Goal: Information Seeking & Learning: Learn about a topic

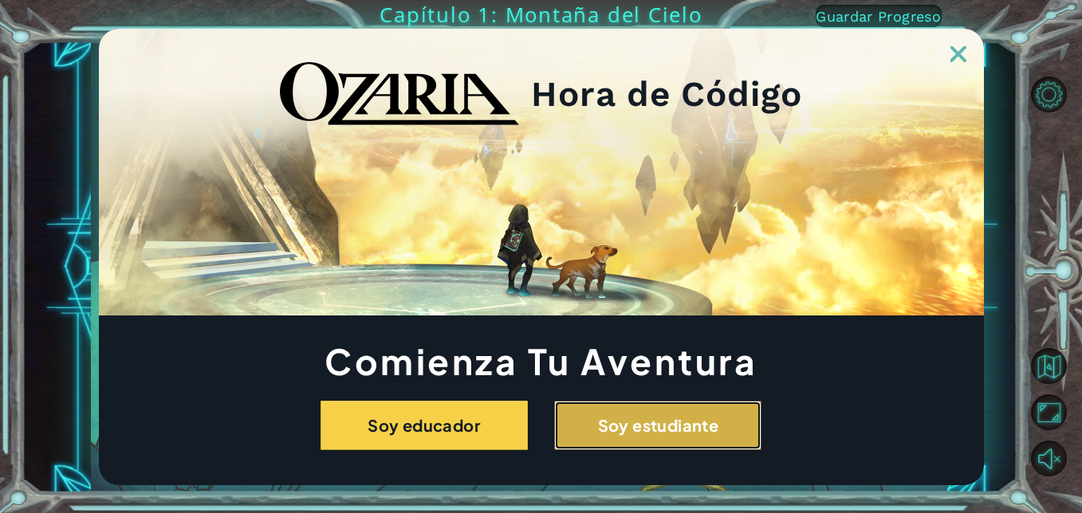
click at [608, 426] on button "Soy estudiante" at bounding box center [657, 425] width 207 height 49
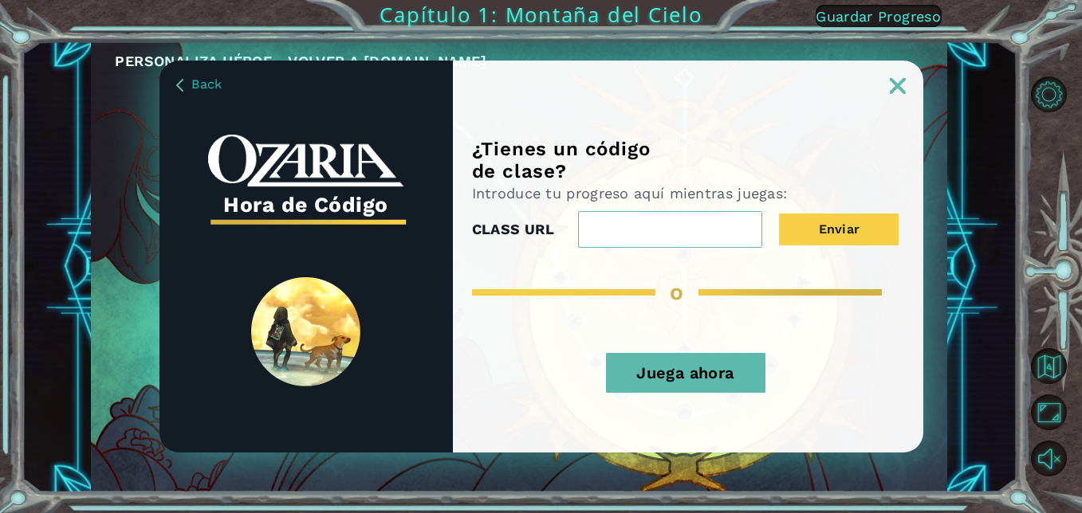
click at [900, 81] on img at bounding box center [897, 86] width 16 height 16
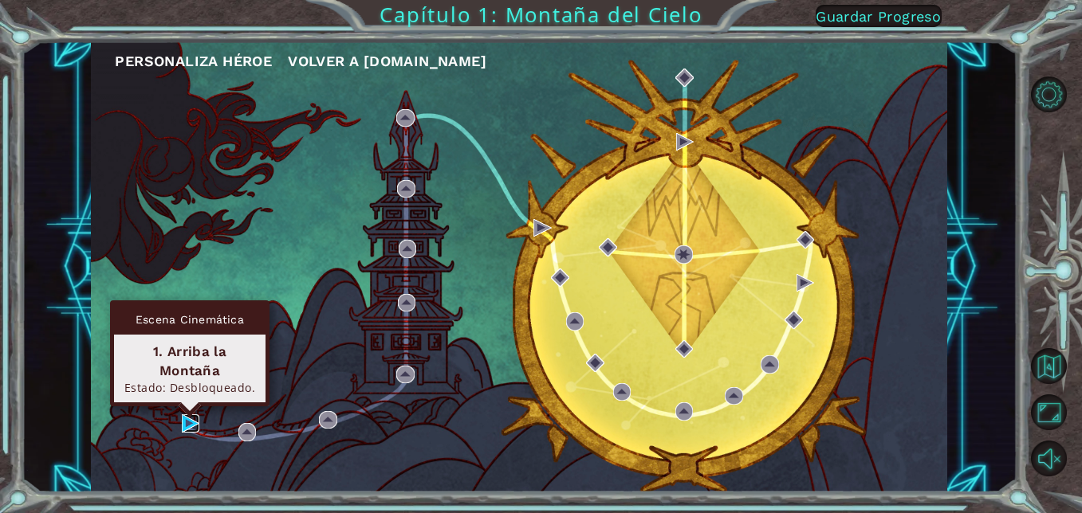
click at [190, 418] on img at bounding box center [191, 423] width 18 height 18
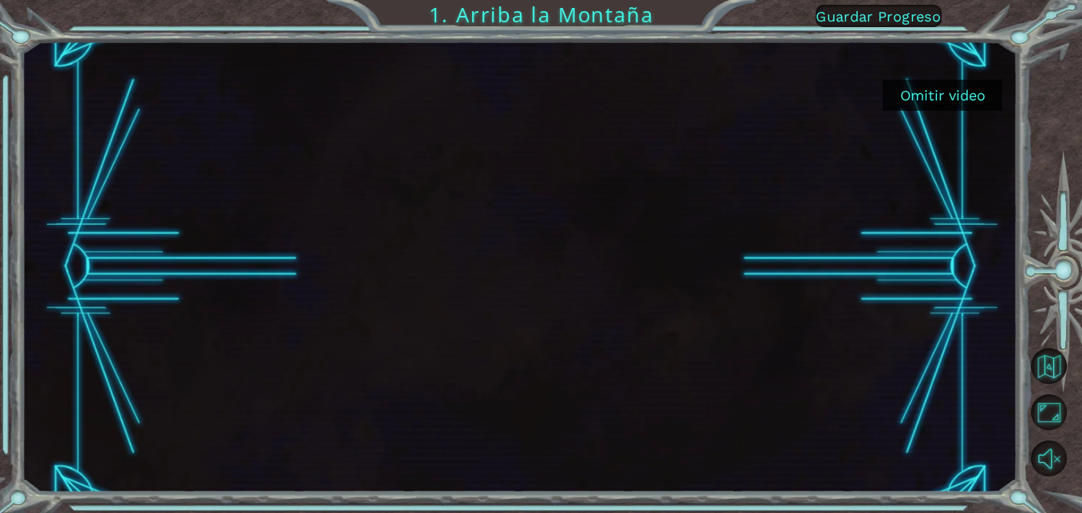
click at [944, 88] on button "Omitir video" at bounding box center [942, 95] width 120 height 31
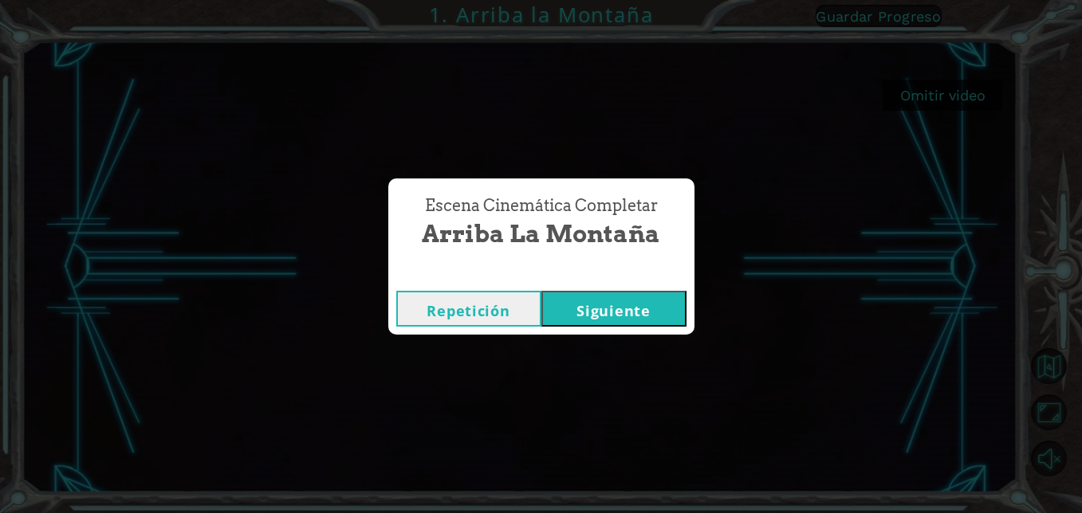
click at [628, 304] on button "Siguiente" at bounding box center [613, 309] width 145 height 36
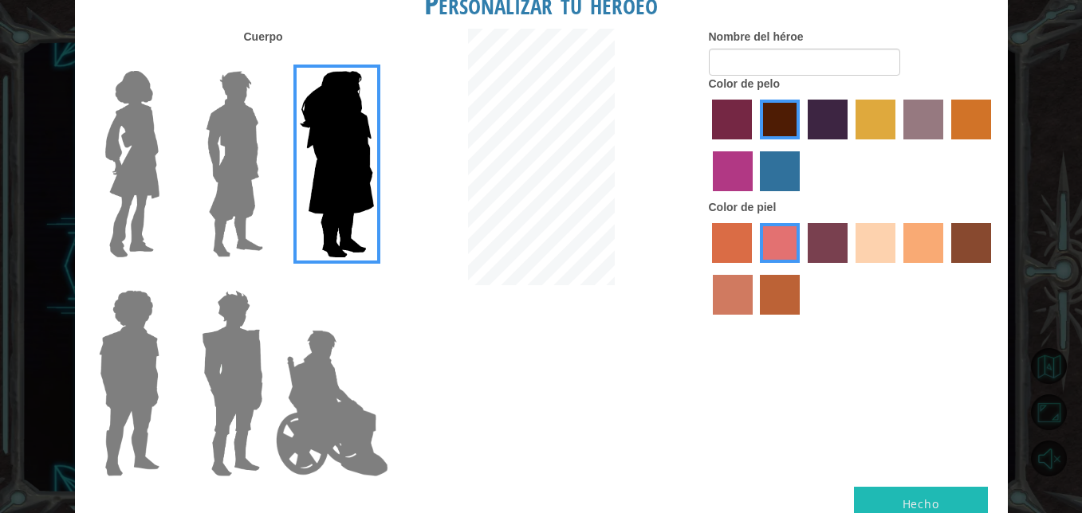
click at [247, 166] on img at bounding box center [234, 164] width 71 height 199
click at [269, 61] on input "Hero Lars" at bounding box center [269, 61] width 0 height 0
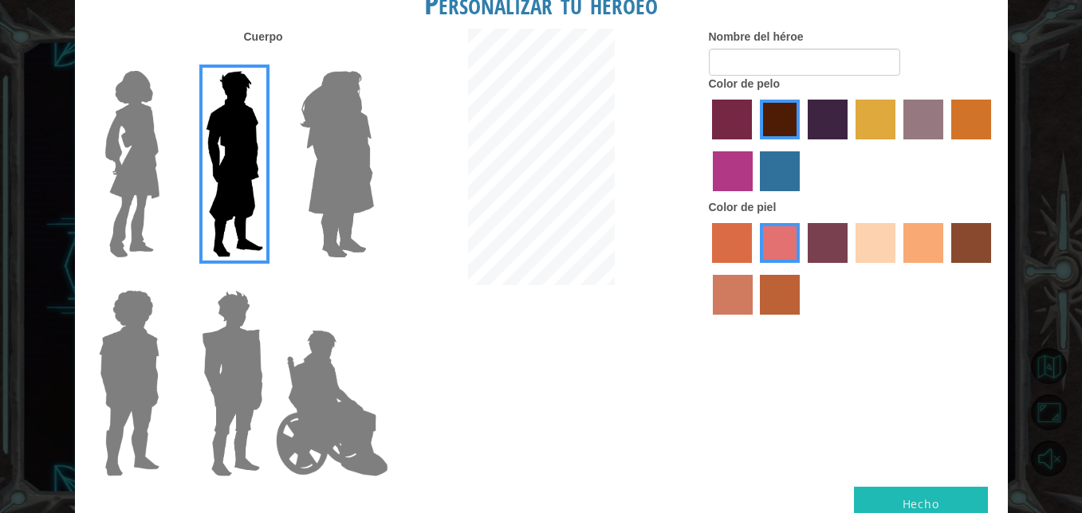
click at [862, 232] on label "sandy beach skin color" at bounding box center [875, 243] width 40 height 40
click at [850, 269] on input "sandy beach skin color" at bounding box center [850, 269] width 0 height 0
click at [961, 127] on label "gold drop hair color" at bounding box center [971, 120] width 40 height 40
click at [945, 145] on input "gold drop hair color" at bounding box center [945, 145] width 0 height 0
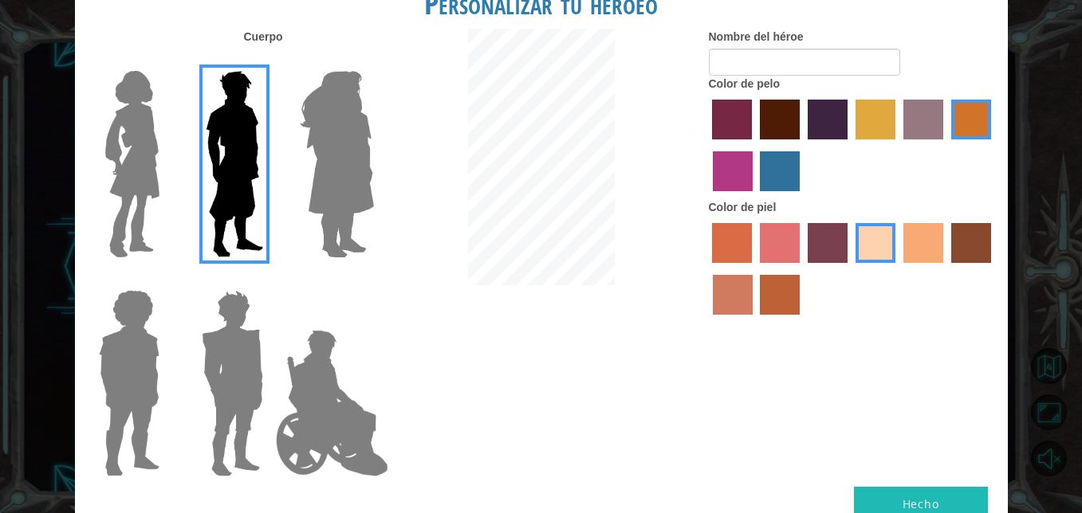
click at [229, 350] on img at bounding box center [232, 383] width 74 height 199
click at [269, 280] on input "Hero Garnet" at bounding box center [269, 280] width 0 height 0
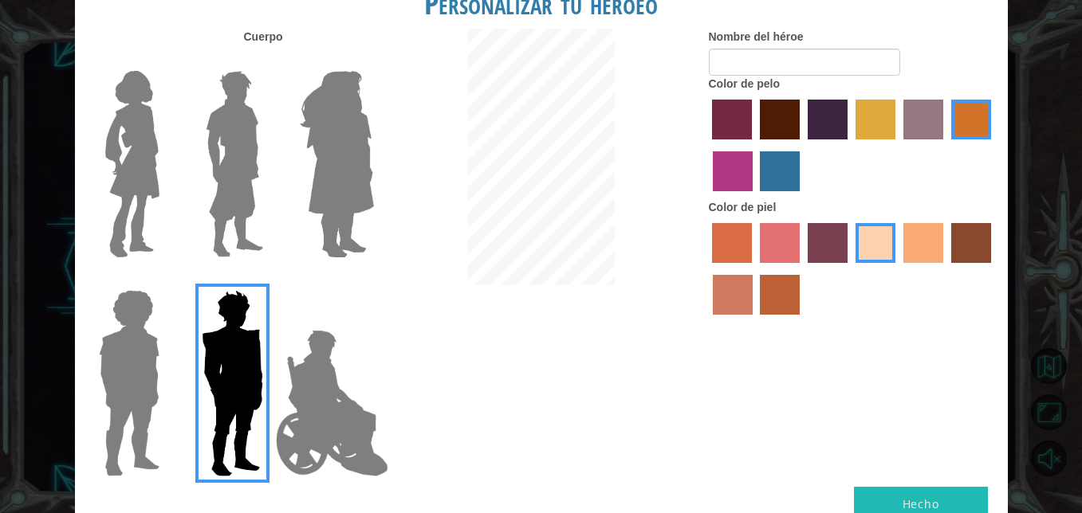
click at [320, 366] on img at bounding box center [331, 403] width 125 height 159
click at [373, 280] on input "Hero Jamie" at bounding box center [373, 280] width 0 height 0
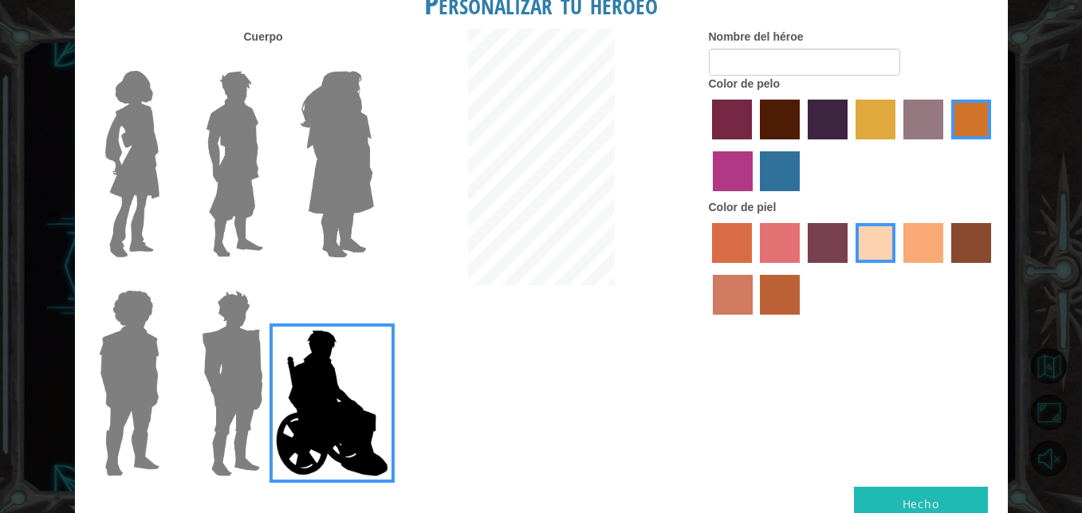
click at [231, 117] on img at bounding box center [234, 164] width 71 height 199
click at [269, 61] on input "Hero Lars" at bounding box center [269, 61] width 0 height 0
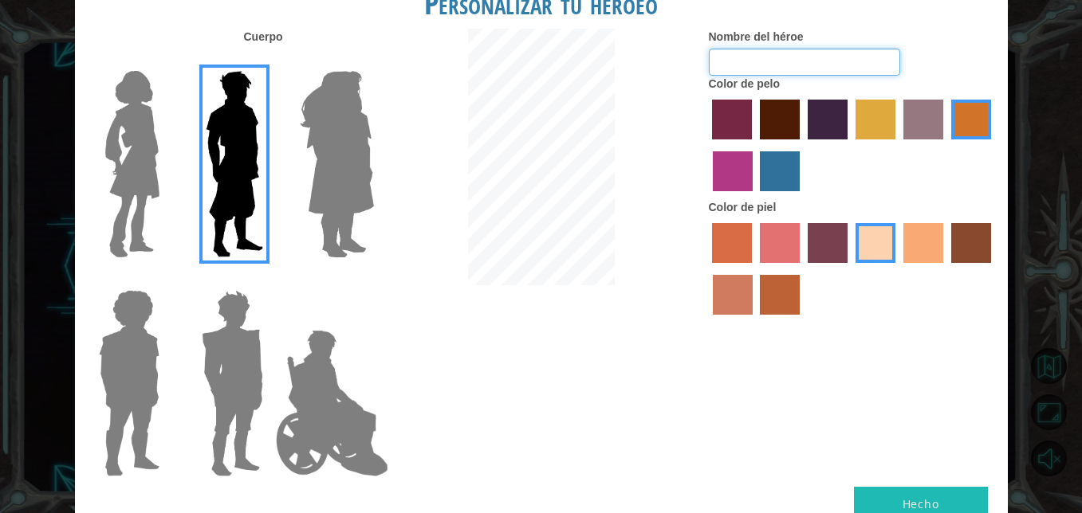
click at [750, 64] on input "Nombre del héroe" at bounding box center [804, 62] width 191 height 27
click at [249, 356] on img at bounding box center [232, 383] width 74 height 199
click at [269, 280] on input "Hero Garnet" at bounding box center [269, 280] width 0 height 0
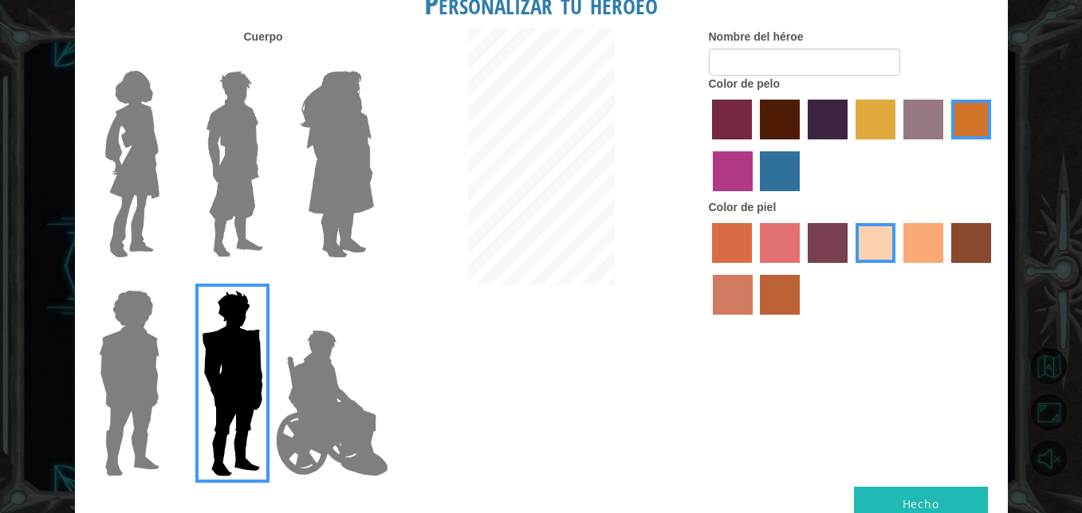
click at [242, 167] on img at bounding box center [234, 164] width 71 height 199
click at [269, 61] on input "Hero Lars" at bounding box center [269, 61] width 0 height 0
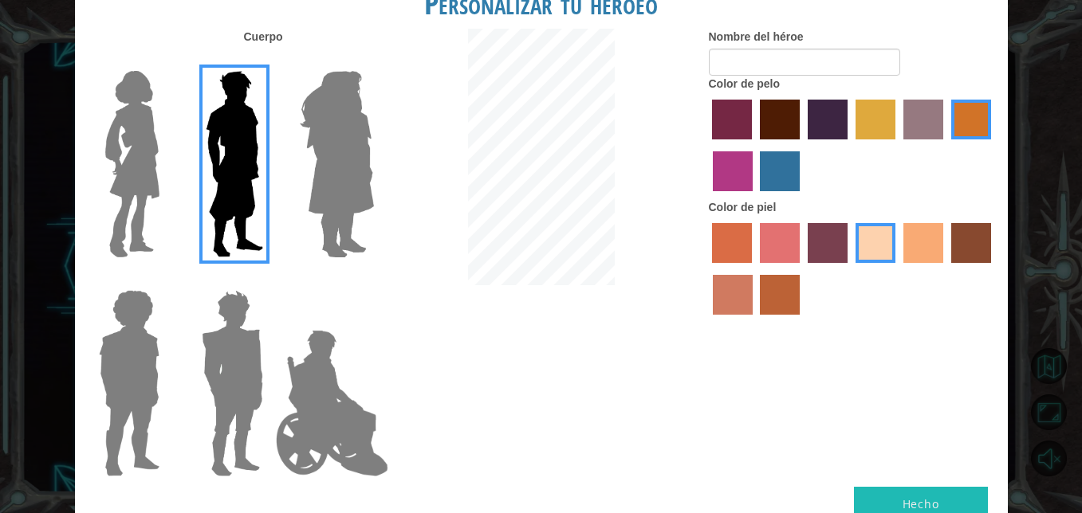
click at [120, 132] on img at bounding box center [132, 164] width 67 height 199
click at [166, 61] on input "Hero Connie" at bounding box center [166, 61] width 0 height 0
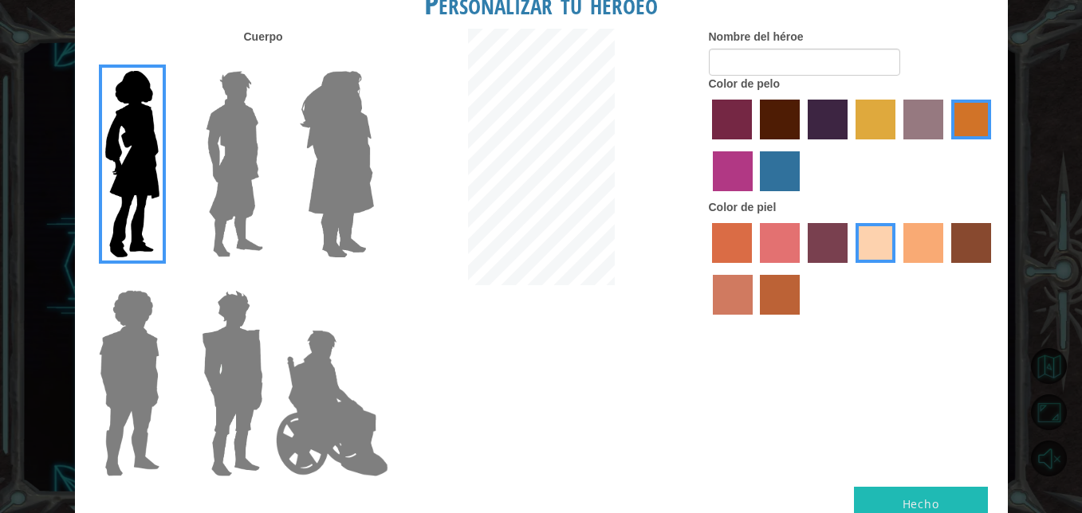
click at [225, 152] on img at bounding box center [234, 164] width 71 height 199
click at [269, 61] on input "Hero Lars" at bounding box center [269, 61] width 0 height 0
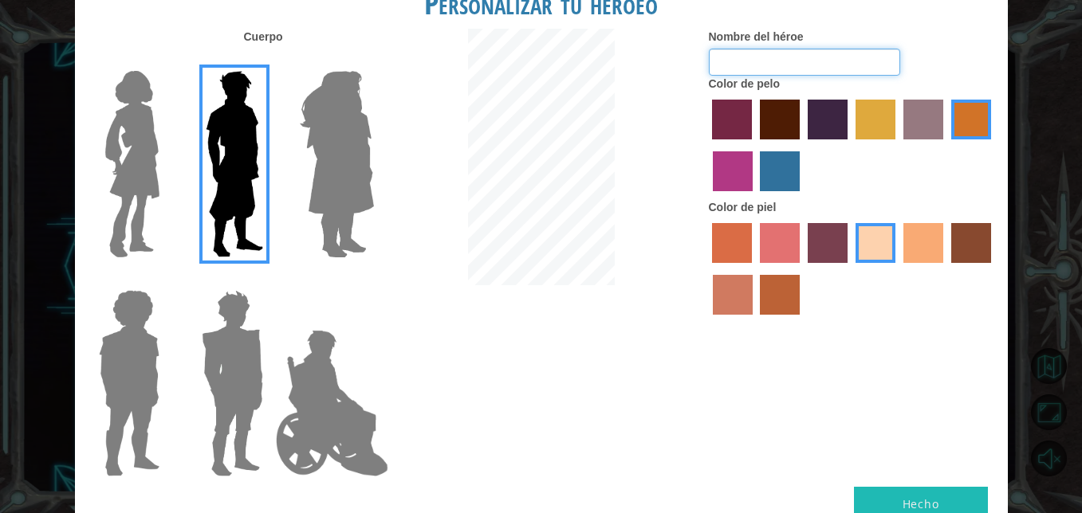
click at [721, 57] on input "Nombre del héroe" at bounding box center [804, 62] width 191 height 27
click at [314, 393] on img at bounding box center [331, 403] width 125 height 159
click at [373, 280] on input "Hero Jamie" at bounding box center [373, 280] width 0 height 0
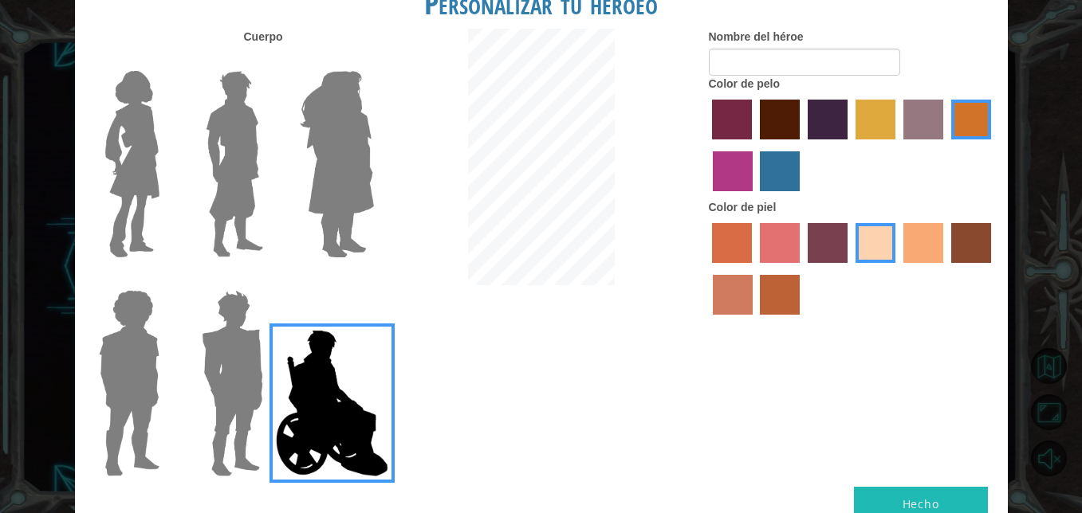
click at [226, 143] on img at bounding box center [234, 164] width 71 height 199
click at [269, 61] on input "Hero Lars" at bounding box center [269, 61] width 0 height 0
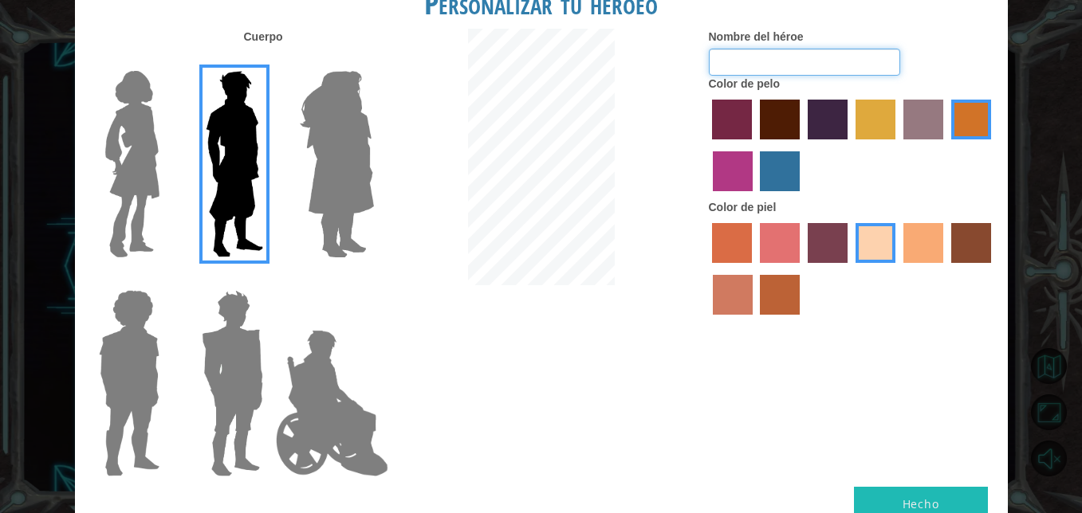
click at [741, 67] on input "Nombre del héroe" at bounding box center [804, 62] width 191 height 27
type input "[PERSON_NAME]"
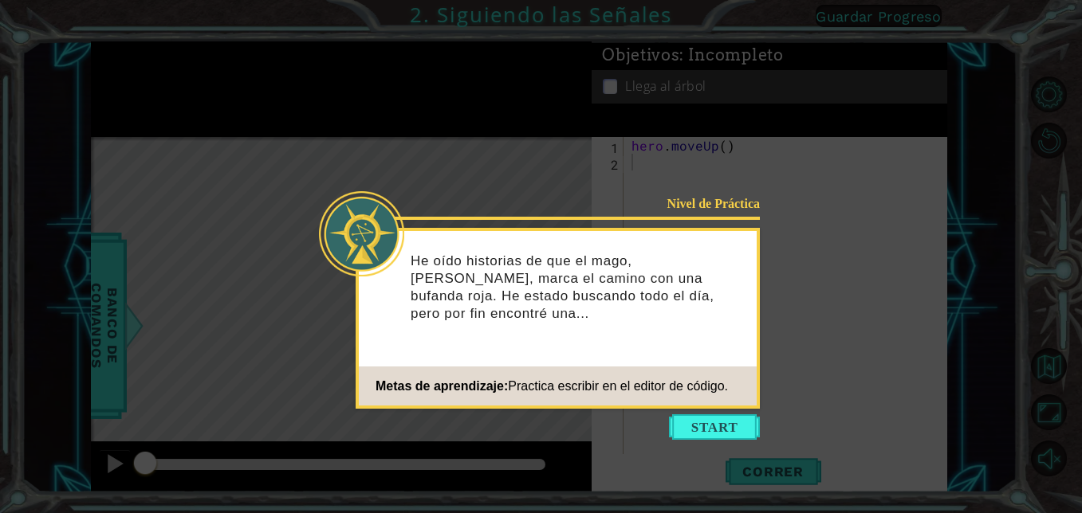
click at [753, 328] on div "He oído historias de que el mago, [PERSON_NAME], marca el camino con una bufand…" at bounding box center [558, 296] width 398 height 116
click at [740, 422] on button "Start" at bounding box center [714, 427] width 91 height 26
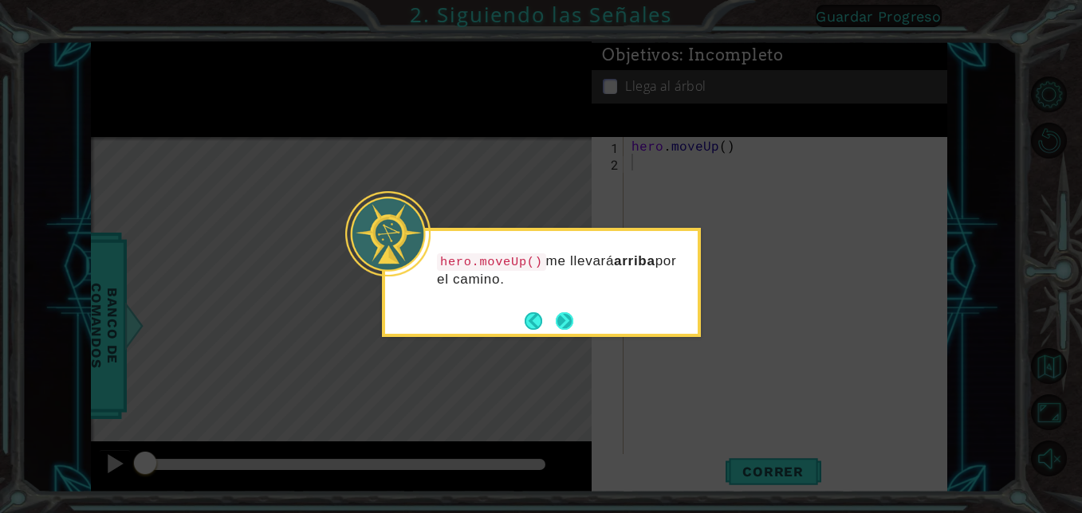
click at [566, 324] on button "Next" at bounding box center [565, 321] width 18 height 18
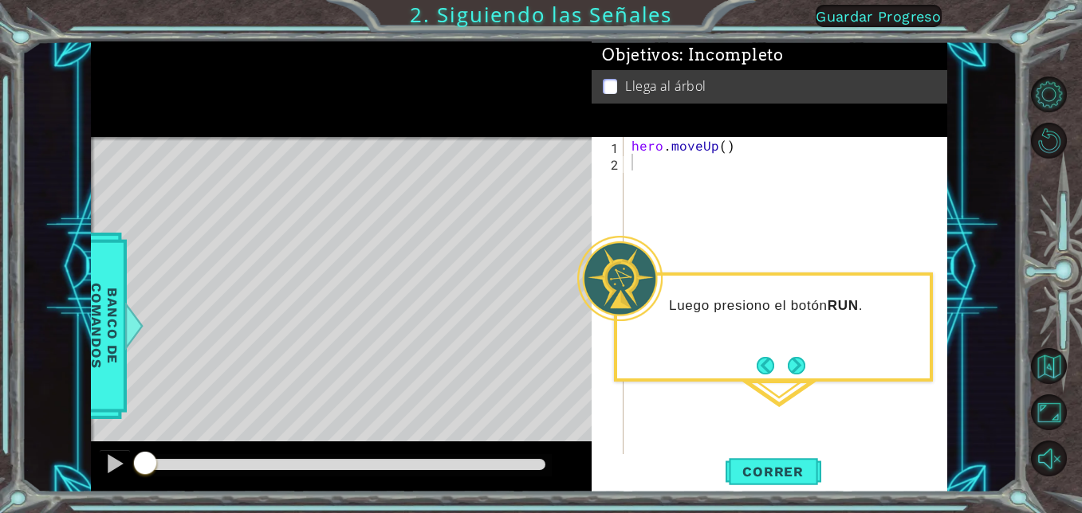
click at [811, 367] on div "Luego presiono el botón RUN ." at bounding box center [773, 327] width 319 height 109
click at [790, 476] on span "Correr" at bounding box center [772, 472] width 93 height 16
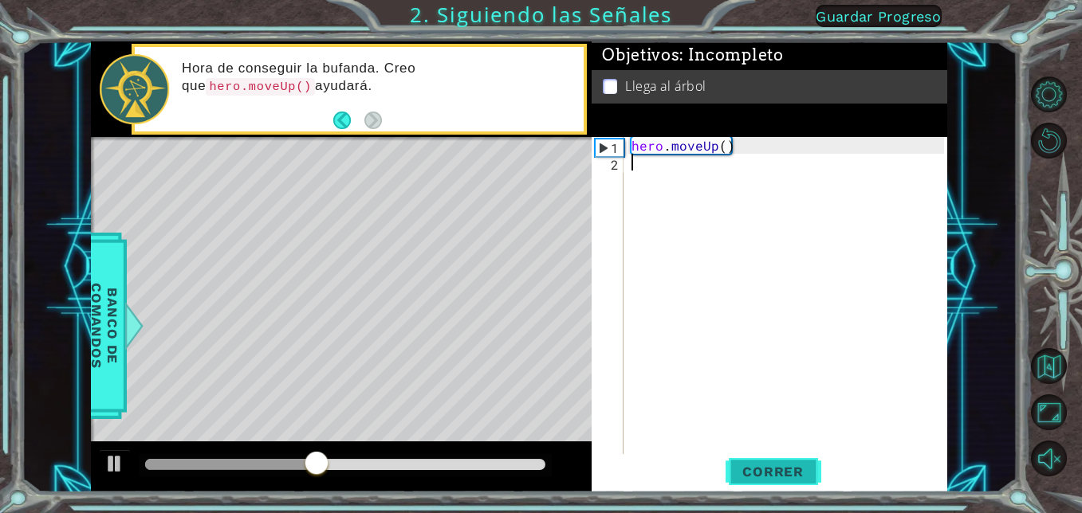
click at [752, 471] on span "Correr" at bounding box center [772, 472] width 93 height 16
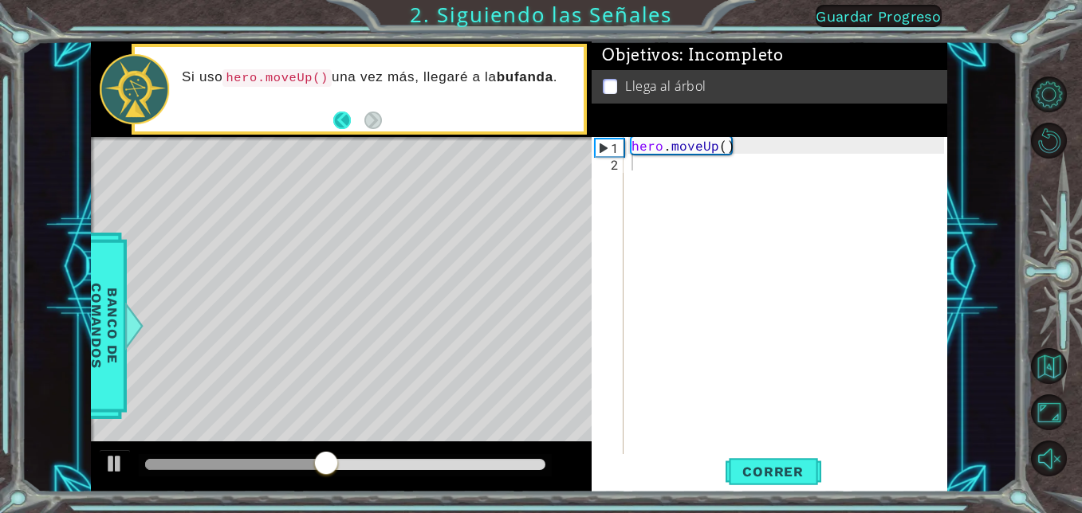
click at [341, 124] on button "Back" at bounding box center [348, 121] width 31 height 18
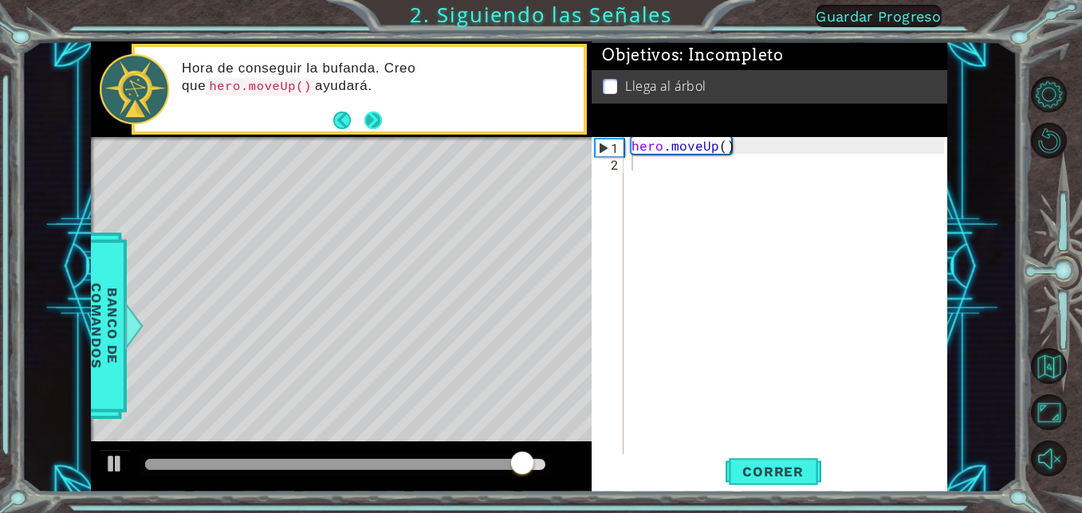
click at [379, 119] on button "Next" at bounding box center [373, 121] width 18 height 18
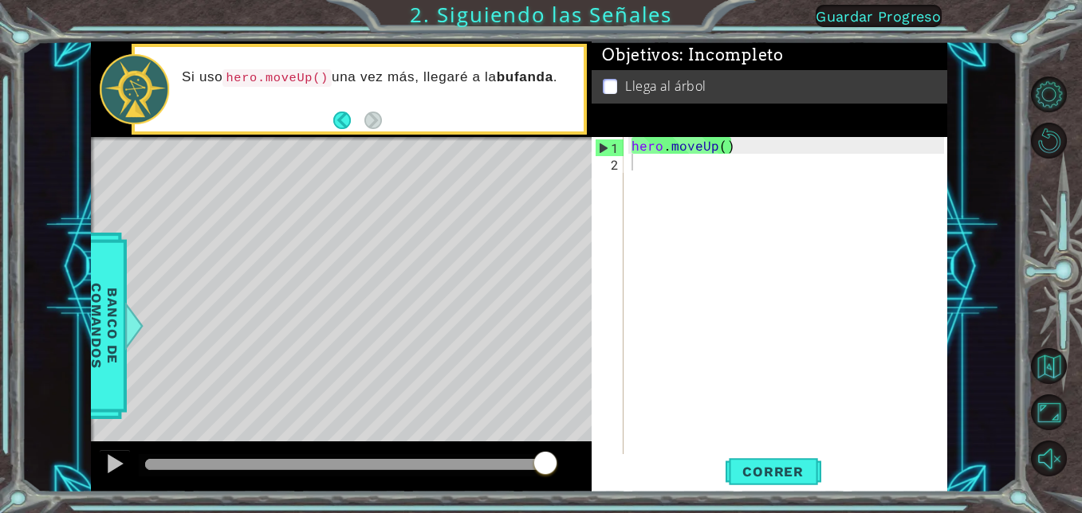
click at [624, 171] on div "1 2 hero . moveUp ( ) ההההההההההההההההההההההההההההההההההההההההההההההההההההההההה…" at bounding box center [767, 296] width 352 height 318
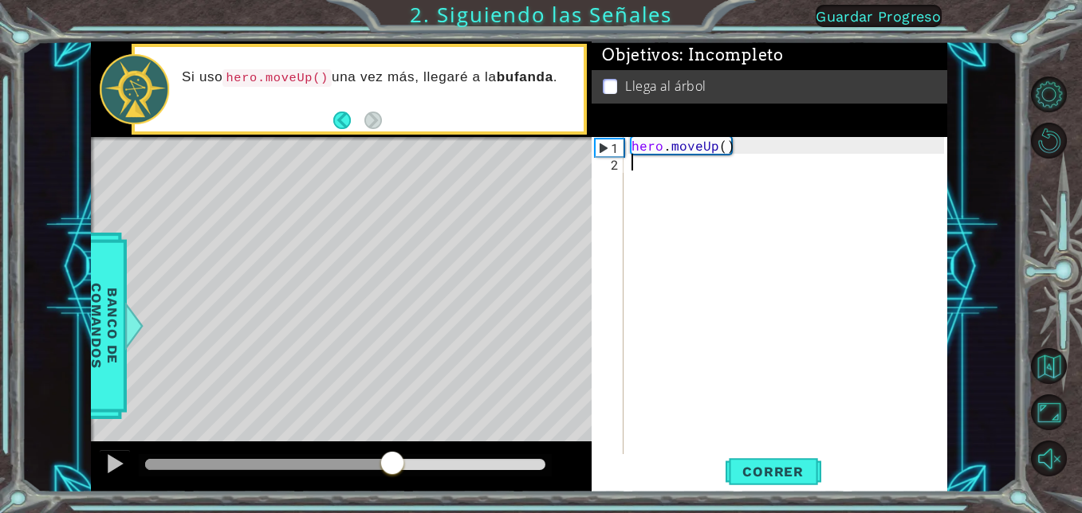
drag, startPoint x: 547, startPoint y: 457, endPoint x: 359, endPoint y: 419, distance: 191.2
click at [359, 419] on div "methods hero moveUp(steps) Banco de comandos Si uso hero.moveUp() una vez más, …" at bounding box center [519, 267] width 856 height 452
click at [790, 472] on span "Correr" at bounding box center [772, 472] width 93 height 16
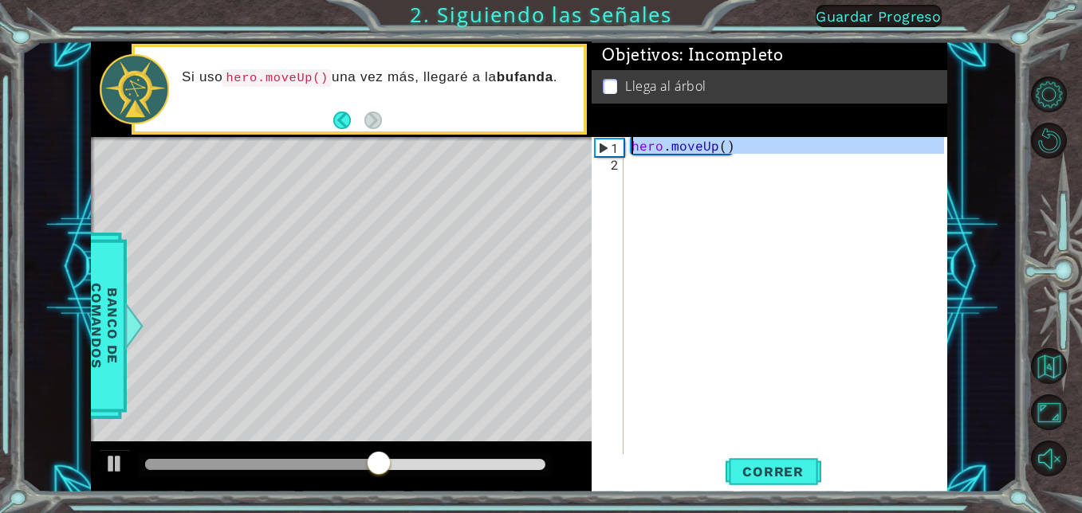
type textarea "hero.moveUp()"
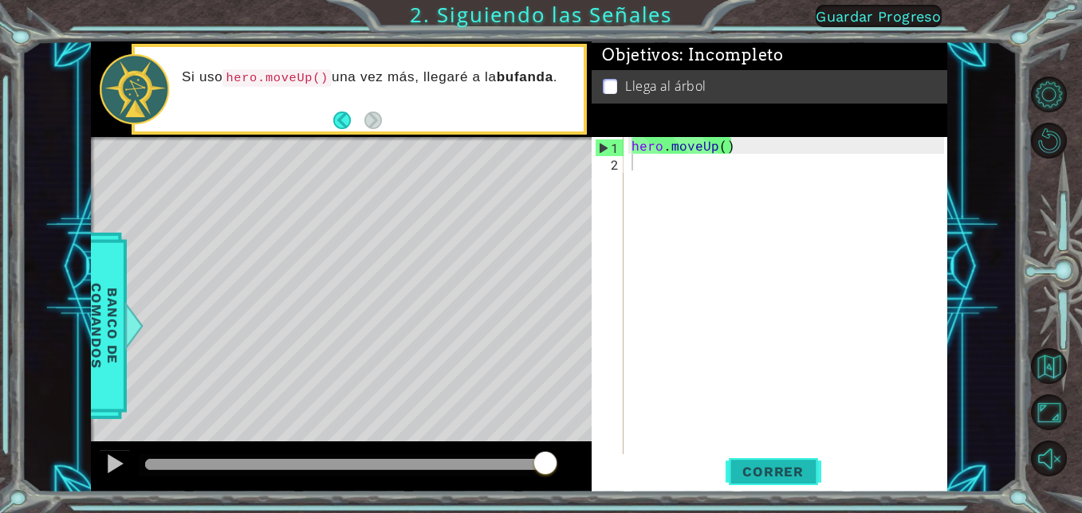
click at [784, 464] on span "Correr" at bounding box center [772, 472] width 93 height 16
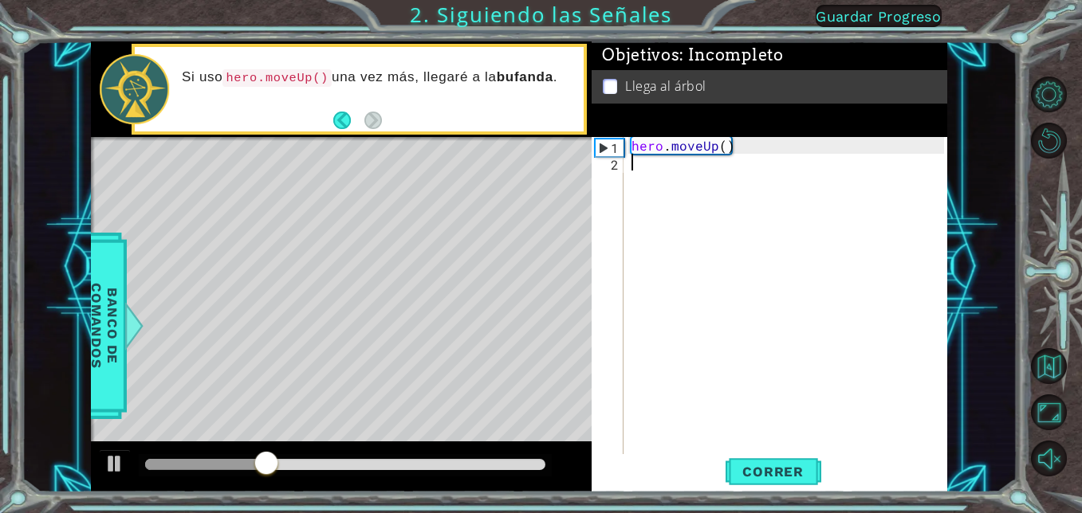
type textarea "m"
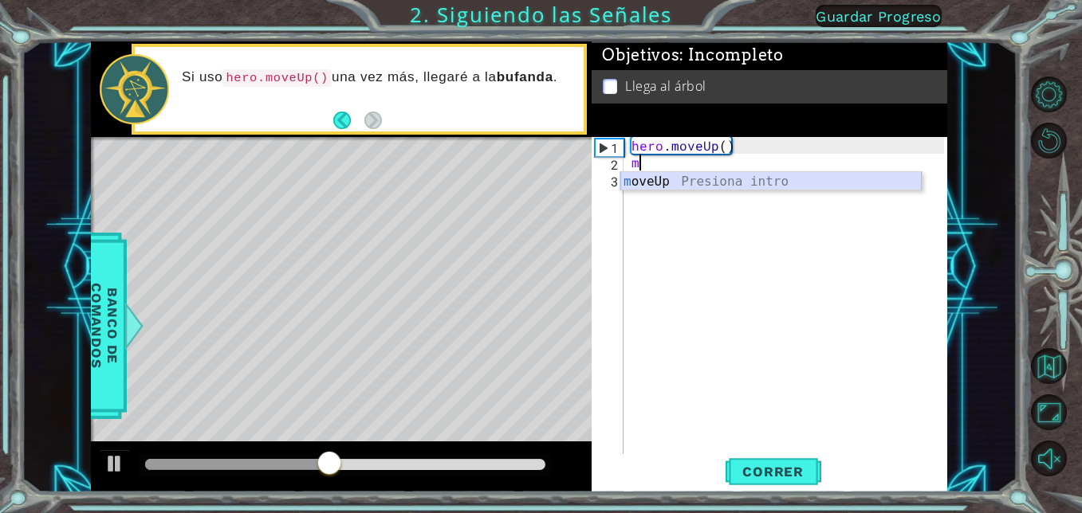
click at [663, 180] on div "m oveUp Presiona intro" at bounding box center [770, 200] width 301 height 57
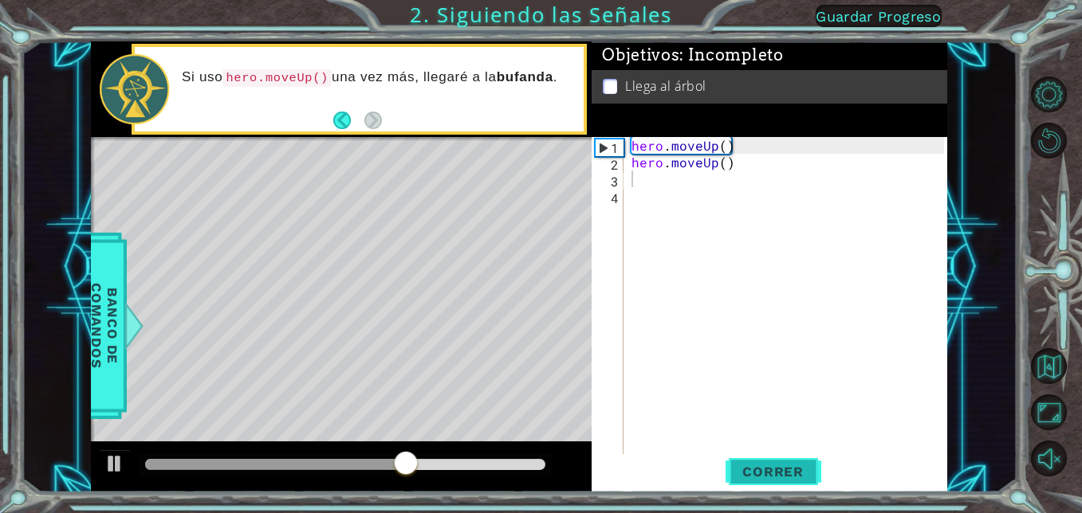
click at [752, 477] on span "Correr" at bounding box center [772, 472] width 93 height 16
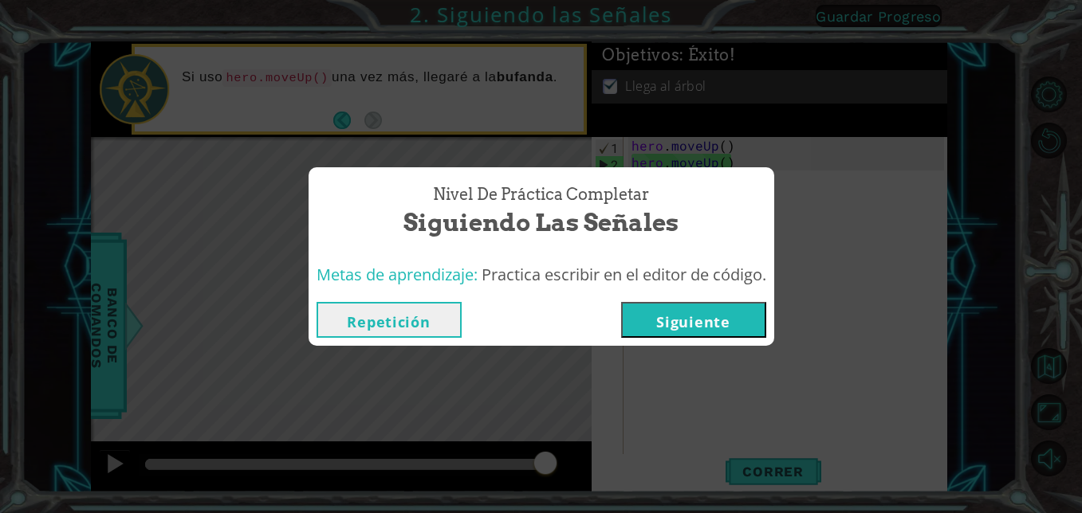
click at [705, 330] on button "Siguiente" at bounding box center [693, 320] width 145 height 36
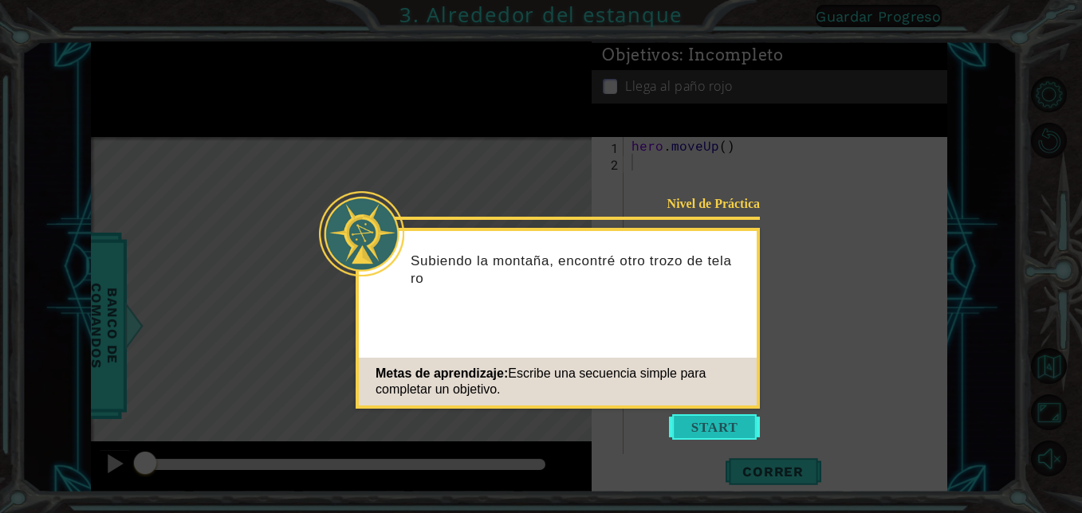
click at [717, 422] on button "Start" at bounding box center [714, 427] width 91 height 26
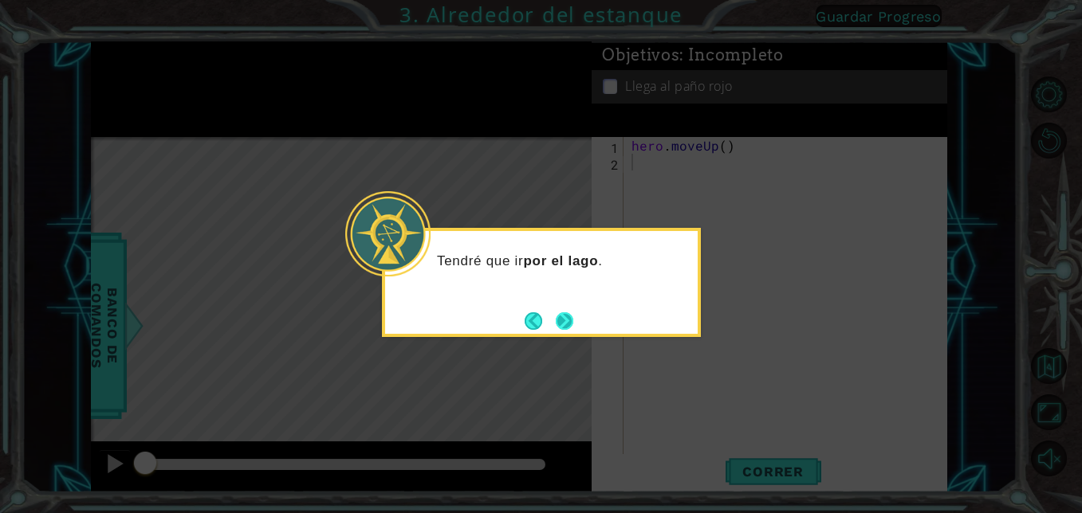
click at [571, 316] on button "Next" at bounding box center [565, 321] width 18 height 18
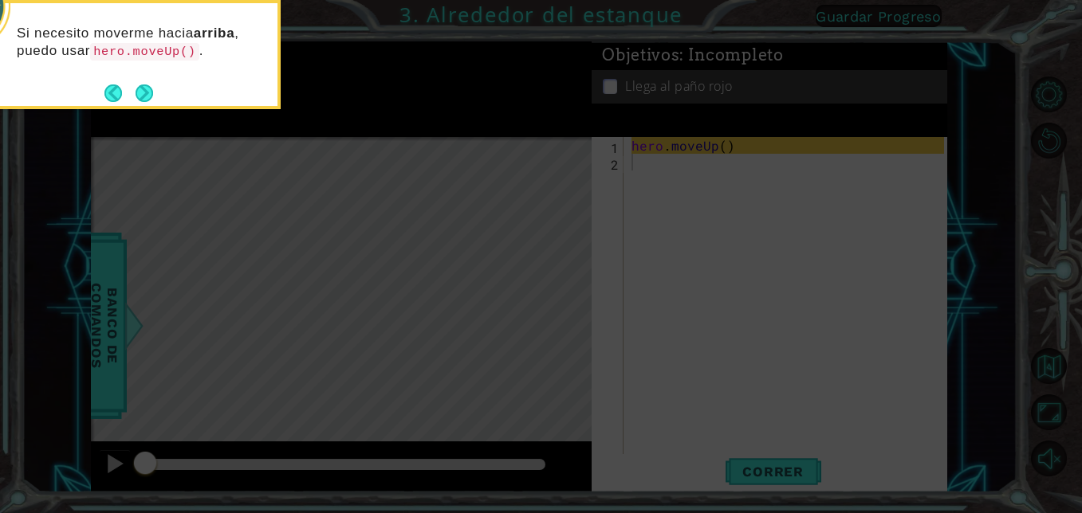
click at [689, 196] on icon at bounding box center [541, 77] width 1082 height 873
click at [142, 96] on button "Next" at bounding box center [144, 93] width 18 height 18
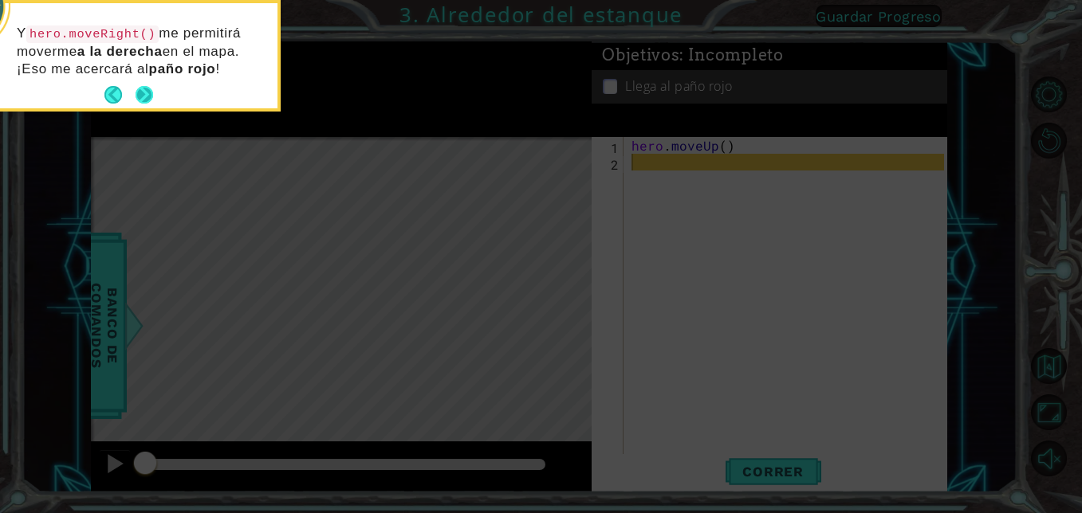
click at [143, 87] on button "Next" at bounding box center [144, 95] width 18 height 18
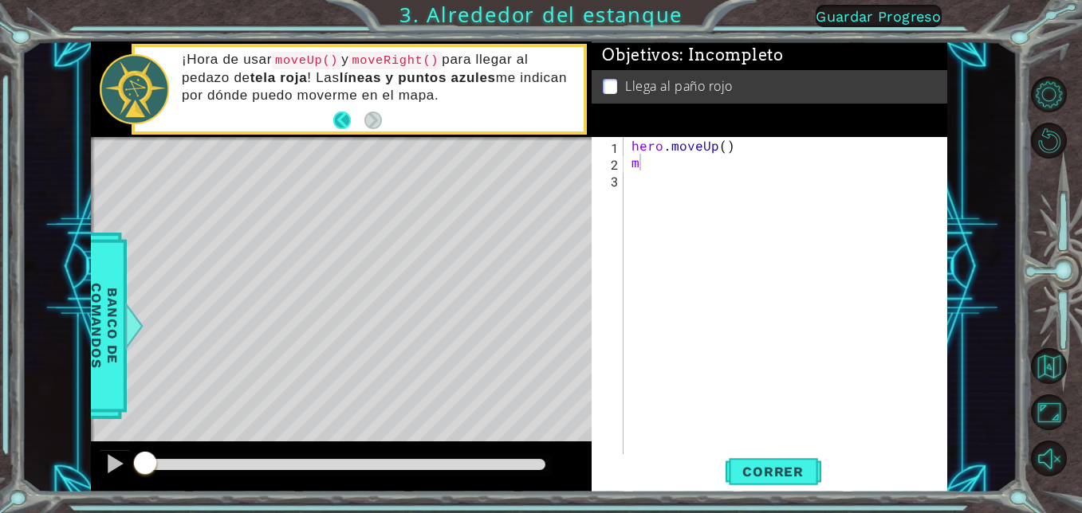
click at [338, 115] on button "Back" at bounding box center [348, 121] width 31 height 18
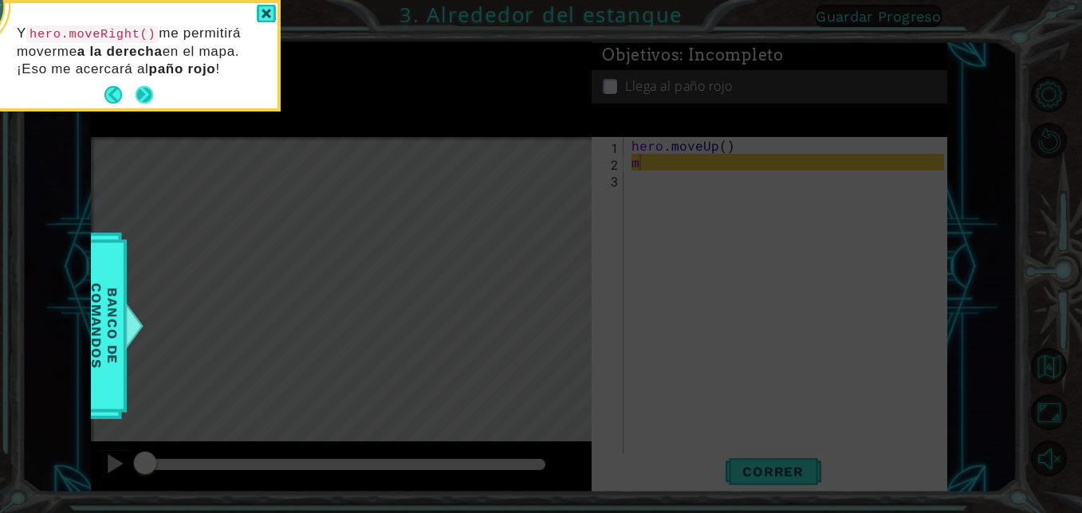
click at [147, 92] on button "Next" at bounding box center [144, 95] width 18 height 18
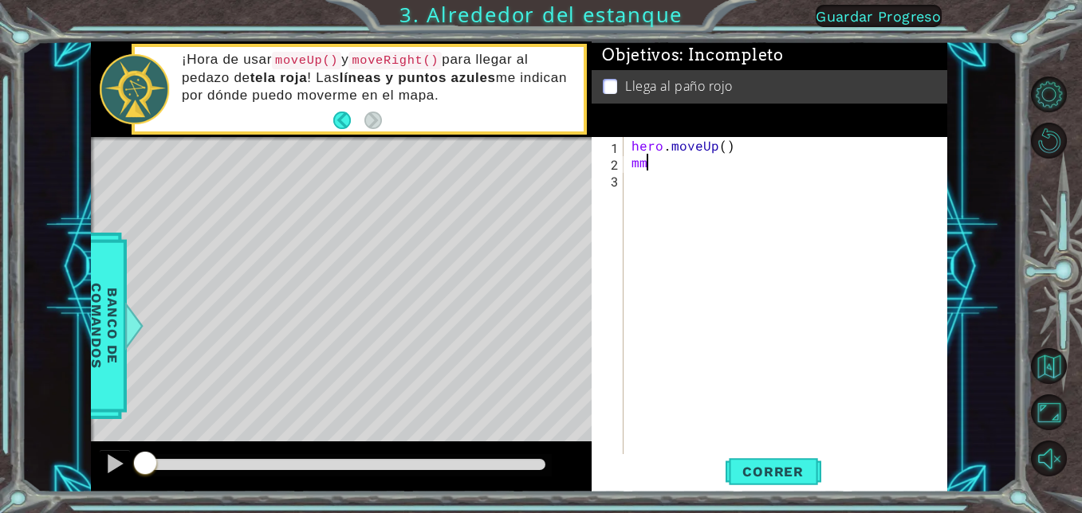
type textarea "m"
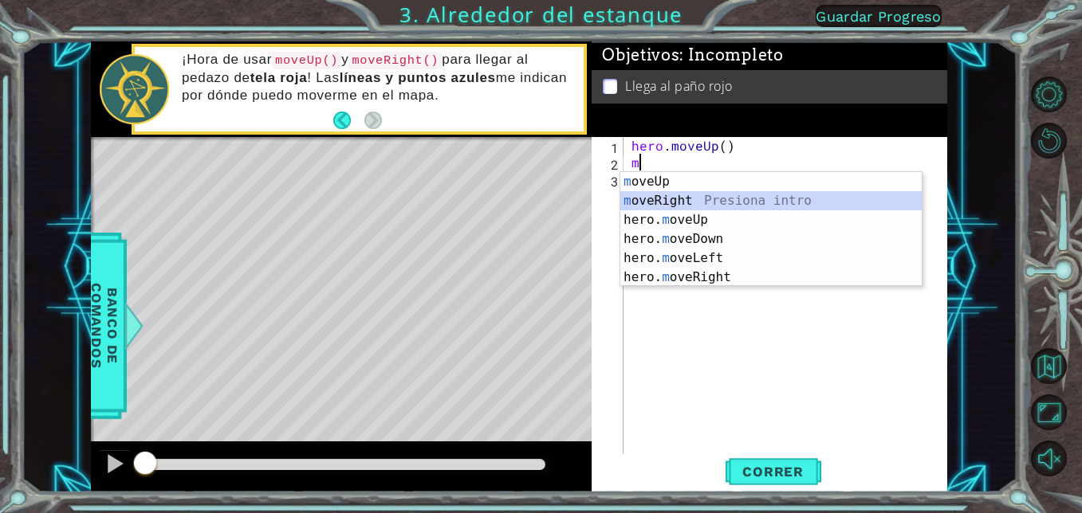
click at [665, 205] on div "m oveUp Presiona intro m oveRight Presiona intro hero. m oveUp Presiona intro h…" at bounding box center [770, 248] width 301 height 153
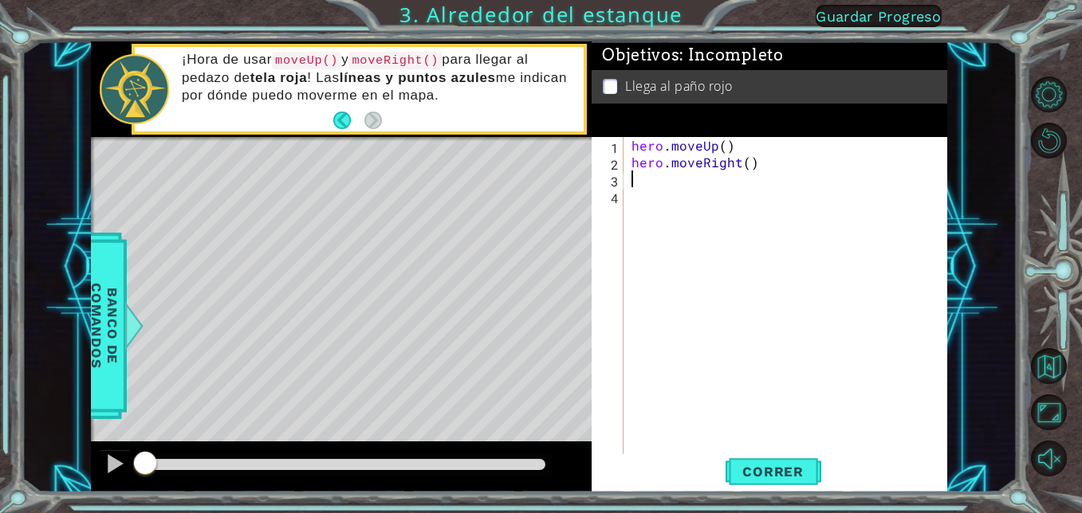
type textarea "m"
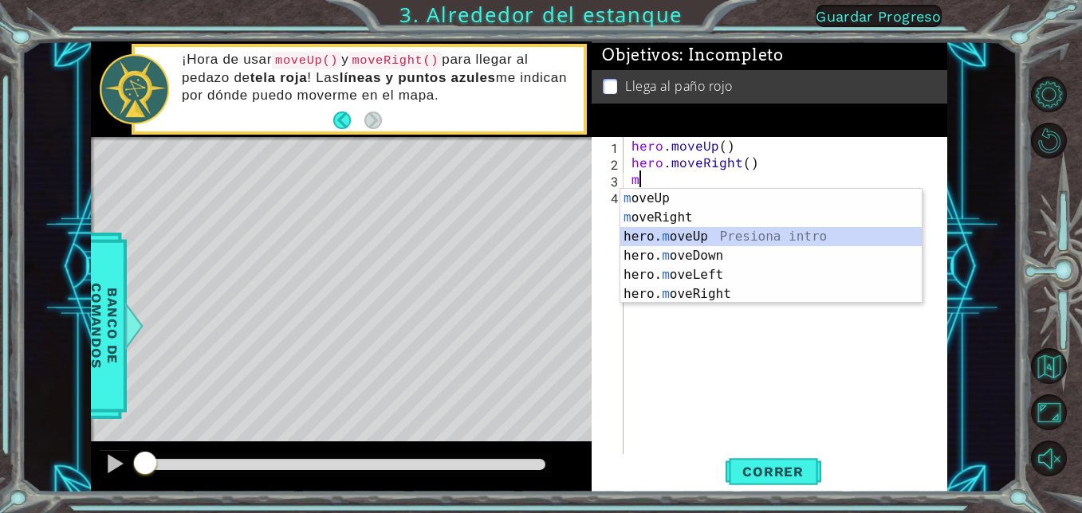
click at [721, 242] on div "m oveUp Presiona intro m oveRight Presiona intro hero. m oveUp Presiona intro h…" at bounding box center [770, 265] width 301 height 153
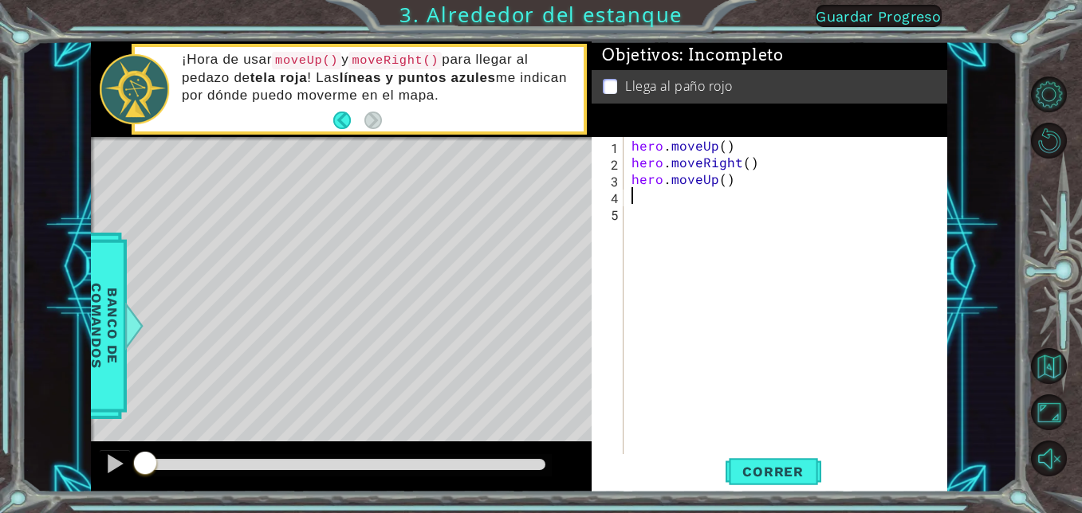
type textarea "m"
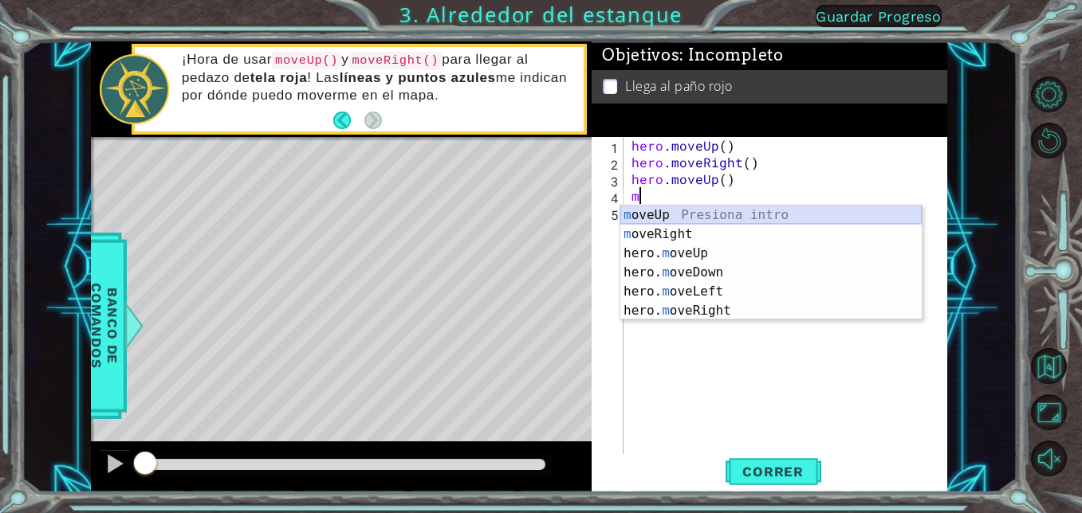
click at [668, 218] on div "m oveUp Presiona intro m oveRight Presiona intro hero. m oveUp Presiona intro h…" at bounding box center [770, 282] width 301 height 153
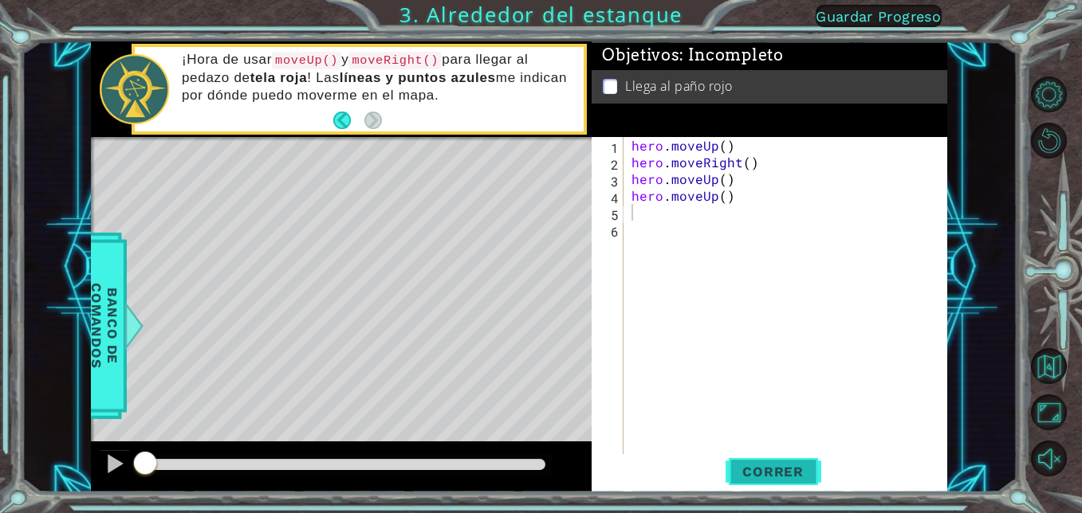
drag, startPoint x: 744, startPoint y: 466, endPoint x: 733, endPoint y: 461, distance: 11.8
click at [736, 461] on button "Correr" at bounding box center [773, 472] width 96 height 36
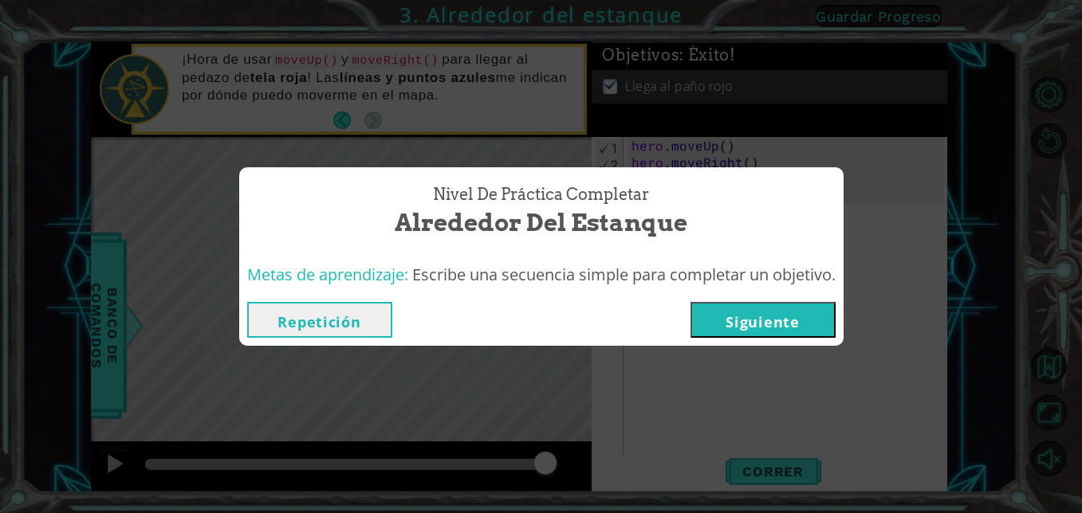
click at [823, 319] on button "Siguiente" at bounding box center [762, 320] width 145 height 36
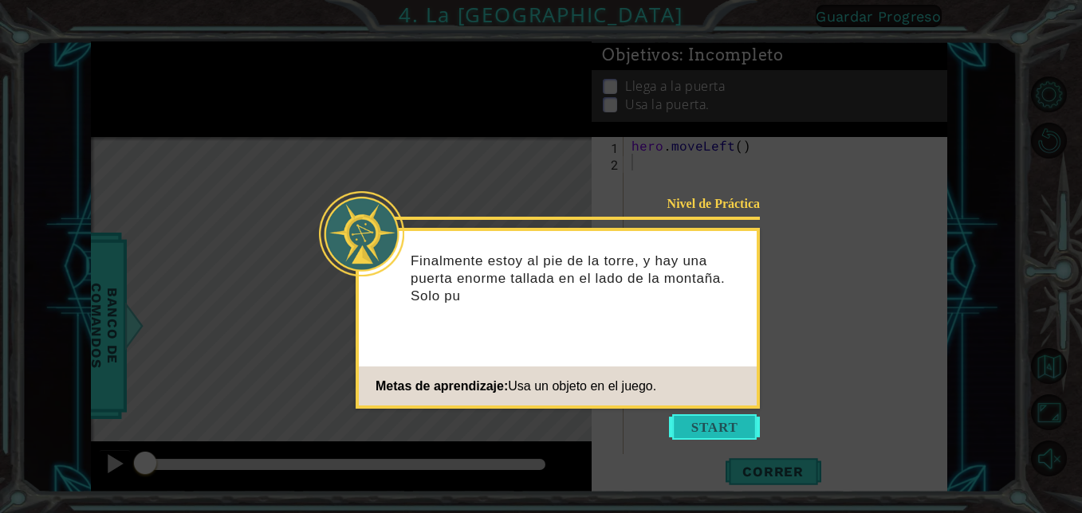
click at [698, 417] on button "Start" at bounding box center [714, 427] width 91 height 26
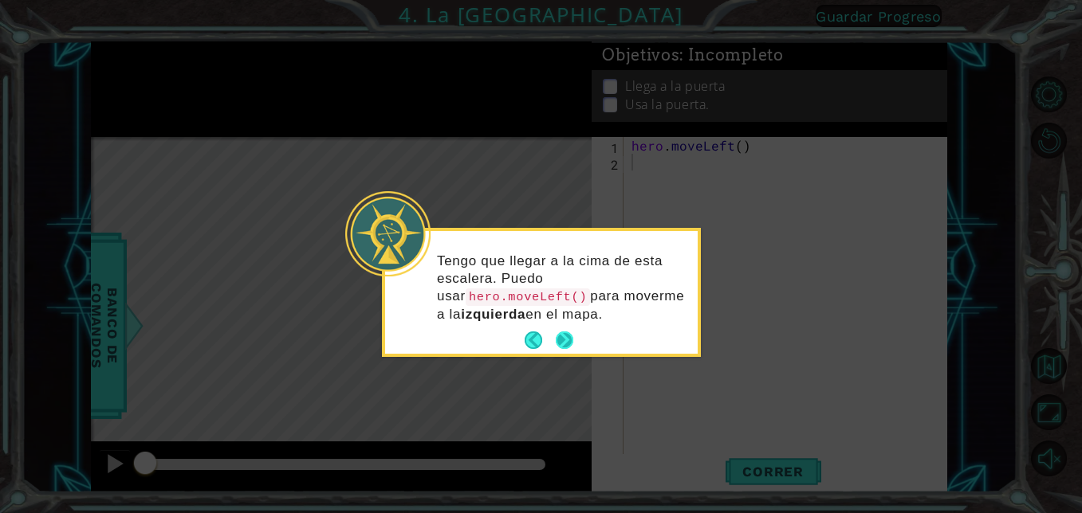
click at [561, 336] on button "Next" at bounding box center [565, 341] width 18 height 18
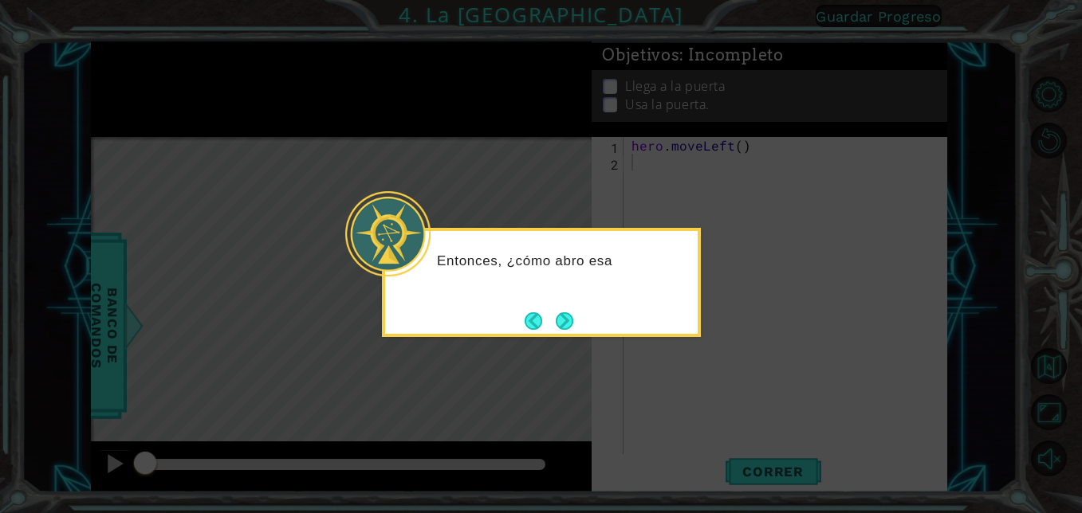
drag, startPoint x: 563, startPoint y: 320, endPoint x: 582, endPoint y: 228, distance: 94.4
click at [557, 303] on div "Entonces, ¿cómo abro esa" at bounding box center [541, 282] width 319 height 109
drag, startPoint x: 567, startPoint y: 315, endPoint x: 560, endPoint y: 313, distance: 8.1
click at [565, 315] on button "Next" at bounding box center [564, 321] width 21 height 21
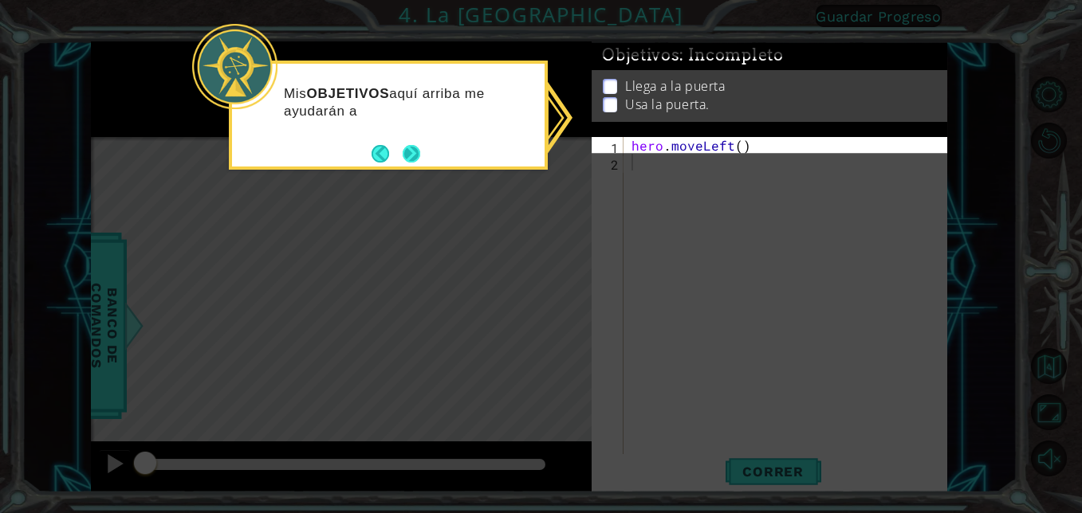
click at [410, 146] on button "Next" at bounding box center [411, 153] width 19 height 19
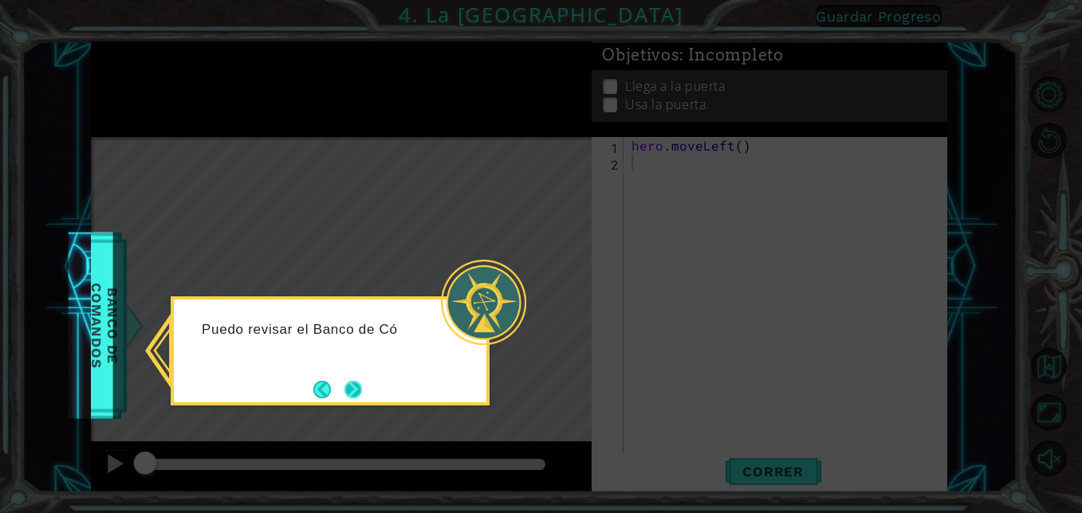
click at [351, 387] on button "Next" at bounding box center [353, 390] width 18 height 18
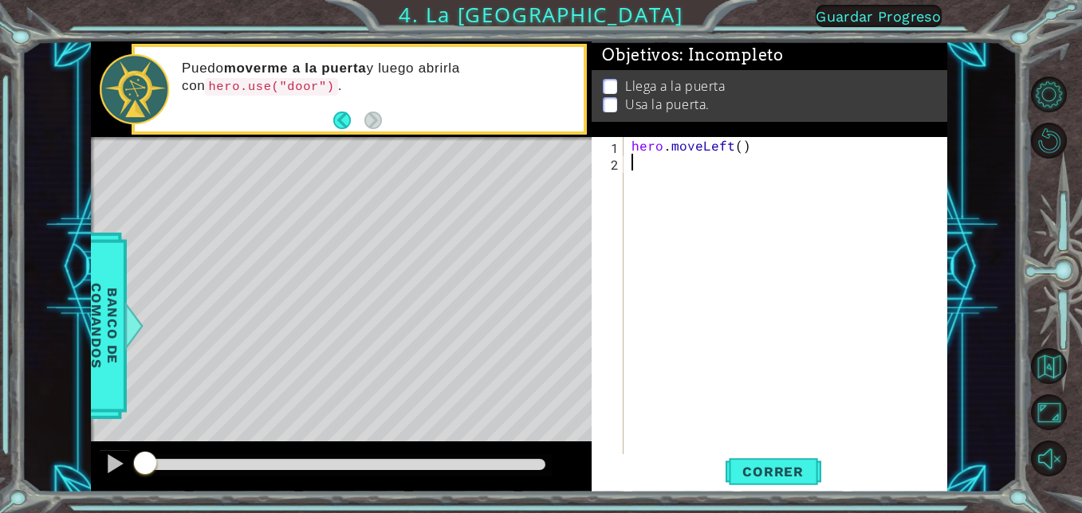
click at [670, 168] on div "hero . moveLeft ( )" at bounding box center [790, 312] width 324 height 351
type textarea "m"
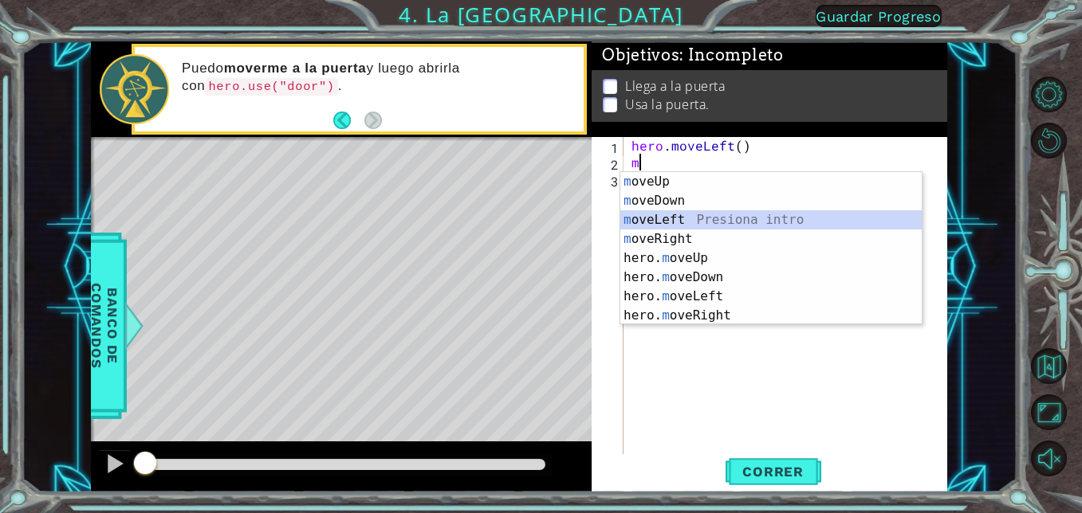
click at [683, 221] on div "m oveUp Presiona intro m oveDown Presiona intro m oveLeft Presiona intro m [PER…" at bounding box center [770, 267] width 301 height 191
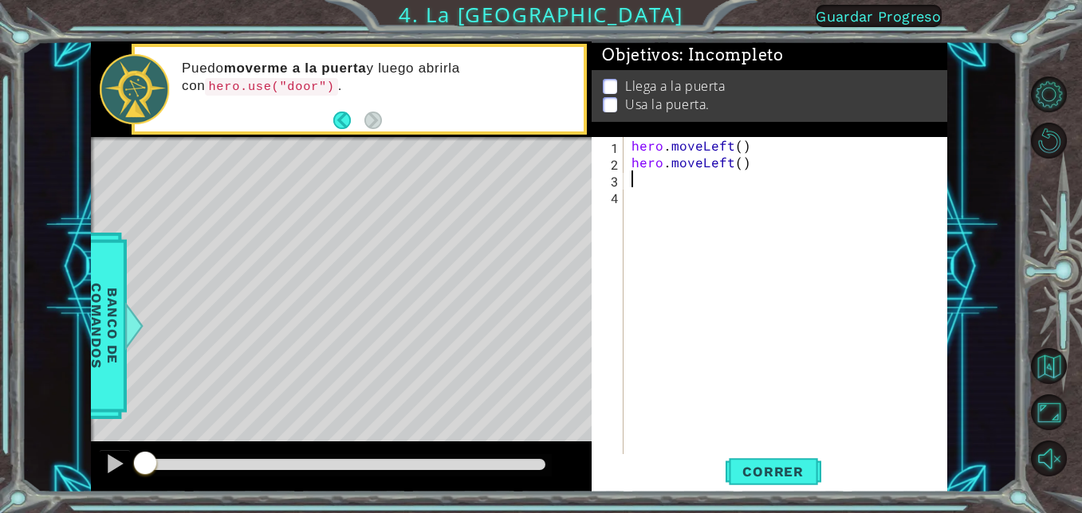
type textarea "m"
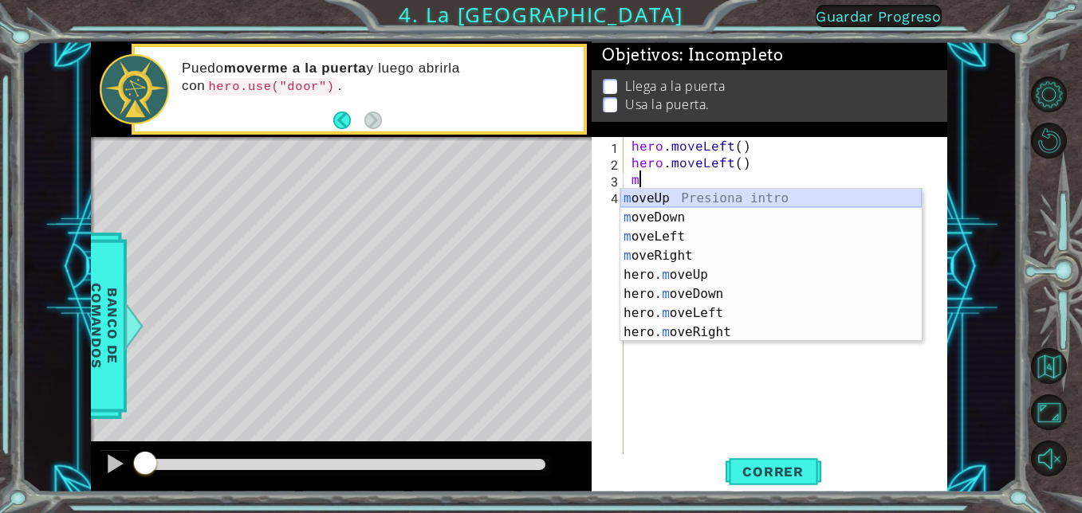
click at [672, 199] on div "m oveUp Presiona intro m oveDown Presiona intro m oveLeft Presiona intro m [PER…" at bounding box center [770, 284] width 301 height 191
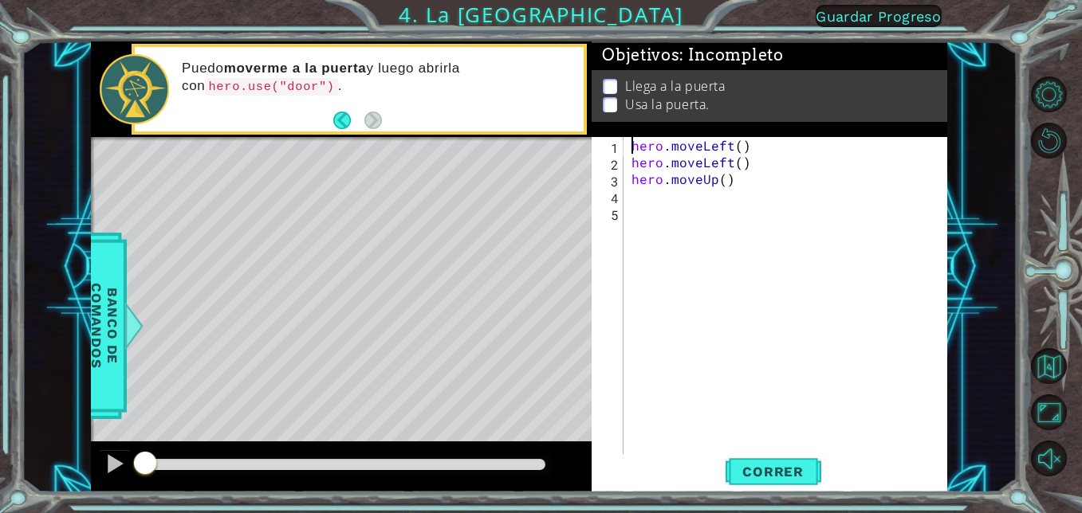
click at [642, 195] on div "hero . moveLeft ( ) hero . moveLeft ( ) hero . moveUp ( )" at bounding box center [790, 312] width 324 height 351
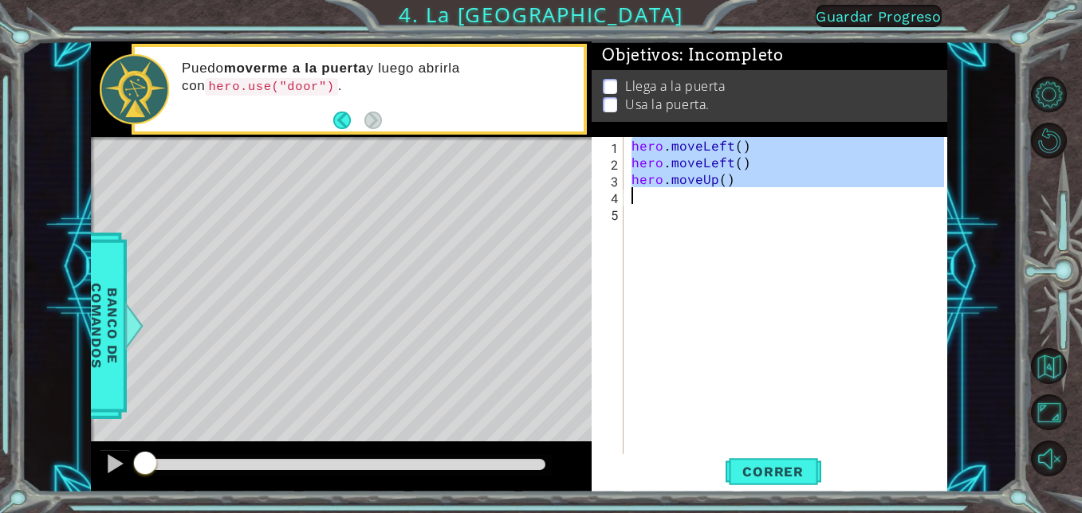
type textarea "m"
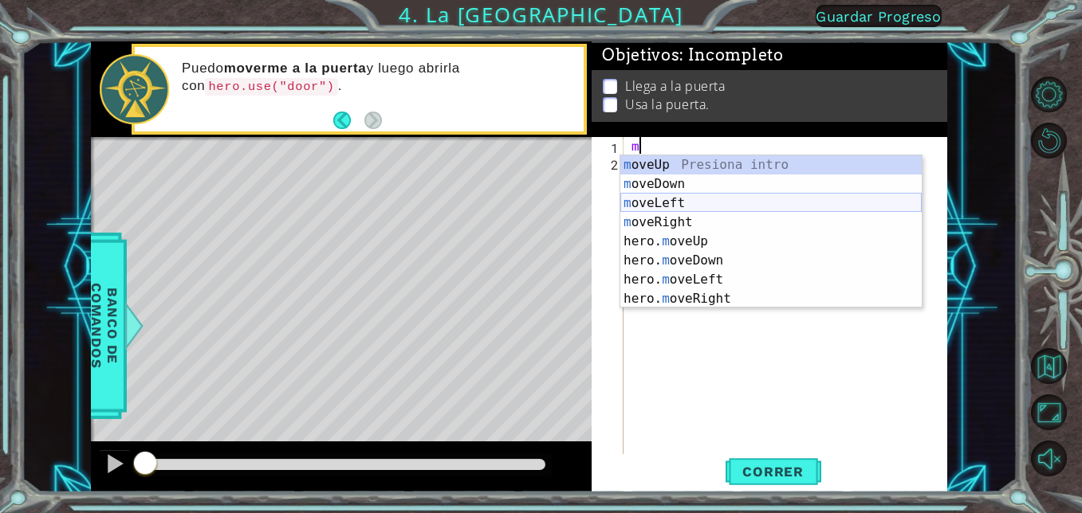
click at [681, 210] on div "m oveUp Presiona intro m oveDown Presiona intro m oveLeft Presiona intro m [PER…" at bounding box center [770, 250] width 301 height 191
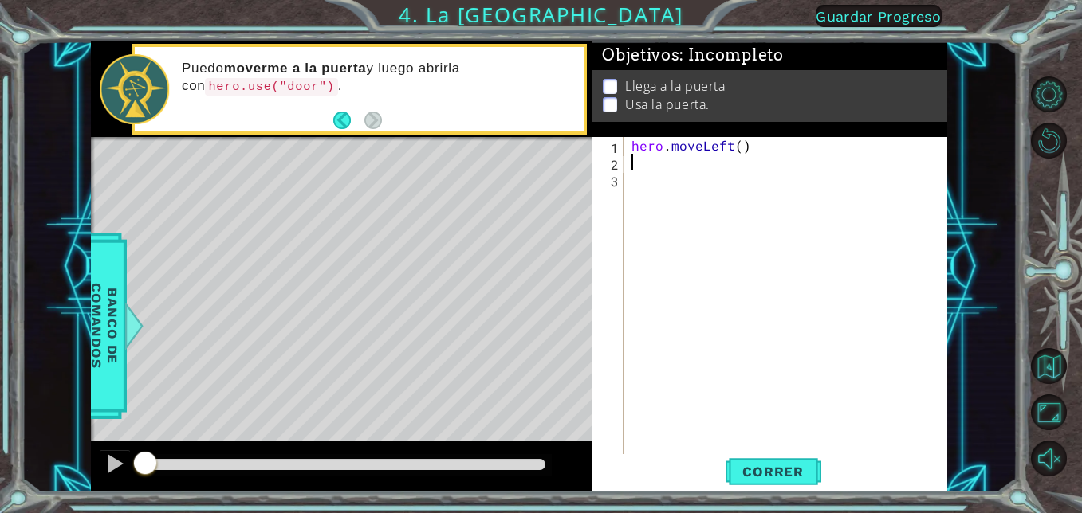
type textarea "m"
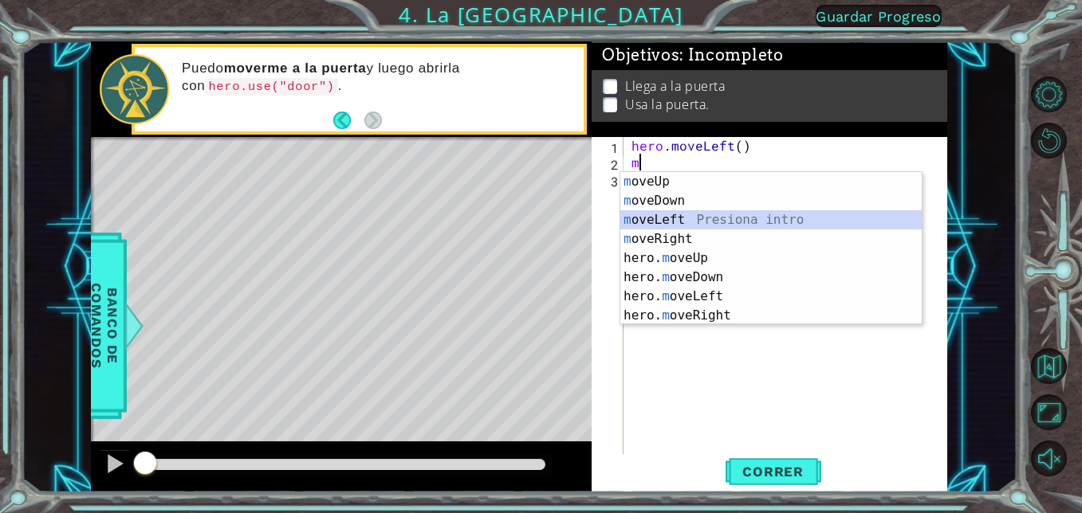
click at [664, 218] on div "m oveUp Presiona intro m oveDown Presiona intro m oveLeft Presiona intro m [PER…" at bounding box center [770, 267] width 301 height 191
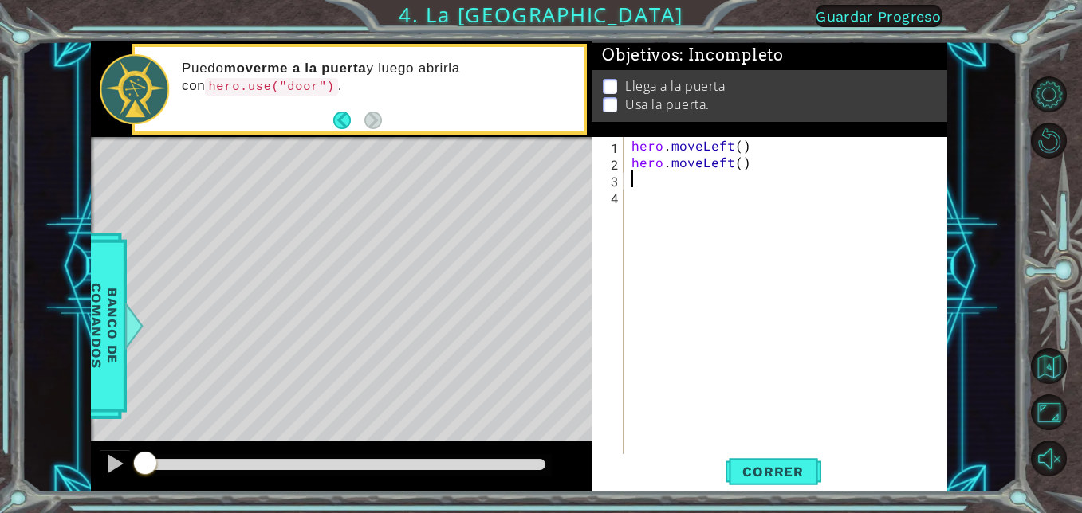
type textarea "m"
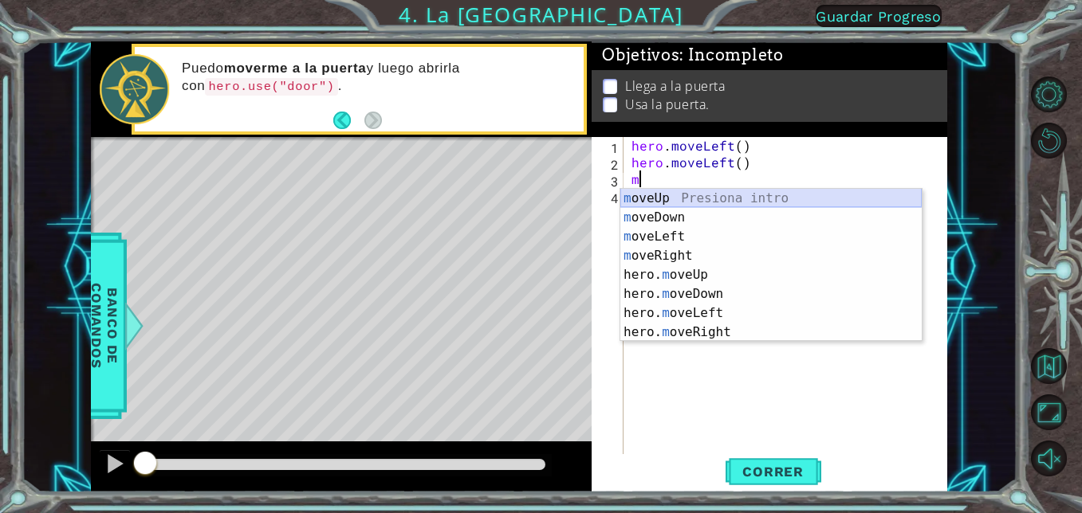
click at [666, 202] on div "m oveUp Presiona intro m oveDown Presiona intro m oveLeft Presiona intro m [PER…" at bounding box center [770, 284] width 301 height 191
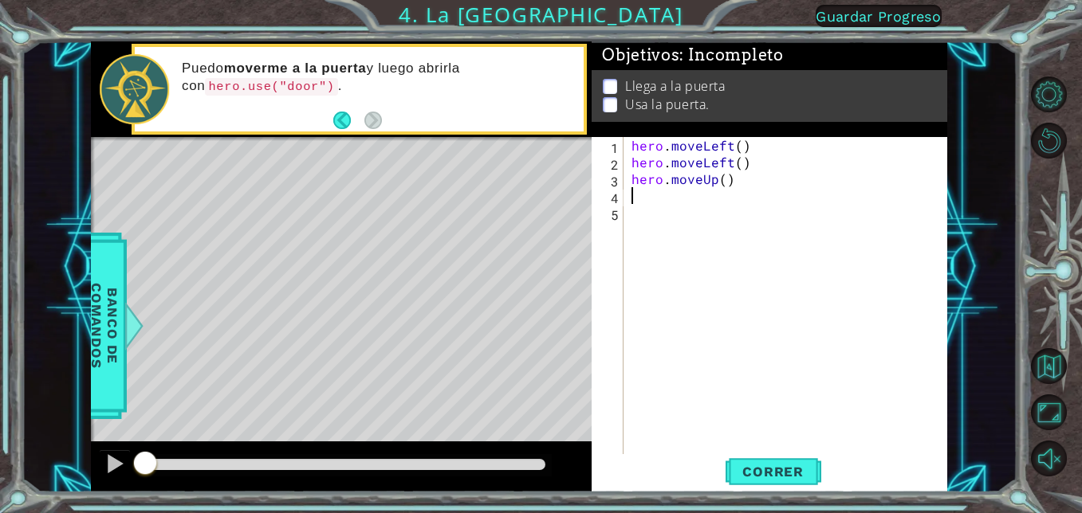
type textarea "m"
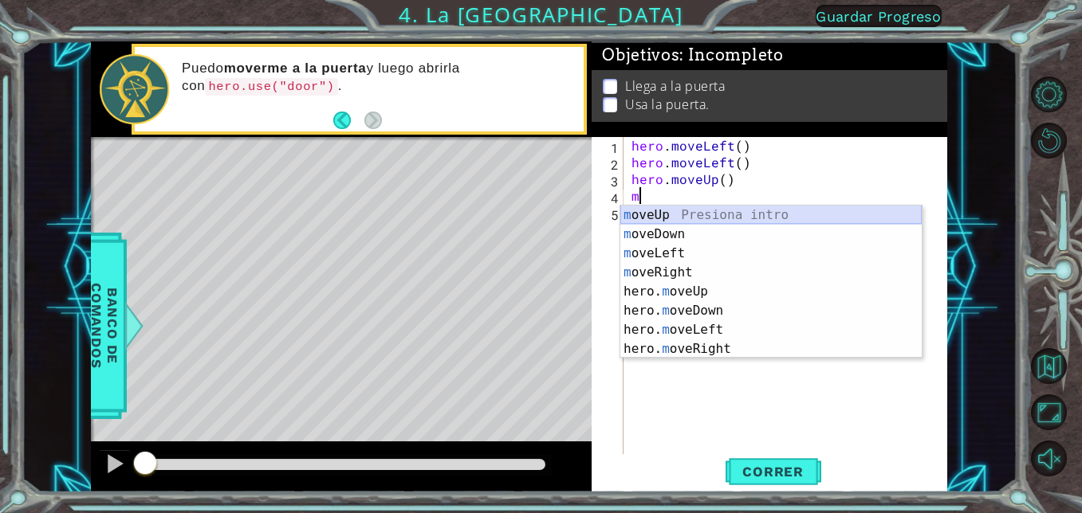
click at [654, 214] on div "m oveUp Presiona intro m oveDown Presiona intro m oveLeft Presiona intro m [PER…" at bounding box center [770, 301] width 301 height 191
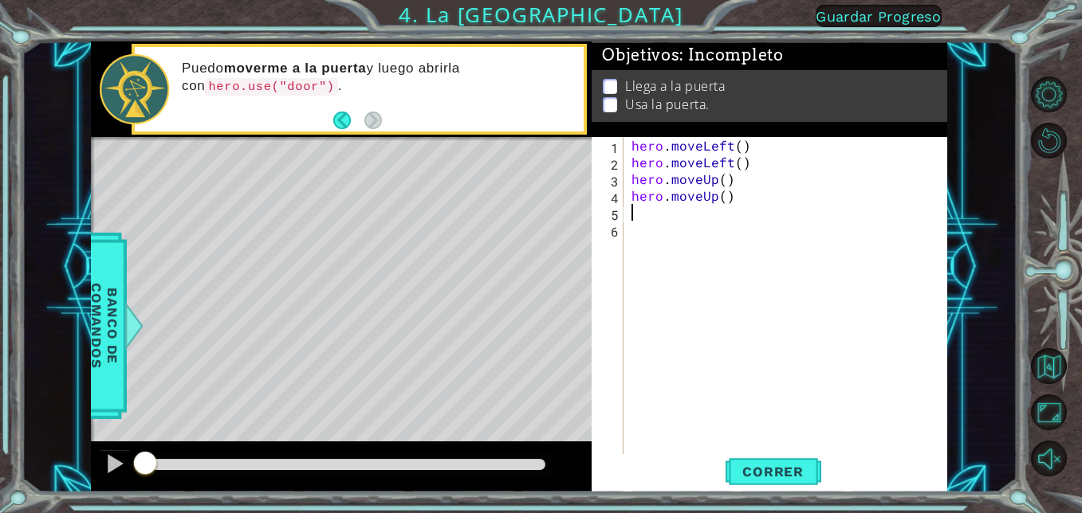
type textarea "m"
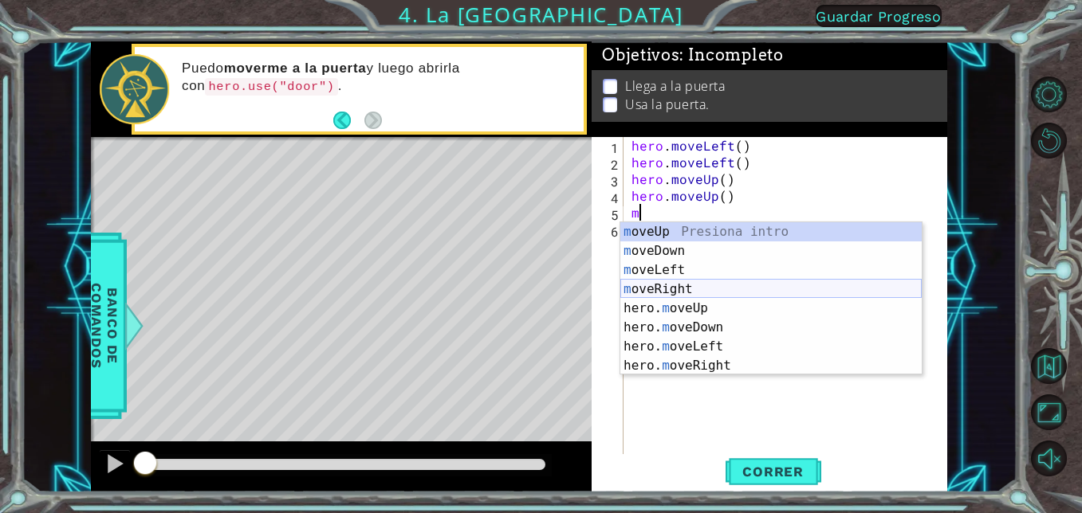
click at [667, 289] on div "m oveUp Presiona intro m oveDown Presiona intro m oveLeft Presiona intro m [PER…" at bounding box center [770, 317] width 301 height 191
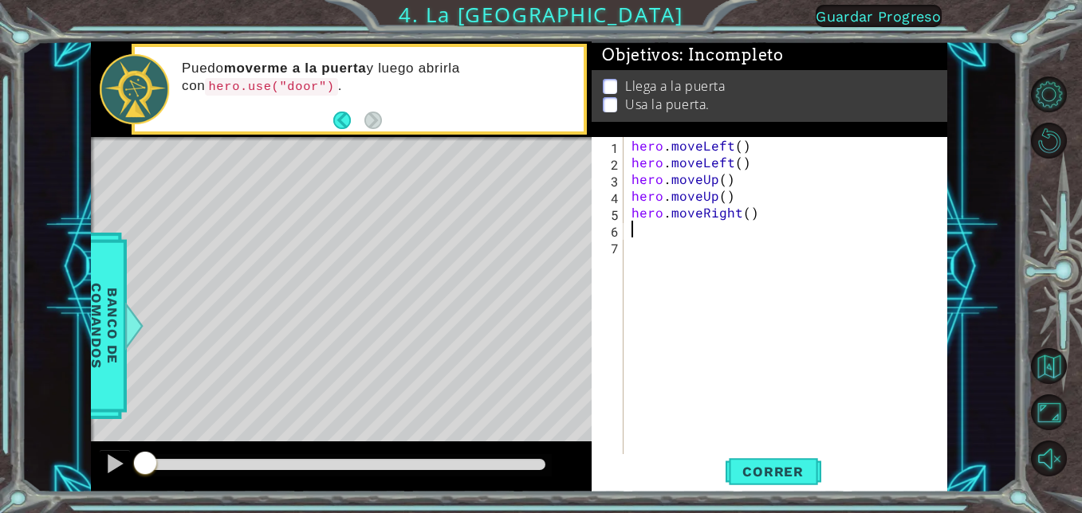
type textarea "m"
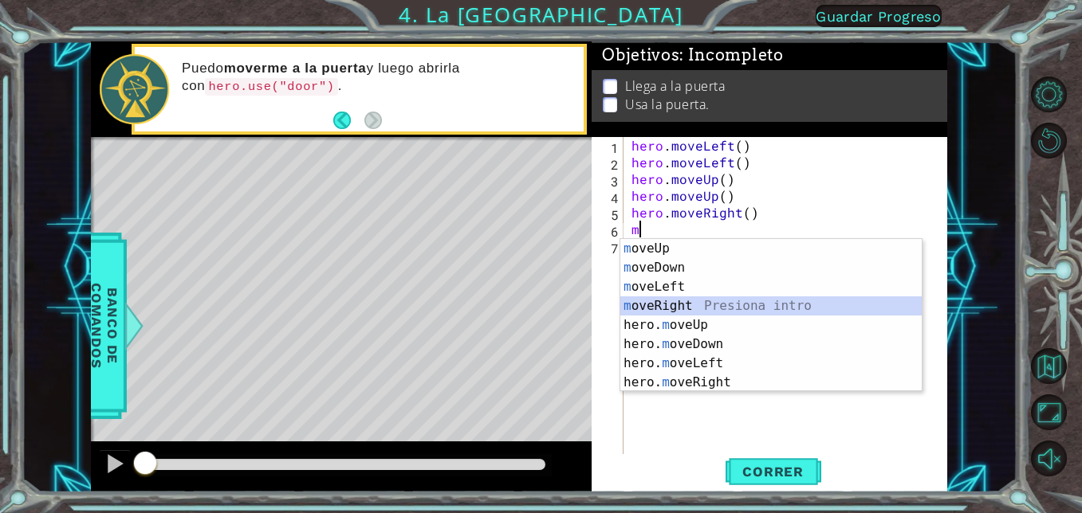
click at [666, 305] on div "m oveUp Presiona intro m oveDown Presiona intro m oveLeft Presiona intro m [PER…" at bounding box center [770, 334] width 301 height 191
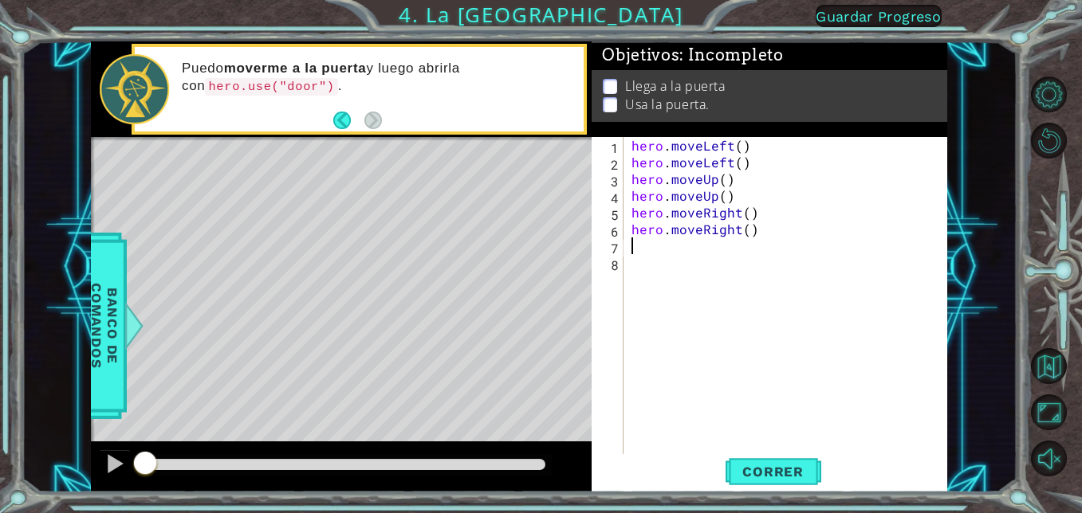
type textarea "m"
type textarea "hero.use("door")"
click at [776, 457] on button "Correr" at bounding box center [773, 472] width 96 height 36
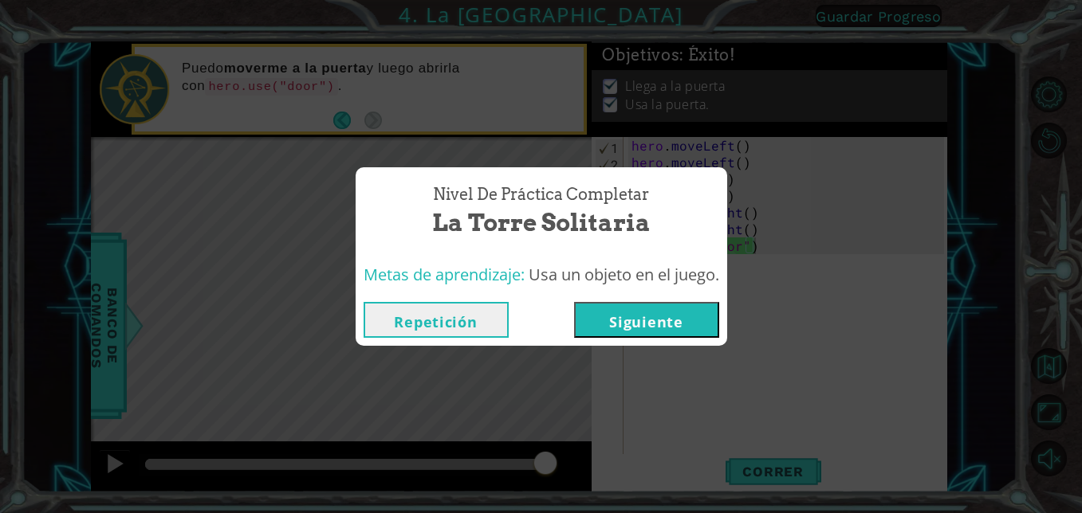
click at [677, 327] on button "Siguiente" at bounding box center [646, 320] width 145 height 36
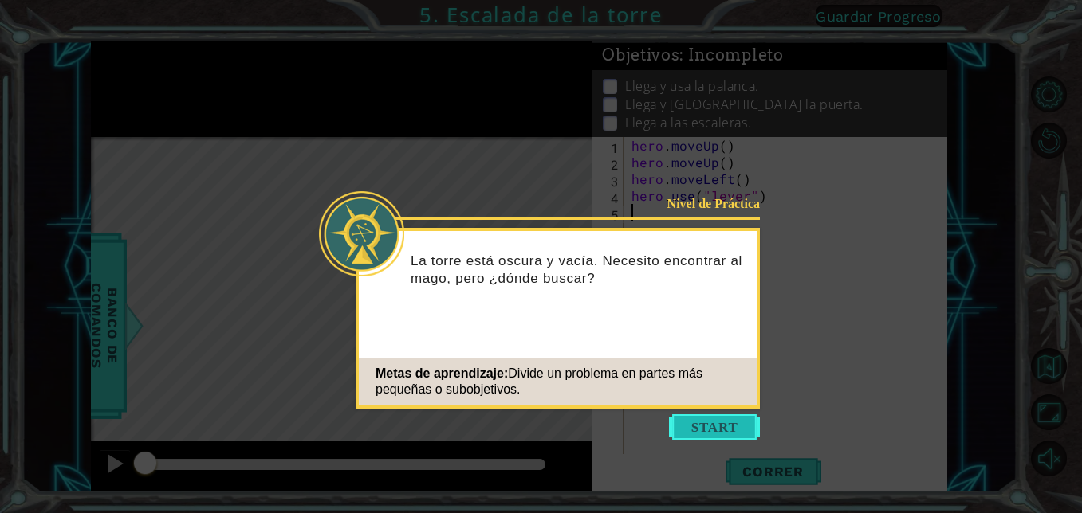
click at [733, 420] on button "Start" at bounding box center [714, 427] width 91 height 26
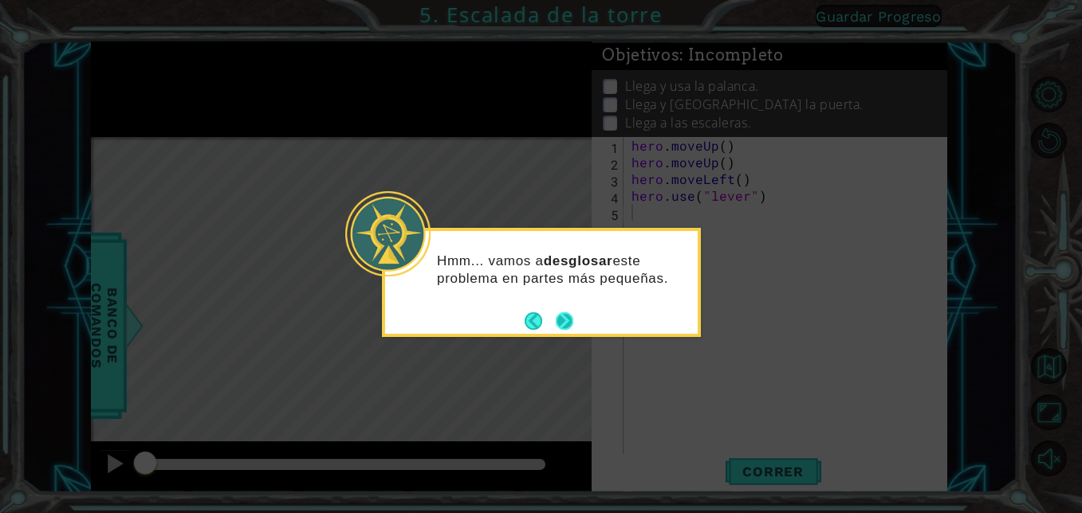
click at [570, 319] on button "Next" at bounding box center [564, 321] width 19 height 19
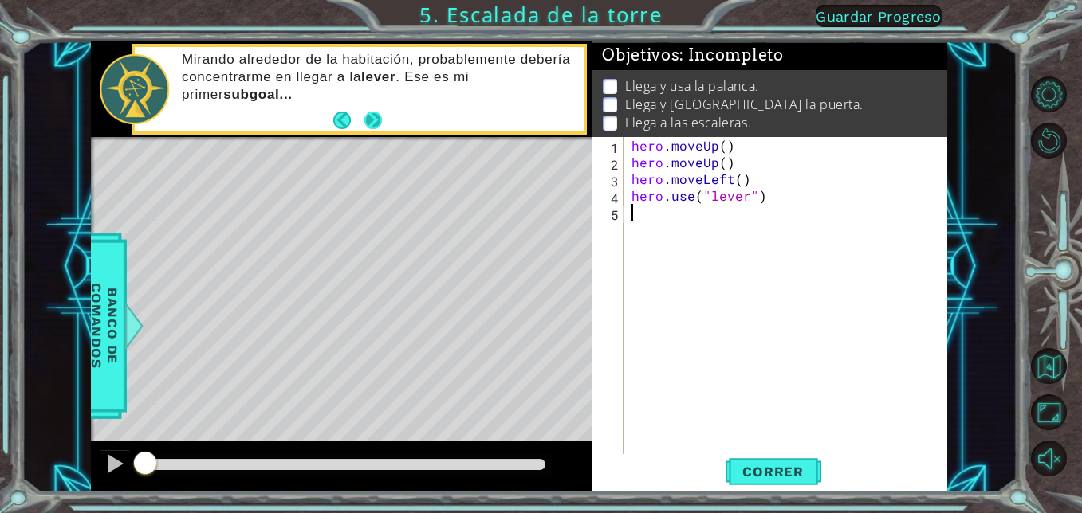
click at [367, 118] on button "Next" at bounding box center [373, 121] width 18 height 18
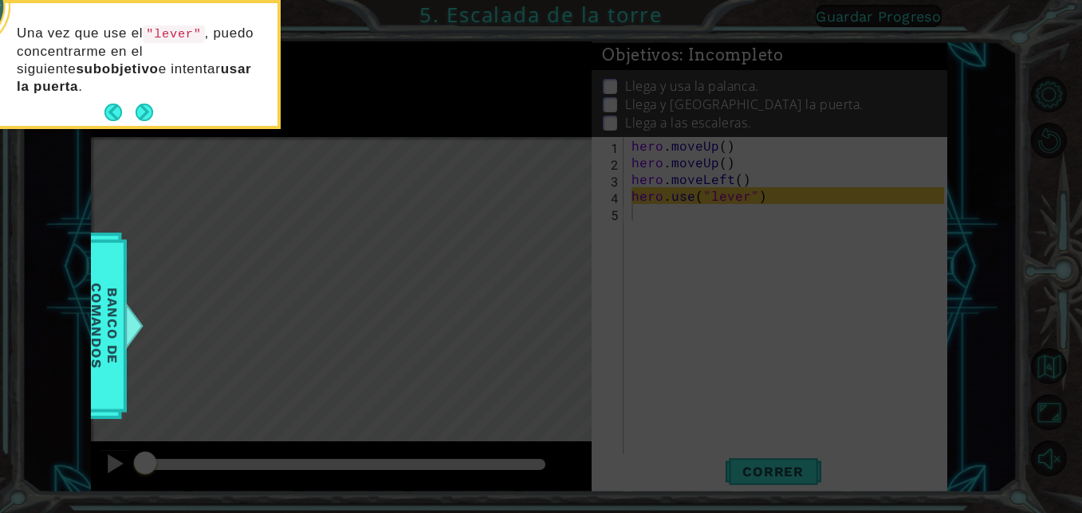
click at [147, 99] on div "Una vez que use el "lever" , puedo concentrarme en el siguiente subobjetivo e i…" at bounding box center [121, 68] width 312 height 116
click at [147, 104] on button "Next" at bounding box center [144, 113] width 18 height 18
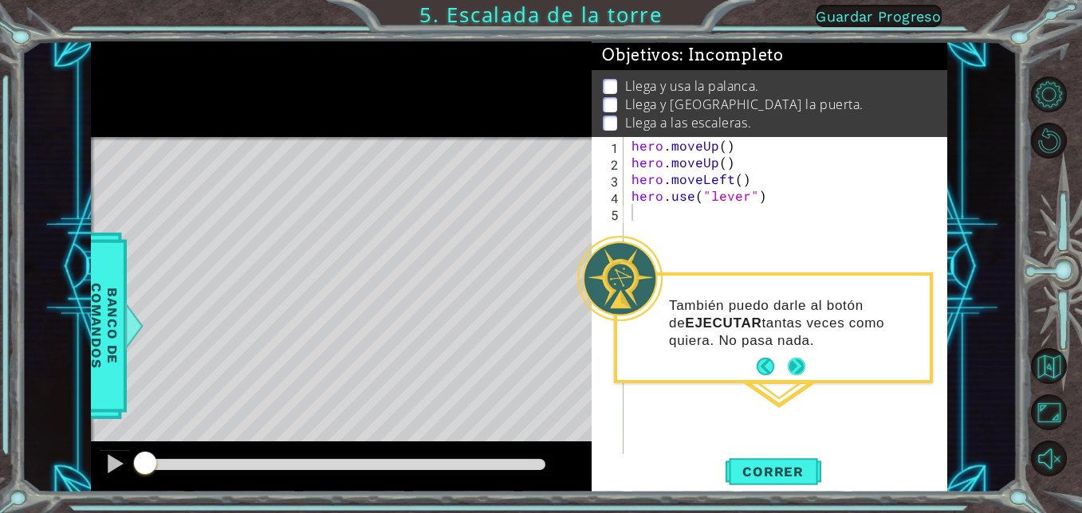
click at [789, 359] on button "Next" at bounding box center [795, 366] width 29 height 29
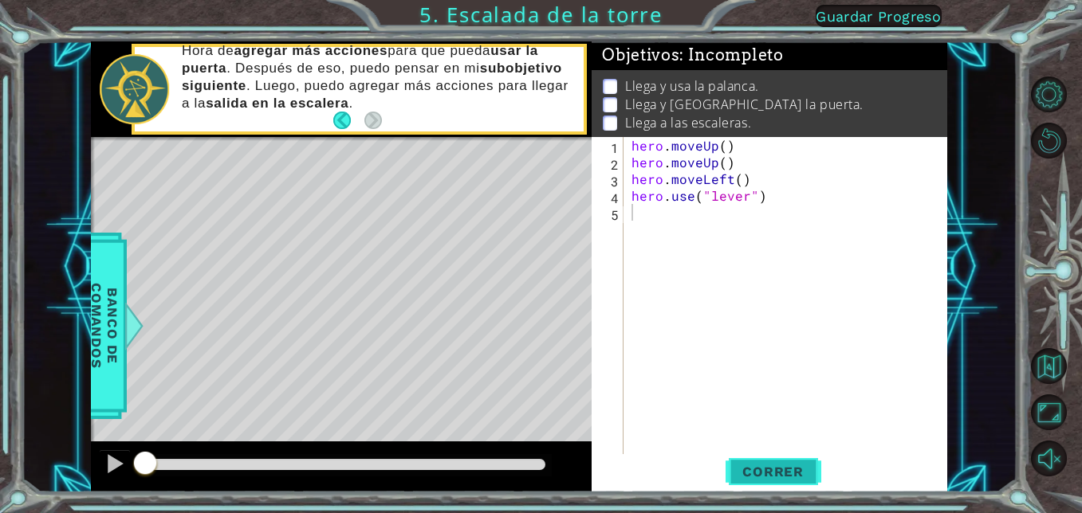
click at [759, 469] on span "Correr" at bounding box center [772, 472] width 93 height 16
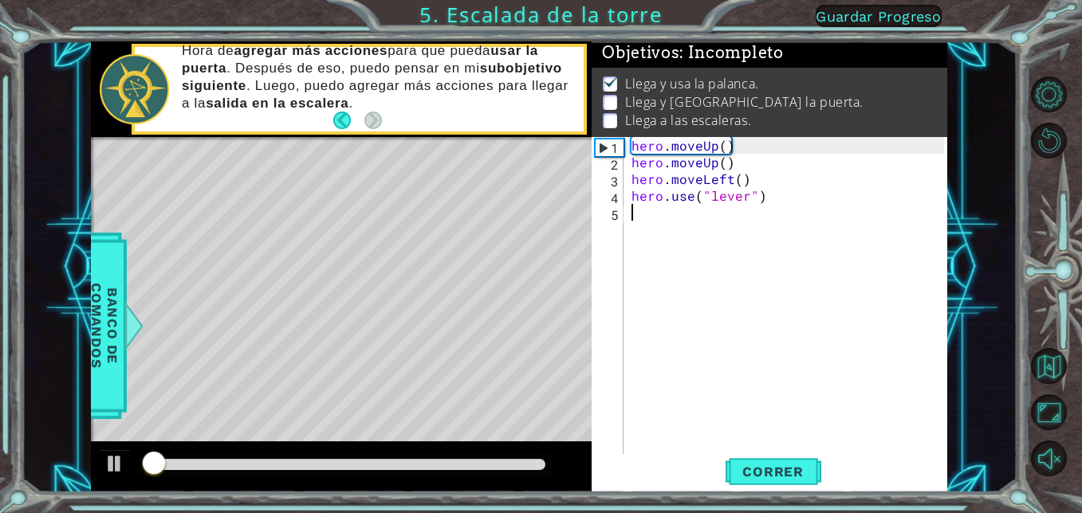
scroll to position [11, 0]
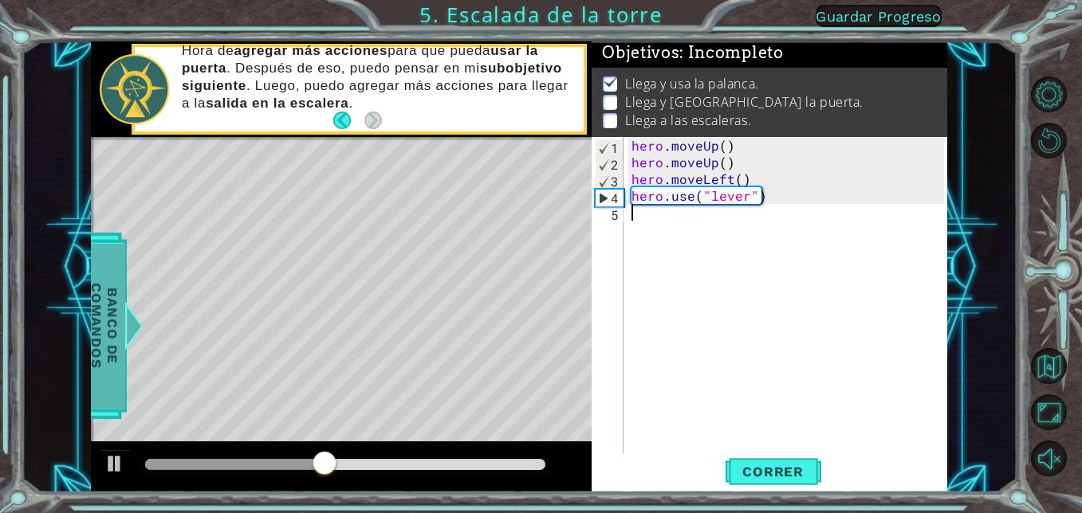
type textarea "m"
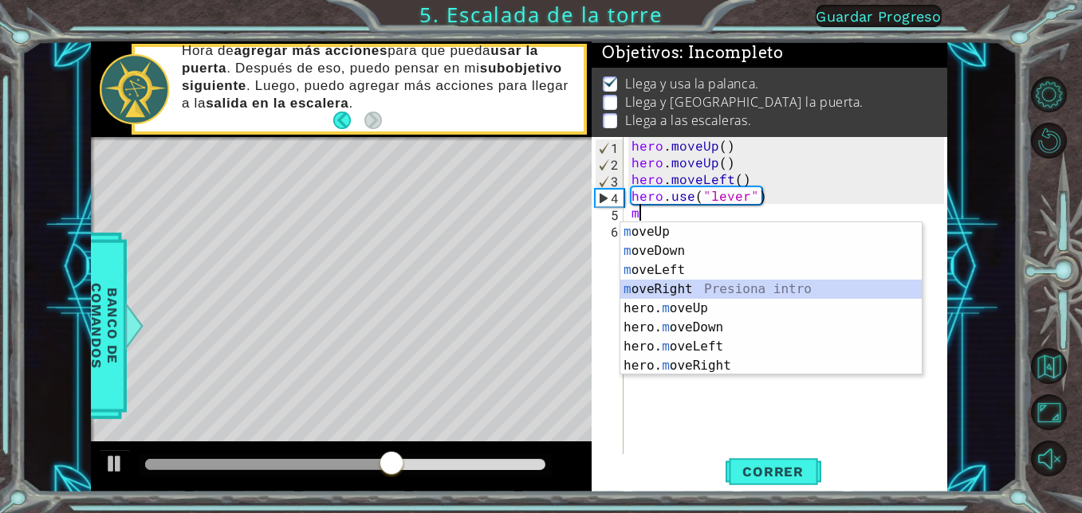
click at [654, 291] on div "m oveUp Presiona intro m oveDown Presiona intro m oveLeft Presiona intro m [PER…" at bounding box center [770, 317] width 301 height 191
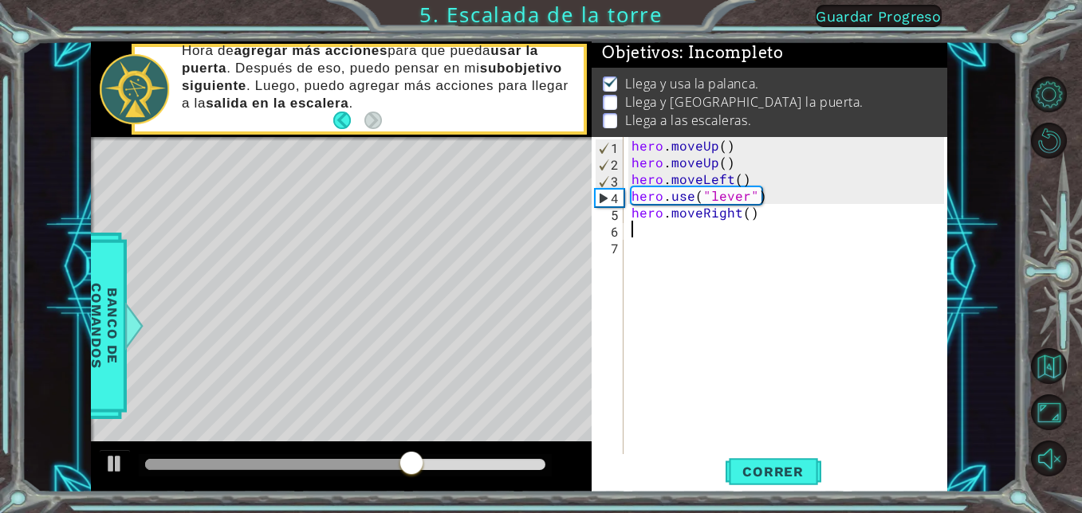
type textarea "m"
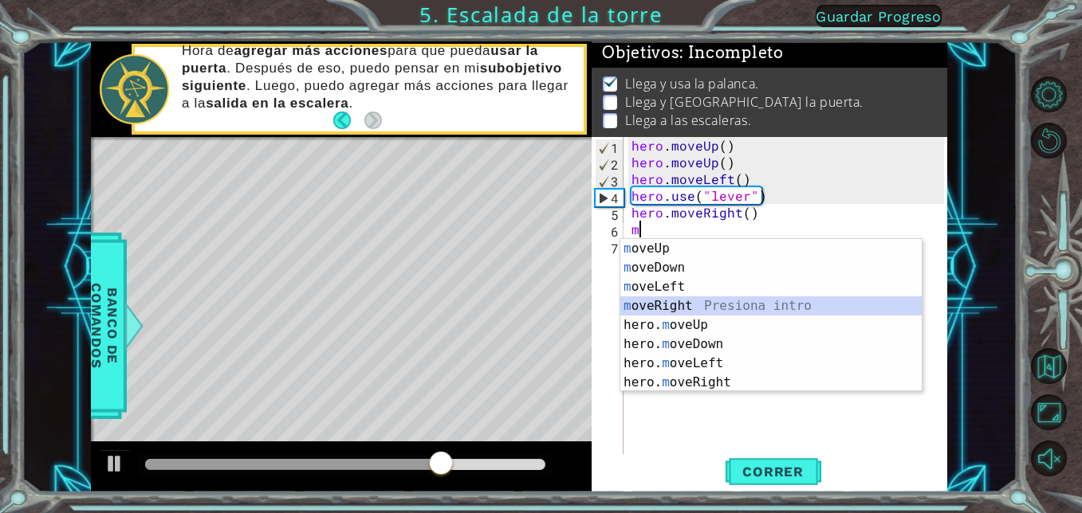
click at [658, 301] on div "m oveUp Presiona intro m oveDown Presiona intro m oveLeft Presiona intro m [PER…" at bounding box center [770, 334] width 301 height 191
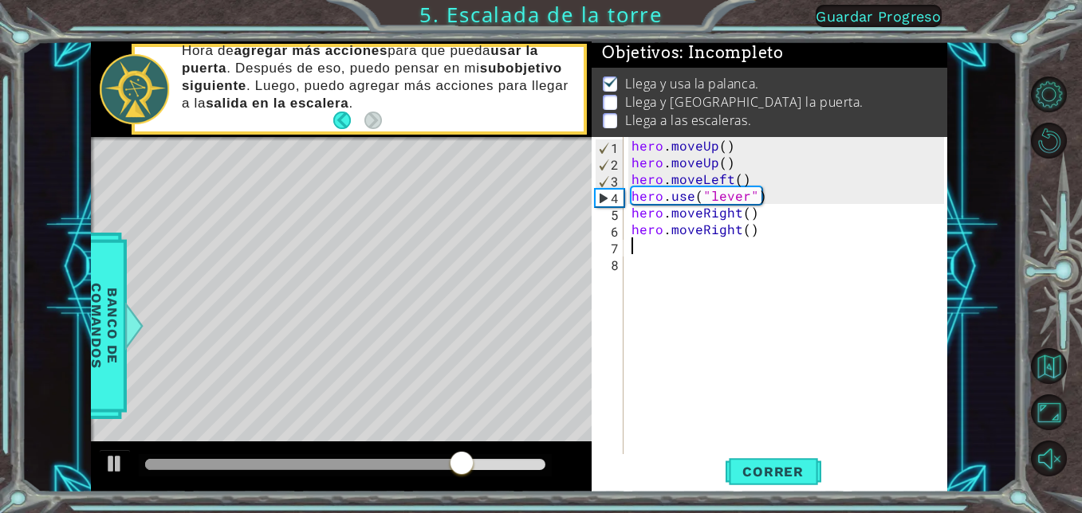
type textarea "m"
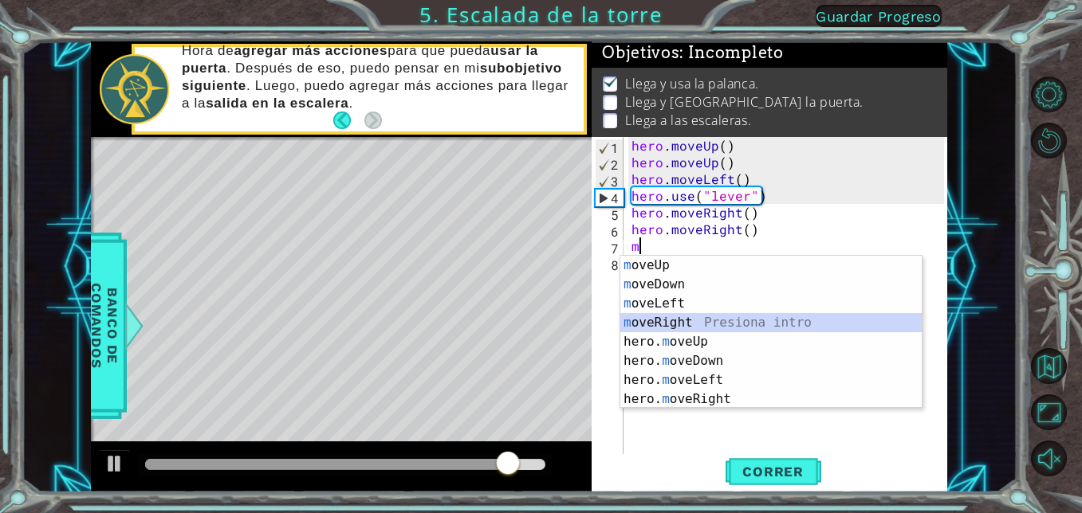
click at [662, 322] on div "m oveUp Presiona intro m oveDown Presiona intro m oveLeft Presiona intro m [PER…" at bounding box center [770, 351] width 301 height 191
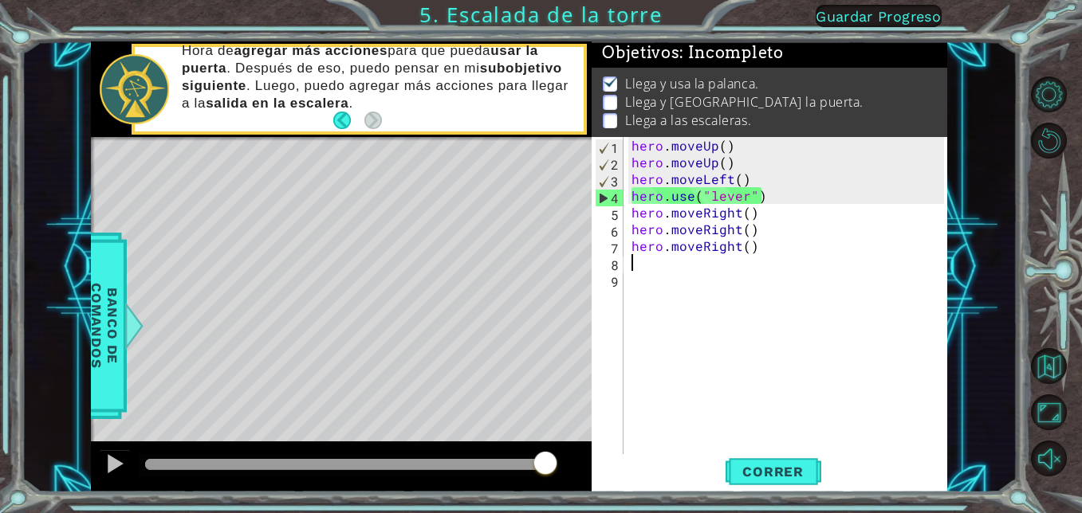
type textarea "m"
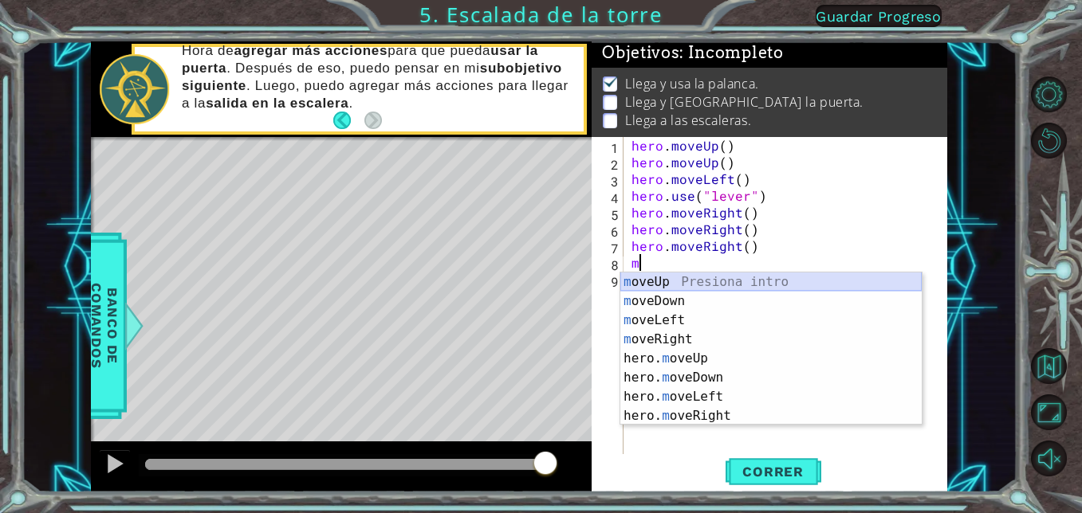
click at [677, 281] on div "m oveUp Presiona intro m oveDown Presiona intro m oveLeft Presiona intro m [PER…" at bounding box center [770, 368] width 301 height 191
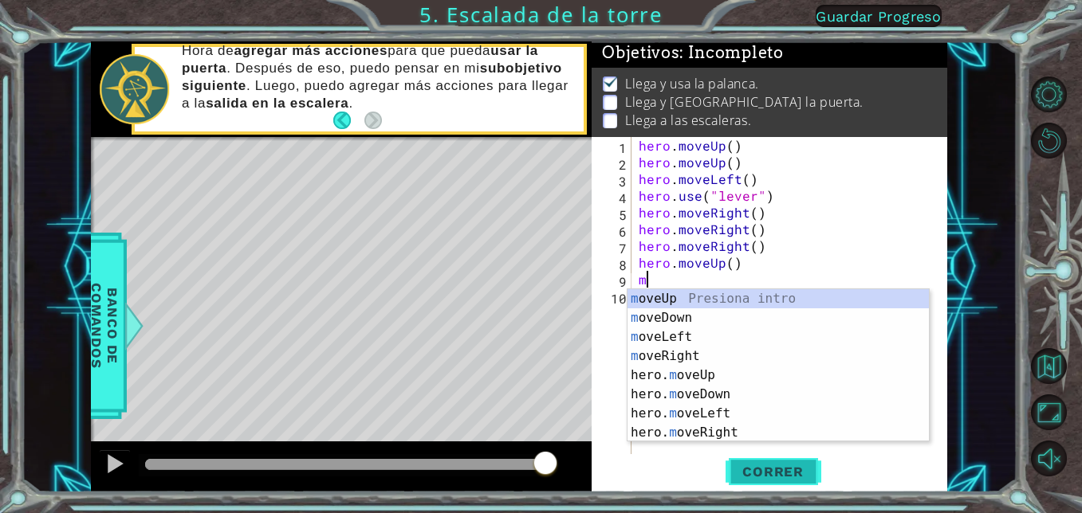
type textarea "m"
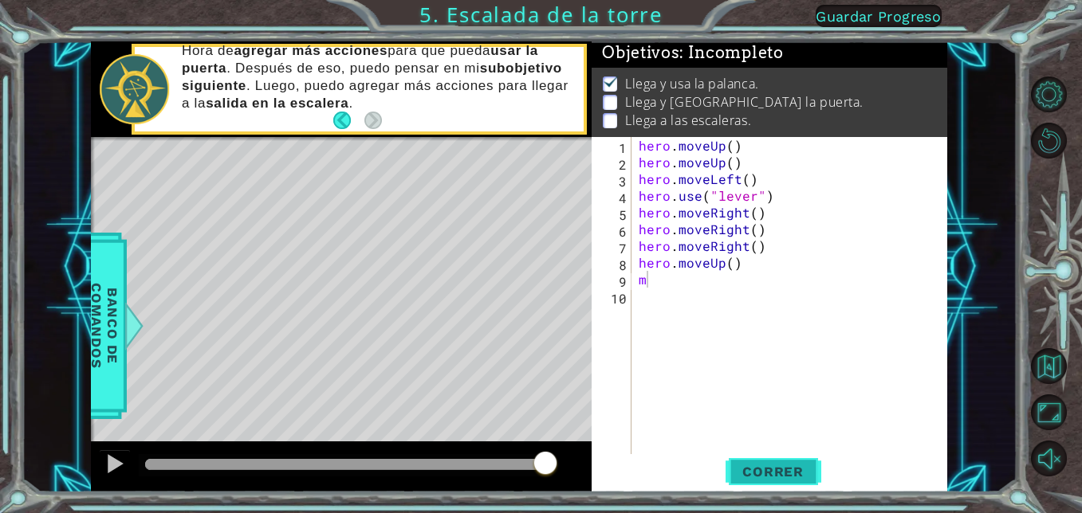
click at [776, 477] on span "Correr" at bounding box center [772, 472] width 93 height 16
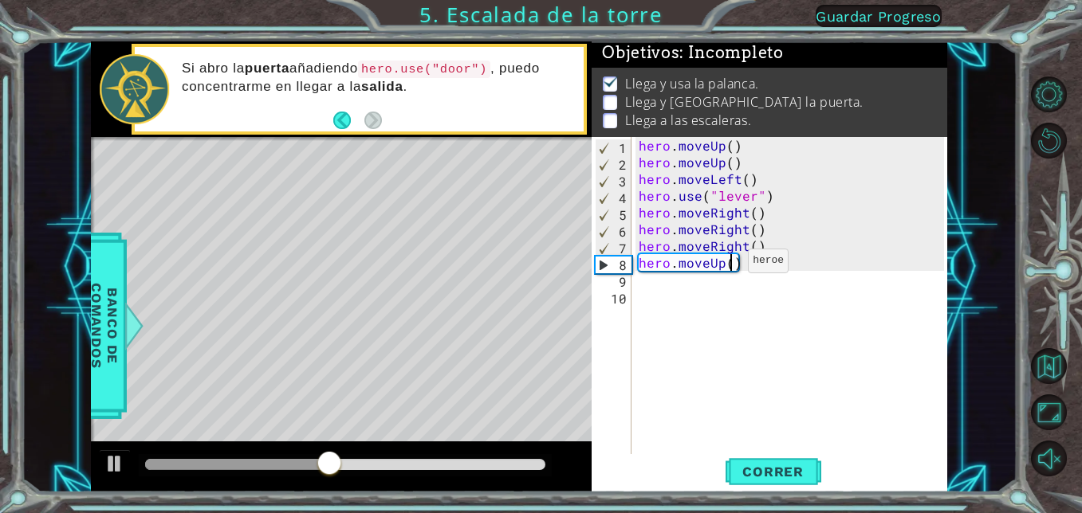
click at [728, 265] on div "hero . moveUp ( ) hero . moveUp ( ) hero . moveLeft ( ) hero . use ( "lever" ) …" at bounding box center [793, 312] width 316 height 351
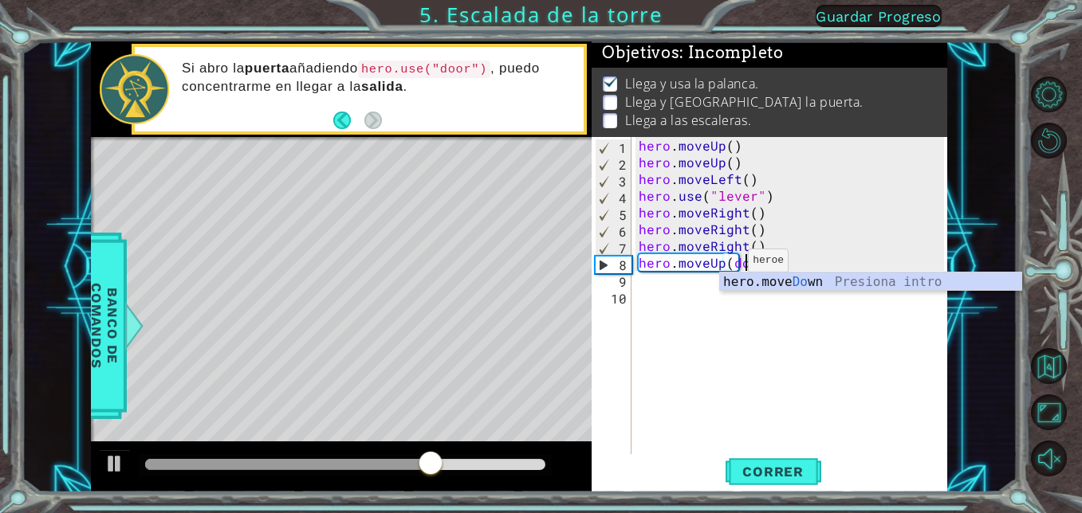
scroll to position [0, 7]
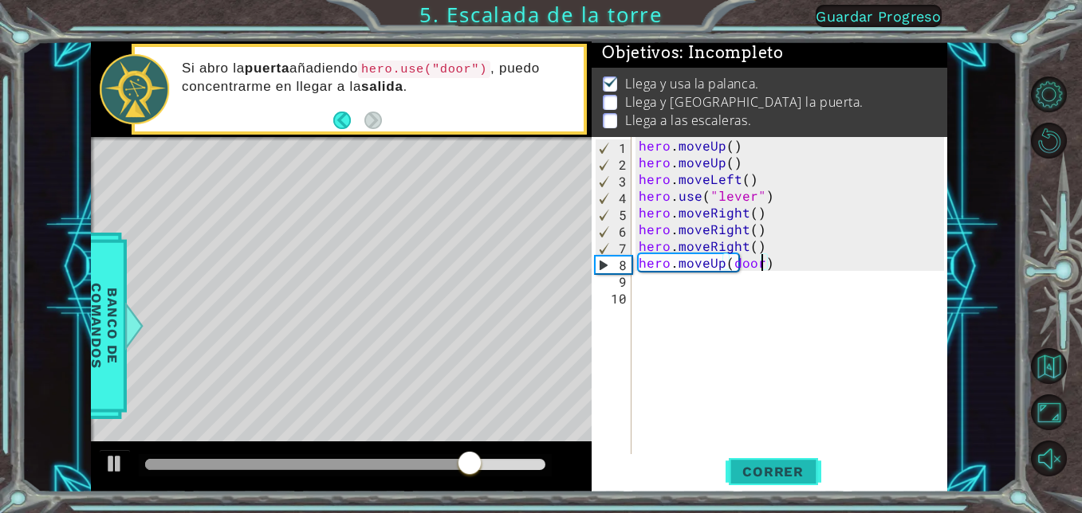
drag, startPoint x: 780, startPoint y: 464, endPoint x: 780, endPoint y: 454, distance: 10.4
click at [780, 462] on button "Correr" at bounding box center [773, 472] width 96 height 36
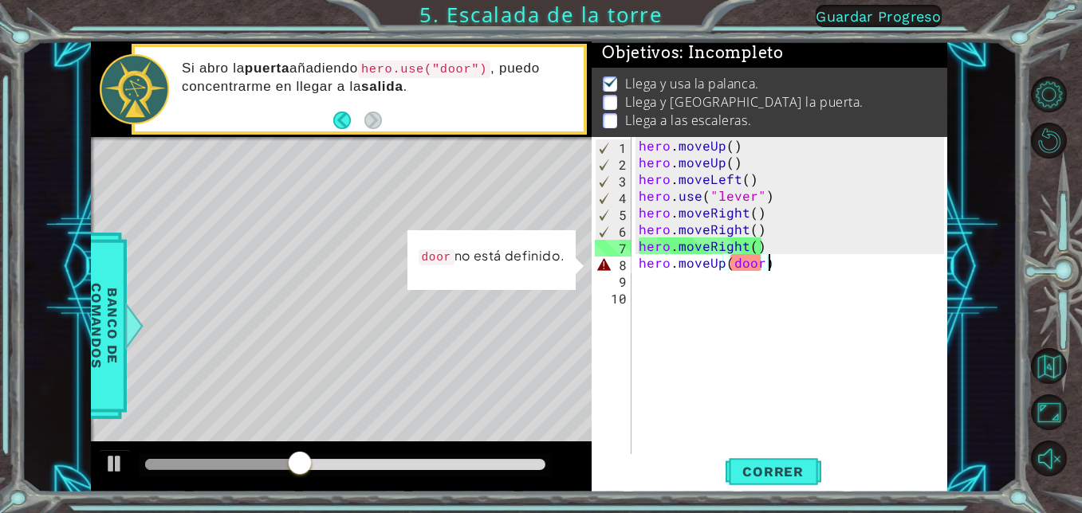
click at [778, 268] on div "hero . moveUp ( ) hero . moveUp ( ) hero . moveLeft ( ) hero . use ( "lever" ) …" at bounding box center [793, 312] width 316 height 351
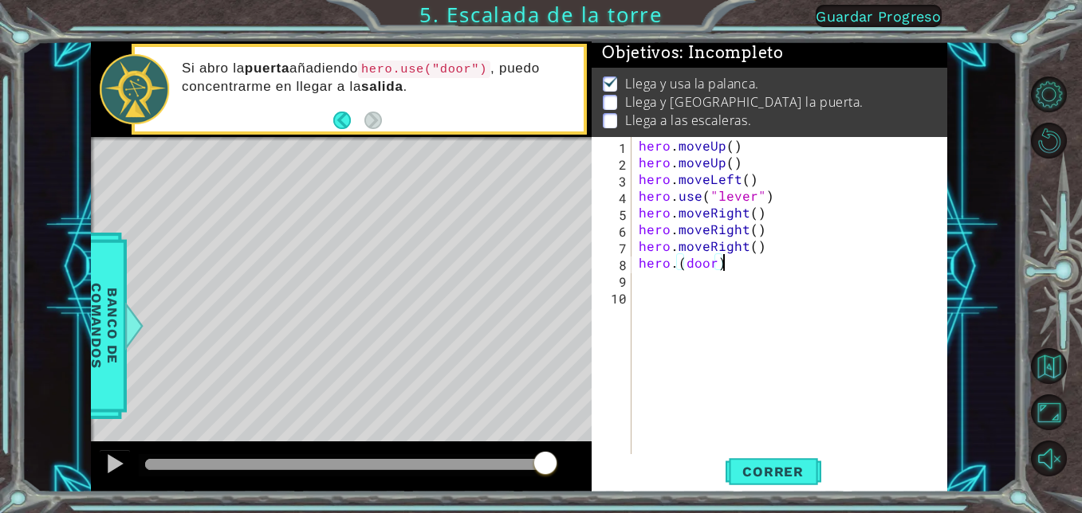
scroll to position [0, 5]
click at [756, 477] on span "Correr" at bounding box center [772, 472] width 93 height 16
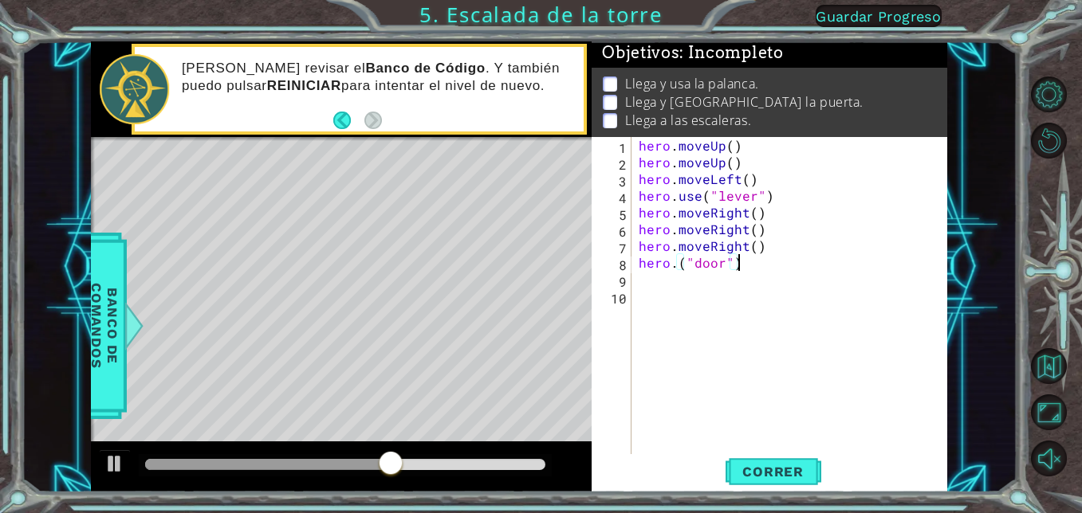
scroll to position [0, 6]
click at [767, 465] on span "Correr" at bounding box center [772, 472] width 93 height 16
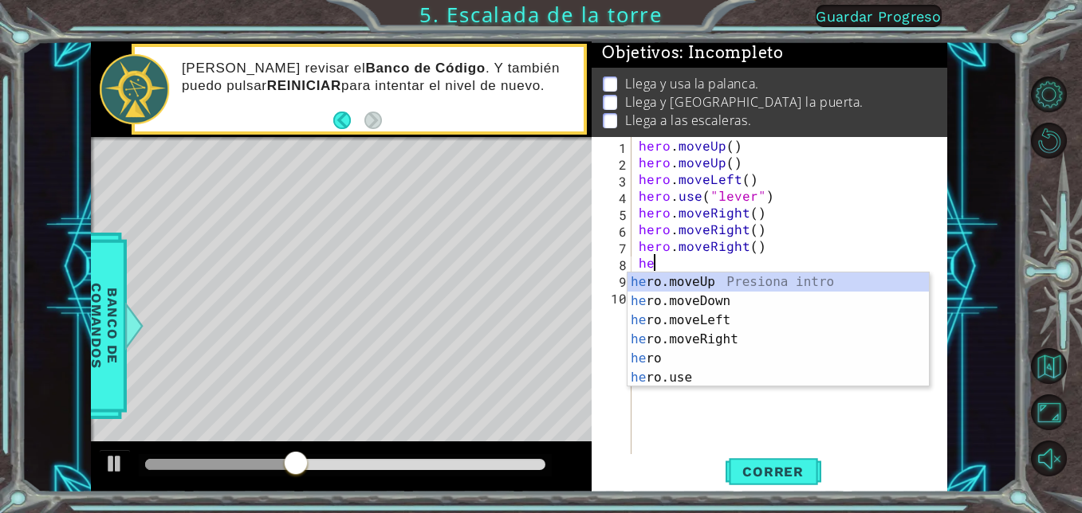
scroll to position [0, 0]
type textarea "h"
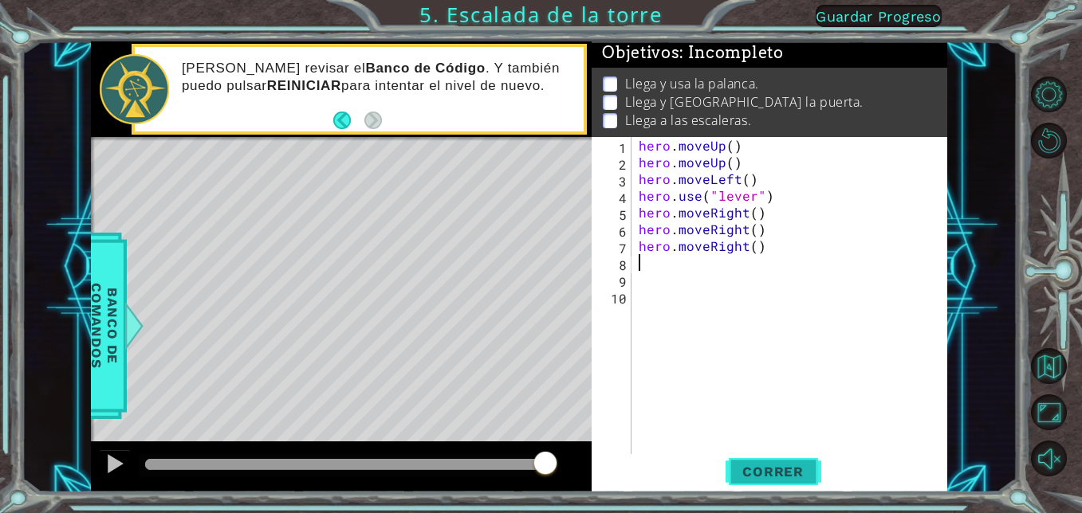
click at [761, 474] on span "Correr" at bounding box center [772, 472] width 93 height 16
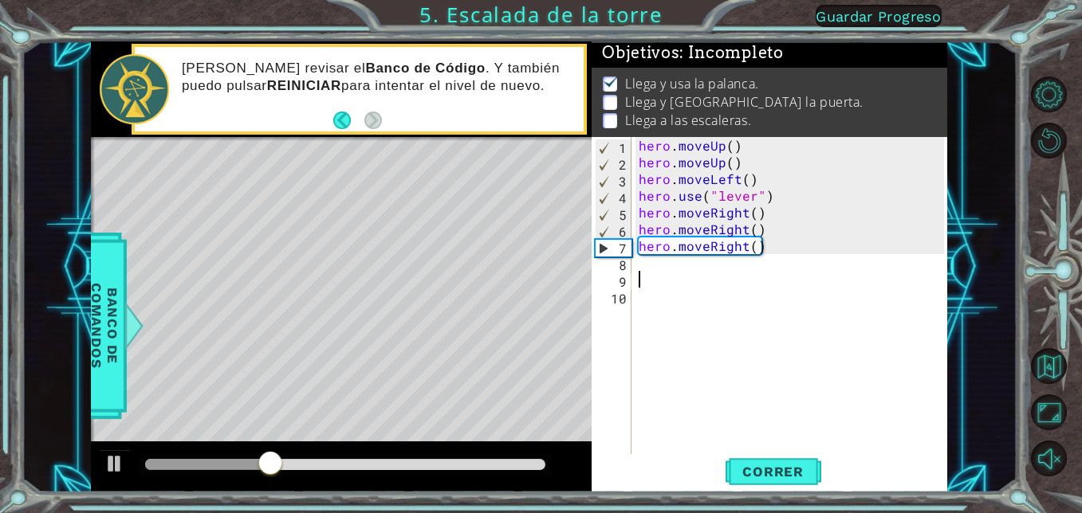
click at [656, 279] on div "hero . moveUp ( ) hero . moveUp ( ) hero . moveLeft ( ) hero . use ( "lever" ) …" at bounding box center [793, 312] width 316 height 351
click at [649, 270] on div "hero . moveUp ( ) hero . moveUp ( ) hero . moveLeft ( ) hero . use ( "lever" ) …" at bounding box center [793, 312] width 316 height 351
type textarea "m"
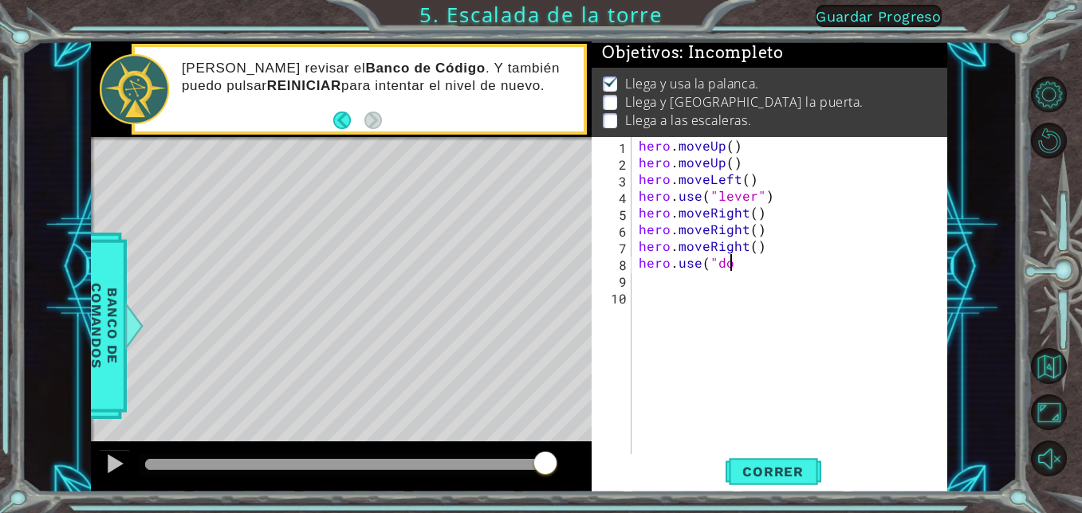
scroll to position [0, 6]
type textarea "hero.use("door")"
click at [638, 282] on div "hero . moveUp ( ) hero . moveUp ( ) hero . moveLeft ( ) hero . use ( "lever" ) …" at bounding box center [793, 312] width 316 height 351
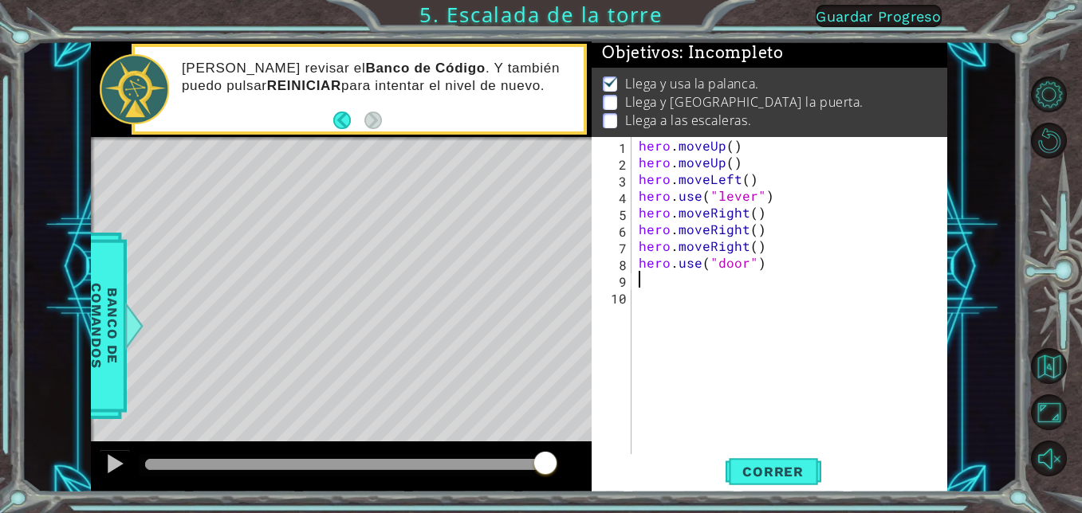
type textarea "m"
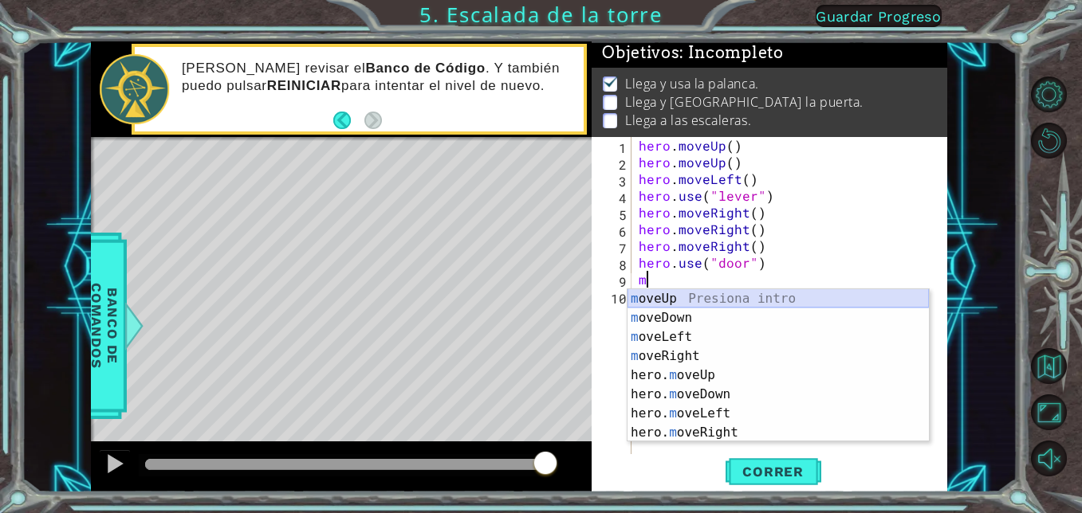
click at [679, 301] on div "m oveUp Presiona intro m oveDown Presiona intro m oveLeft Presiona intro m [PER…" at bounding box center [777, 384] width 301 height 191
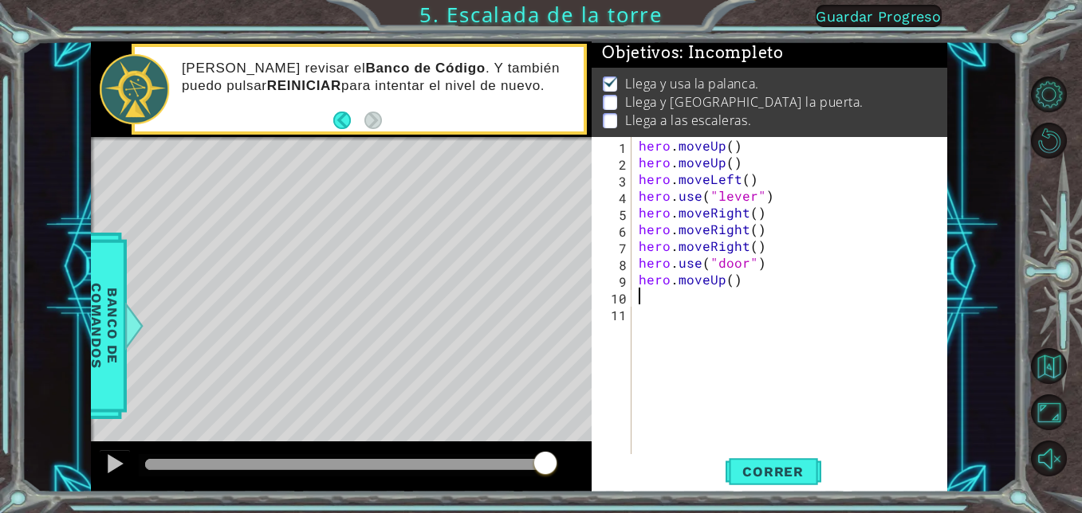
type textarea "n"
type textarea "m"
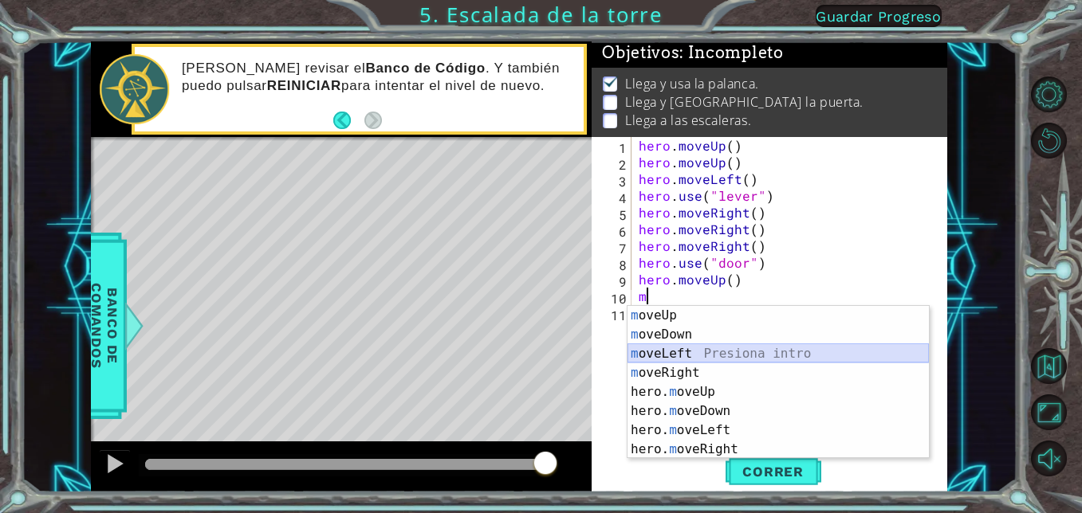
click at [677, 351] on div "m oveUp Presiona intro m oveDown Presiona intro m oveLeft Presiona intro m [PER…" at bounding box center [777, 401] width 301 height 191
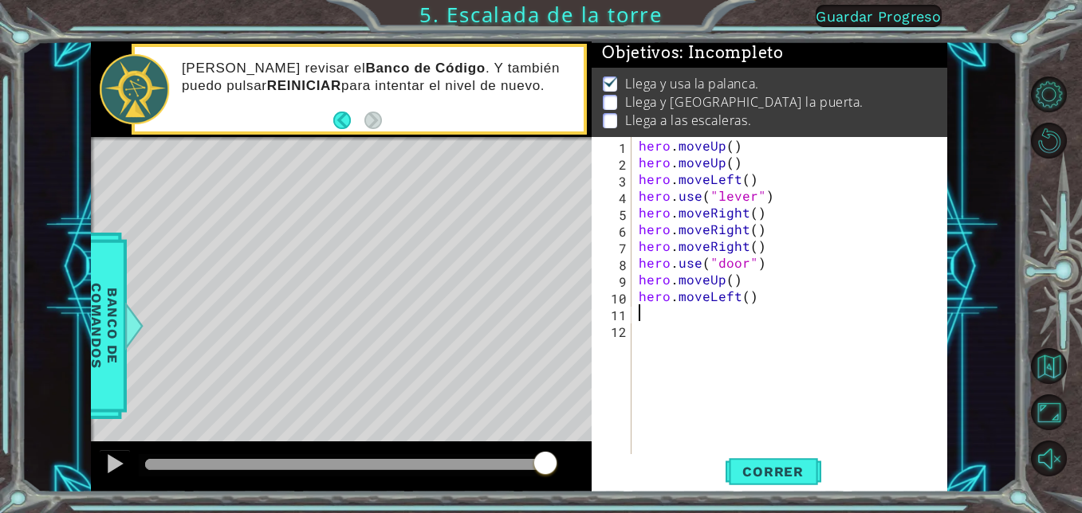
type textarea "m"
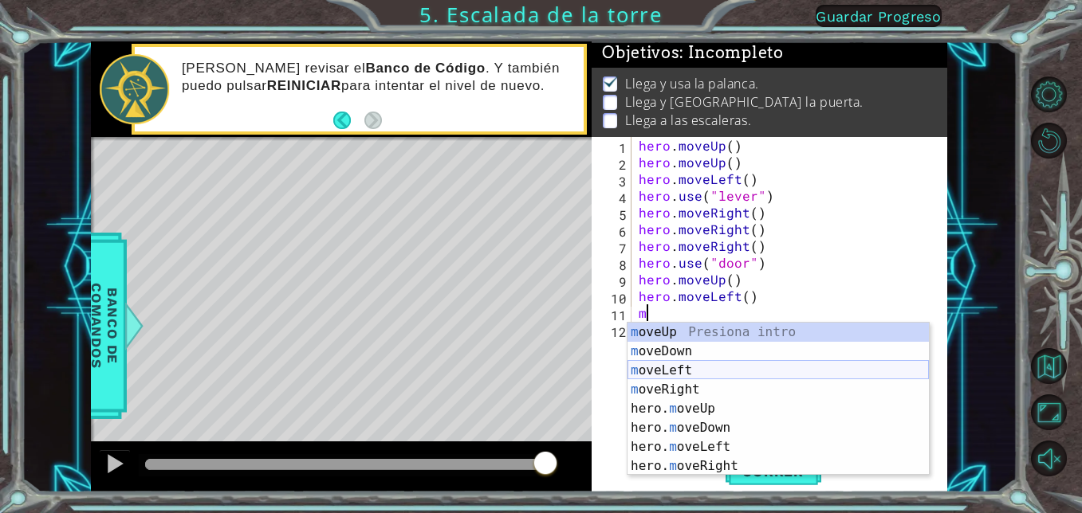
click at [675, 375] on div "m oveUp Presiona intro m oveDown Presiona intro m oveLeft Presiona intro m [PER…" at bounding box center [777, 418] width 301 height 191
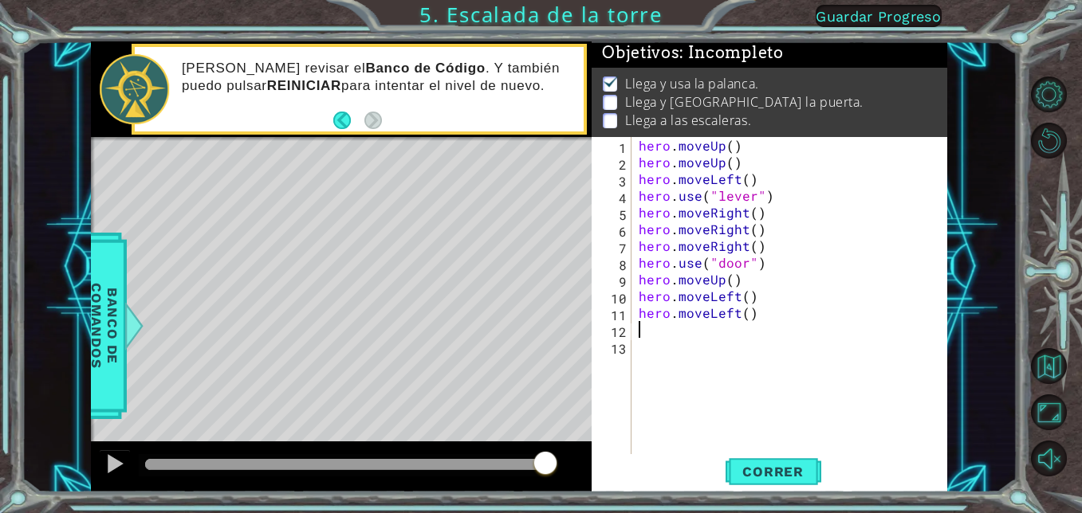
type textarea "m"
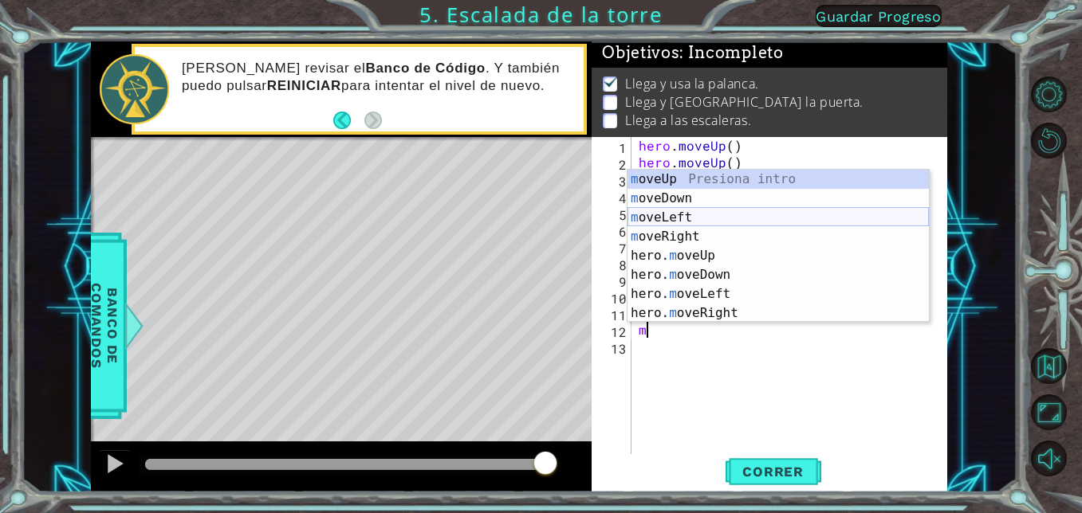
click at [676, 216] on div "m oveUp Presiona intro m oveDown Presiona intro m oveLeft Presiona intro m [PER…" at bounding box center [777, 265] width 301 height 191
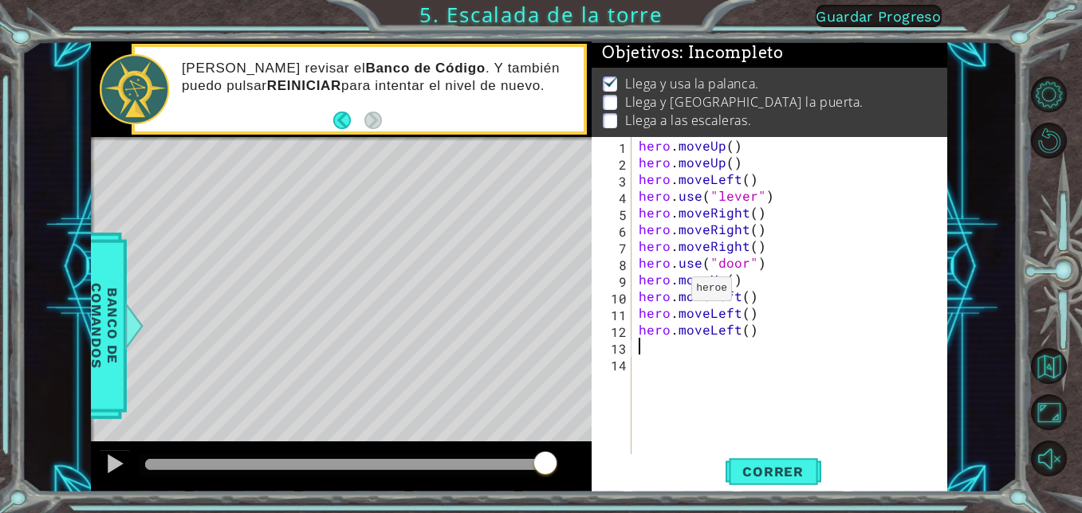
type textarea "m"
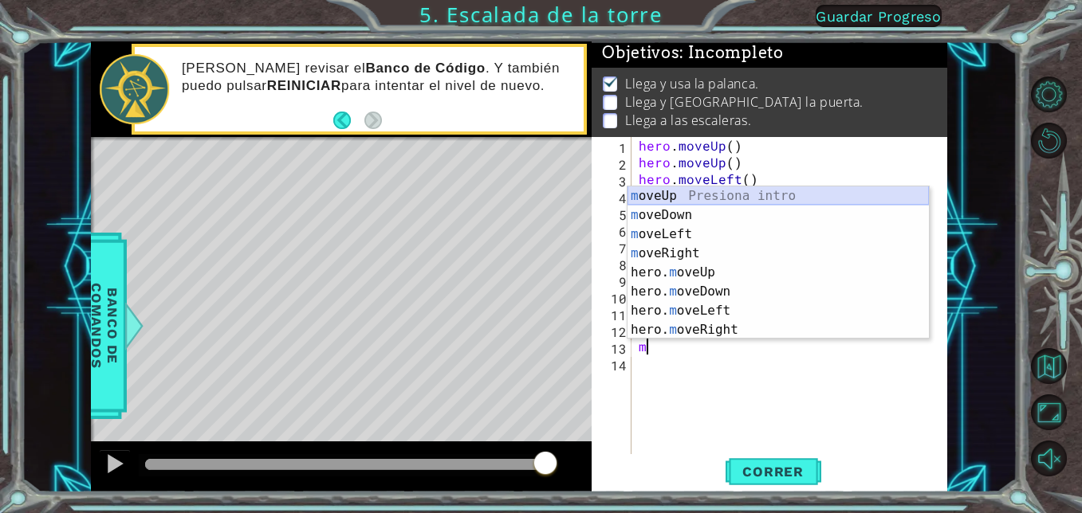
click at [676, 196] on div "m oveUp Presiona intro m oveDown Presiona intro m oveLeft Presiona intro m [PER…" at bounding box center [777, 282] width 301 height 191
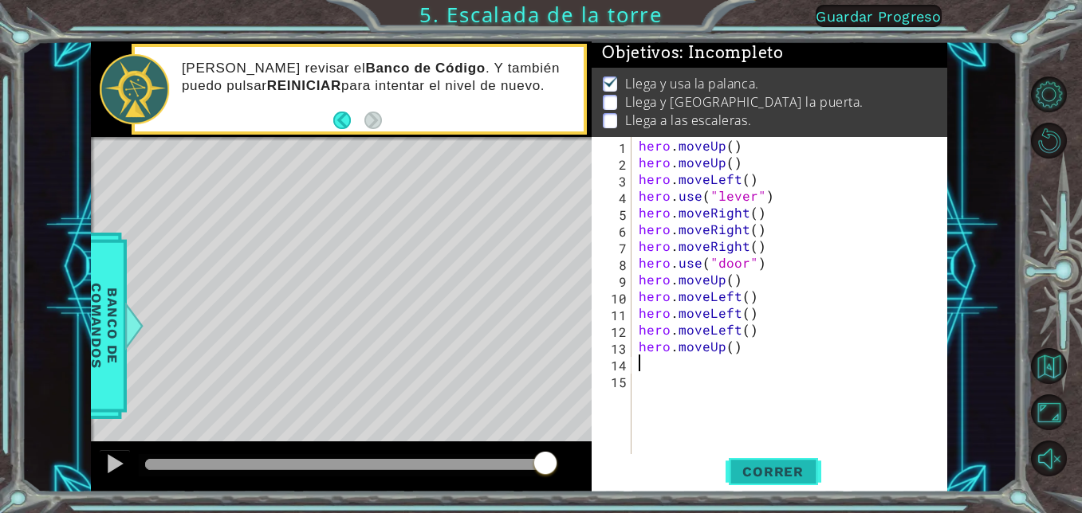
click at [731, 465] on span "Correr" at bounding box center [772, 472] width 93 height 16
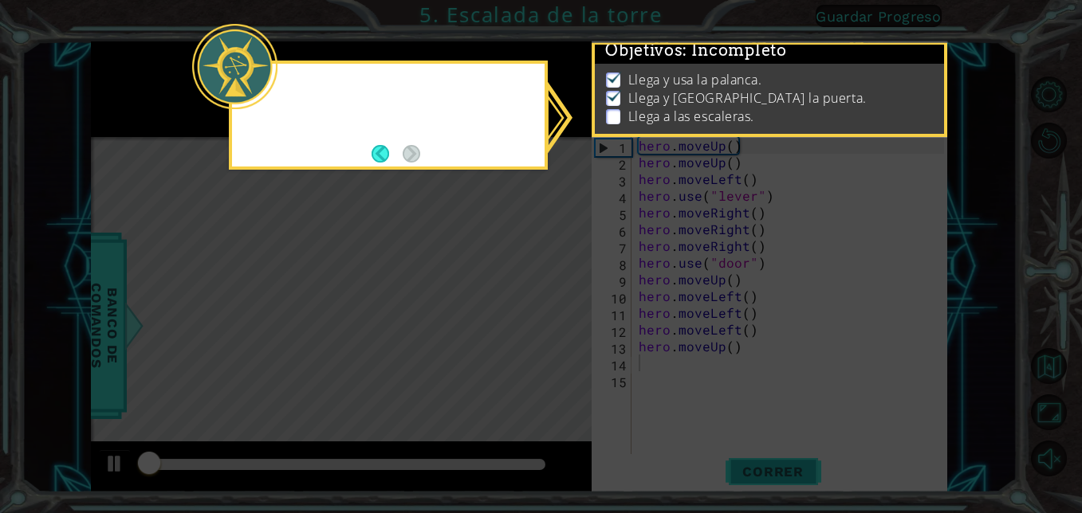
scroll to position [11, 0]
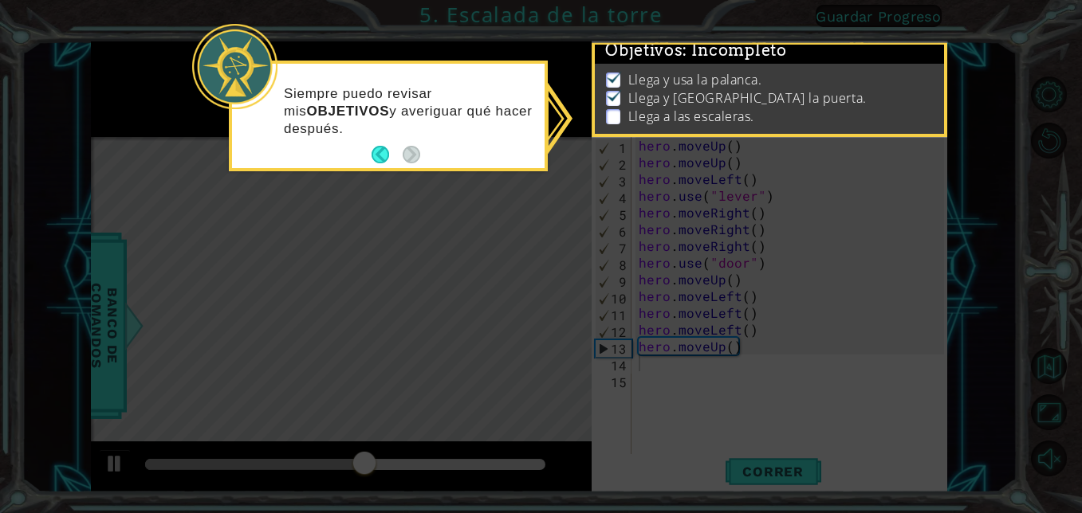
click at [652, 282] on icon at bounding box center [541, 256] width 1082 height 513
click at [386, 154] on button "Back" at bounding box center [386, 155] width 31 height 18
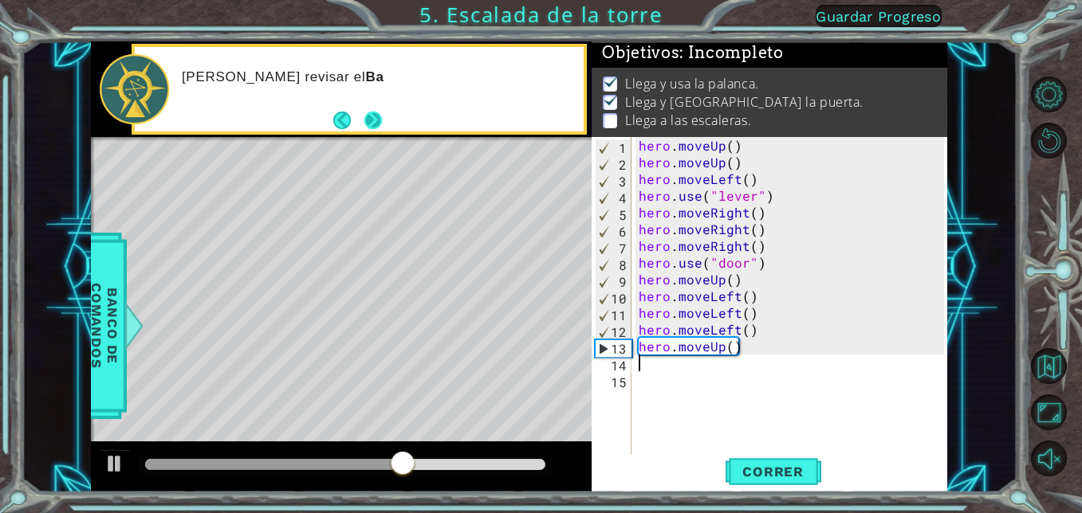
click at [378, 118] on button "Next" at bounding box center [373, 121] width 18 height 18
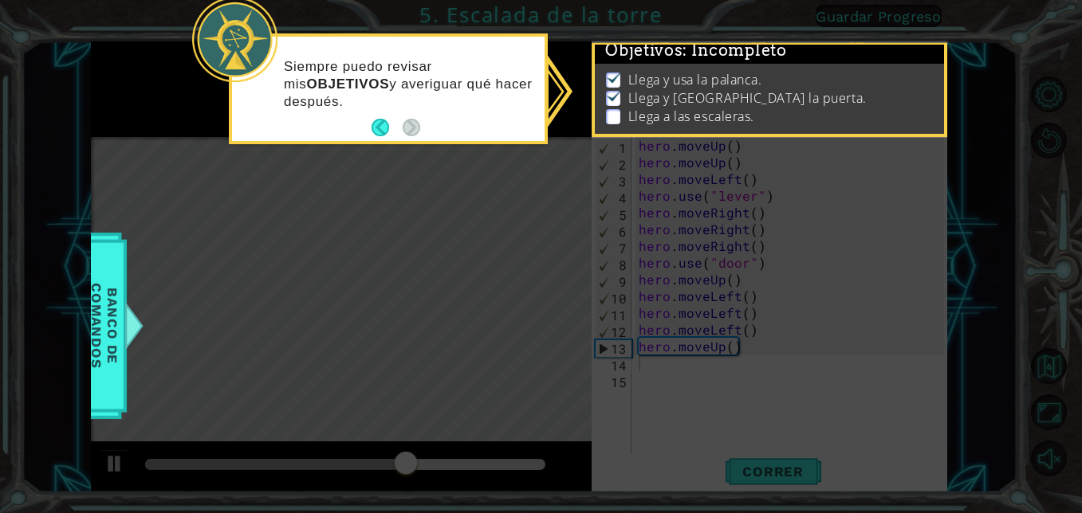
scroll to position [11, 0]
click at [375, 120] on button "Back" at bounding box center [386, 128] width 31 height 18
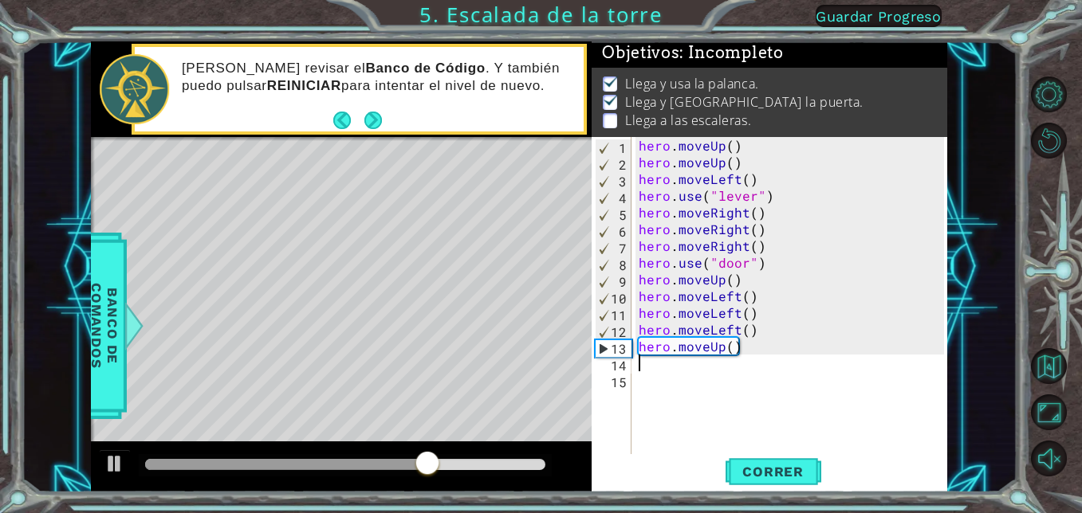
scroll to position [9, 0]
click at [650, 293] on div "hero . moveUp ( ) hero . moveUp ( ) hero . moveLeft ( ) hero . use ( "lever" ) …" at bounding box center [793, 312] width 316 height 351
click at [637, 287] on div "hero . moveUp ( ) hero . moveUp ( ) hero . moveLeft ( ) hero . use ( "lever" ) …" at bounding box center [793, 312] width 316 height 351
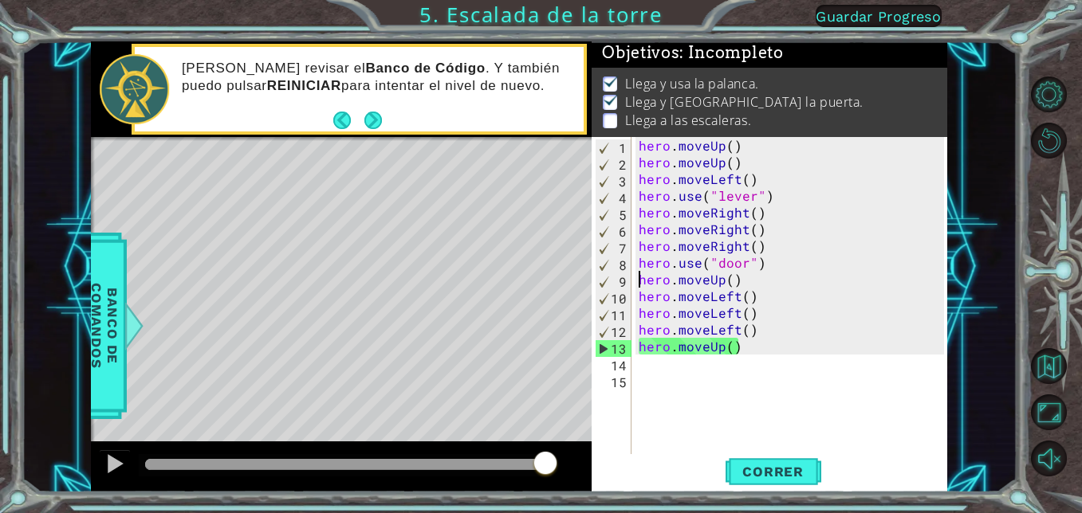
click at [756, 296] on div "hero . moveUp ( ) hero . moveUp ( ) hero . moveLeft ( ) hero . use ( "lever" ) …" at bounding box center [793, 312] width 316 height 351
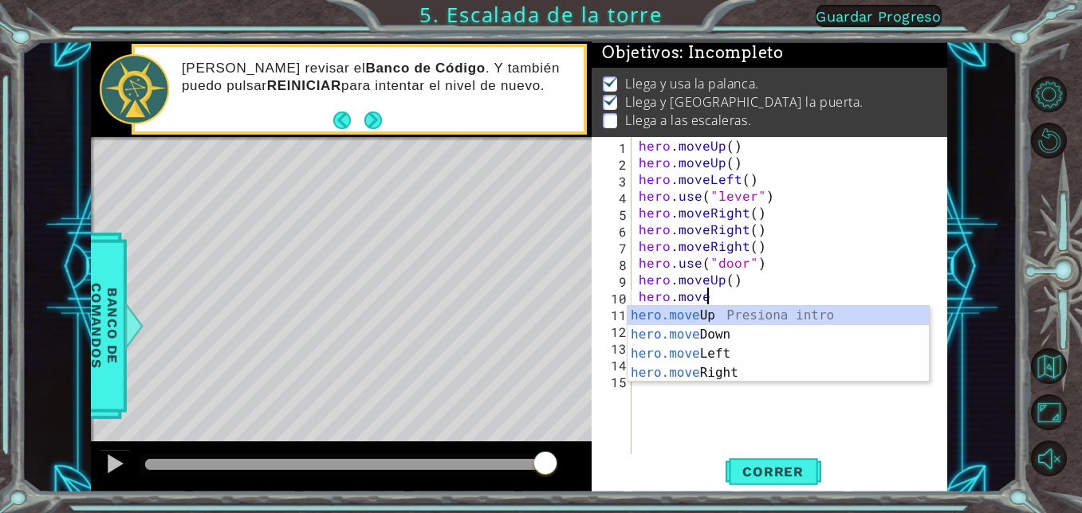
type textarea "h"
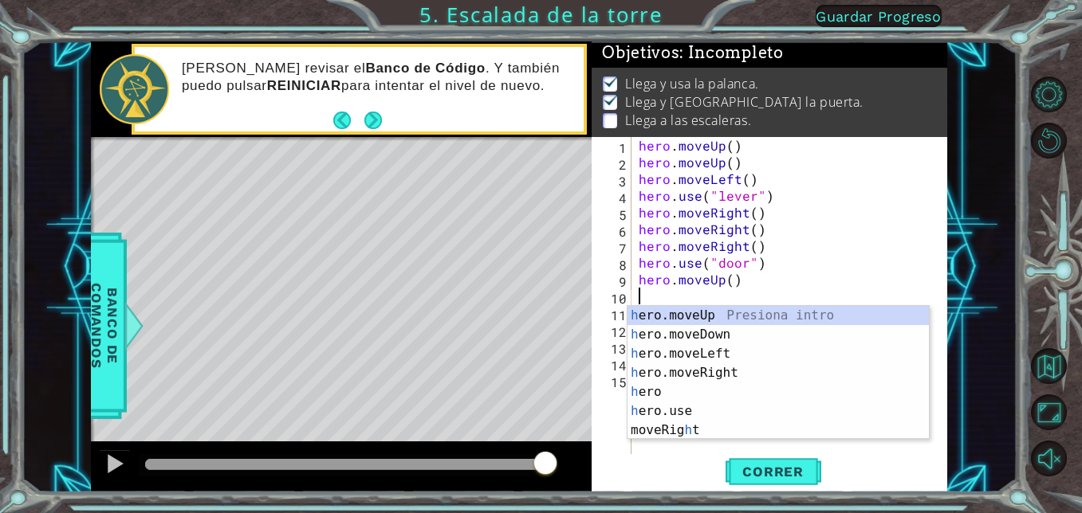
type textarea "hero.moveUp"
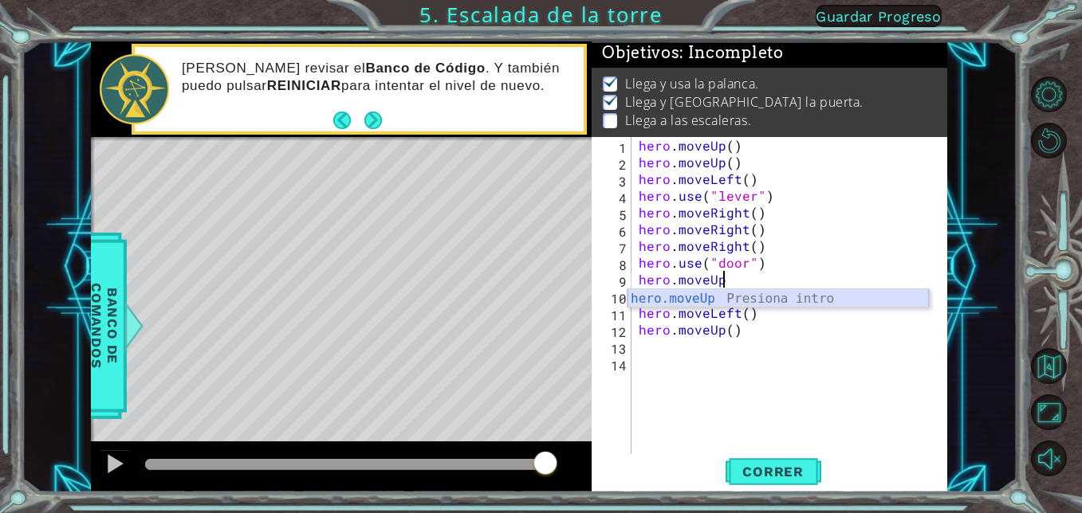
click at [702, 293] on div "hero.moveUp Presiona intro" at bounding box center [777, 317] width 301 height 57
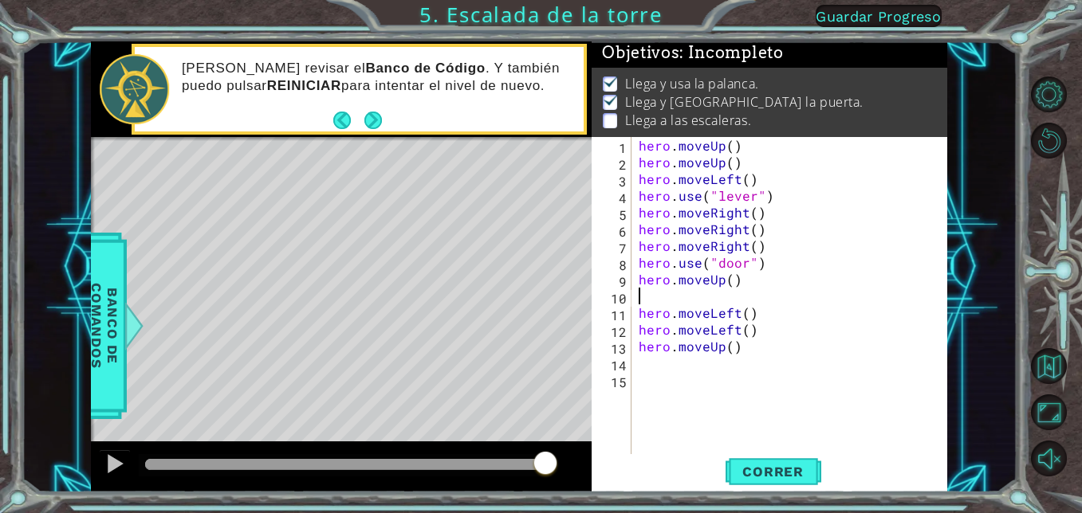
drag, startPoint x: 702, startPoint y: 293, endPoint x: 670, endPoint y: 293, distance: 31.9
click at [670, 293] on div "hero . moveUp ( ) hero . moveUp ( ) hero . moveLeft ( ) hero . use ( "lever" ) …" at bounding box center [793, 312] width 316 height 351
type textarea "m"
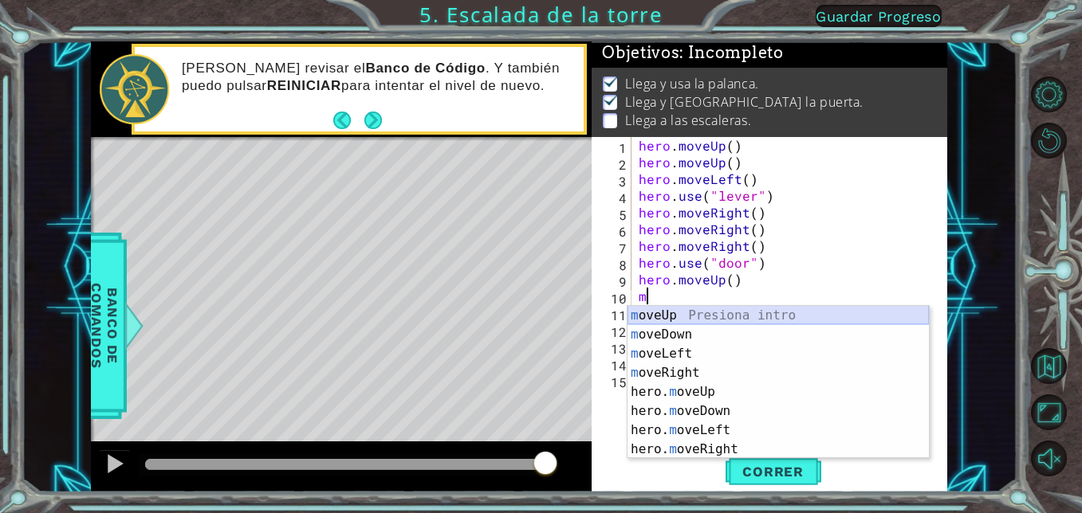
click at [670, 313] on div "m oveUp Presiona intro m oveDown Presiona intro m oveLeft Presiona intro m [PER…" at bounding box center [777, 401] width 301 height 191
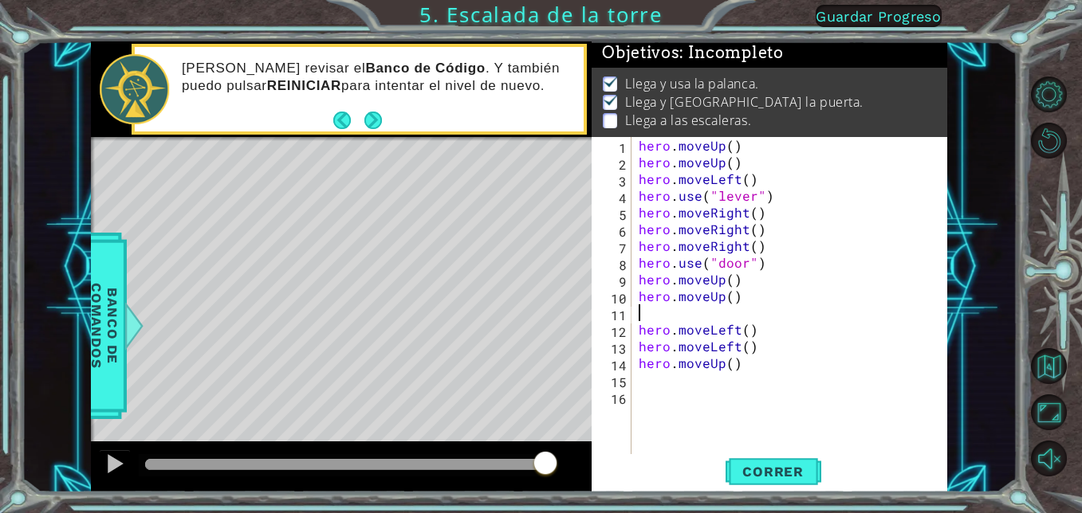
type textarea "m"
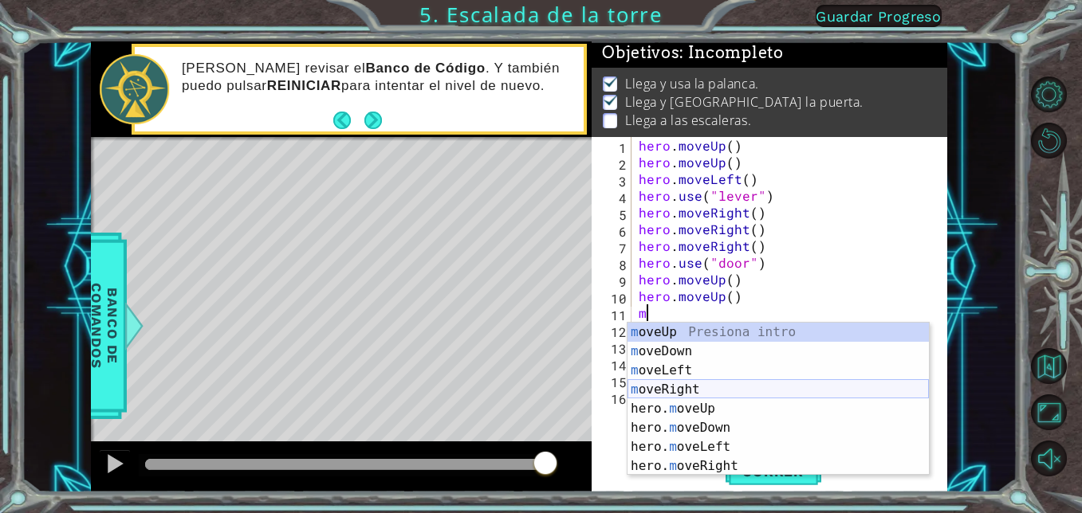
click at [697, 391] on div "m oveUp Presiona intro m oveDown Presiona intro m oveLeft Presiona intro m [PER…" at bounding box center [777, 418] width 301 height 191
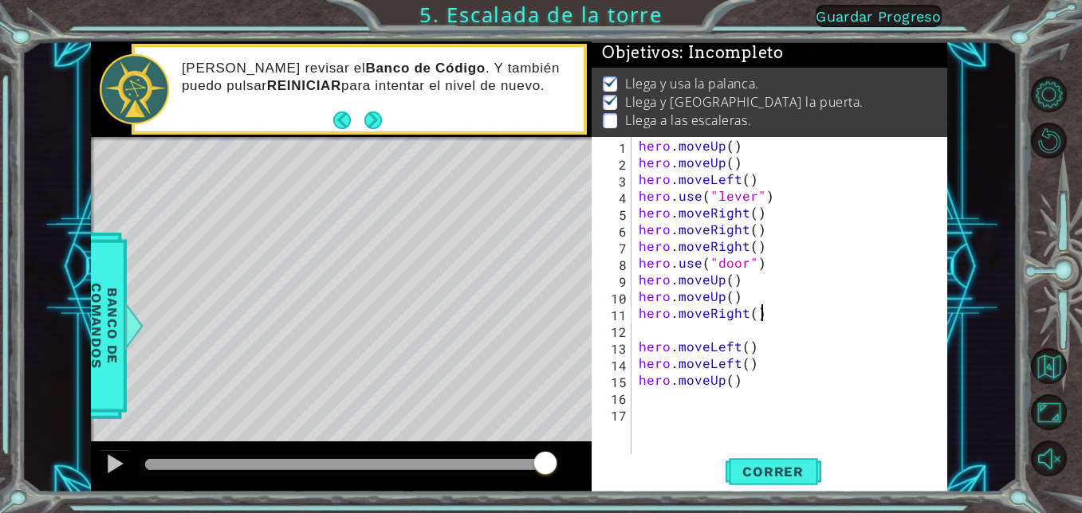
click at [768, 314] on div "hero . moveUp ( ) hero . moveUp ( ) hero . moveLeft ( ) hero . use ( "lever" ) …" at bounding box center [793, 312] width 316 height 351
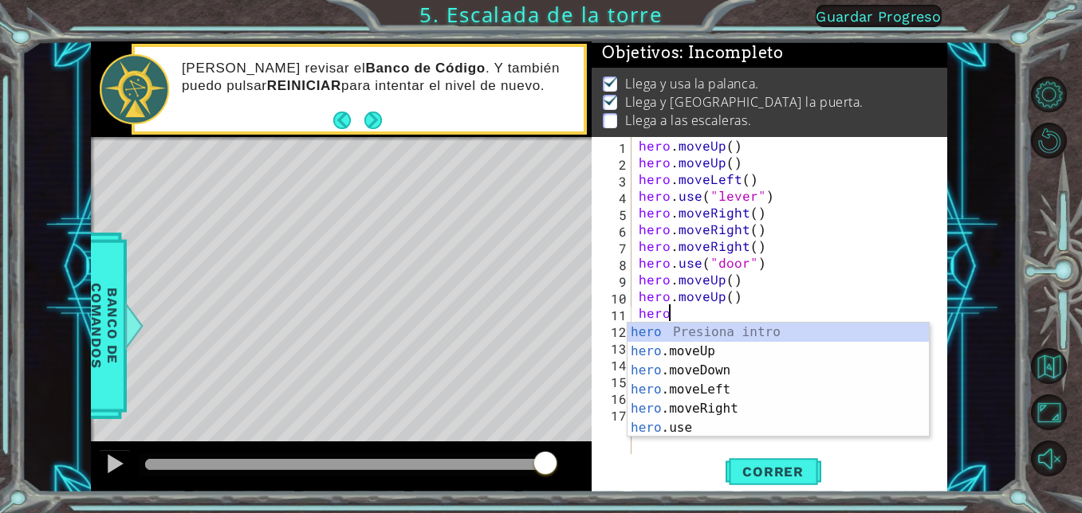
type textarea "her"
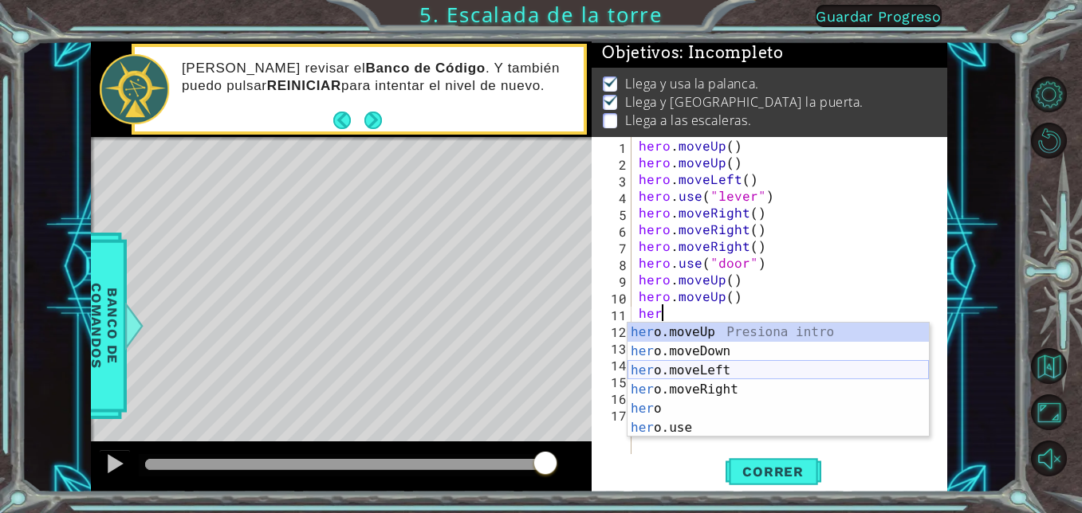
click at [739, 364] on div "her o.moveUp Presiona intro her o.moveDown Presiona intro her o.moveLeft Presio…" at bounding box center [777, 399] width 301 height 153
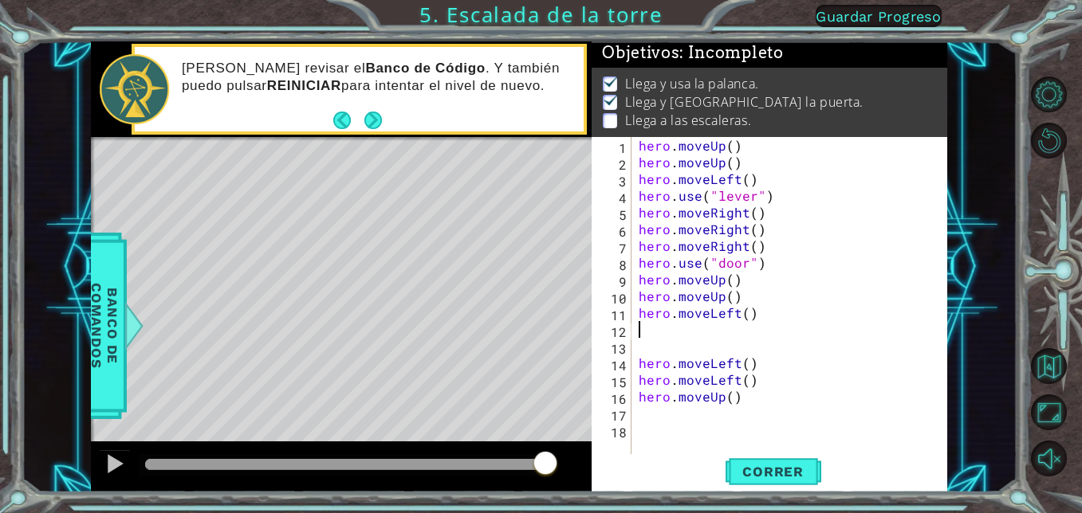
click at [634, 426] on div "1 2 3 4 5 6 7 8 9 10 11 12 13 14 15 16 17 18 hero . moveUp ( ) hero . moveUp ( …" at bounding box center [767, 296] width 352 height 318
click at [639, 420] on div "hero . moveUp ( ) hero . moveUp ( ) hero . moveLeft ( ) hero . use ( "lever" ) …" at bounding box center [793, 312] width 316 height 351
click at [761, 475] on span "Correr" at bounding box center [772, 472] width 93 height 16
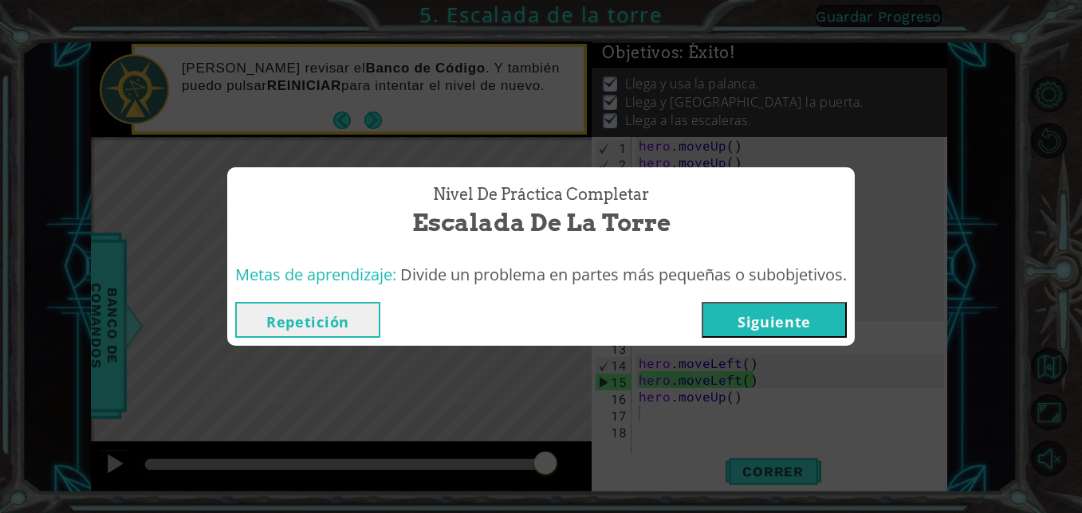
click at [770, 324] on button "Siguiente" at bounding box center [773, 320] width 145 height 36
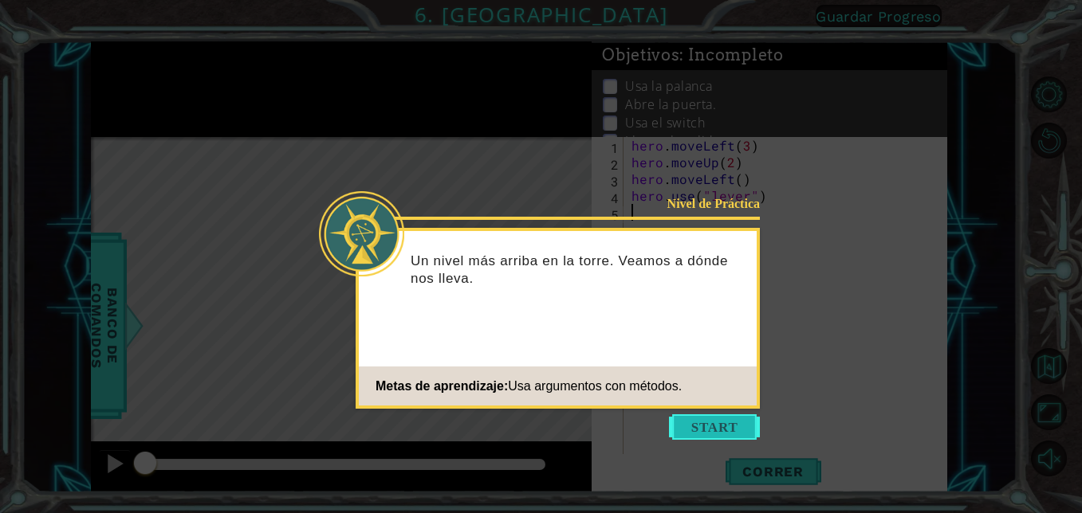
click at [745, 430] on button "Start" at bounding box center [714, 427] width 91 height 26
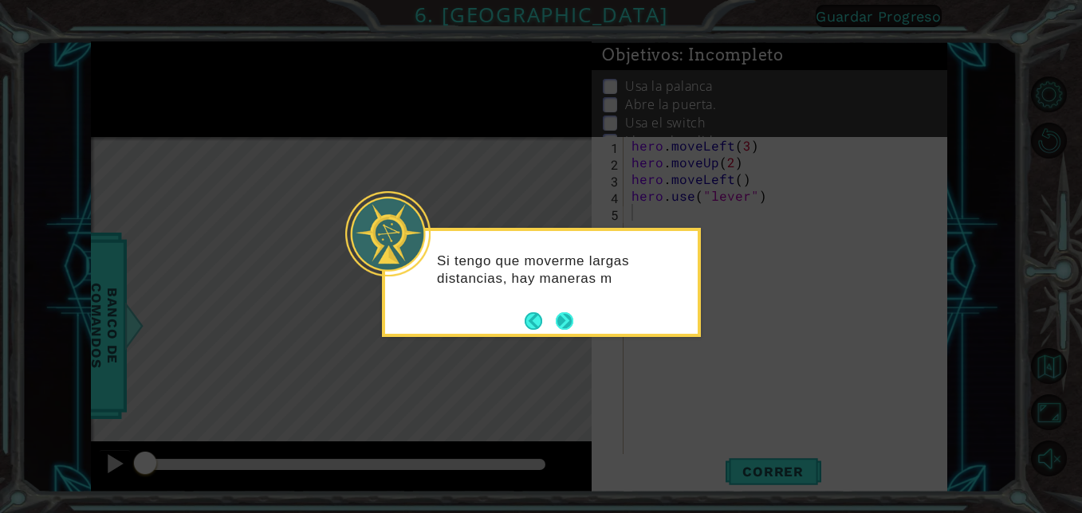
click at [562, 316] on button "Next" at bounding box center [565, 321] width 18 height 18
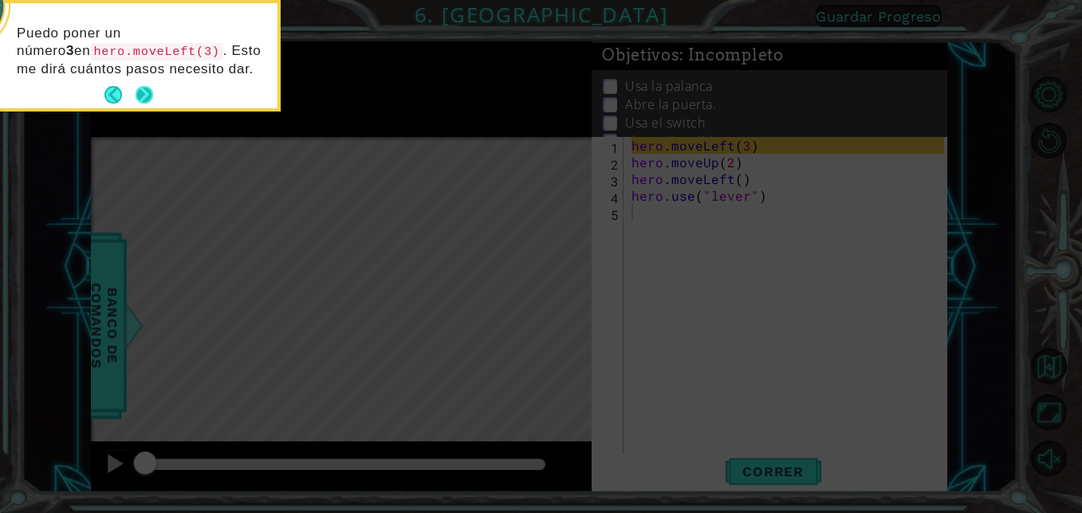
click at [147, 92] on button "Next" at bounding box center [144, 95] width 18 height 18
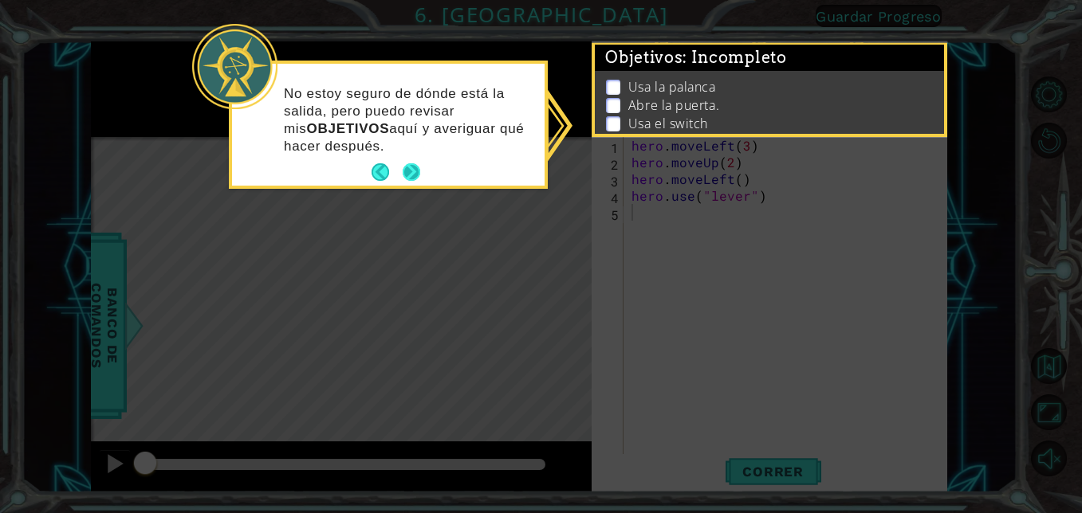
click at [415, 163] on button "Next" at bounding box center [412, 172] width 18 height 18
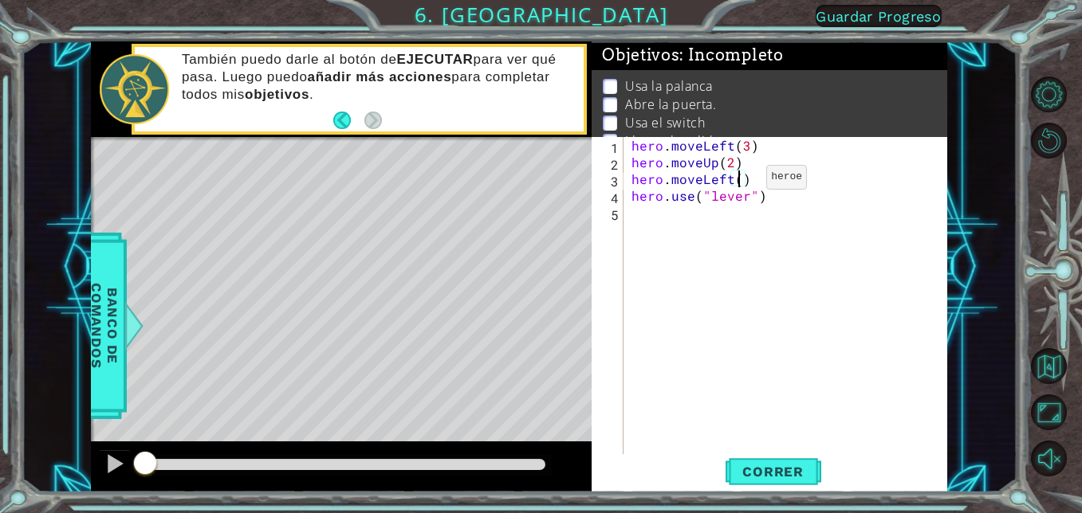
click at [739, 181] on div "hero . moveLeft ( 3 ) hero . moveUp ( 2 ) hero . moveLeft ( ) hero . use ( "lev…" at bounding box center [790, 312] width 324 height 351
type textarea "hero.moveLeft(2)"
click at [629, 223] on div "hero . moveLeft ( 3 ) hero . moveUp ( 2 ) hero . moveLeft ( 2 ) hero . use ( "l…" at bounding box center [790, 312] width 324 height 351
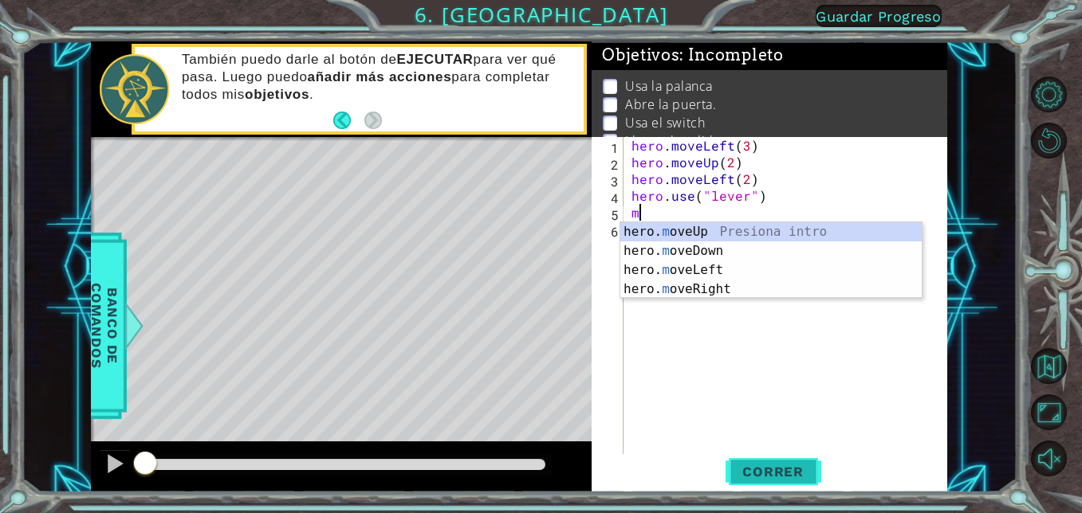
type textarea "m"
click at [755, 480] on button "Correr" at bounding box center [773, 472] width 96 height 36
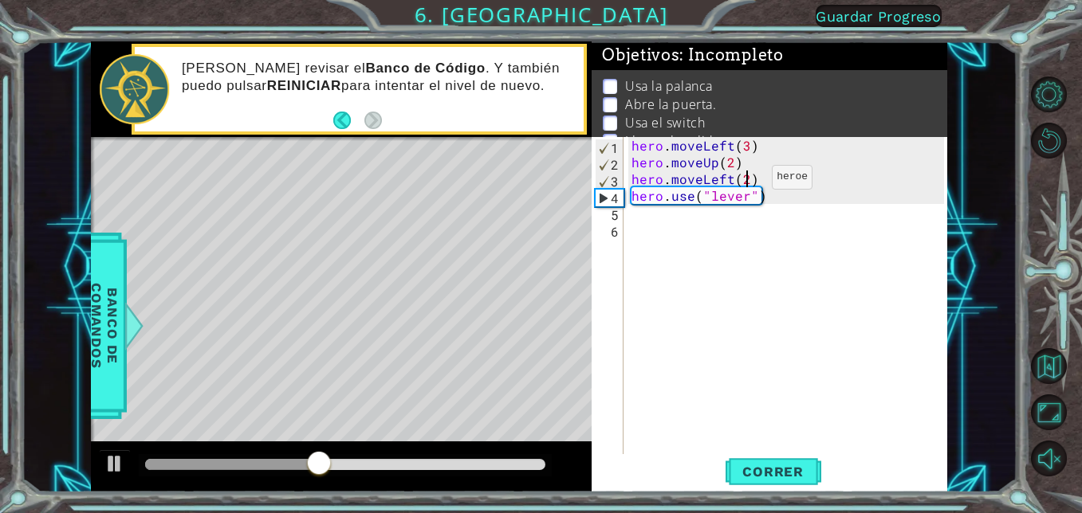
click at [744, 181] on div "hero . moveLeft ( 3 ) hero . moveUp ( 2 ) hero . moveLeft ( 2 ) hero . use ( "l…" at bounding box center [790, 312] width 324 height 351
type textarea "hero.moveLeft(1)"
click at [639, 216] on div "hero . moveLeft ( 3 ) hero . moveUp ( 2 ) hero . moveLeft ( 1 ) hero . use ( "l…" at bounding box center [790, 312] width 324 height 351
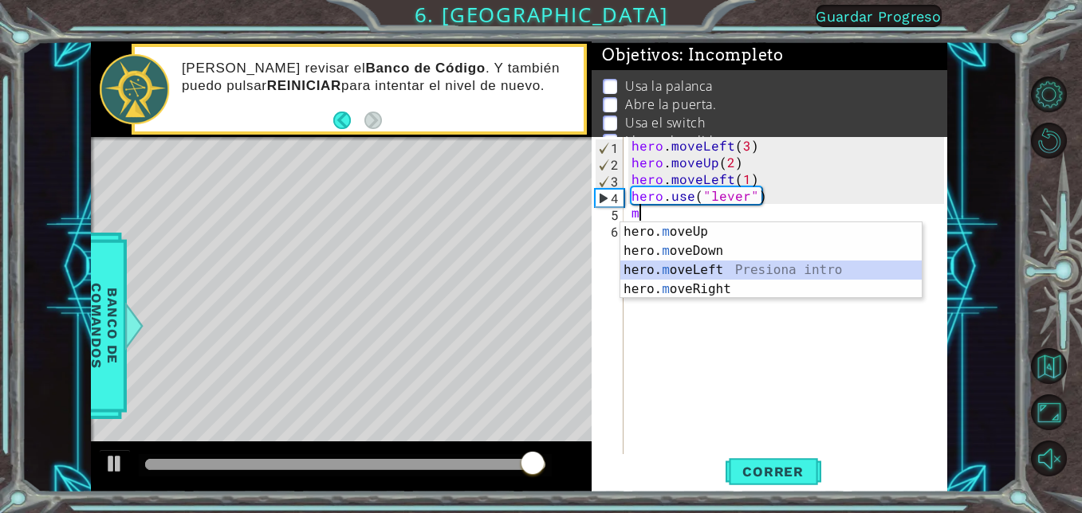
click at [676, 273] on div "hero. m oveUp Presiona intro hero. m oveDown Presiona intro hero. m oveLeft Pre…" at bounding box center [770, 279] width 301 height 115
type textarea "hero.moveLeft(1)"
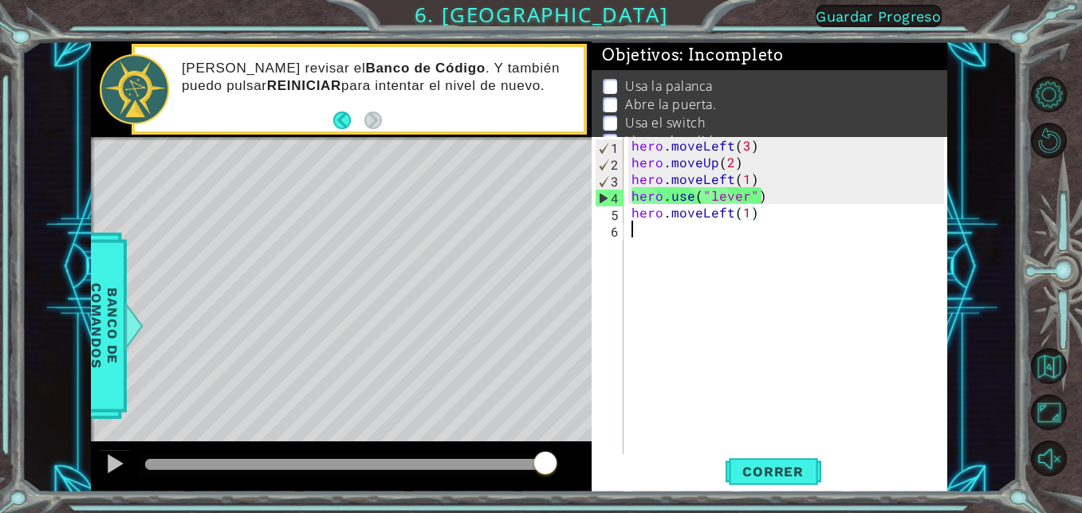
click at [636, 222] on div "hero . moveLeft ( 3 ) hero . moveUp ( 2 ) hero . moveLeft ( 1 ) hero . use ( "l…" at bounding box center [790, 312] width 324 height 351
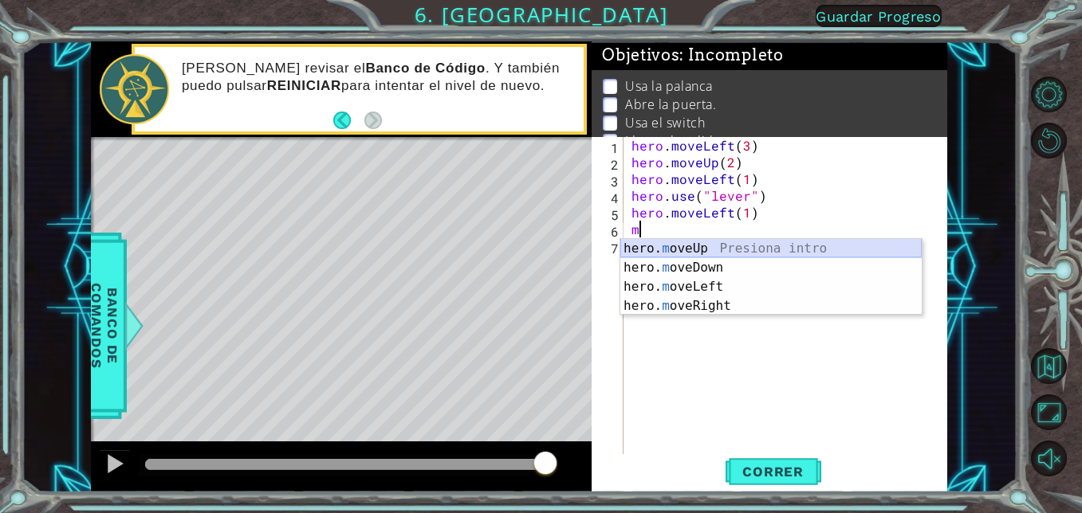
click at [655, 245] on div "hero. m oveUp Presiona intro hero. m oveDown Presiona intro hero. m oveLeft Pre…" at bounding box center [770, 296] width 301 height 115
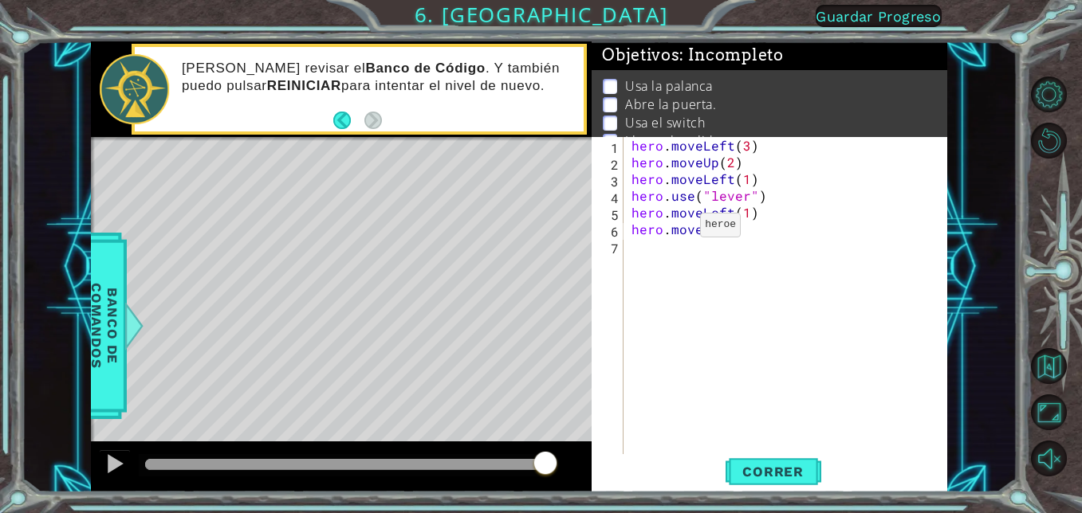
type textarea "hero.moveUp(2)"
click at [634, 257] on div "hero . moveLeft ( 3 ) hero . moveUp ( 2 ) hero . moveLeft ( 1 ) hero . use ( "l…" at bounding box center [790, 312] width 324 height 351
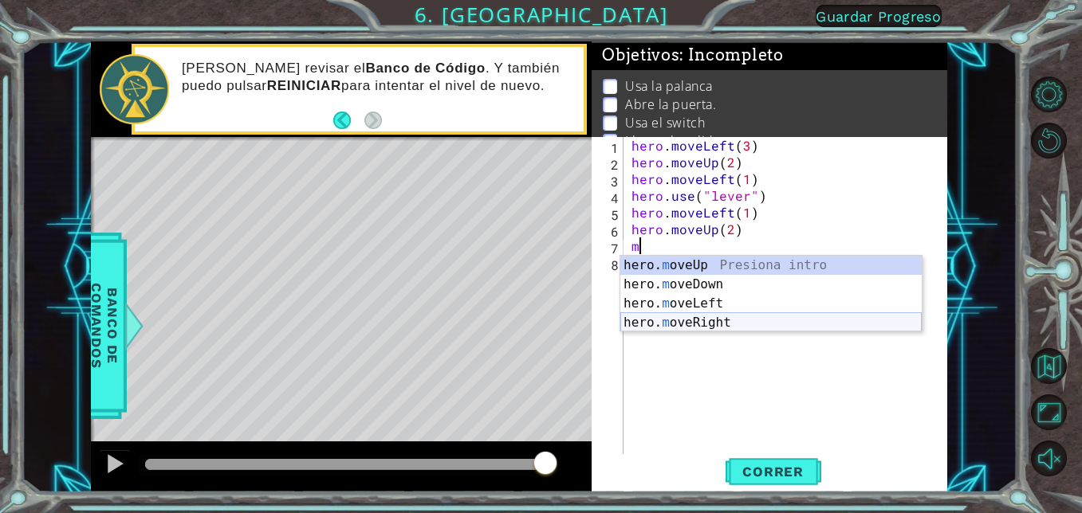
click at [703, 318] on div "hero. m oveUp Presiona intro hero. m oveDown Presiona intro hero. m oveLeft Pre…" at bounding box center [770, 313] width 301 height 115
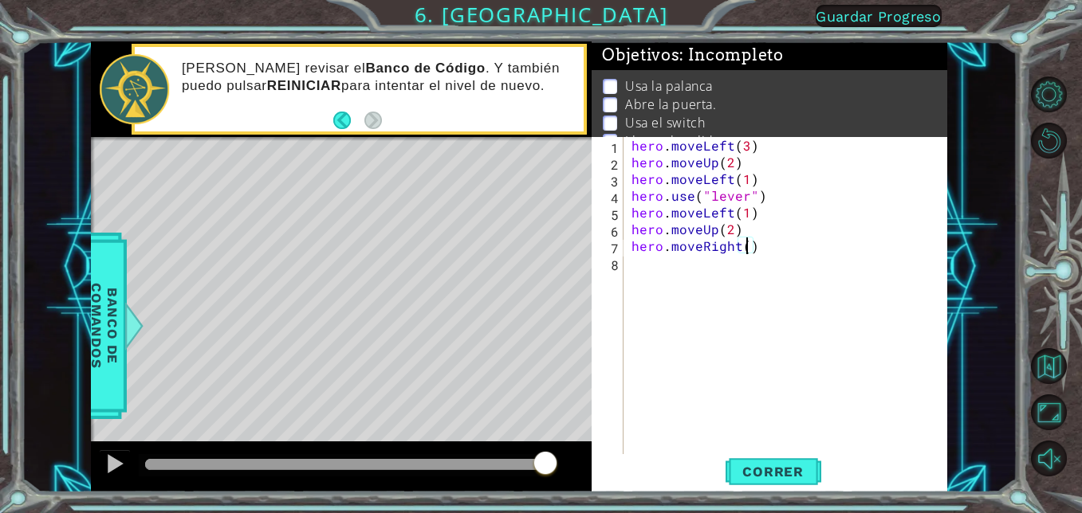
type textarea "hero.moveRight(2)"
click at [632, 290] on div "hero . moveLeft ( 3 ) hero . moveUp ( 2 ) hero . moveLeft ( 1 ) hero . use ( "l…" at bounding box center [790, 312] width 324 height 351
type textarea "m"
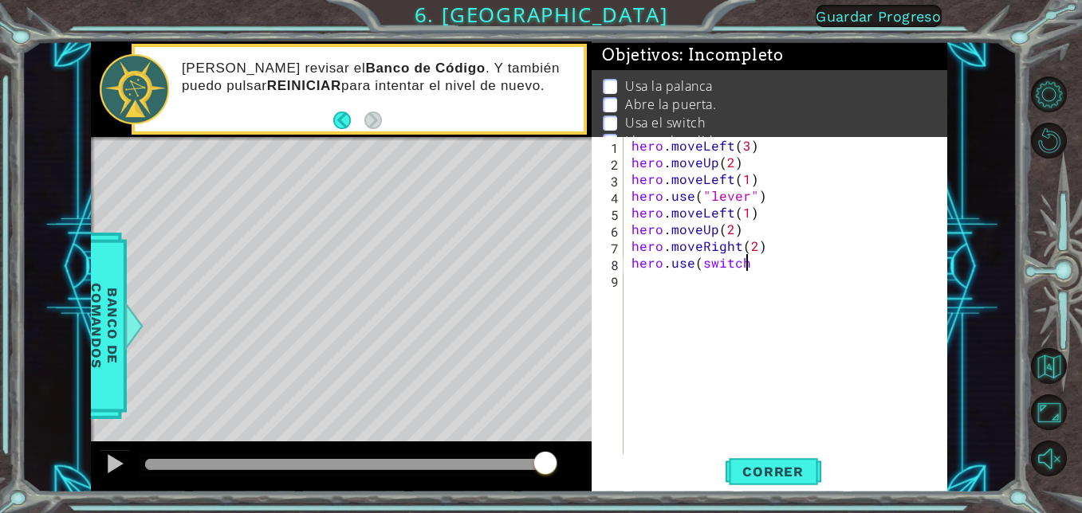
scroll to position [0, 7]
drag, startPoint x: 658, startPoint y: 249, endPoint x: 487, endPoint y: 243, distance: 170.7
click at [487, 243] on div "1 ההההההההההההההההההההההההההההההההההההההההההההההההההההההההההההההההההההההההההההה…" at bounding box center [519, 267] width 856 height 452
type textarea "hero.moveRight(2)"
click at [630, 297] on div "hero . moveLeft ( 3 ) hero . moveUp ( 2 ) hero . moveLeft ( 1 ) hero . use ( "l…" at bounding box center [790, 312] width 324 height 351
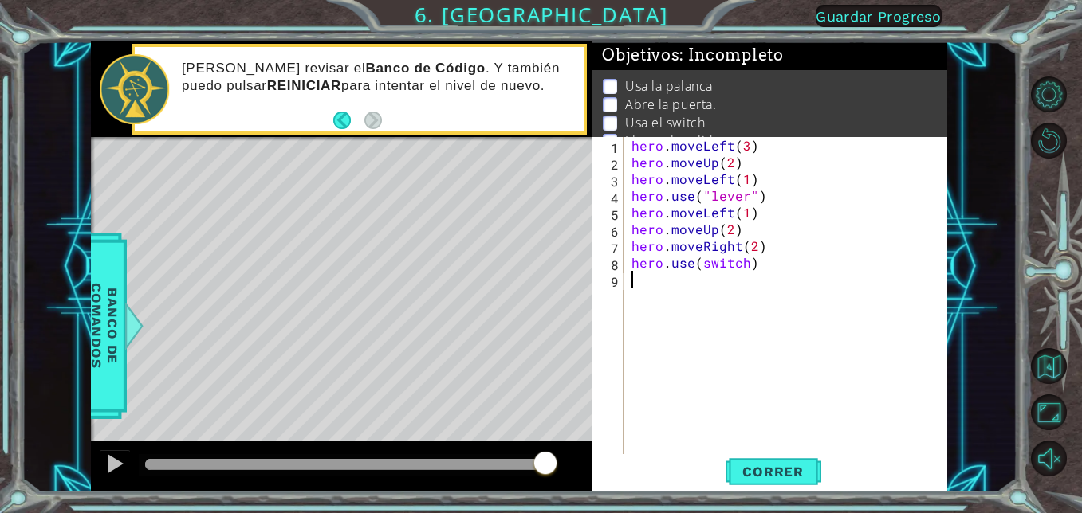
scroll to position [0, 0]
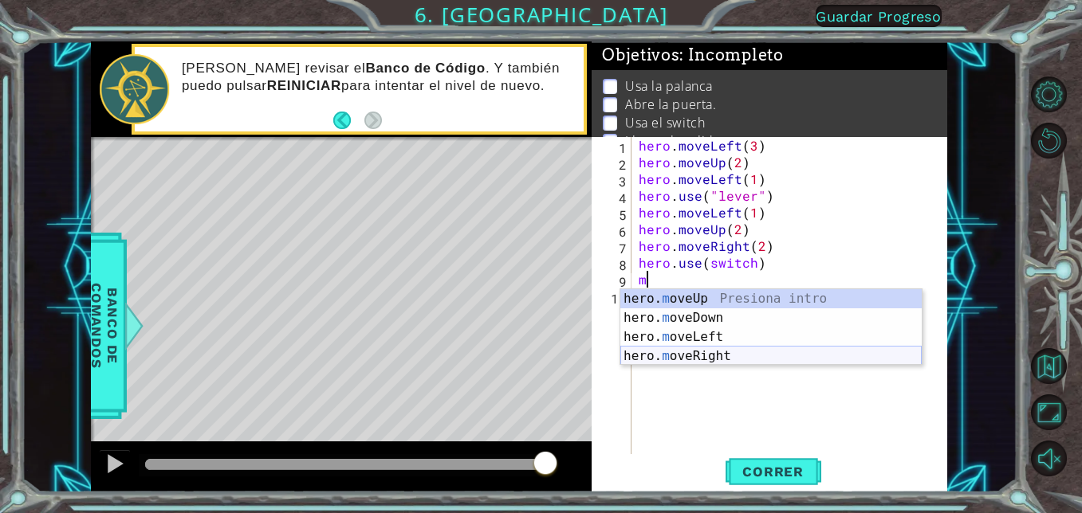
click at [709, 354] on div "hero. m oveUp Presiona intro hero. m oveDown Presiona intro hero. m oveLeft Pre…" at bounding box center [770, 346] width 301 height 115
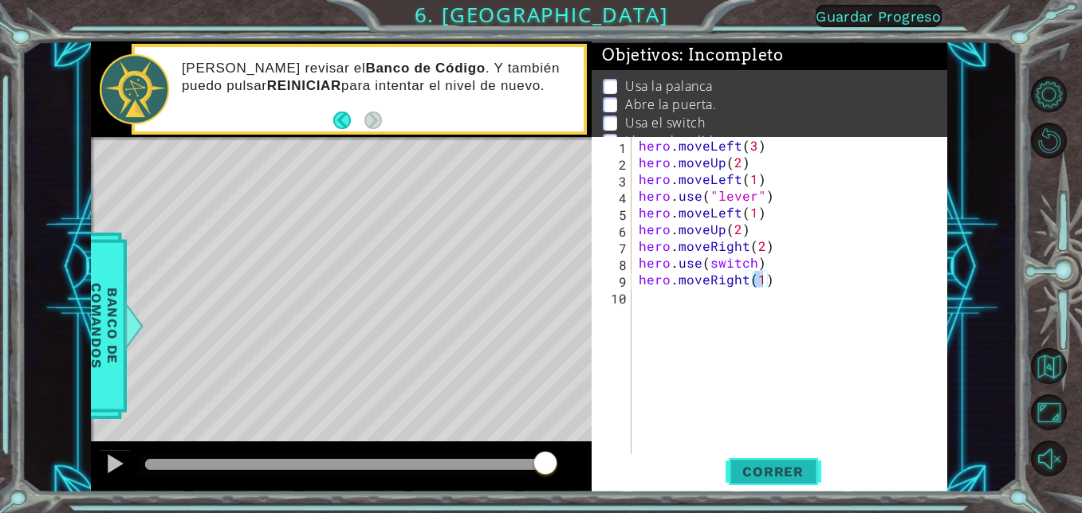
click at [763, 465] on span "Correr" at bounding box center [772, 472] width 93 height 16
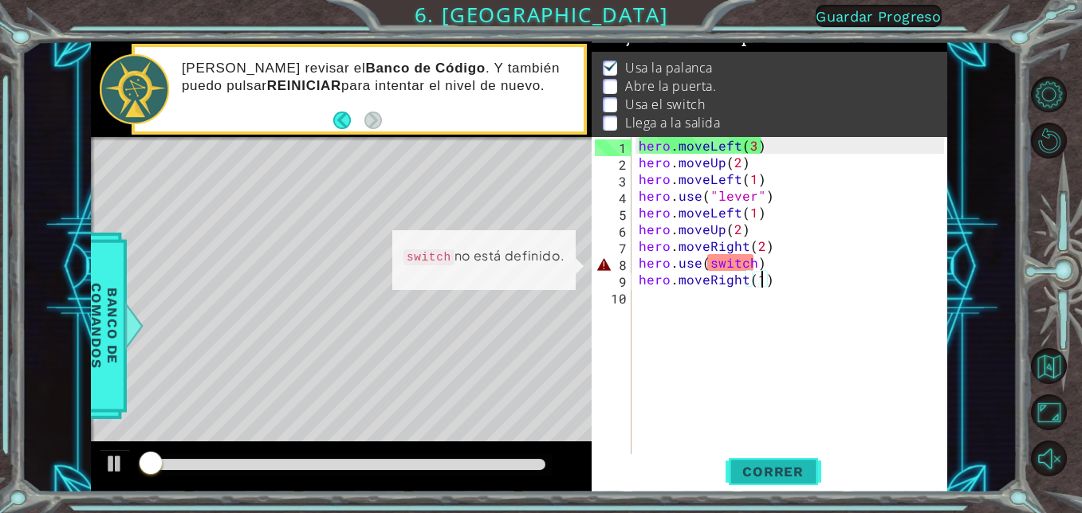
scroll to position [21, 0]
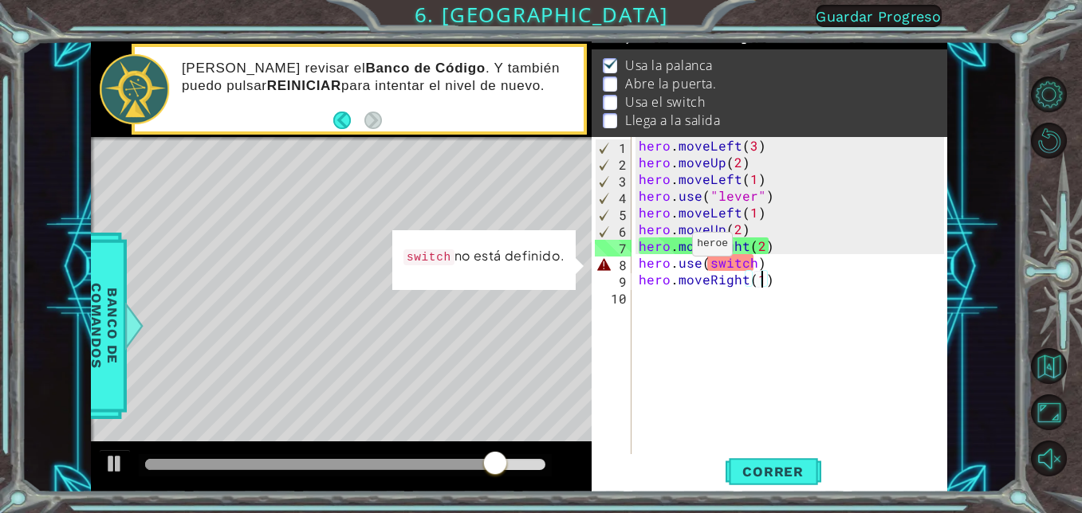
click at [667, 245] on div "hero . moveLeft ( 3 ) hero . moveUp ( 2 ) hero . moveLeft ( 1 ) hero . use ( "l…" at bounding box center [793, 312] width 316 height 351
click at [768, 217] on div "hero . moveLeft ( 3 ) hero . moveUp ( 2 ) hero . moveLeft ( 1 ) hero . use ( "l…" at bounding box center [793, 312] width 316 height 351
click at [760, 234] on div "hero . moveLeft ( 3 ) hero . moveUp ( 2 ) hero . moveLeft ( 1 ) hero . use ( "l…" at bounding box center [793, 312] width 316 height 351
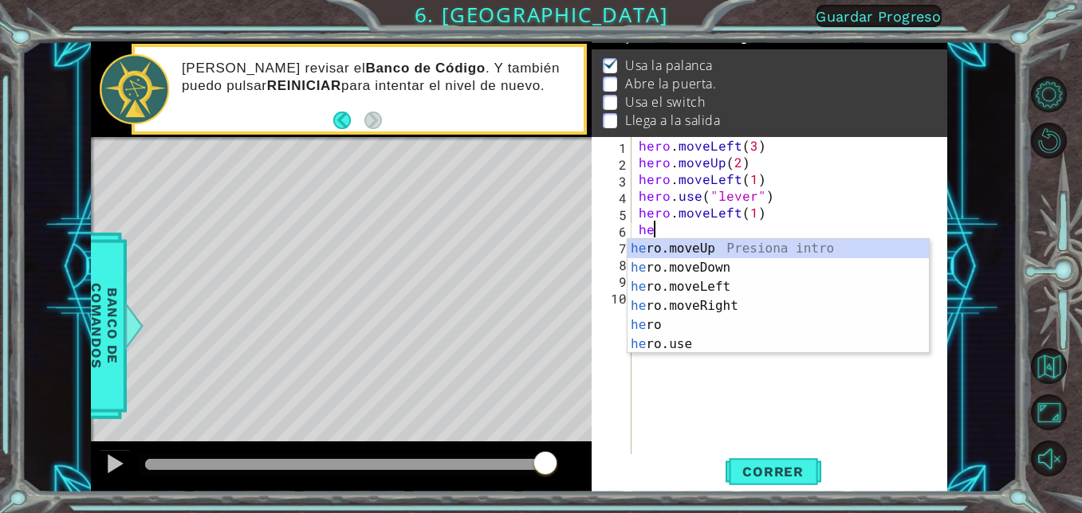
type textarea "h"
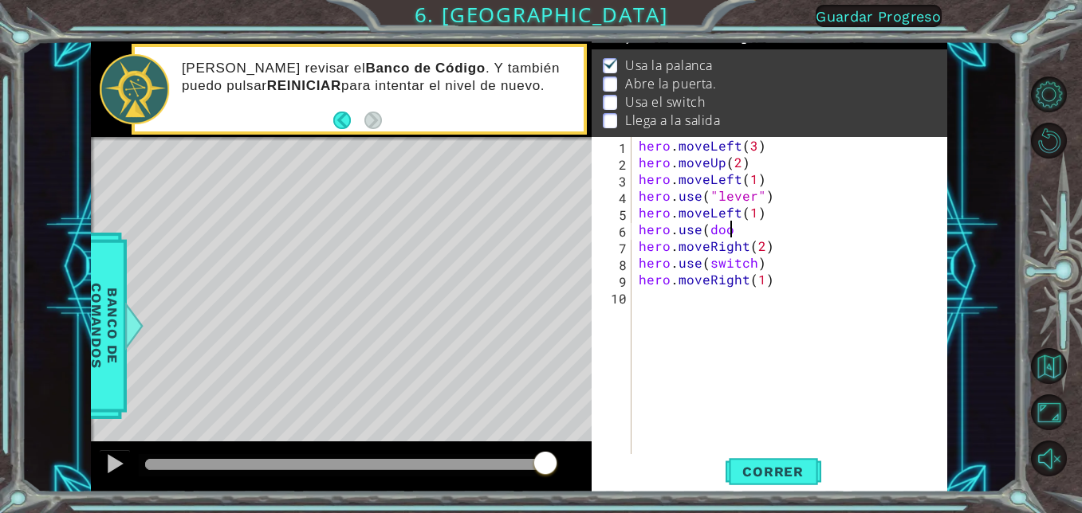
scroll to position [0, 6]
click at [639, 241] on div "hero . moveLeft ( 3 ) hero . moveUp ( 2 ) hero . moveLeft ( 1 ) hero . use ( "l…" at bounding box center [793, 312] width 316 height 351
click at [640, 238] on div "hero . moveLeft ( 3 ) hero . moveUp ( 2 ) hero . moveLeft ( 1 ) hero . use ( "l…" at bounding box center [793, 312] width 316 height 351
click at [753, 234] on div "hero . moveLeft ( 3 ) hero . moveUp ( 2 ) hero . moveLeft ( 1 ) hero . use ( "l…" at bounding box center [793, 312] width 316 height 351
type textarea "hero.use(door)"
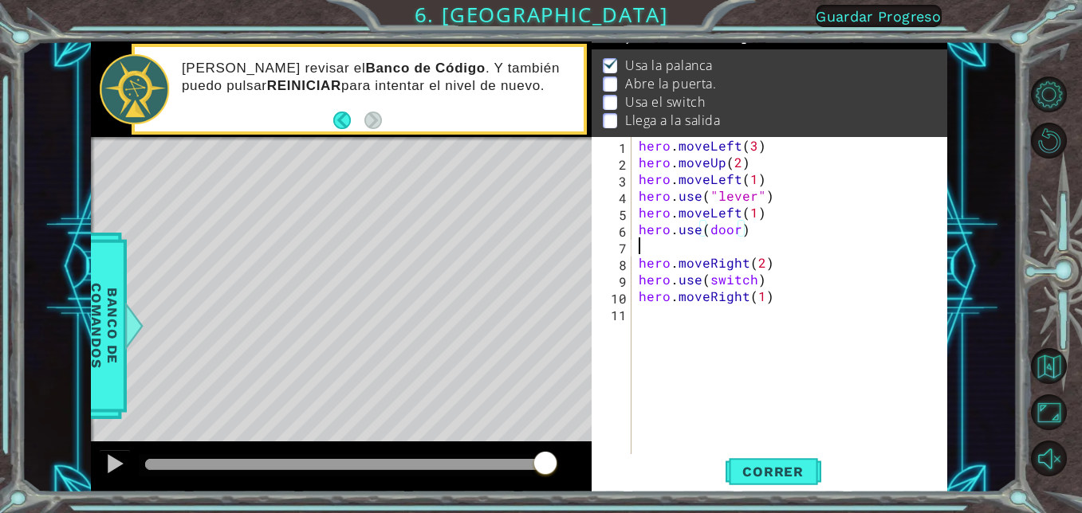
scroll to position [0, 0]
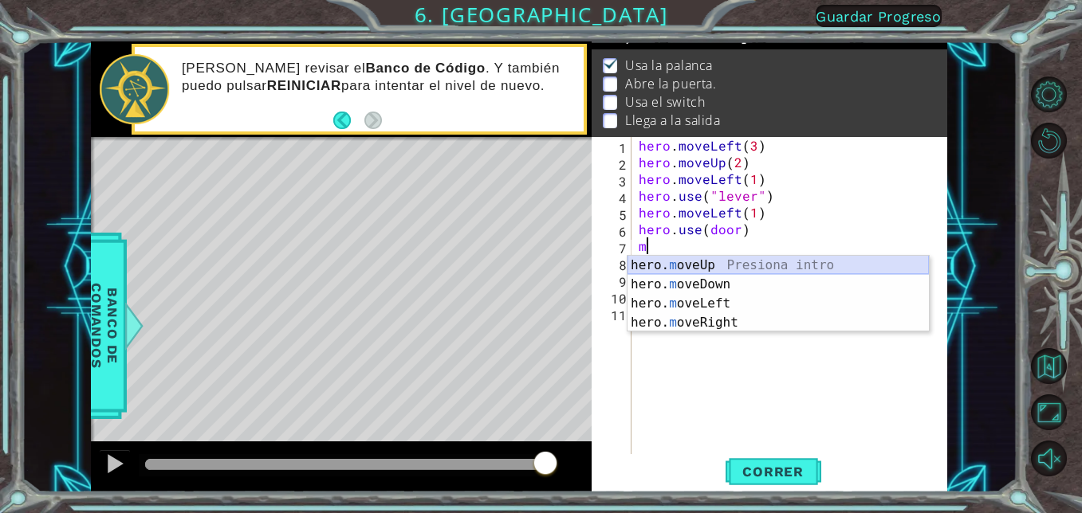
click at [735, 269] on div "hero. m oveUp Presiona intro hero. m oveDown Presiona intro hero. m oveLeft Pre…" at bounding box center [777, 313] width 301 height 115
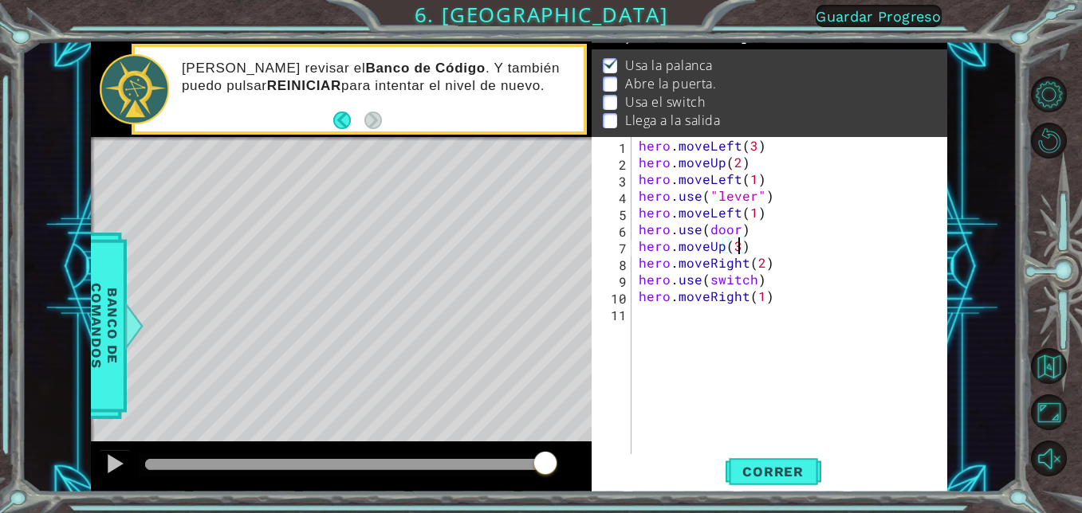
scroll to position [0, 6]
click at [776, 477] on span "Correr" at bounding box center [772, 472] width 93 height 16
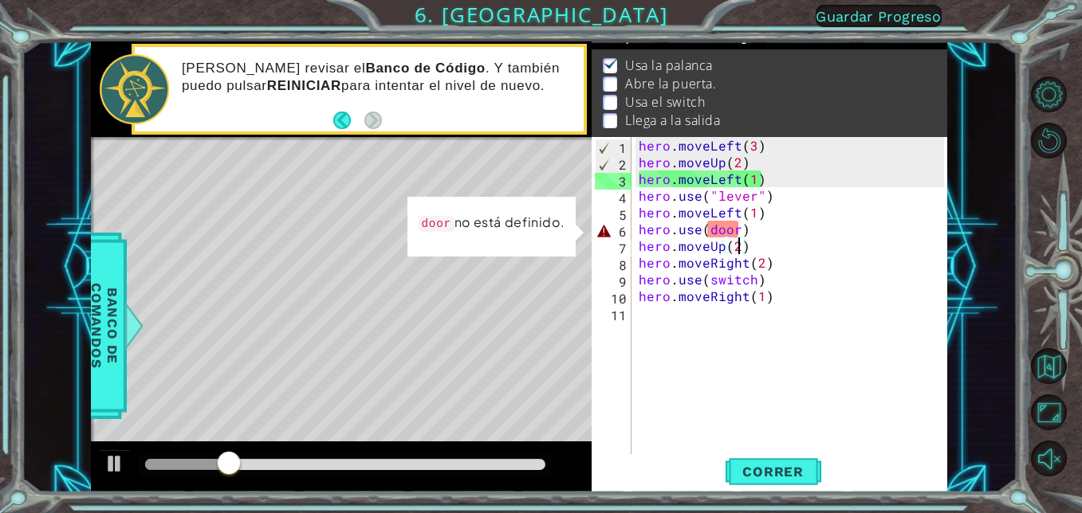
click at [757, 228] on div "hero . moveLeft ( 3 ) hero . moveUp ( 2 ) hero . moveLeft ( 1 ) hero . use ( "l…" at bounding box center [793, 312] width 316 height 351
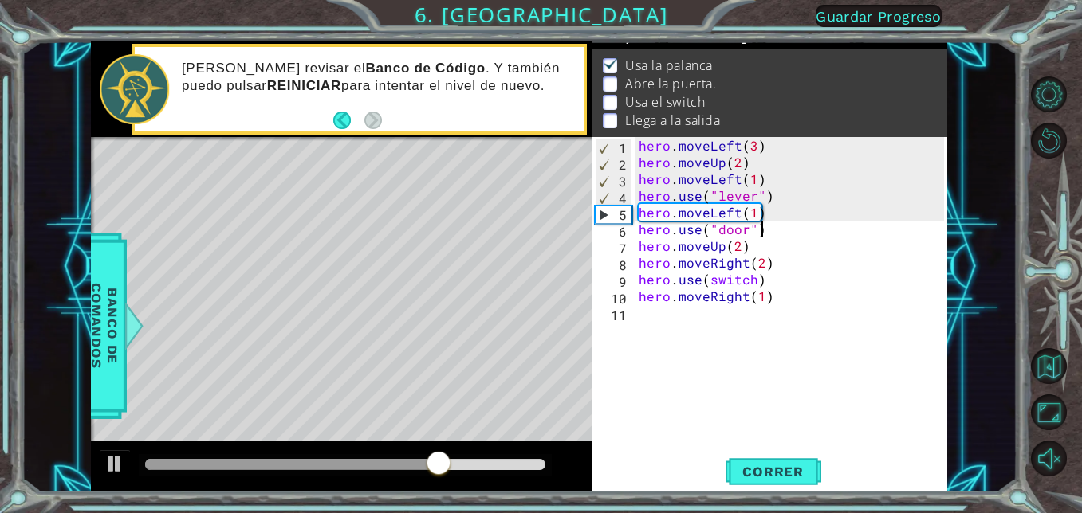
scroll to position [0, 7]
click at [771, 476] on span "Correr" at bounding box center [772, 472] width 93 height 16
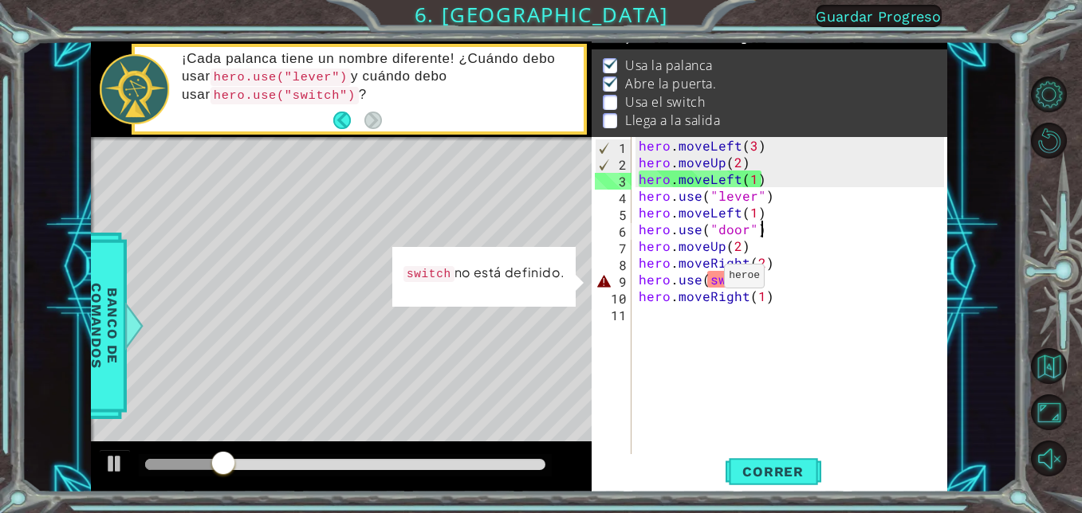
click at [704, 280] on div "hero . moveLeft ( 3 ) hero . moveUp ( 2 ) hero . moveLeft ( 1 ) hero . use ( "l…" at bounding box center [793, 312] width 316 height 351
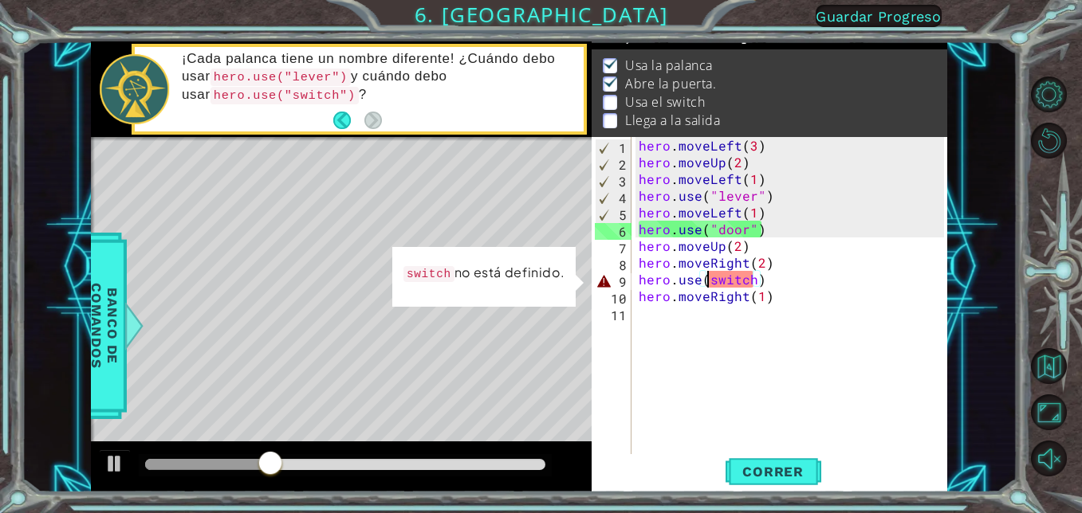
scroll to position [0, 6]
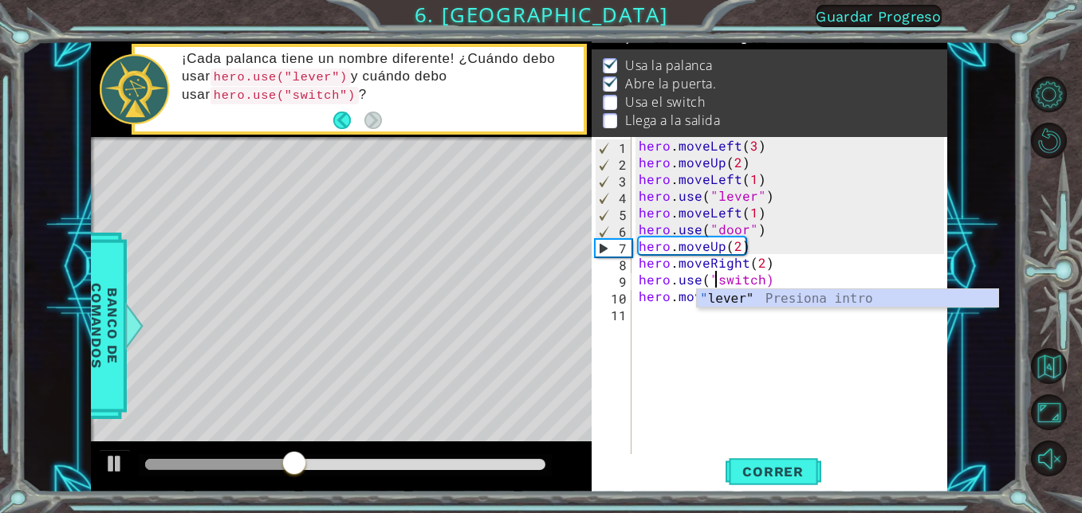
click at [760, 279] on div "hero . moveLeft ( 3 ) hero . moveUp ( 2 ) hero . moveLeft ( 1 ) hero . use ( "l…" at bounding box center [793, 312] width 316 height 351
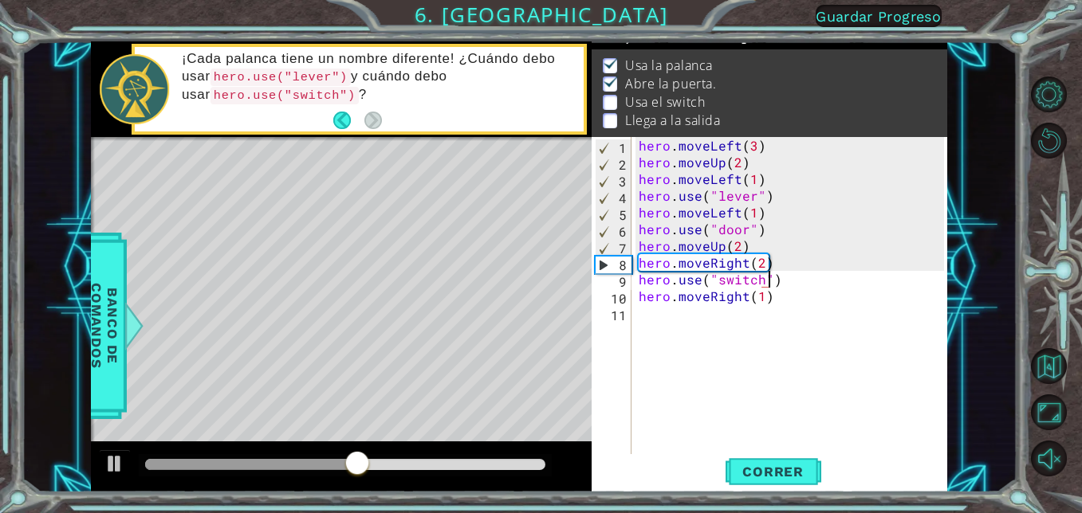
scroll to position [0, 8]
type textarea "hero.use("switch")"
click at [745, 478] on span "Correr" at bounding box center [772, 472] width 93 height 16
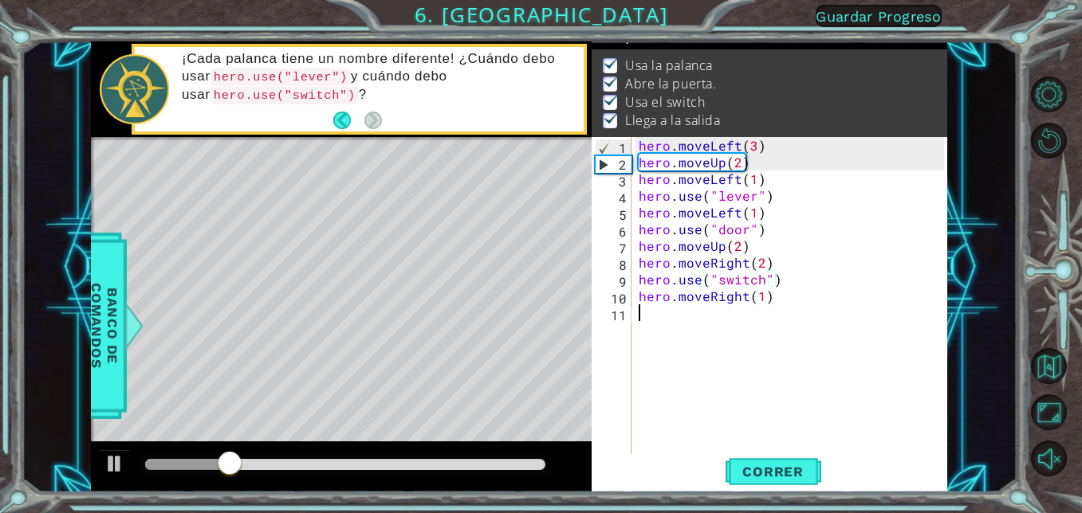
click at [635, 311] on div "hero . moveLeft ( 3 ) hero . moveUp ( 2 ) hero . moveLeft ( 1 ) hero . use ( "l…" at bounding box center [793, 312] width 316 height 351
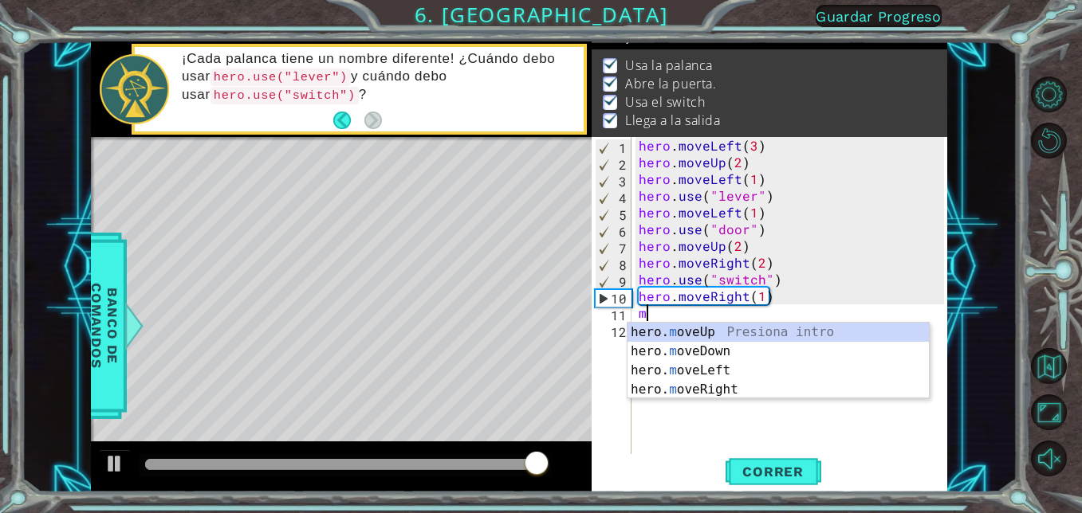
type textarea "m"
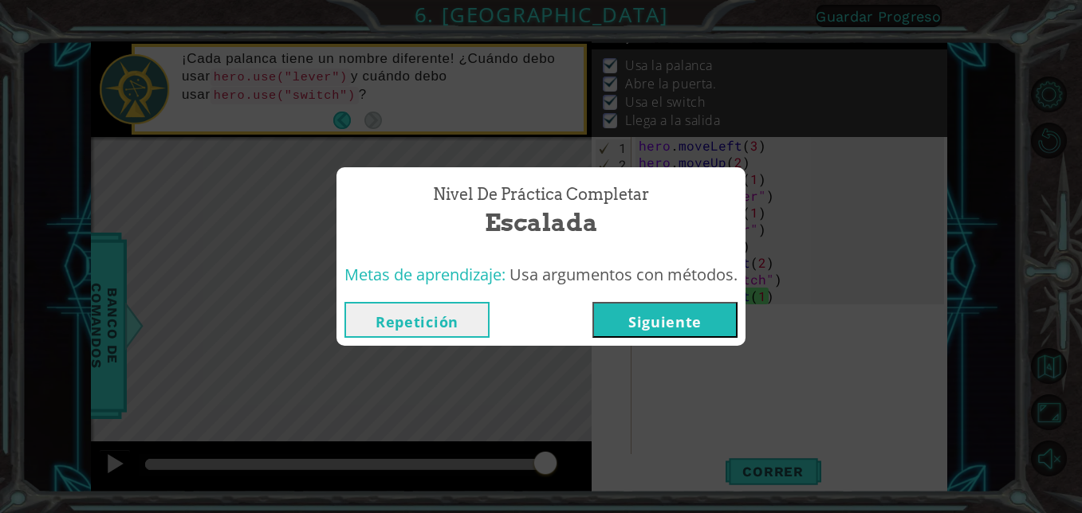
click at [712, 308] on button "Siguiente" at bounding box center [664, 320] width 145 height 36
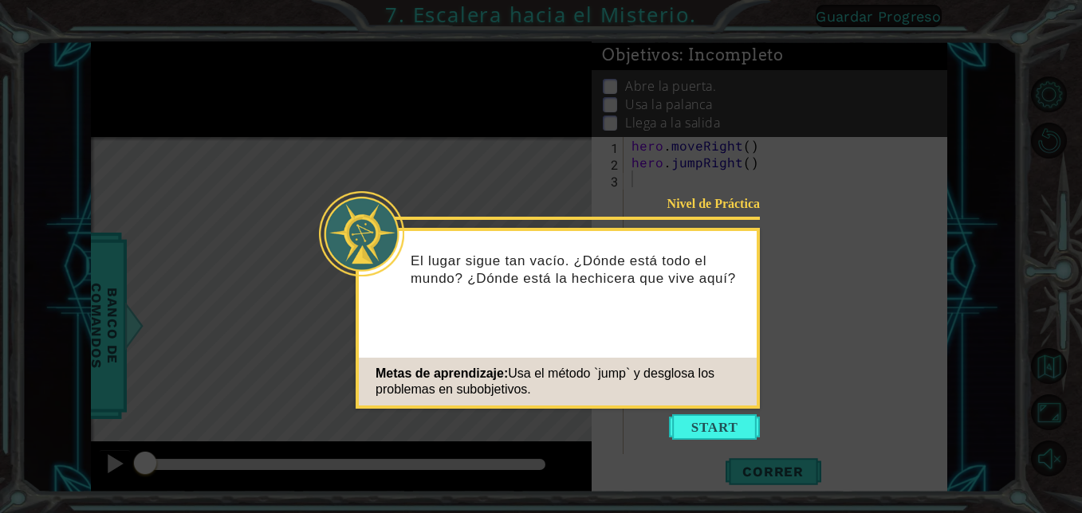
drag, startPoint x: 714, startPoint y: 409, endPoint x: 714, endPoint y: 422, distance: 13.5
click at [714, 422] on button "Start" at bounding box center [714, 427] width 91 height 26
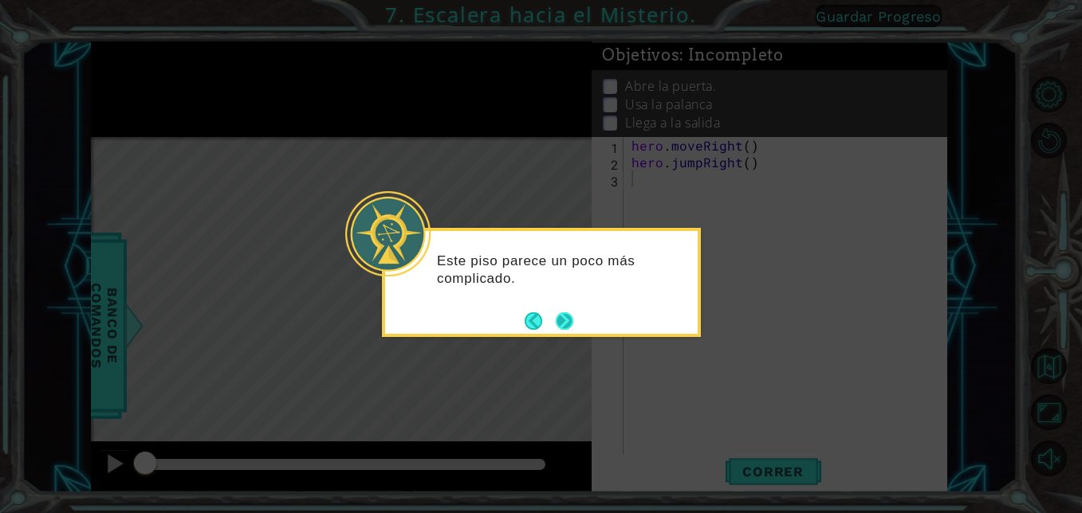
drag, startPoint x: 568, startPoint y: 319, endPoint x: 557, endPoint y: 319, distance: 11.2
drag, startPoint x: 557, startPoint y: 319, endPoint x: 570, endPoint y: 331, distance: 17.5
drag, startPoint x: 570, startPoint y: 331, endPoint x: 537, endPoint y: 54, distance: 278.5
click at [509, 200] on icon at bounding box center [541, 256] width 1082 height 513
click at [563, 316] on button "Next" at bounding box center [565, 321] width 18 height 18
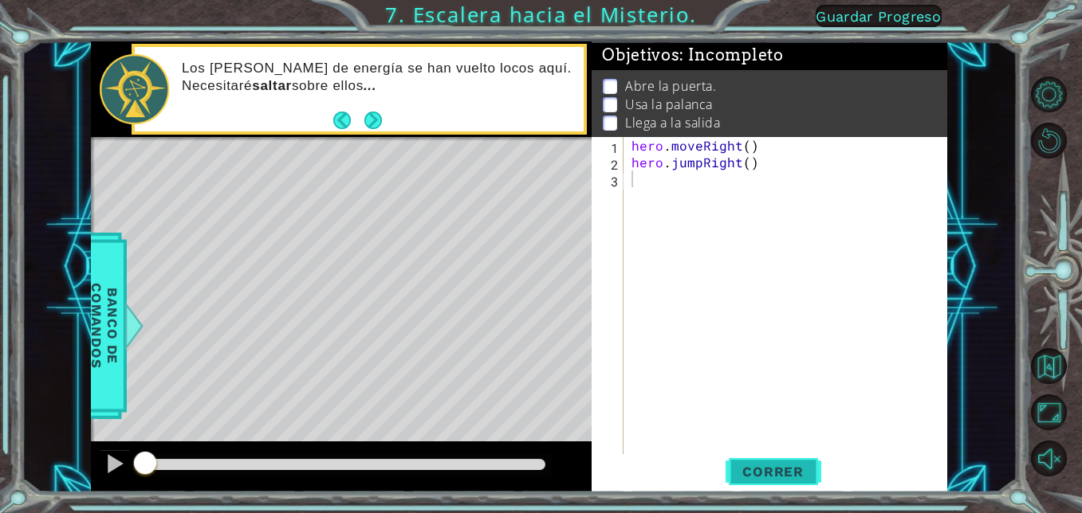
click at [760, 473] on span "Correr" at bounding box center [772, 472] width 93 height 16
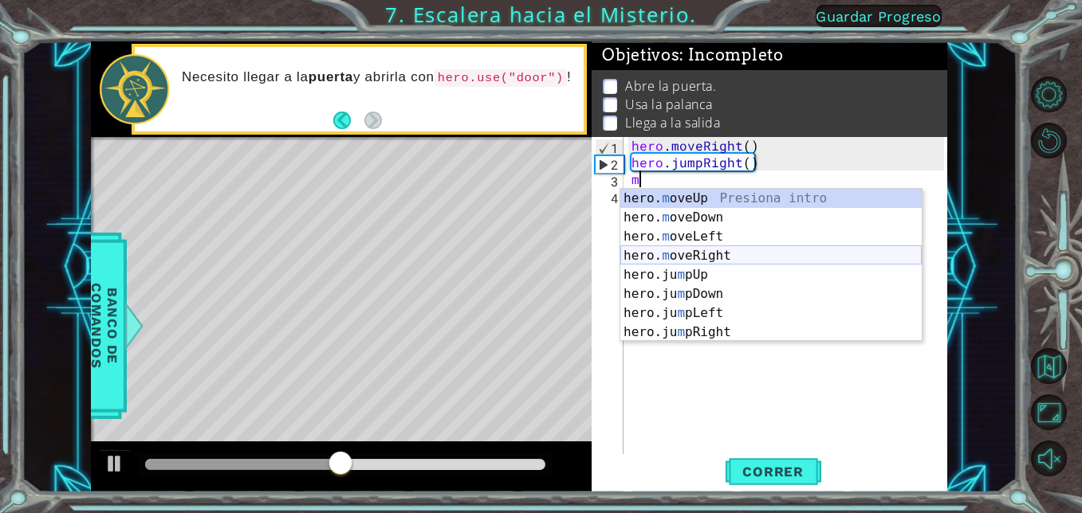
click at [694, 250] on div "hero. m oveUp Presiona intro hero. m oveDown Presiona intro hero. m oveLeft Pre…" at bounding box center [770, 284] width 301 height 191
type textarea "hero.moveRight(1)"
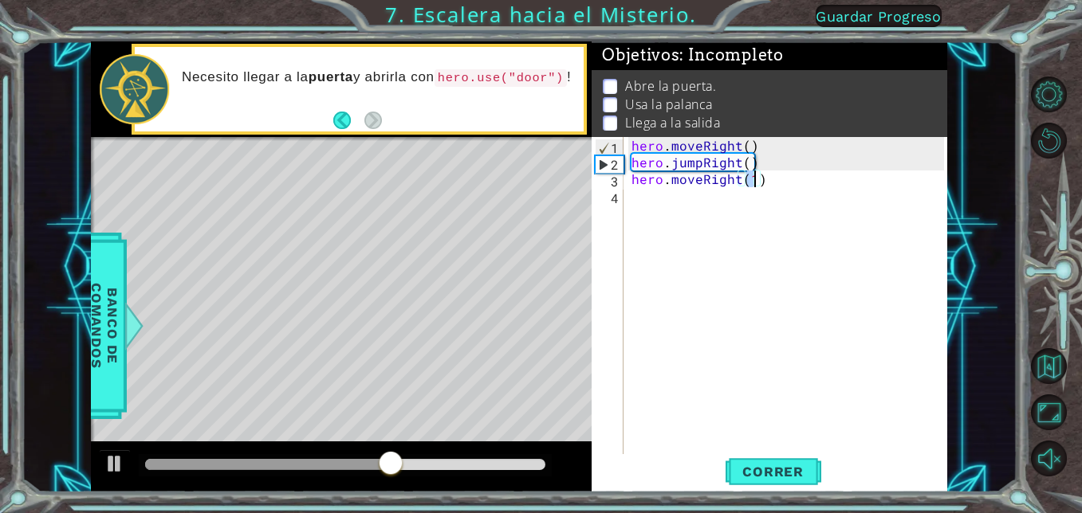
click at [631, 197] on div "hero . moveRight ( ) hero . jumpRight ( ) hero . moveRight ( 1 )" at bounding box center [790, 312] width 324 height 351
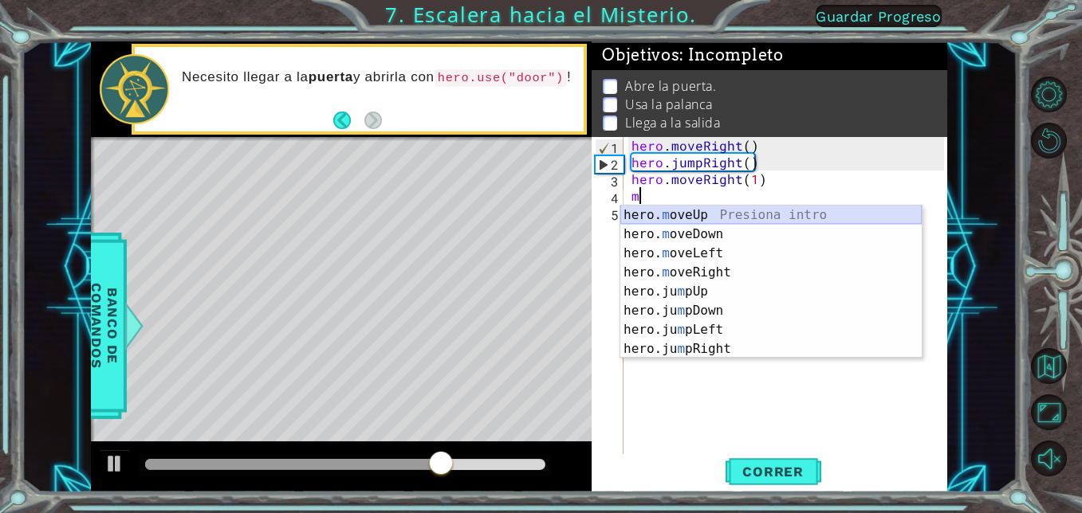
click at [686, 214] on div "hero. m oveUp Presiona intro hero. m oveDown Presiona intro hero. m oveLeft Pre…" at bounding box center [770, 301] width 301 height 191
type textarea "hero.moveUp(1)"
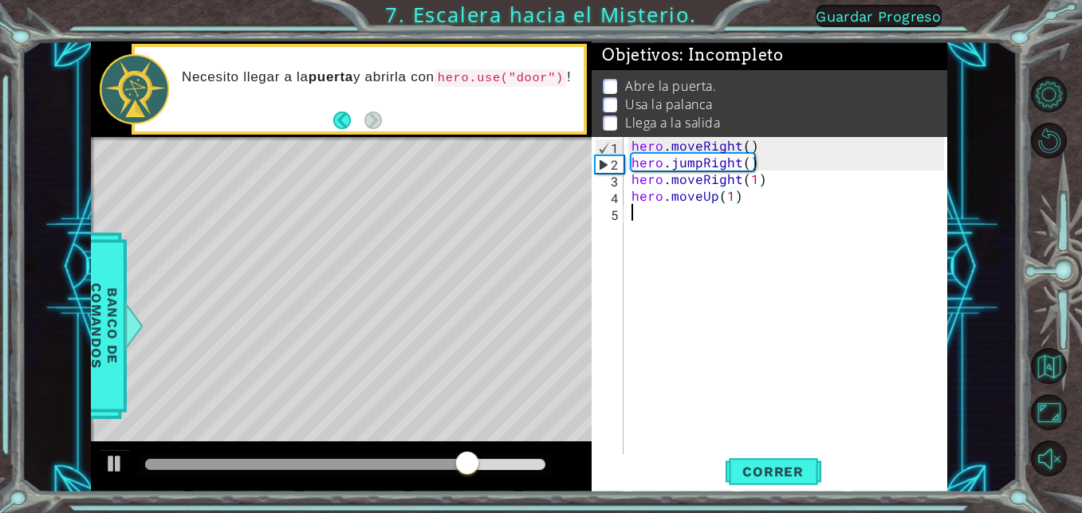
click at [635, 213] on div "hero . moveRight ( ) hero . jumpRight ( ) hero . moveRight ( 1 ) hero . moveUp …" at bounding box center [790, 312] width 324 height 351
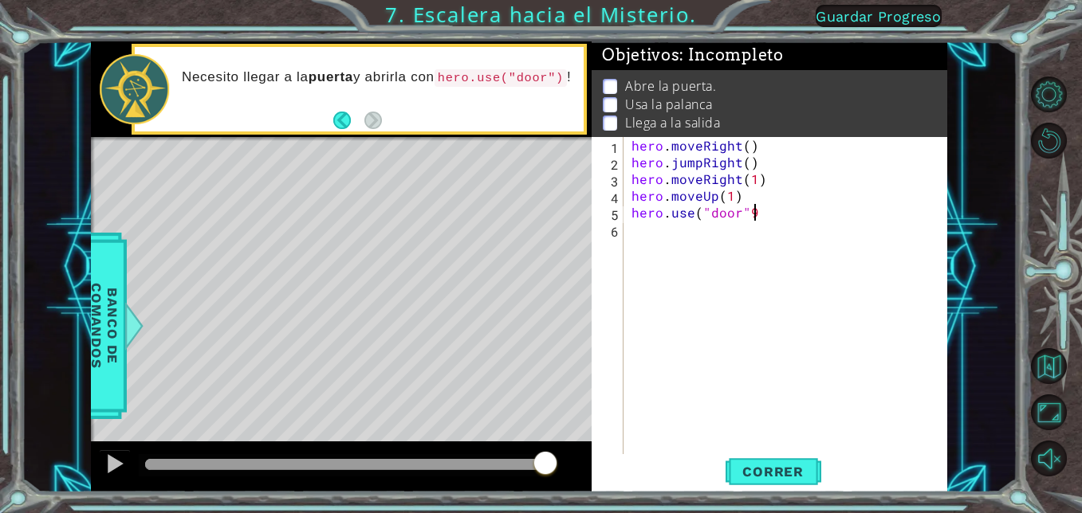
scroll to position [0, 6]
type textarea "hero.use("door")"
click at [640, 239] on div "hero . moveRight ( ) hero . jumpRight ( ) hero . moveRight ( 1 ) hero . moveUp …" at bounding box center [790, 312] width 324 height 351
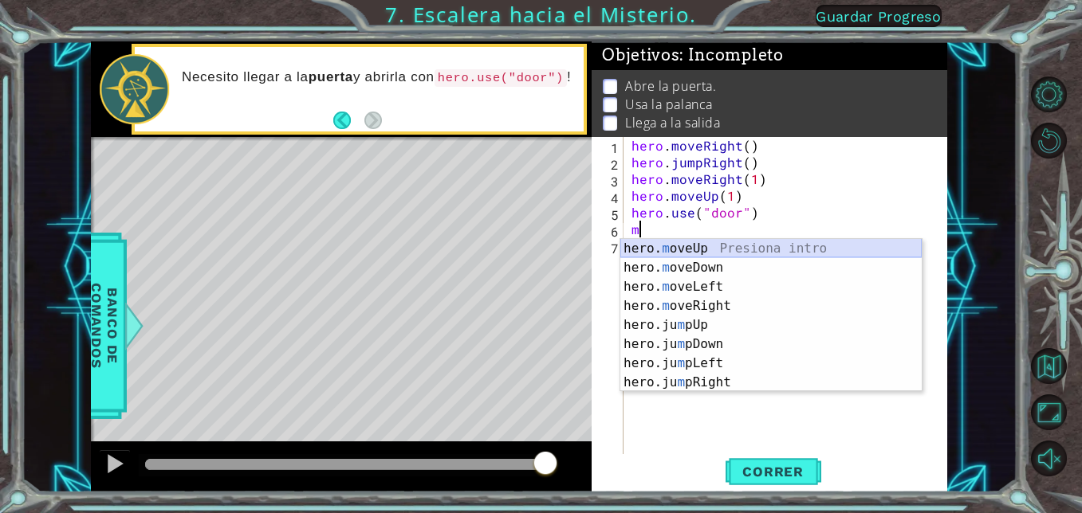
click at [656, 252] on div "hero. m oveUp Presiona intro hero. m oveDown Presiona intro hero. m oveLeft Pre…" at bounding box center [770, 334] width 301 height 191
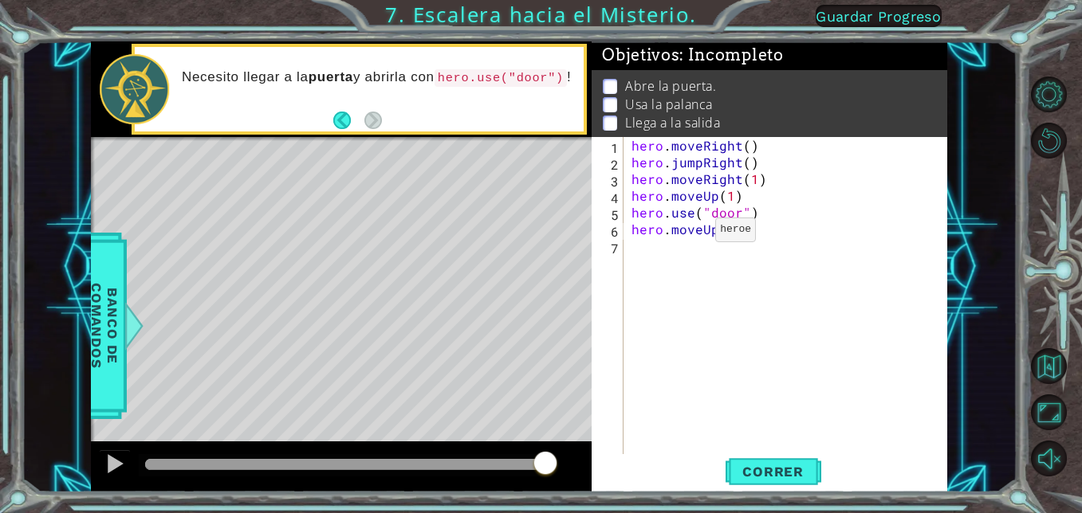
scroll to position [0, 6]
type textarea "hero.moveUp(2)"
click at [634, 251] on div "hero . moveRight ( ) hero . jumpRight ( ) hero . moveRight ( 1 ) hero . moveUp …" at bounding box center [790, 312] width 324 height 351
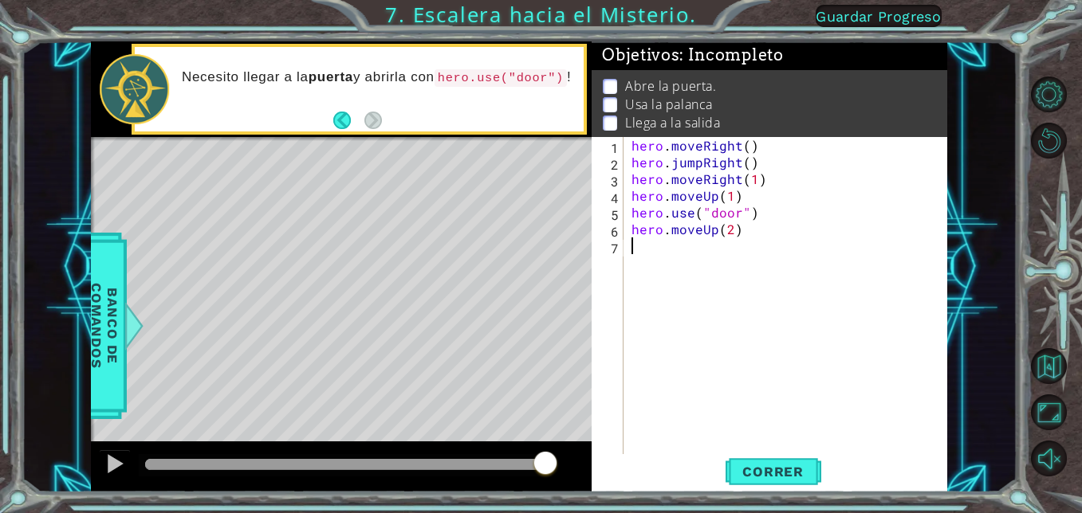
type textarea "m"
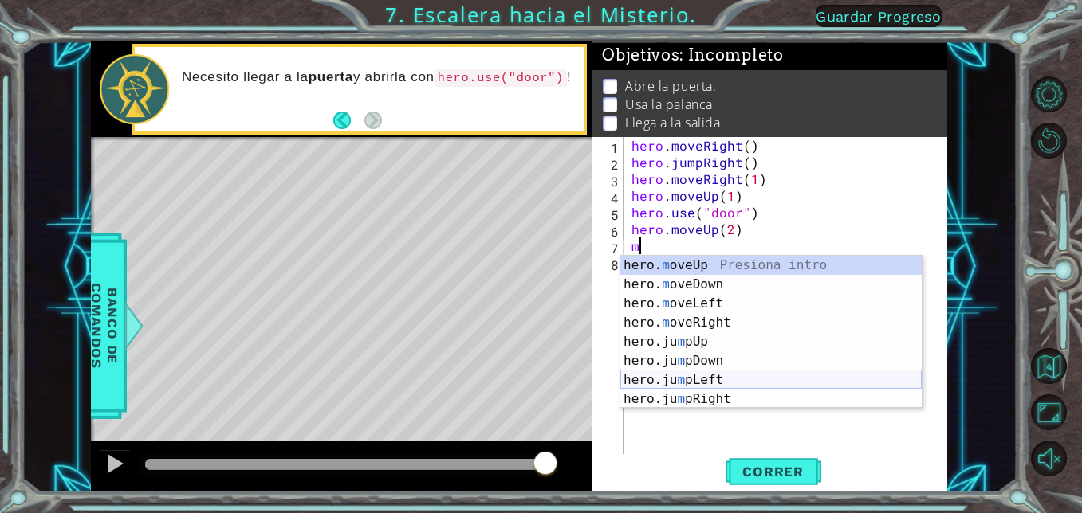
click at [674, 382] on div "hero. m oveUp Presiona intro hero. m oveDown Presiona intro hero. m oveLeft Pre…" at bounding box center [770, 351] width 301 height 191
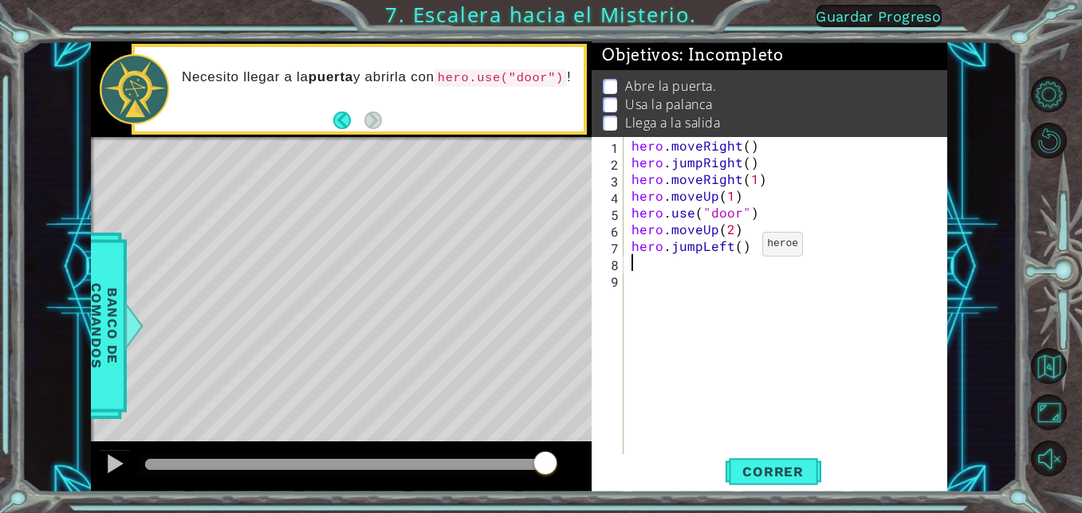
click at [736, 248] on div "hero . moveRight ( ) hero . jumpRight ( ) hero . moveRight ( 1 ) hero . moveUp …" at bounding box center [790, 312] width 324 height 351
type textarea "hero.jumpLeft(1)"
click at [635, 262] on div "hero . moveRight ( ) hero . jumpRight ( ) hero . moveRight ( 1 ) hero . moveUp …" at bounding box center [790, 312] width 324 height 351
type textarea "hero.use("lever")"
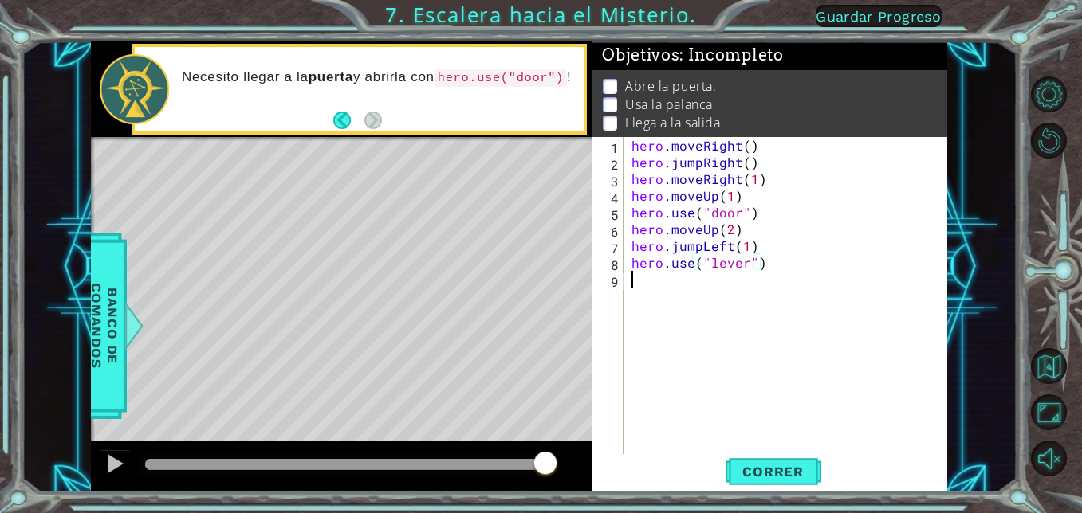
click at [641, 286] on div "hero . moveRight ( ) hero . jumpRight ( ) hero . moveRight ( 1 ) hero . moveUp …" at bounding box center [790, 312] width 324 height 351
type textarea "m"
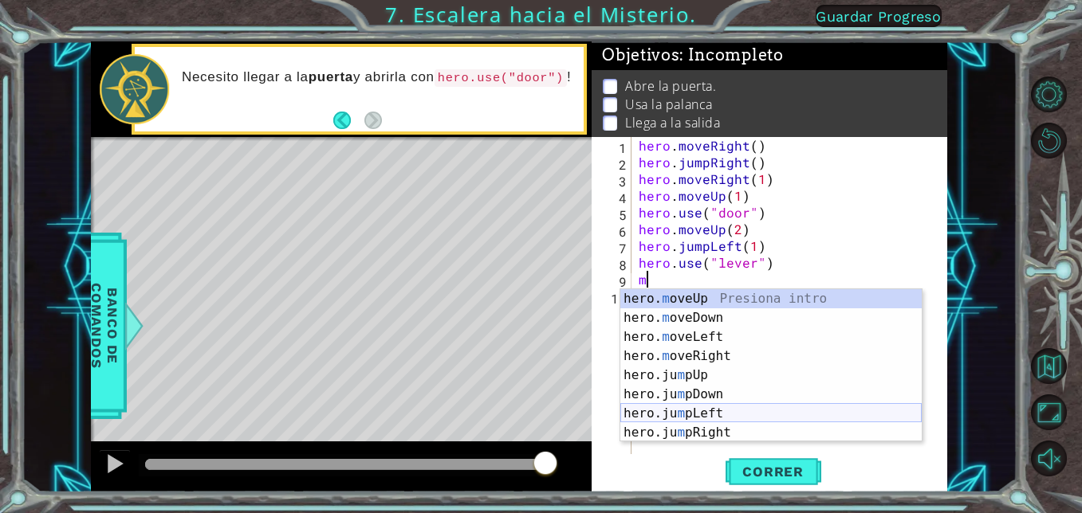
click at [656, 414] on div "hero. m oveUp Presiona intro hero. m oveDown Presiona intro hero. m oveLeft Pre…" at bounding box center [770, 384] width 301 height 191
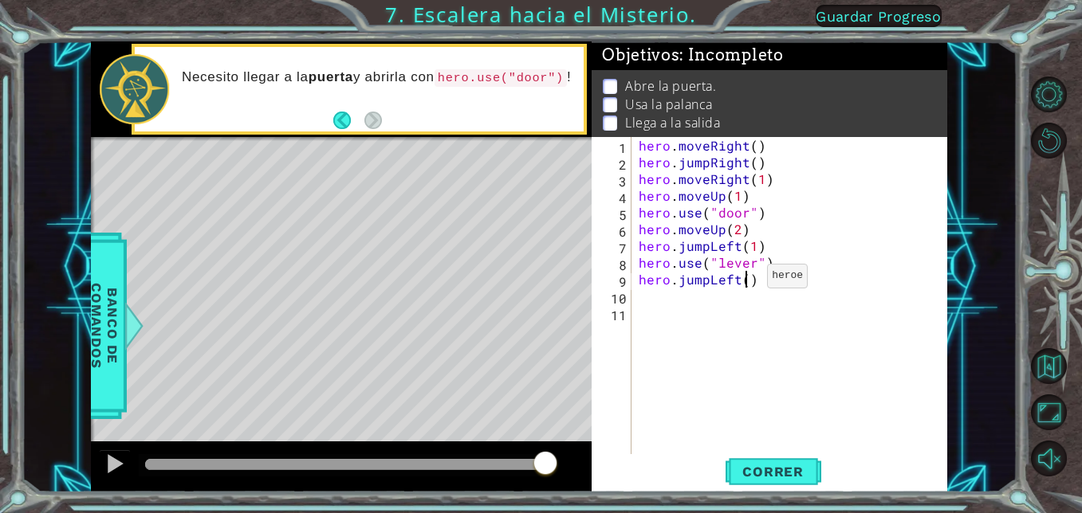
click at [747, 280] on div "hero . moveRight ( ) hero . jumpRight ( ) hero . moveRight ( 1 ) hero . moveUp …" at bounding box center [793, 312] width 316 height 351
type textarea "hero.jumpLeft(2)"
click at [639, 309] on div "hero . moveRight ( ) hero . jumpRight ( ) hero . moveRight ( 1 ) hero . moveUp …" at bounding box center [793, 312] width 316 height 351
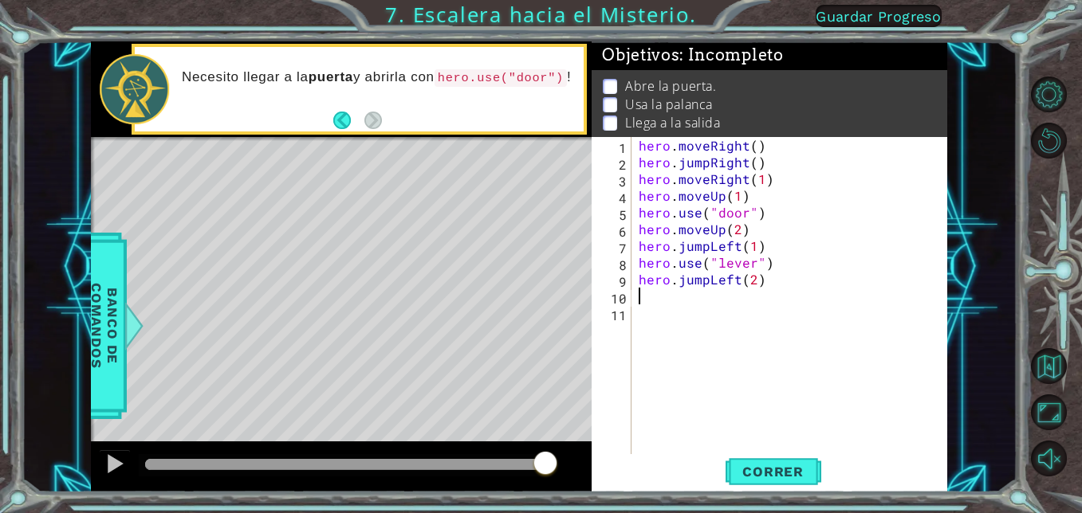
click at [637, 293] on div "hero . moveRight ( ) hero . jumpRight ( ) hero . moveRight ( 1 ) hero . moveUp …" at bounding box center [793, 312] width 316 height 351
type textarea "m"
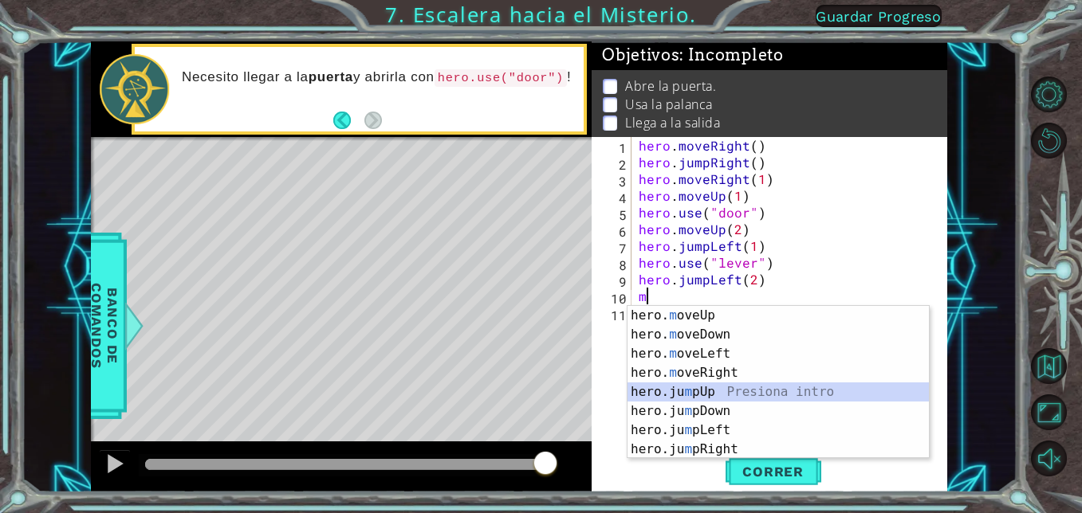
click at [688, 394] on div "hero. m oveUp Presiona intro hero. m oveDown Presiona intro hero. m oveLeft Pre…" at bounding box center [777, 401] width 301 height 191
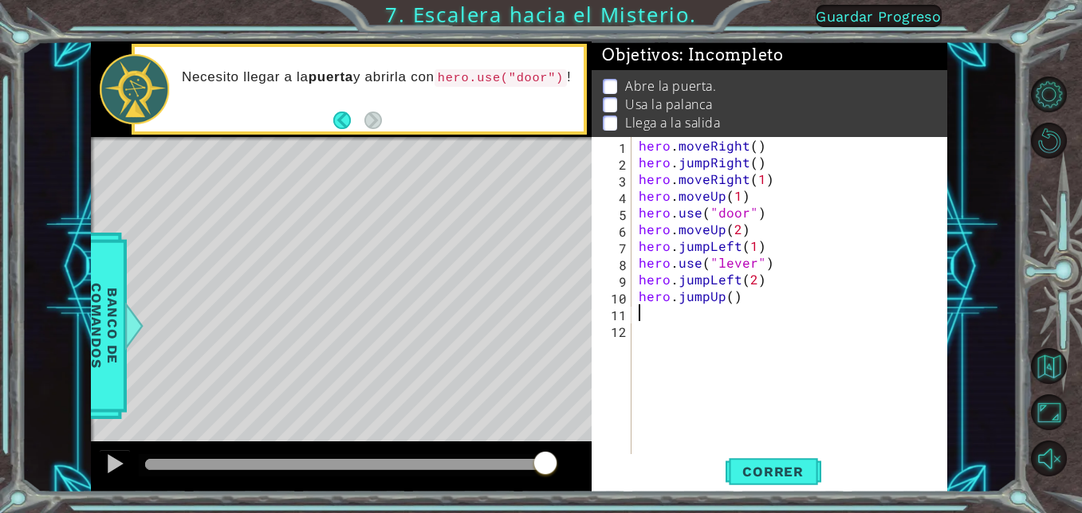
type textarea "m"
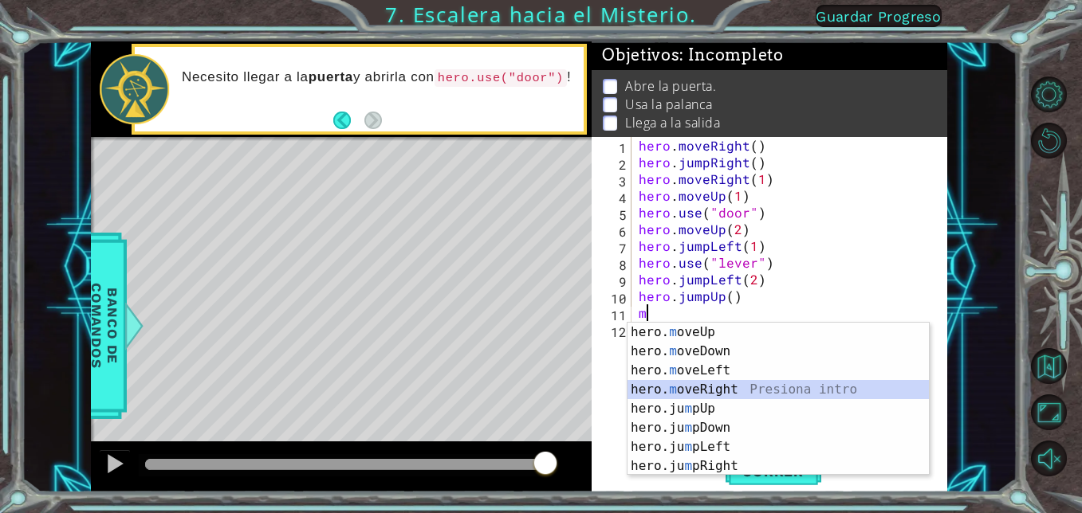
type textarea "m"
drag, startPoint x: 701, startPoint y: 384, endPoint x: 1009, endPoint y: 272, distance: 327.5
click at [1009, 272] on div "1 ההההההההההההההההההההההההההההההההההההההההההההההההההההההההההההההההההההההההההההה…" at bounding box center [519, 267] width 995 height 452
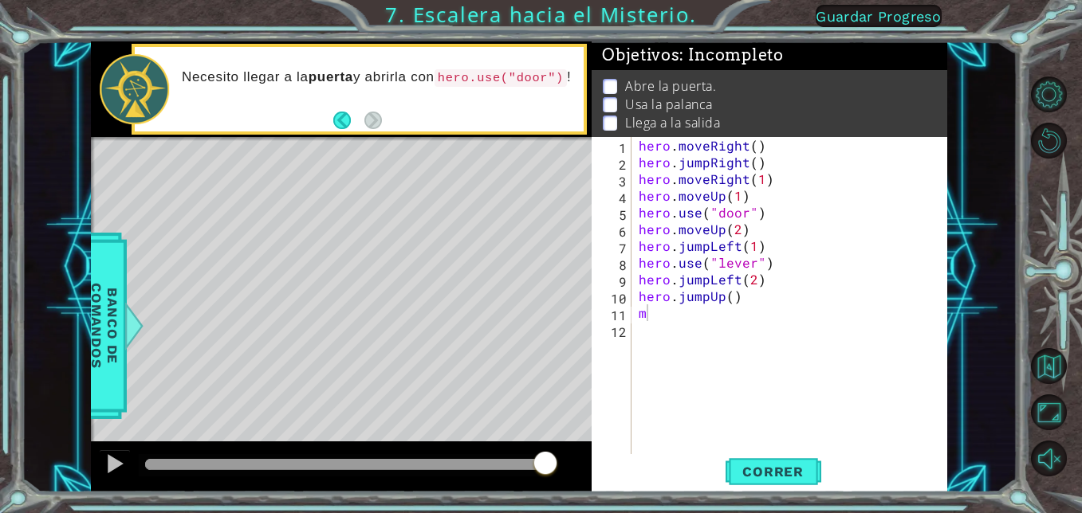
click at [685, 344] on div "hero . moveRight ( ) hero . jumpRight ( ) hero . moveRight ( 1 ) hero . moveUp …" at bounding box center [793, 312] width 316 height 351
click at [662, 311] on div "hero . moveRight ( ) hero . jumpRight ( ) hero . moveRight ( 1 ) hero . moveUp …" at bounding box center [793, 312] width 316 height 351
type textarea "m"
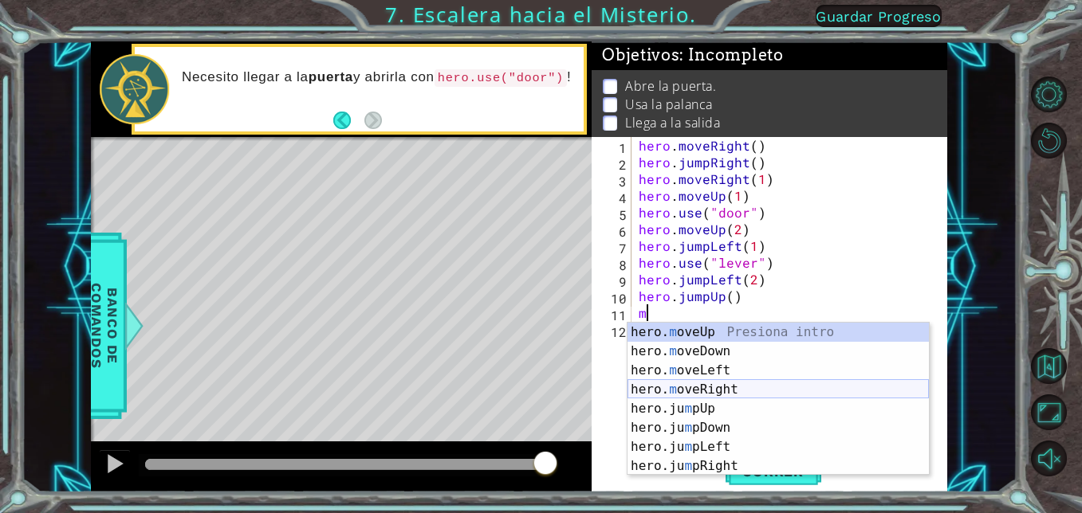
click at [689, 386] on div "hero. m oveUp Presiona intro hero. m oveDown Presiona intro hero. m oveLeft Pre…" at bounding box center [777, 418] width 301 height 191
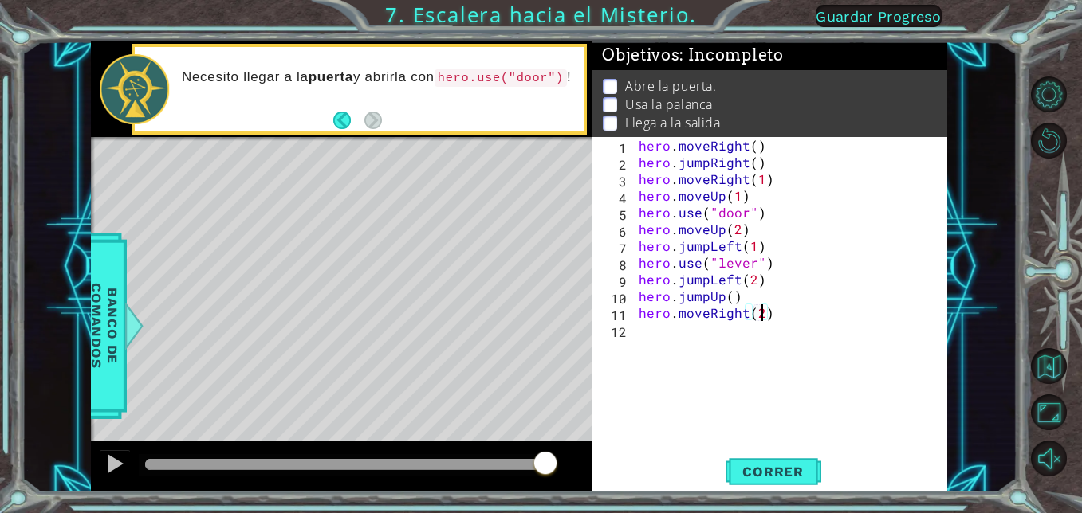
scroll to position [0, 7]
click at [780, 462] on button "Correr" at bounding box center [773, 472] width 96 height 36
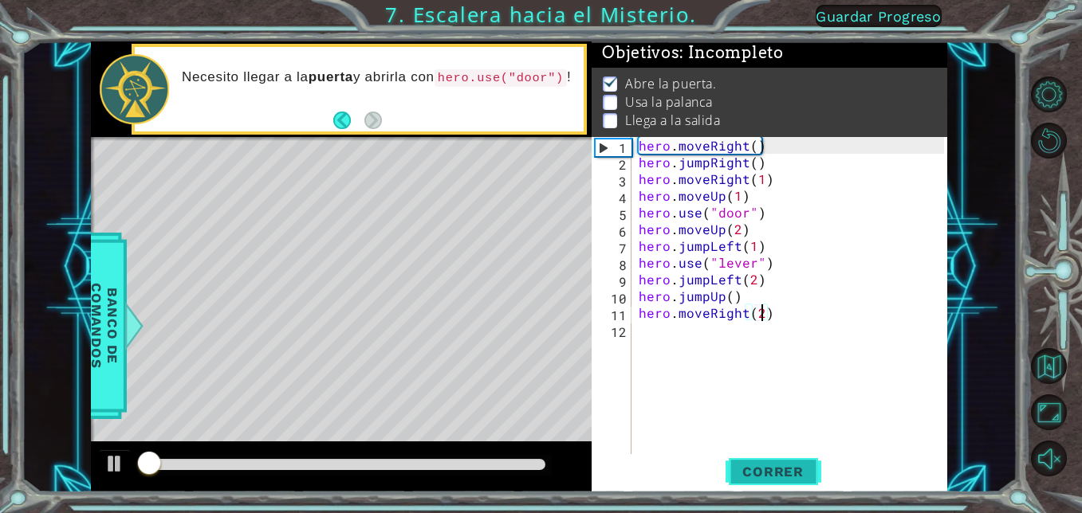
scroll to position [11, 0]
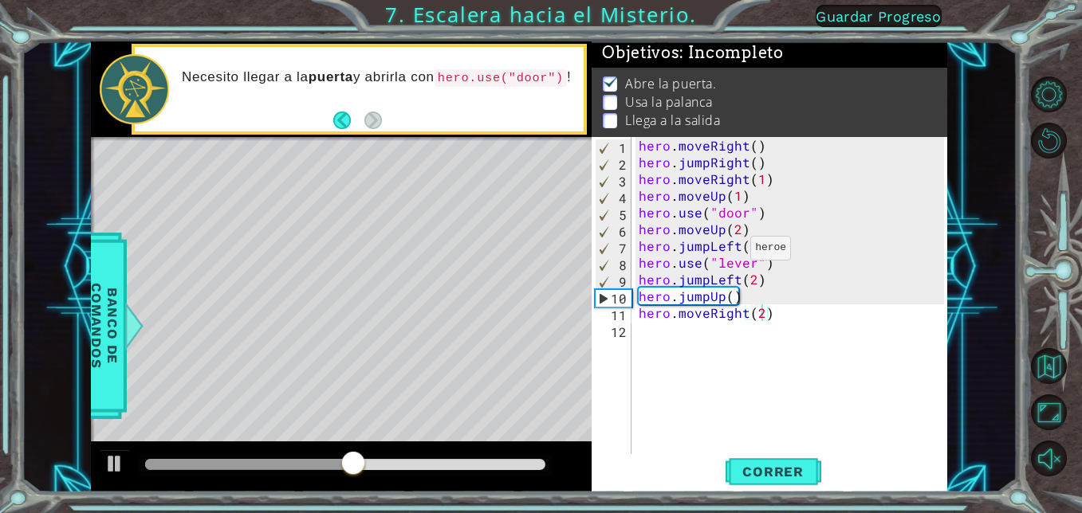
drag, startPoint x: 780, startPoint y: 462, endPoint x: 780, endPoint y: 218, distance: 244.7
click at [780, 218] on div "hero.moveRight(2) 1 2 3 4 5 6 7 8 9 10 11 12 hero . moveRight ( ) hero . jumpRi…" at bounding box center [768, 314] width 355 height 355
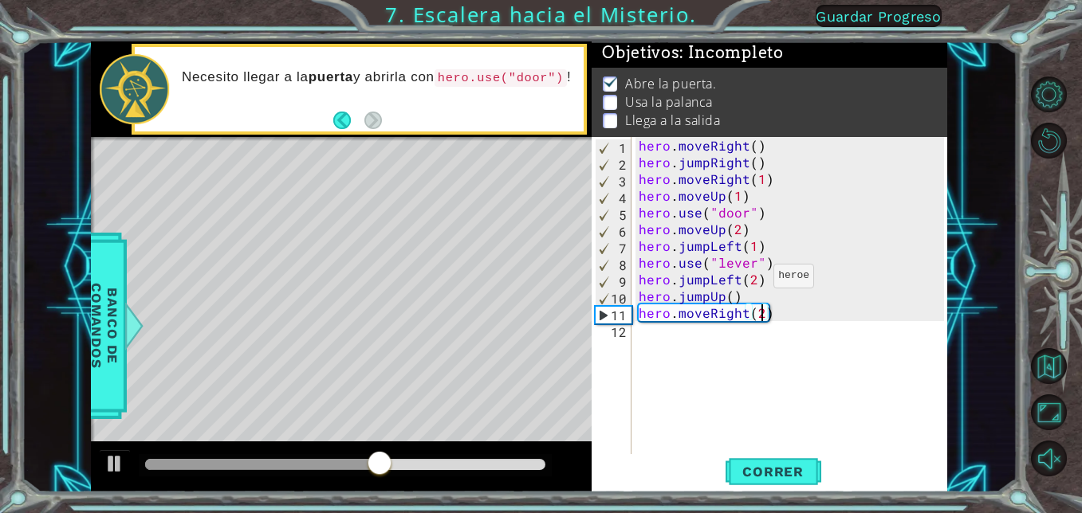
click at [755, 280] on div "hero . moveRight ( ) hero . jumpRight ( ) hero . moveRight ( 1 ) hero . moveUp …" at bounding box center [793, 312] width 316 height 351
click at [705, 246] on div "hero . moveRight ( ) hero . jumpRight ( ) hero . moveRight ( 1 ) hero . moveUp …" at bounding box center [793, 312] width 316 height 351
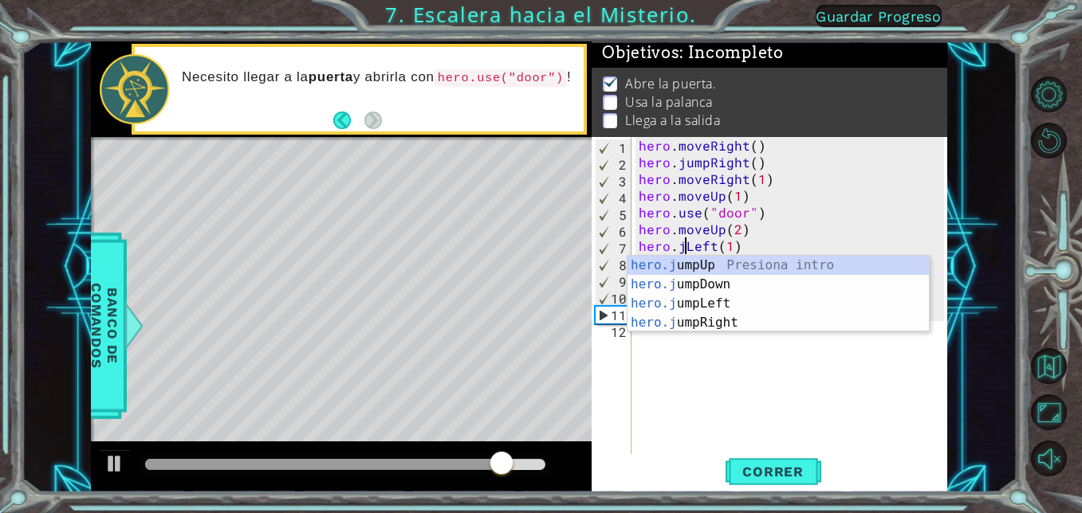
scroll to position [0, 5]
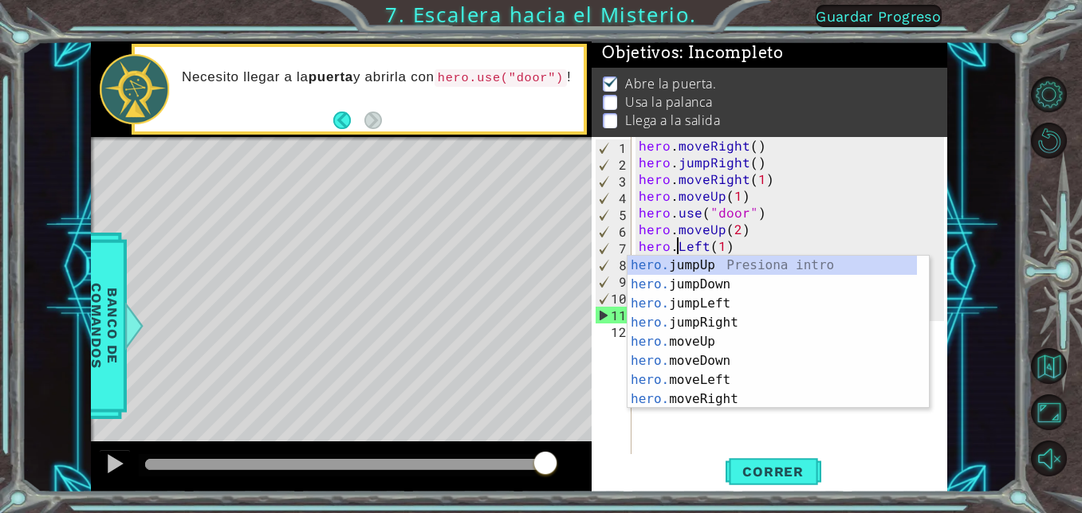
click at [851, 206] on div "hero . moveRight ( ) hero . jumpRight ( ) hero . moveRight ( 1 ) hero . moveUp …" at bounding box center [793, 312] width 316 height 351
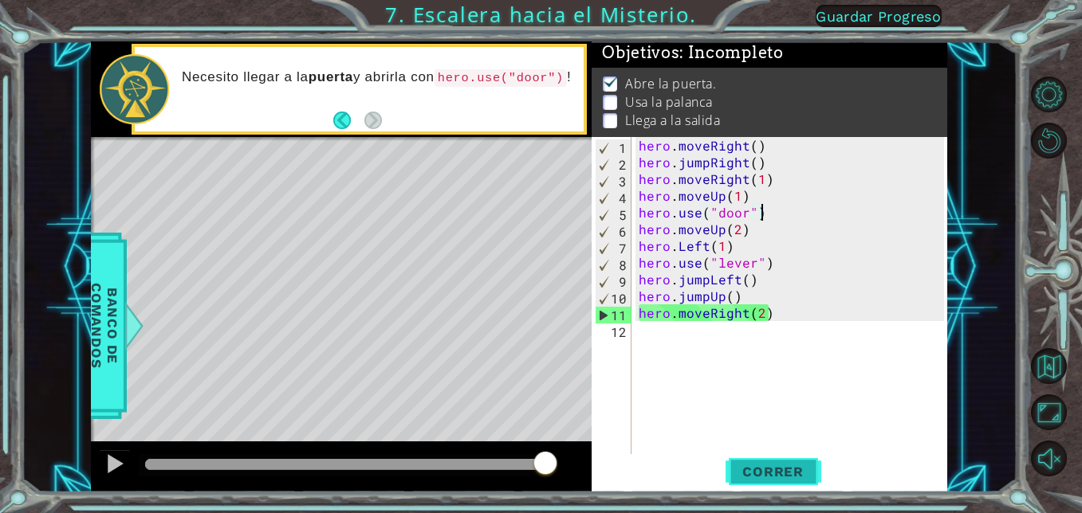
click at [769, 478] on span "Correr" at bounding box center [772, 472] width 93 height 16
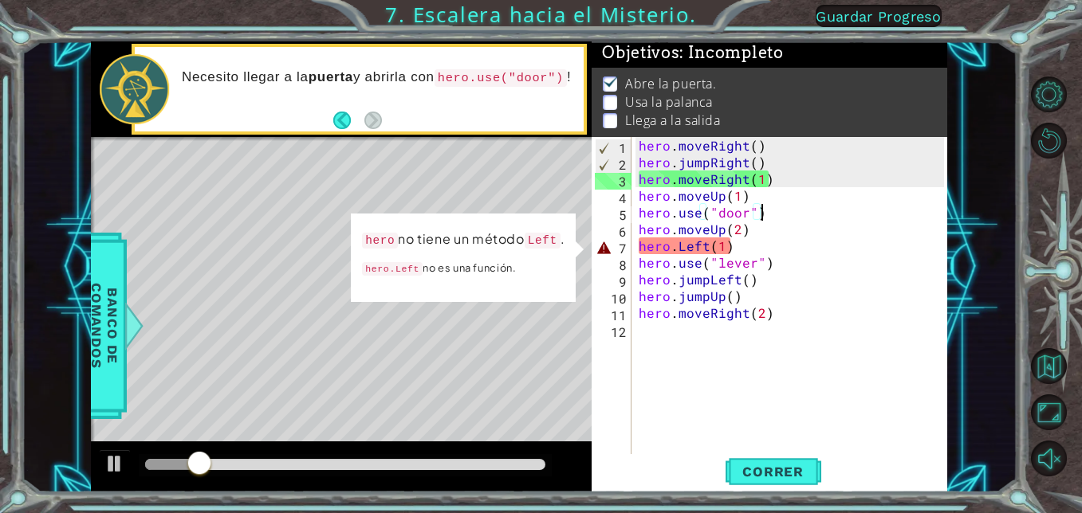
click at [744, 253] on div "hero . moveRight ( ) hero . jumpRight ( ) hero . moveRight ( 1 ) hero . moveUp …" at bounding box center [793, 312] width 316 height 351
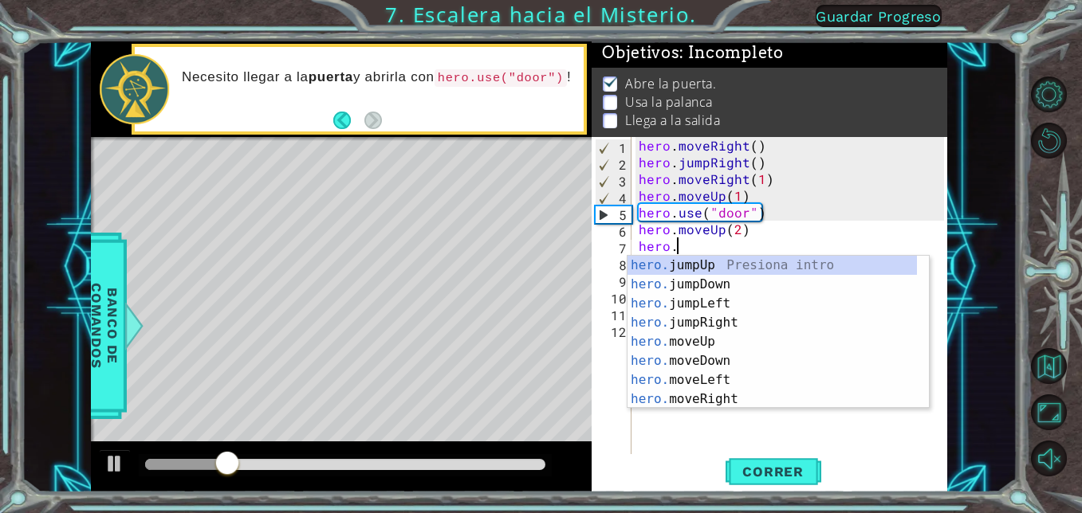
scroll to position [0, 1]
type textarea "her"
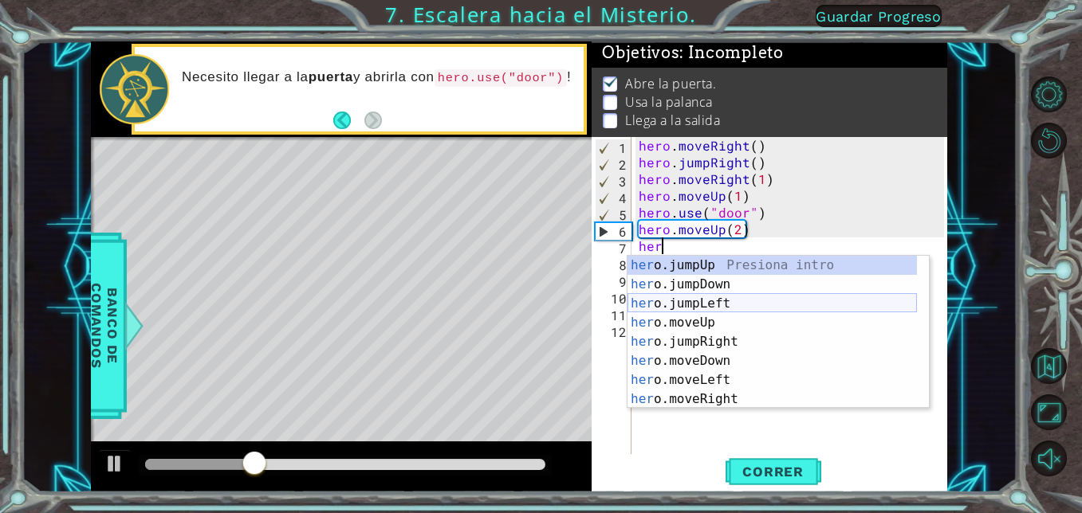
click at [709, 307] on div "her o.jumpUp Presiona intro her o.jumpDown Presiona intro her o.jumpLeft Presio…" at bounding box center [771, 351] width 289 height 191
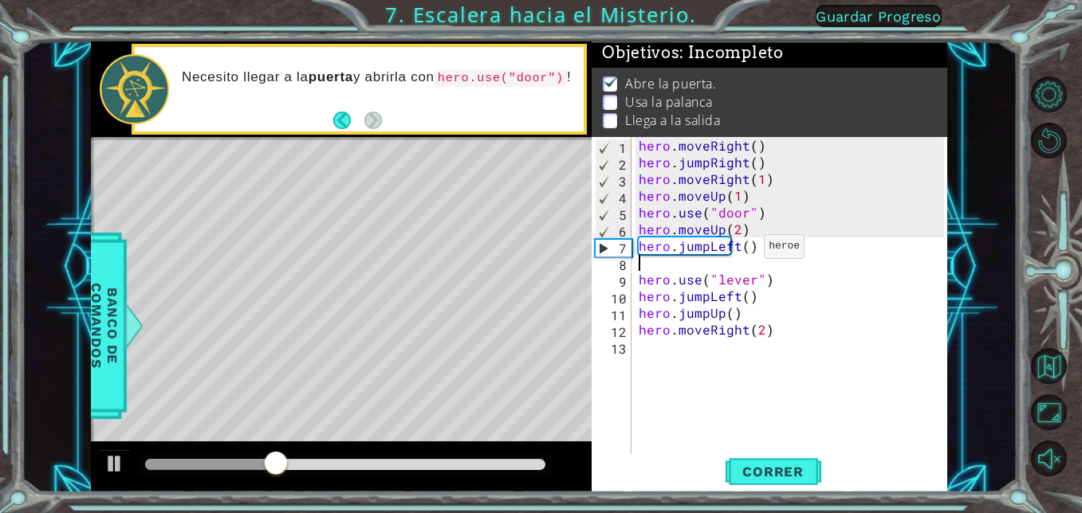
click at [744, 250] on div "hero . moveRight ( ) hero . jumpRight ( ) hero . moveRight ( 1 ) hero . moveUp …" at bounding box center [793, 312] width 316 height 351
click at [760, 228] on div "hero . moveRight ( ) hero . jumpRight ( ) hero . moveRight ( 1 ) hero . moveUp …" at bounding box center [793, 312] width 316 height 351
click at [762, 249] on div "hero . moveRight ( ) hero . jumpRight ( ) hero . moveRight ( 1 ) hero . moveUp …" at bounding box center [793, 312] width 316 height 351
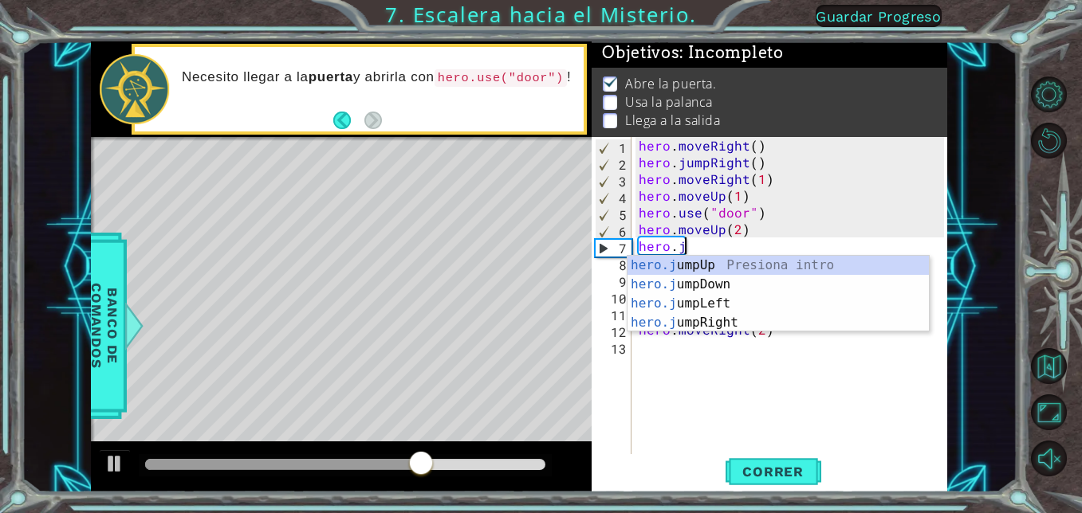
scroll to position [0, 2]
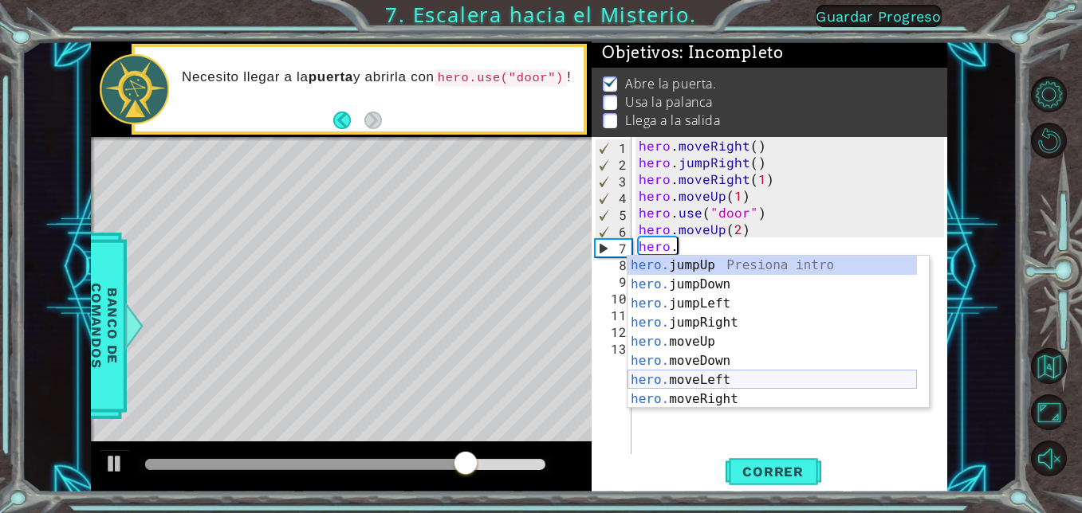
click at [701, 371] on div "hero. jumpUp Presiona intro hero. jumpDown Presiona intro hero. jumpLeft Presio…" at bounding box center [771, 351] width 289 height 191
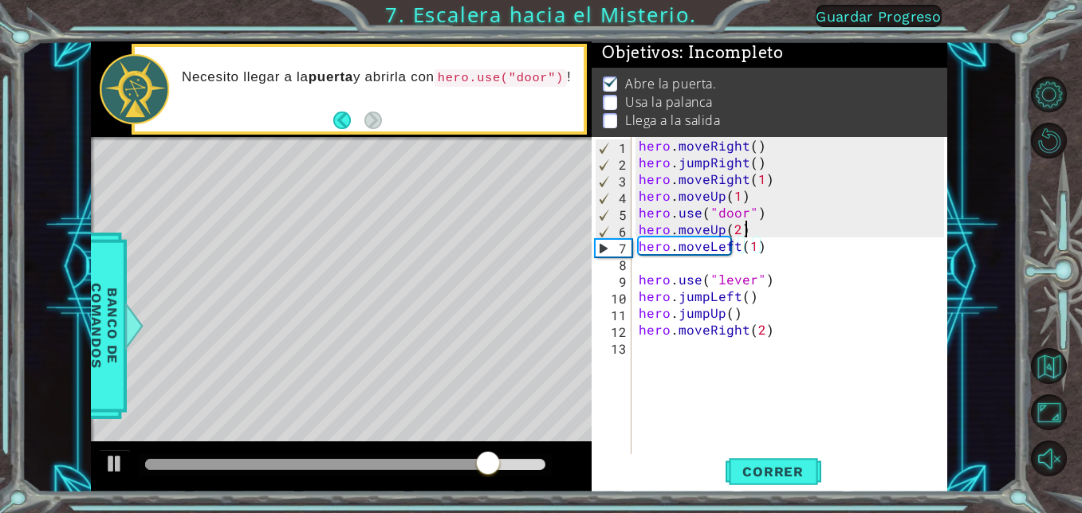
click at [760, 230] on div "hero . moveRight ( ) hero . jumpRight ( ) hero . moveRight ( 1 ) hero . moveUp …" at bounding box center [793, 312] width 316 height 351
type textarea "hero.moveUp(2)"
click at [771, 469] on span "Correr" at bounding box center [772, 472] width 93 height 16
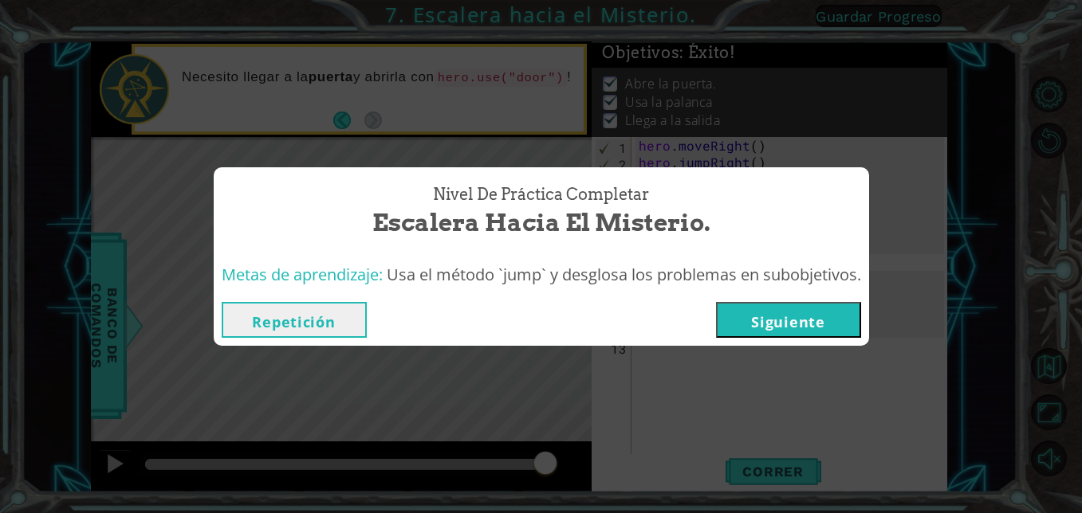
click at [789, 316] on button "Siguiente" at bounding box center [788, 320] width 145 height 36
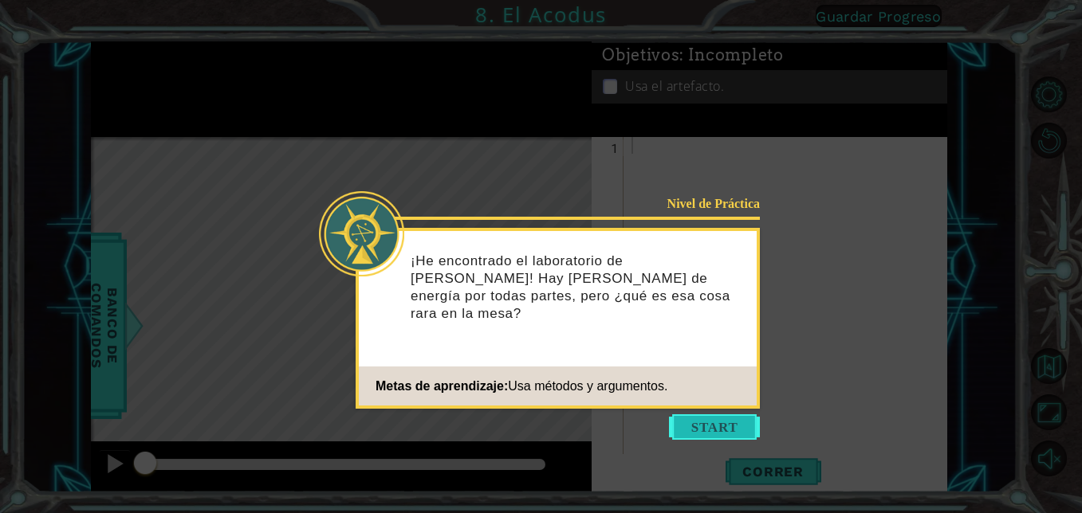
click at [696, 416] on button "Start" at bounding box center [714, 427] width 91 height 26
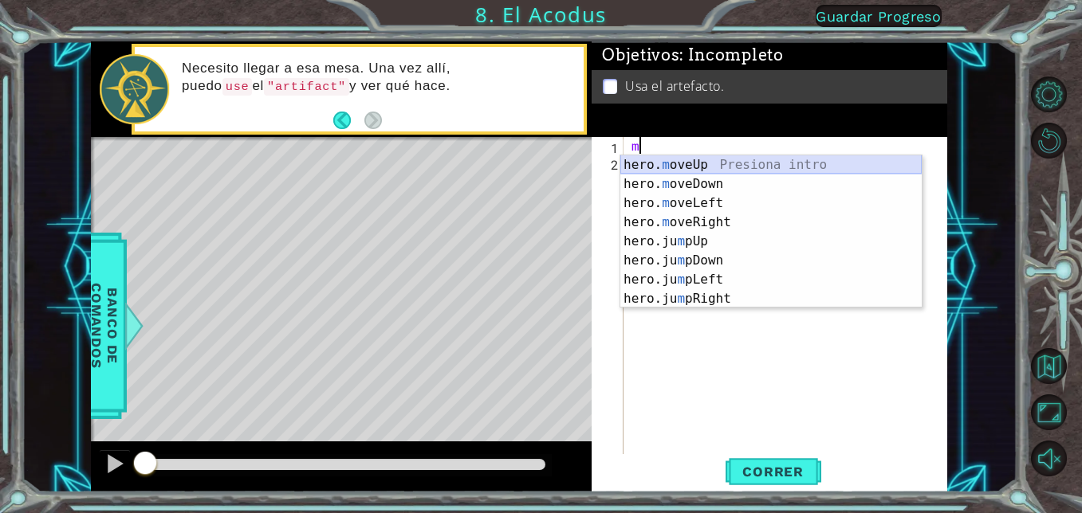
click at [660, 163] on div "hero. m oveUp Presiona intro hero. m oveDown Presiona intro hero. m oveLeft Pre…" at bounding box center [770, 250] width 301 height 191
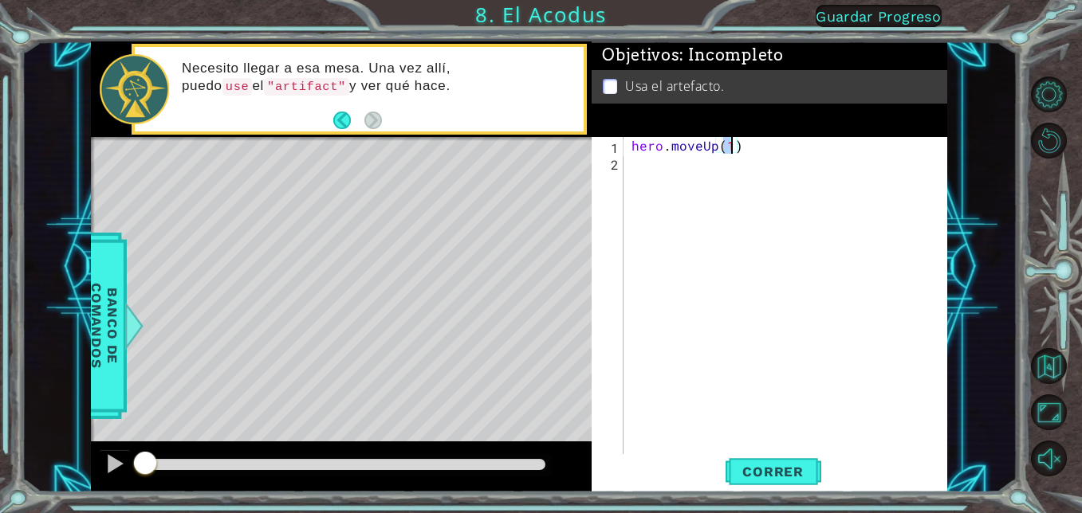
scroll to position [0, 6]
type textarea "hero.moveUp(2)"
click at [638, 170] on div "hero . moveUp ( 2 )" at bounding box center [790, 312] width 324 height 351
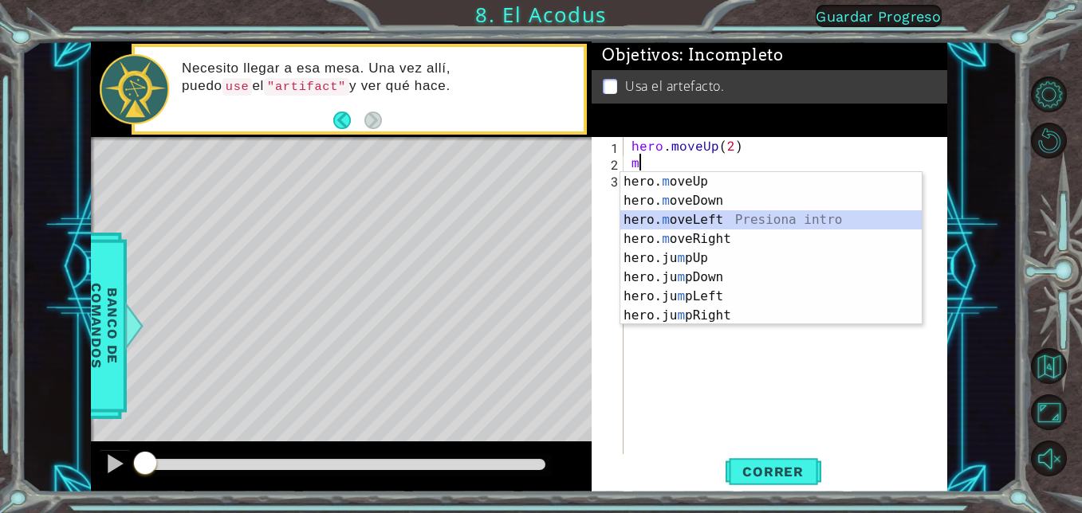
click at [673, 218] on div "hero. m oveUp Presiona intro hero. m oveDown Presiona intro hero. m oveLeft Pre…" at bounding box center [770, 267] width 301 height 191
type textarea "hero.moveLeft(1)"
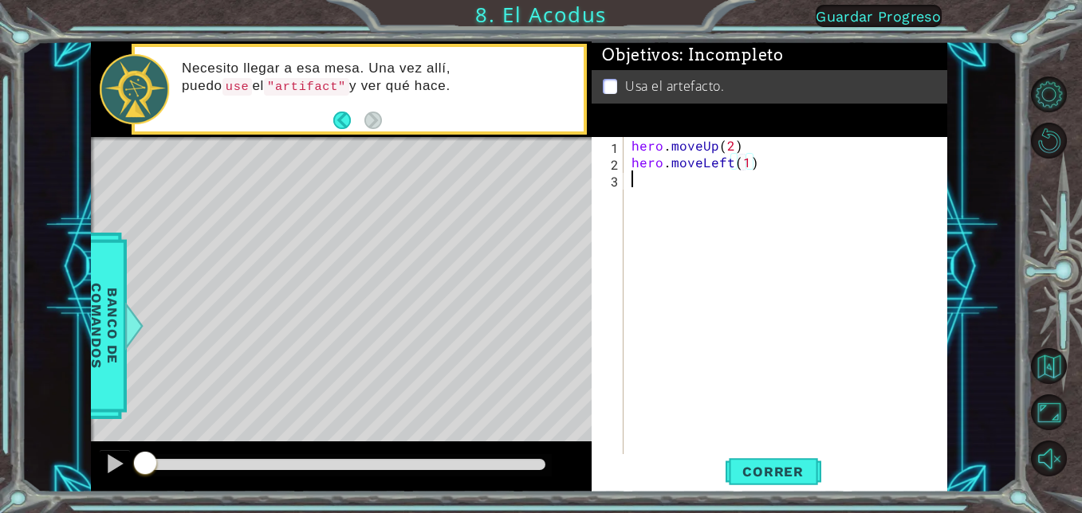
click at [630, 187] on div "hero . moveUp ( 2 ) hero . moveLeft ( 1 )" at bounding box center [790, 312] width 324 height 351
type textarea "m"
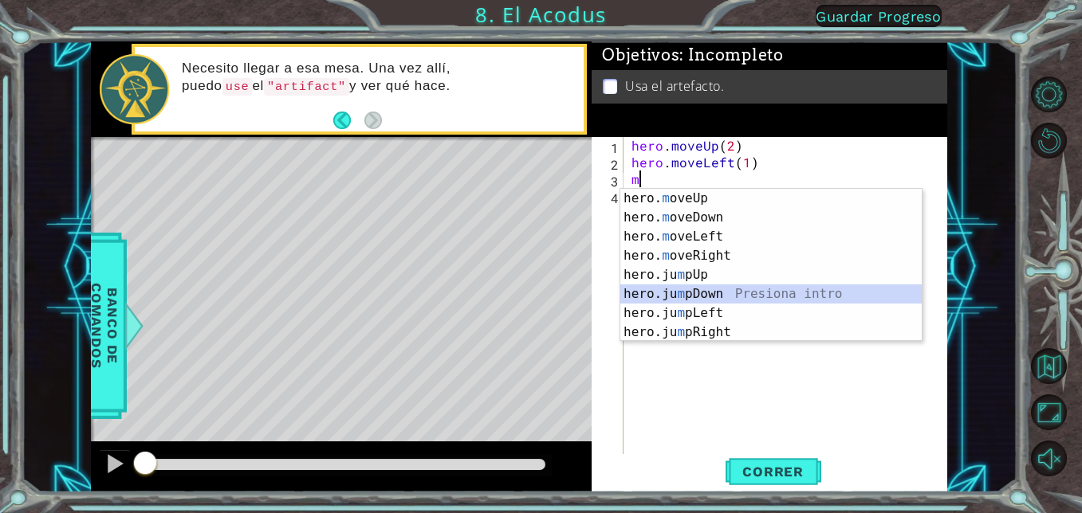
click at [736, 293] on div "hero. m oveUp Presiona intro hero. m oveDown Presiona intro hero. m oveLeft Pre…" at bounding box center [770, 284] width 301 height 191
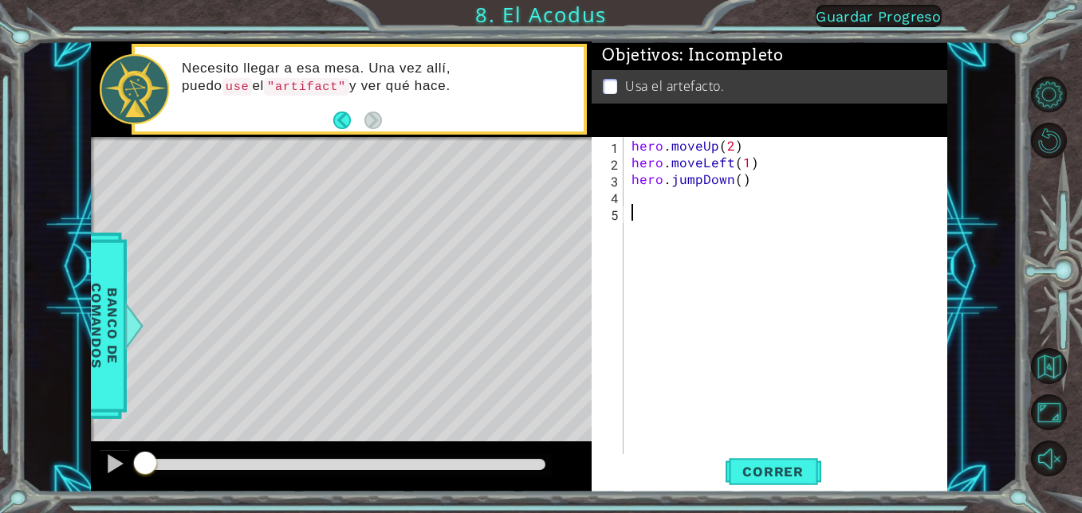
drag, startPoint x: 736, startPoint y: 293, endPoint x: 683, endPoint y: 200, distance: 107.1
click at [683, 200] on div "hero . moveUp ( 2 ) hero . moveLeft ( 1 ) hero . jumpDown ( )" at bounding box center [790, 312] width 324 height 351
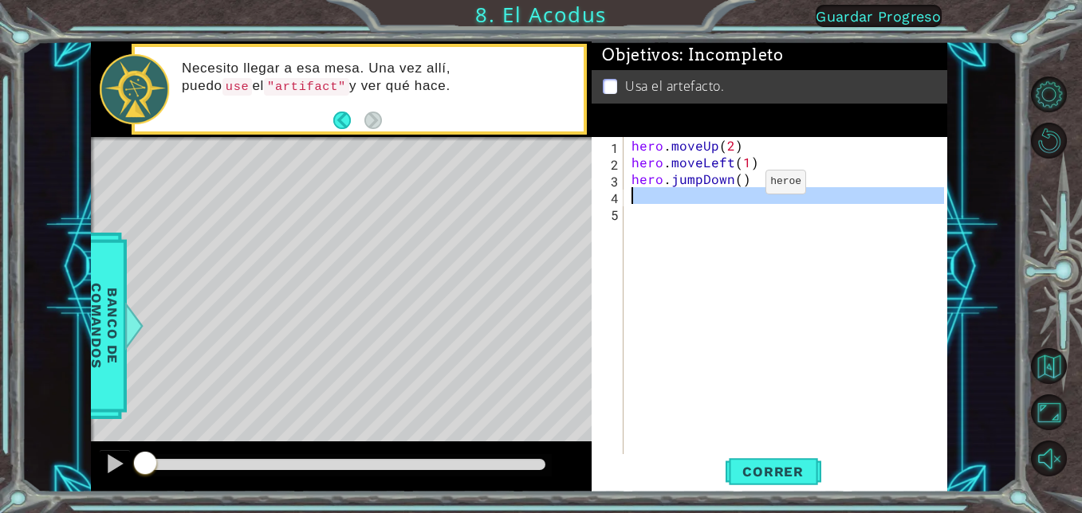
click at [738, 186] on div "hero . moveUp ( 2 ) hero . moveLeft ( 1 ) hero . jumpDown ( )" at bounding box center [790, 312] width 324 height 351
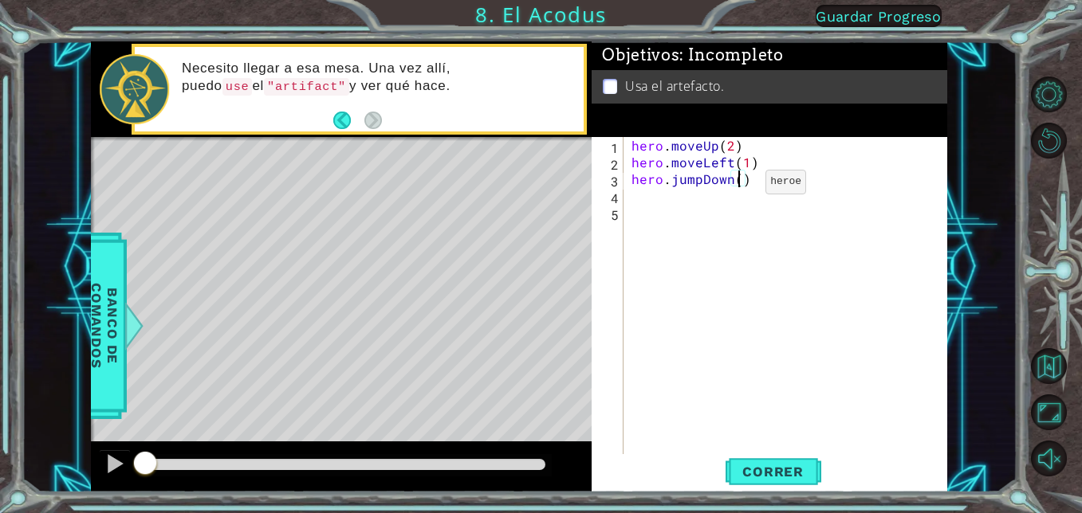
type textarea "hero.jumpDown(2)"
click at [634, 203] on div "hero . moveUp ( 2 ) hero . moveLeft ( 1 ) hero . jumpDown ( 2 )" at bounding box center [790, 312] width 324 height 351
type textarea "m"
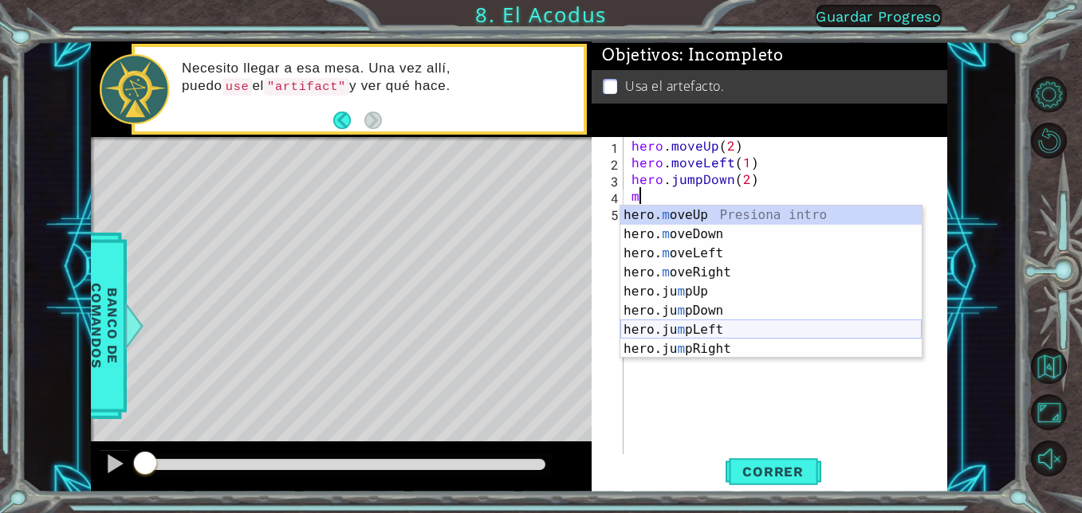
click at [697, 325] on div "hero. m oveUp Presiona intro hero. m oveDown Presiona intro hero. m oveLeft Pre…" at bounding box center [770, 301] width 301 height 191
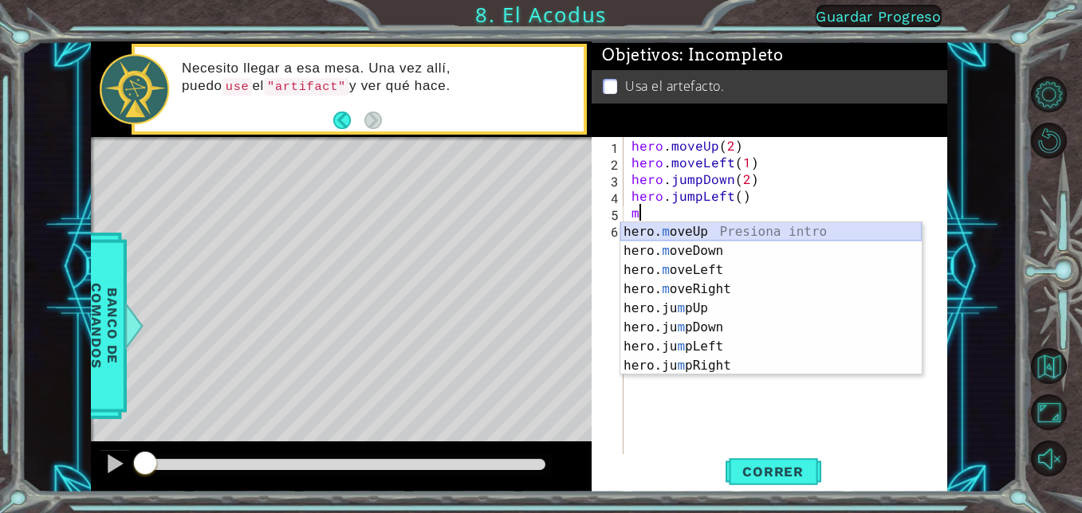
click at [689, 229] on div "hero. m oveUp Presiona intro hero. m oveDown Presiona intro hero. m oveLeft Pre…" at bounding box center [770, 317] width 301 height 191
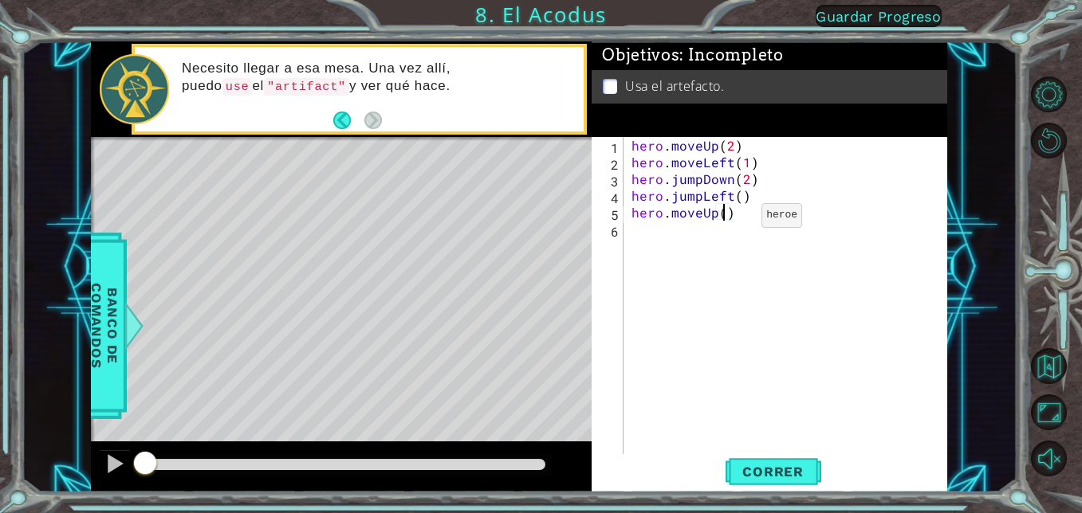
type textarea "hero.moveUp(2)"
click at [630, 230] on div "hero . moveUp ( 2 ) hero . moveLeft ( 1 ) hero . jumpDown ( 2 ) hero . jumpLeft…" at bounding box center [790, 312] width 324 height 351
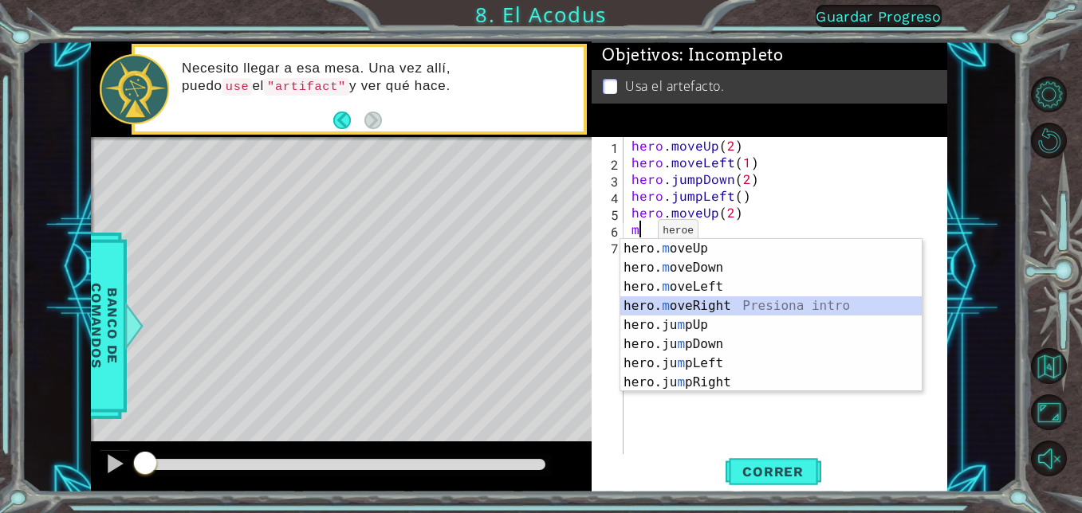
click at [704, 300] on div "hero. m oveUp Presiona intro hero. m oveDown Presiona intro hero. m oveLeft Pre…" at bounding box center [770, 334] width 301 height 191
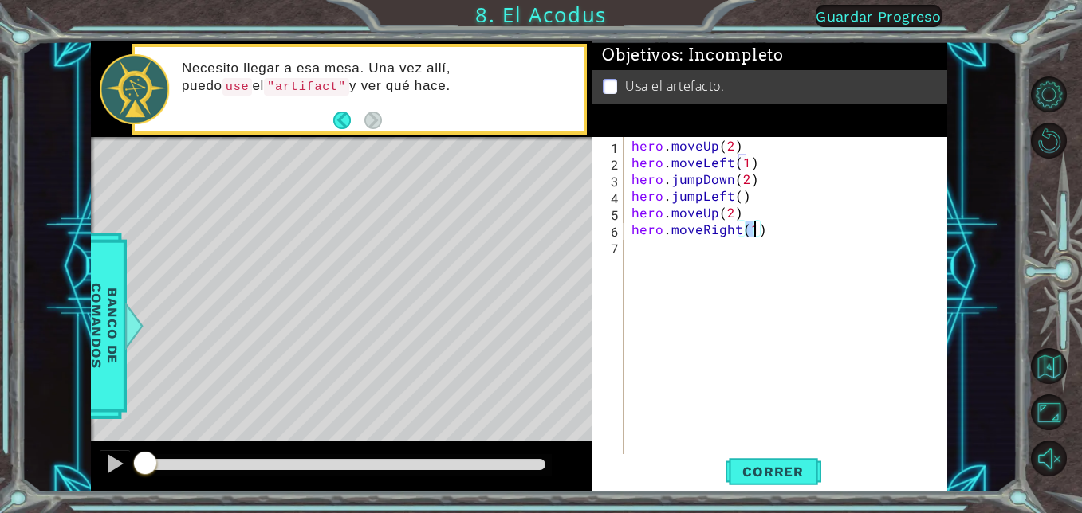
type textarea "hero.moveRight(1)"
drag, startPoint x: 503, startPoint y: 65, endPoint x: 875, endPoint y: 253, distance: 417.0
click at [875, 253] on div "hero . moveUp ( 2 ) hero . moveLeft ( 1 ) hero . jumpDown ( 2 ) hero . jumpLeft…" at bounding box center [790, 312] width 324 height 351
type textarea "hero.use("artifact")"
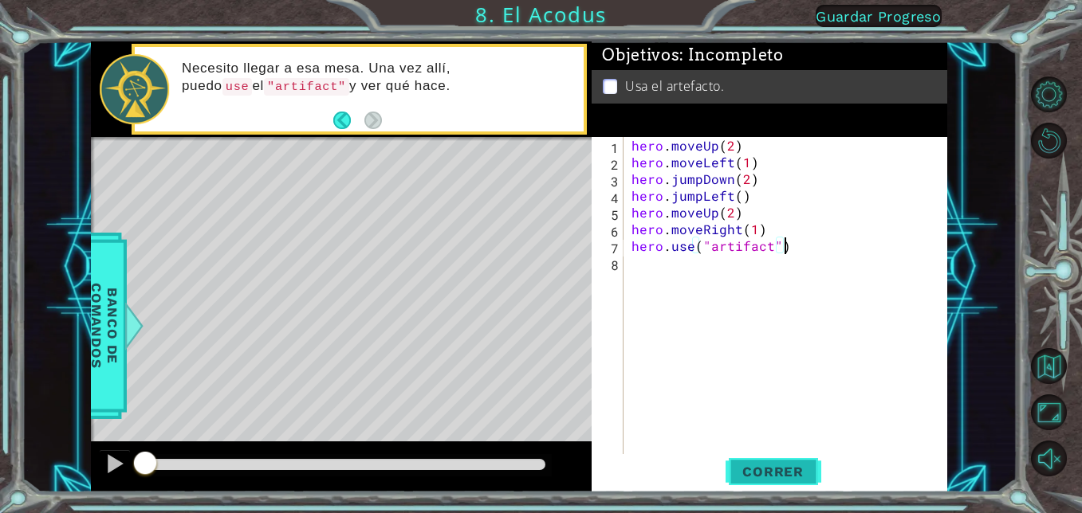
click at [767, 473] on span "Correr" at bounding box center [772, 472] width 93 height 16
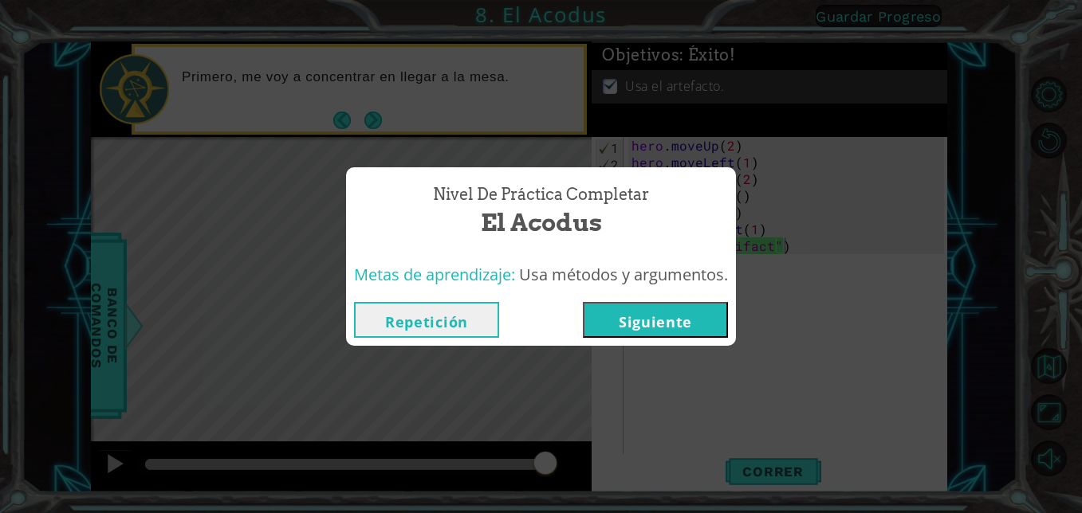
click at [654, 318] on button "Siguiente" at bounding box center [655, 320] width 145 height 36
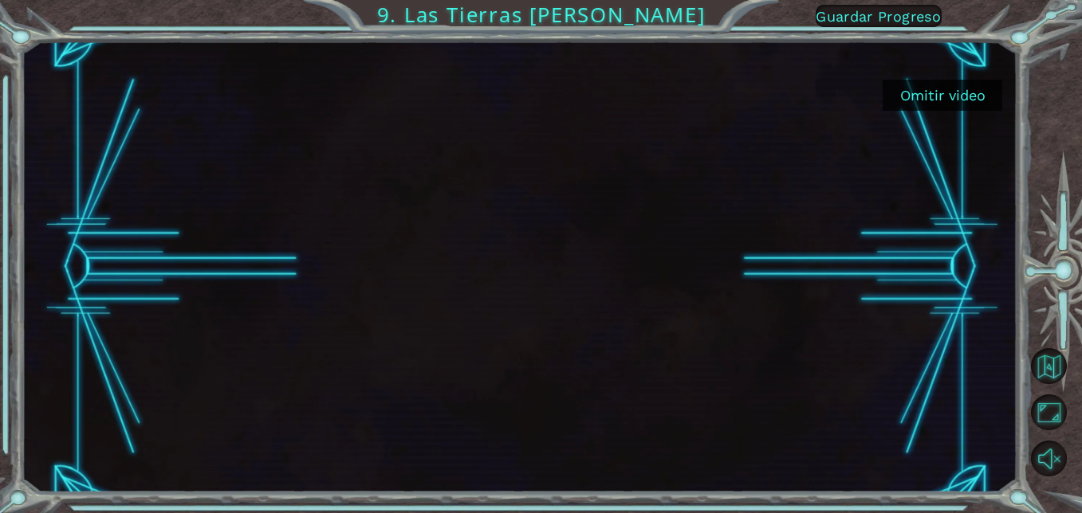
click at [959, 92] on button "Omitir video" at bounding box center [942, 95] width 120 height 31
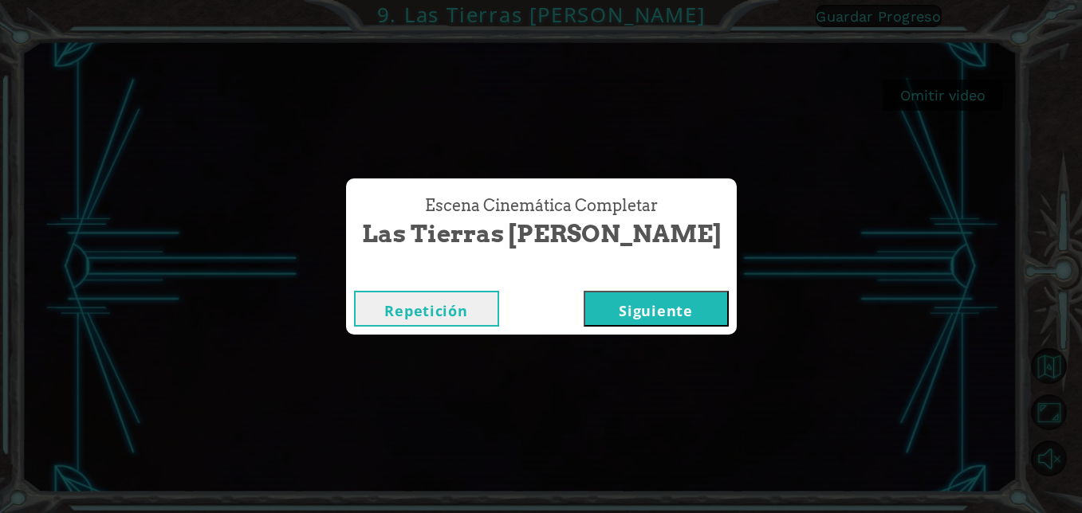
click at [660, 300] on button "Siguiente" at bounding box center [655, 309] width 145 height 36
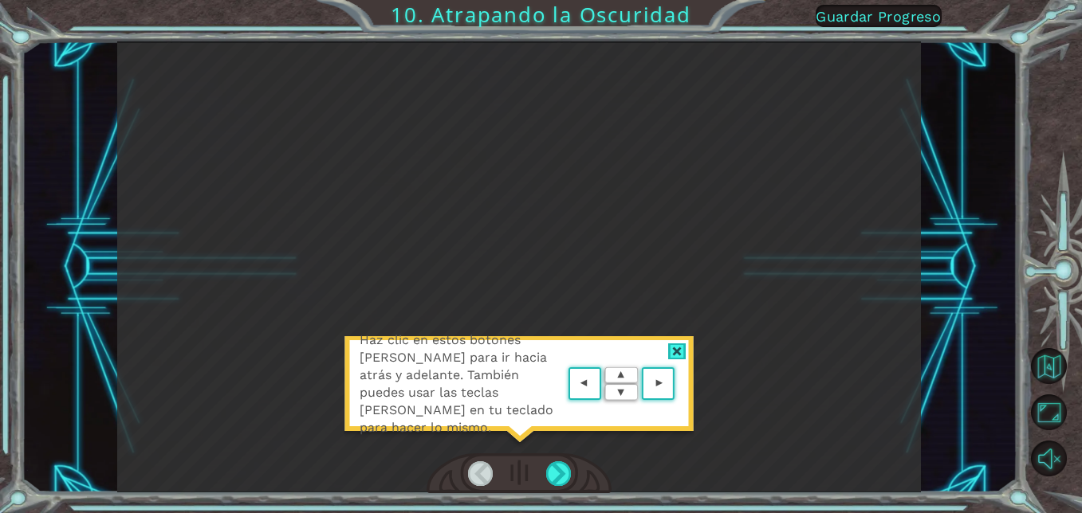
click at [673, 345] on div at bounding box center [677, 352] width 18 height 17
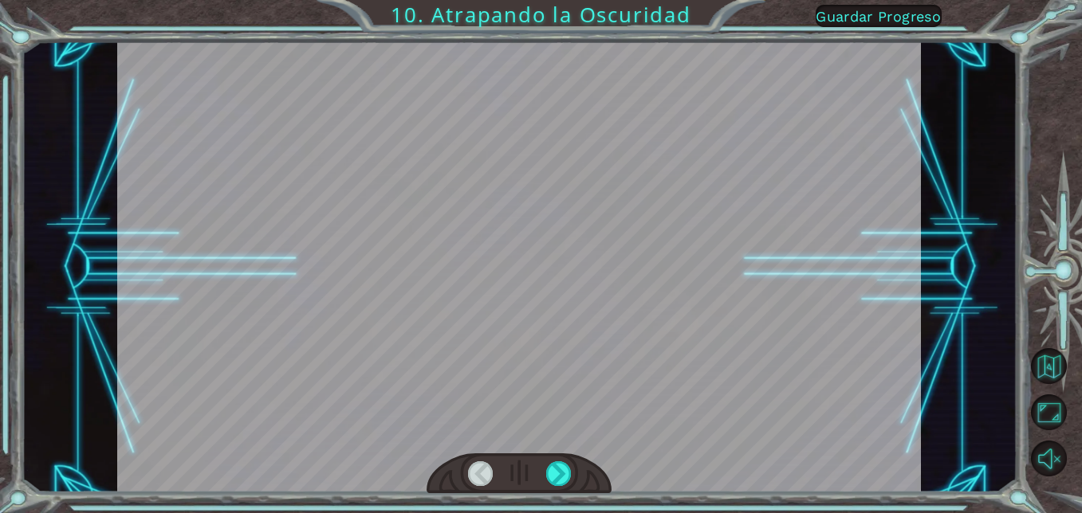
click at [664, 327] on div at bounding box center [518, 267] width 803 height 452
click at [552, 466] on div at bounding box center [558, 473] width 25 height 25
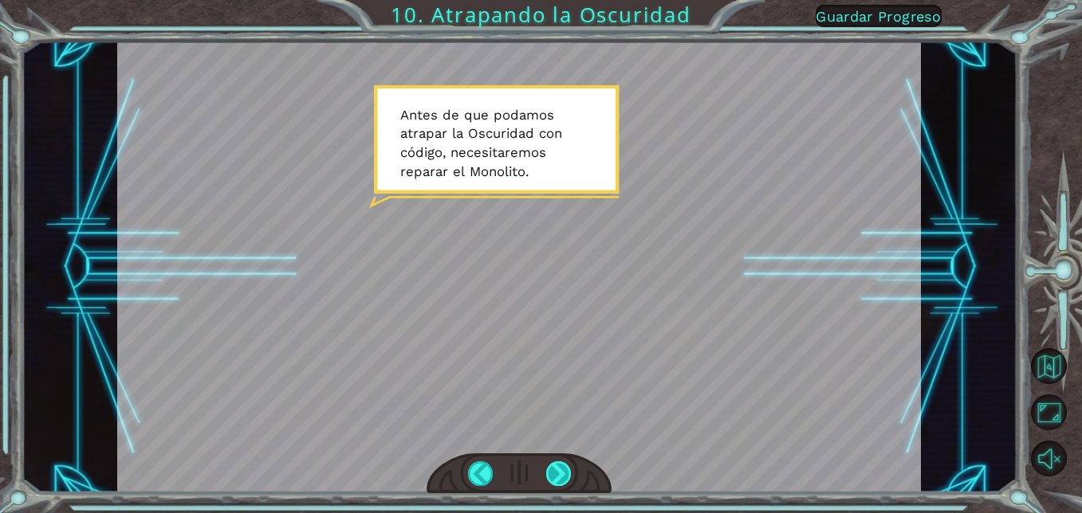
click at [552, 463] on div at bounding box center [558, 473] width 25 height 25
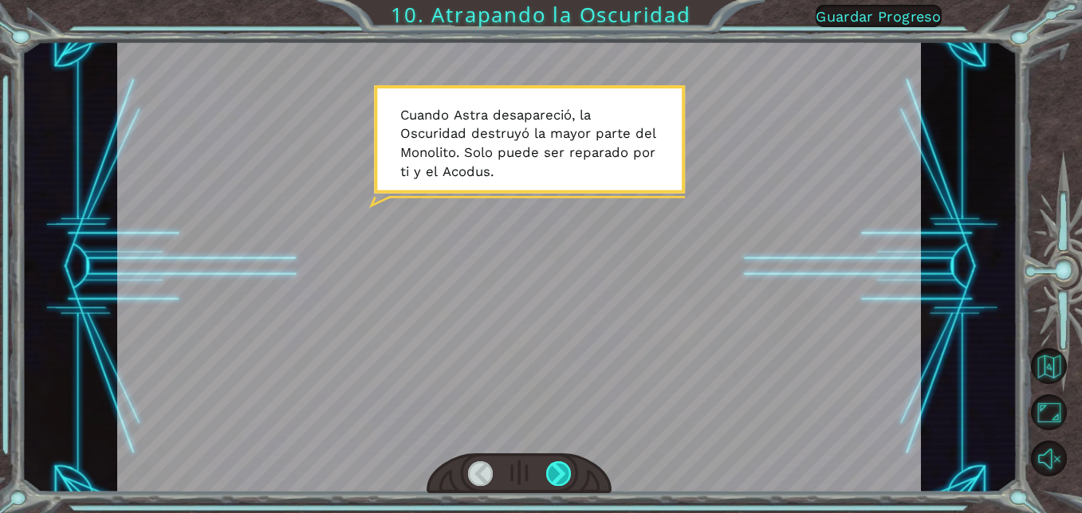
click at [562, 476] on div at bounding box center [558, 473] width 25 height 25
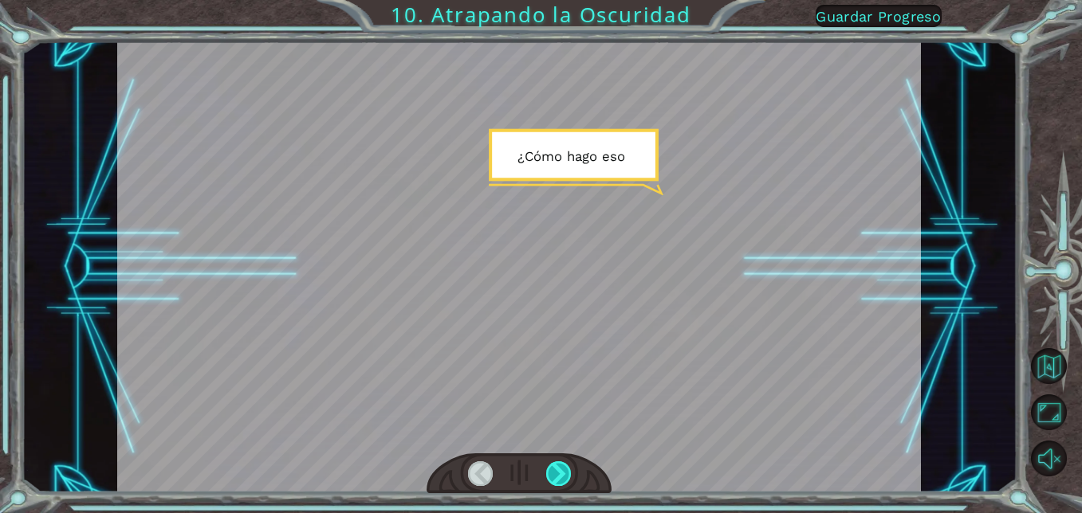
click at [563, 470] on div at bounding box center [558, 473] width 25 height 25
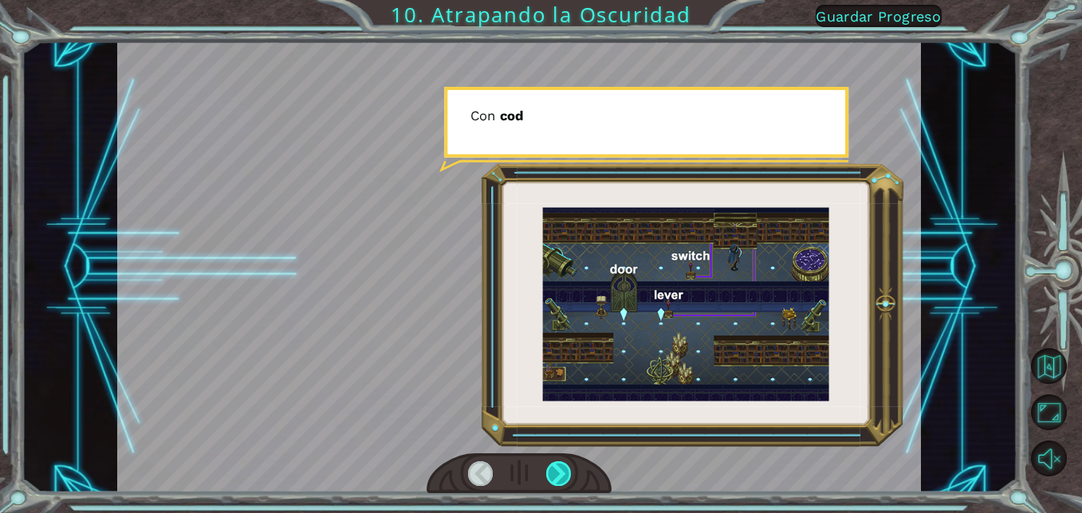
click at [564, 468] on div at bounding box center [558, 473] width 25 height 25
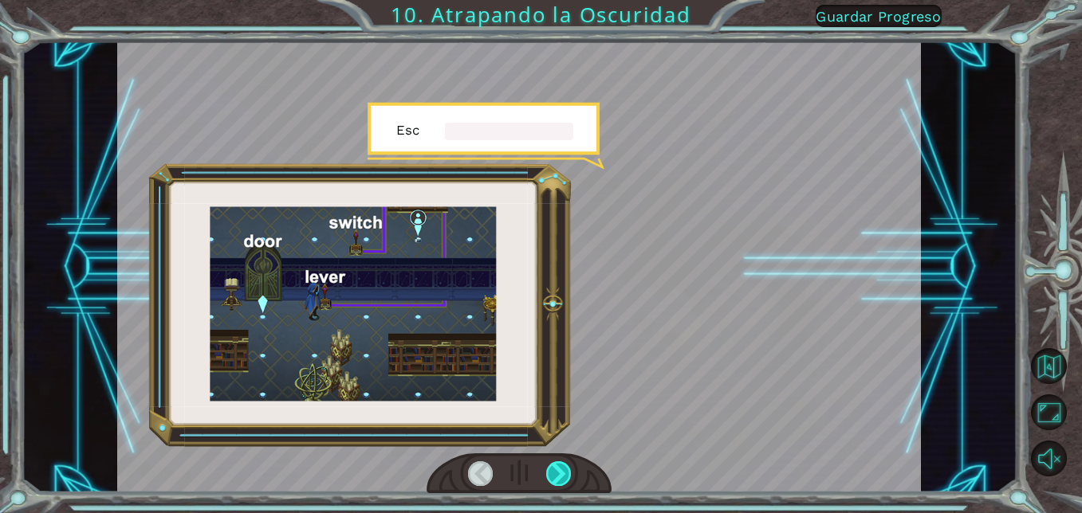
click at [565, 463] on div at bounding box center [558, 473] width 25 height 25
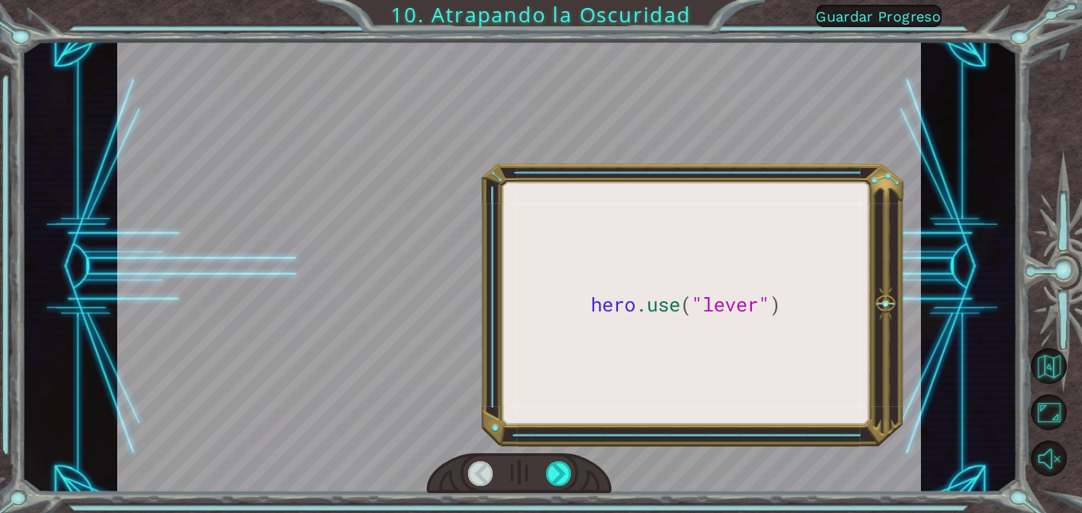
click at [565, 461] on div at bounding box center [518, 474] width 185 height 41
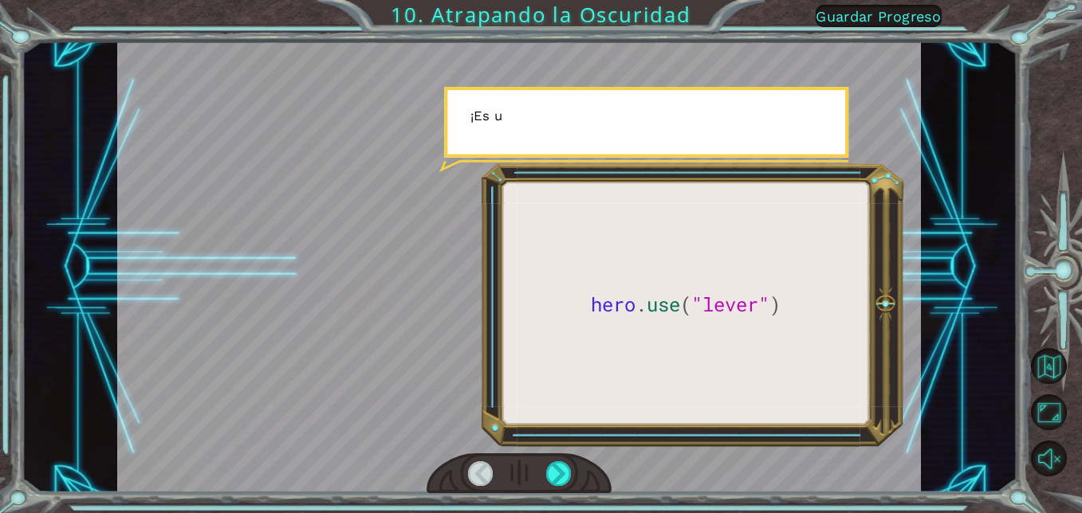
click at [565, 458] on div at bounding box center [518, 474] width 185 height 41
click at [559, 465] on div at bounding box center [558, 473] width 25 height 25
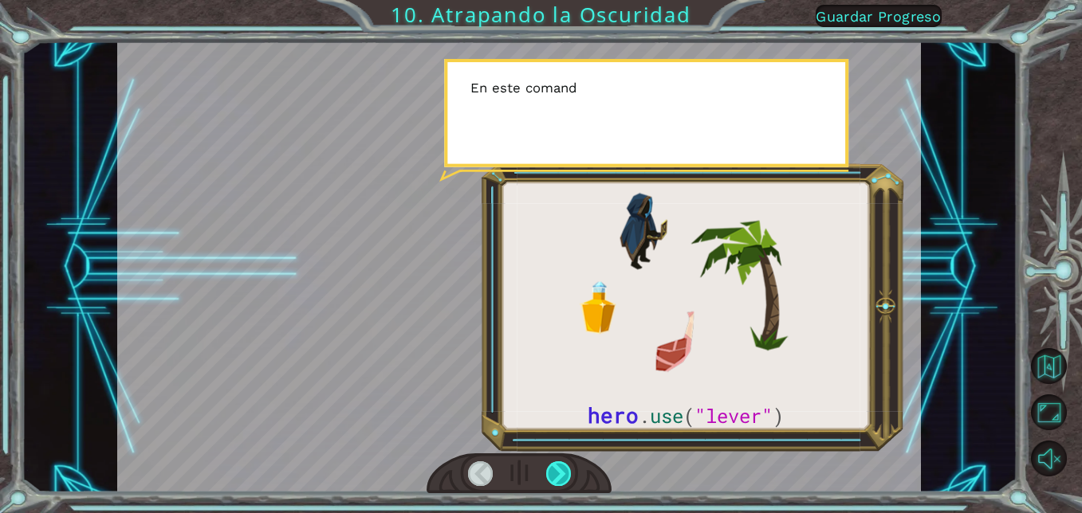
click at [558, 465] on div at bounding box center [558, 473] width 25 height 25
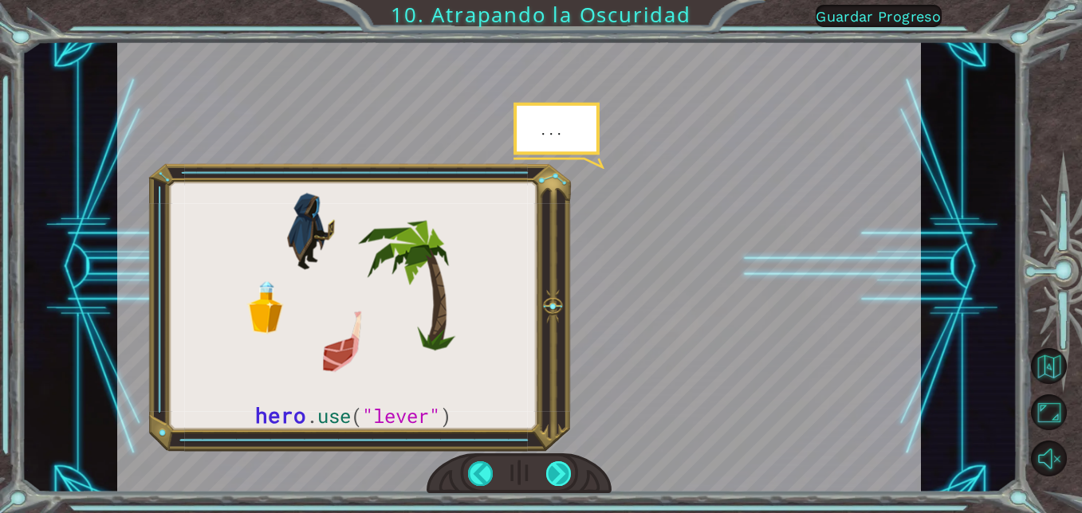
click at [557, 465] on div at bounding box center [558, 473] width 25 height 25
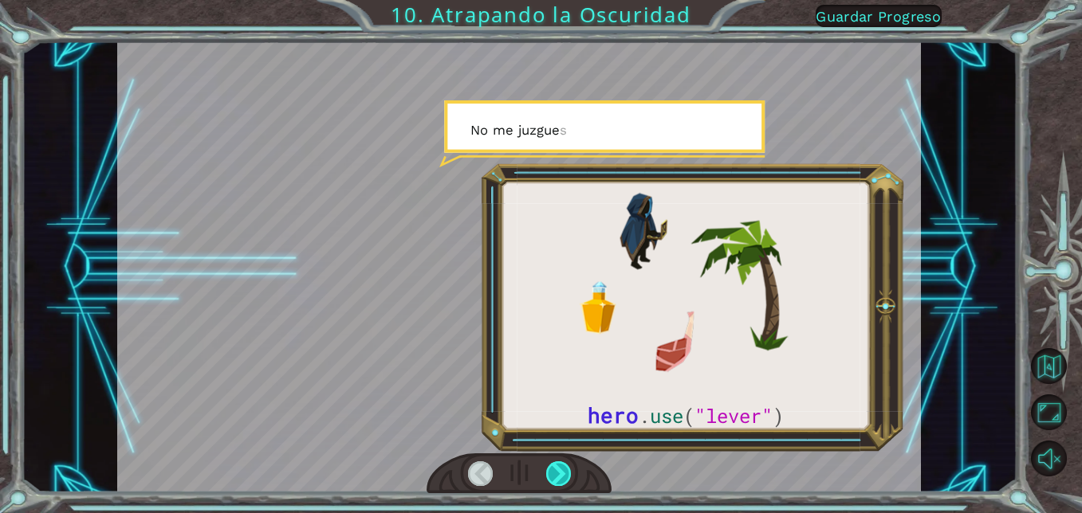
click at [557, 465] on div at bounding box center [558, 473] width 25 height 25
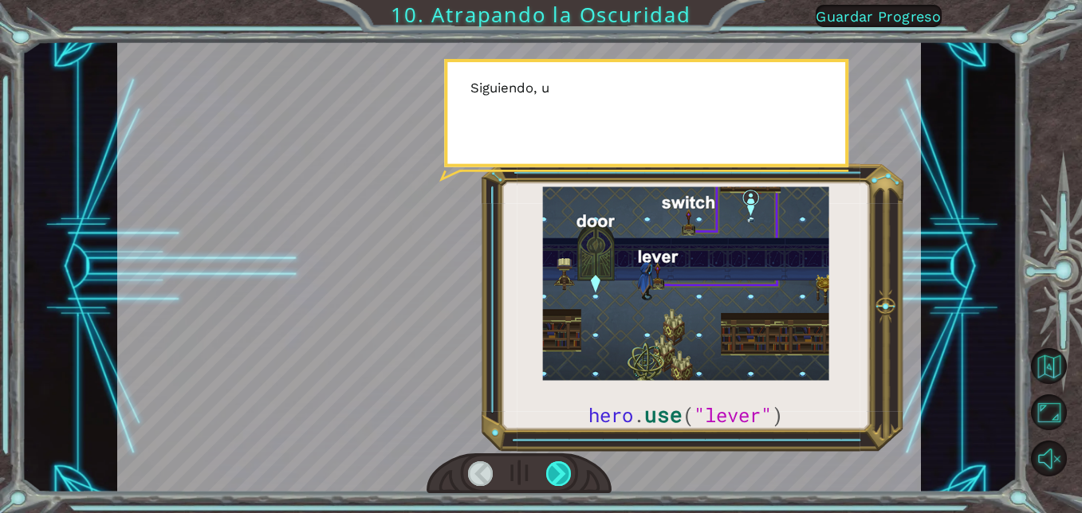
click at [557, 465] on div at bounding box center [558, 473] width 25 height 25
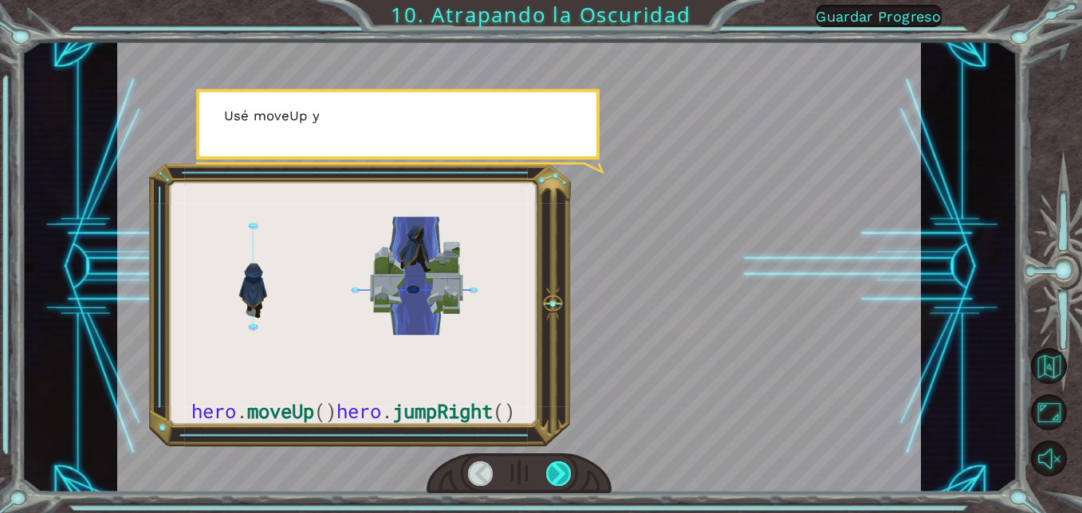
click at [557, 465] on div at bounding box center [558, 473] width 25 height 25
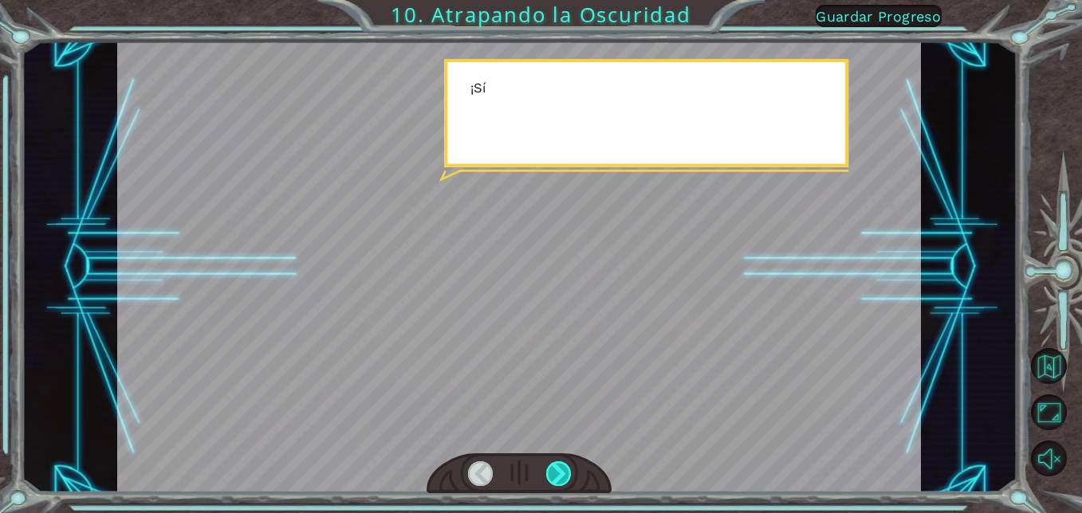
click at [557, 465] on div at bounding box center [558, 473] width 25 height 25
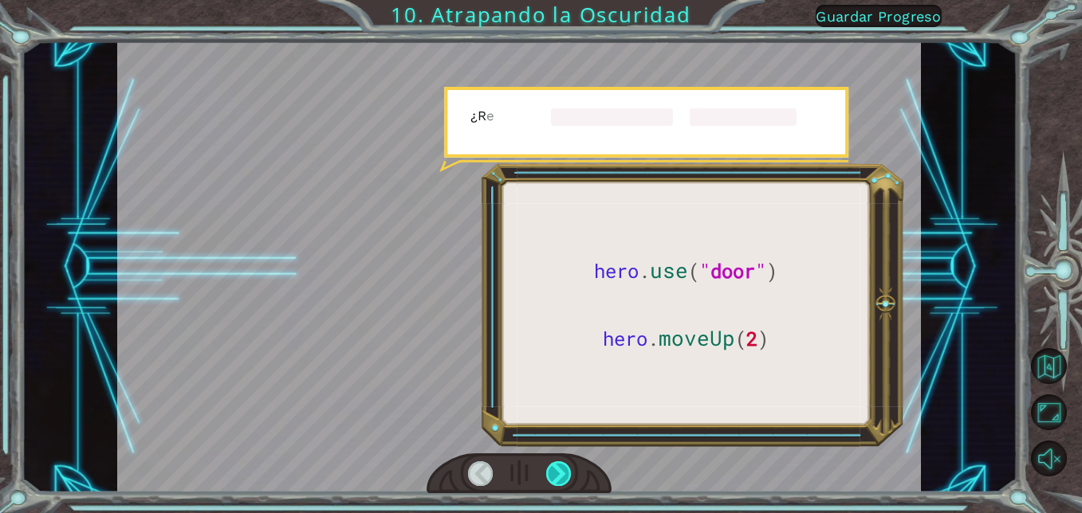
click at [556, 465] on div at bounding box center [558, 473] width 25 height 25
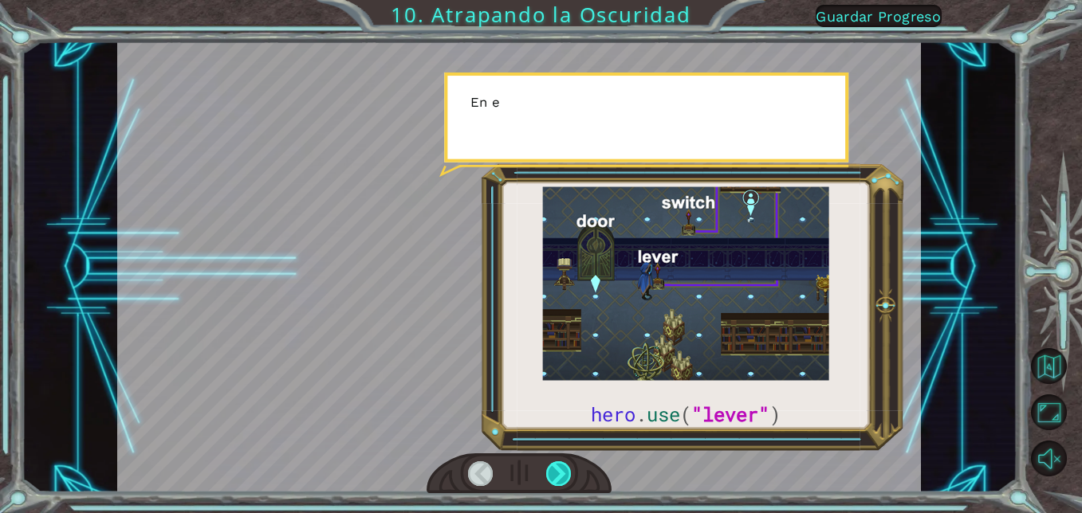
click at [556, 465] on div at bounding box center [558, 473] width 25 height 25
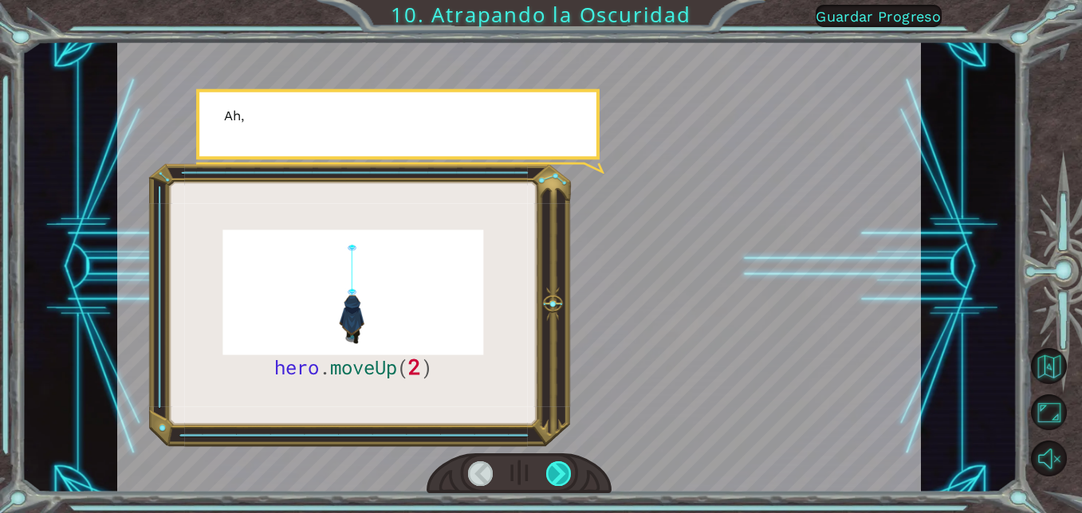
click at [556, 464] on div at bounding box center [558, 473] width 25 height 25
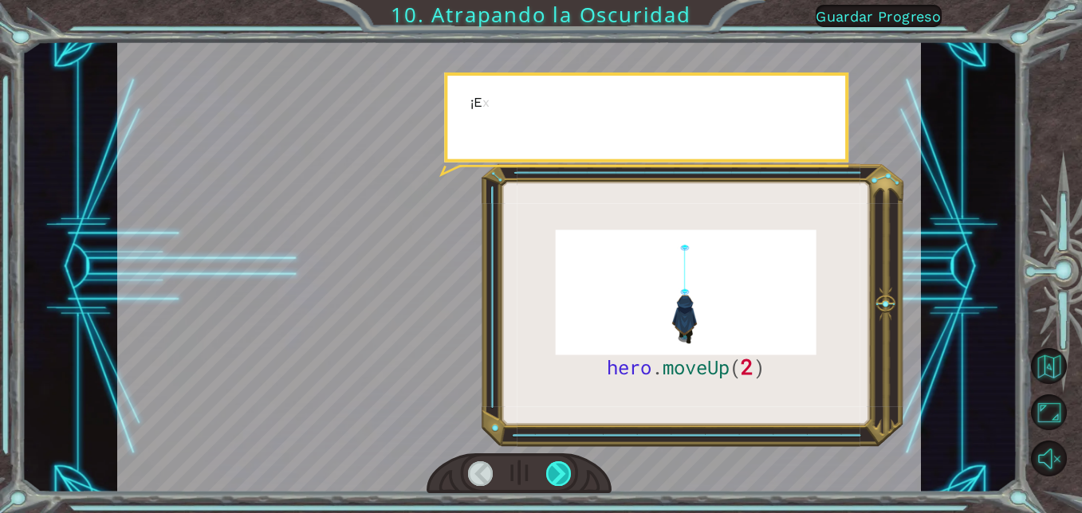
click at [556, 464] on div at bounding box center [558, 473] width 25 height 25
click at [555, 463] on div at bounding box center [558, 473] width 25 height 25
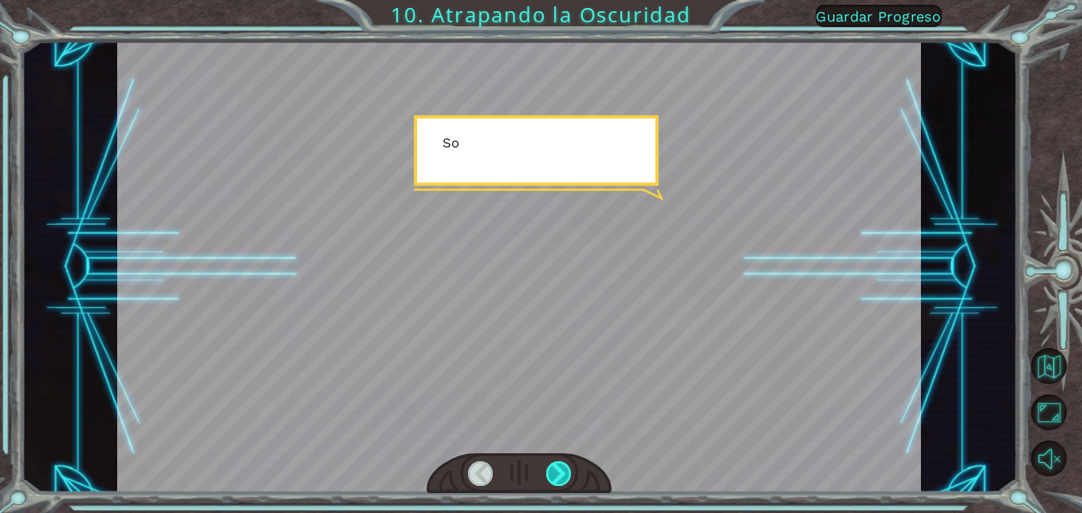
click at [555, 463] on div at bounding box center [558, 473] width 25 height 25
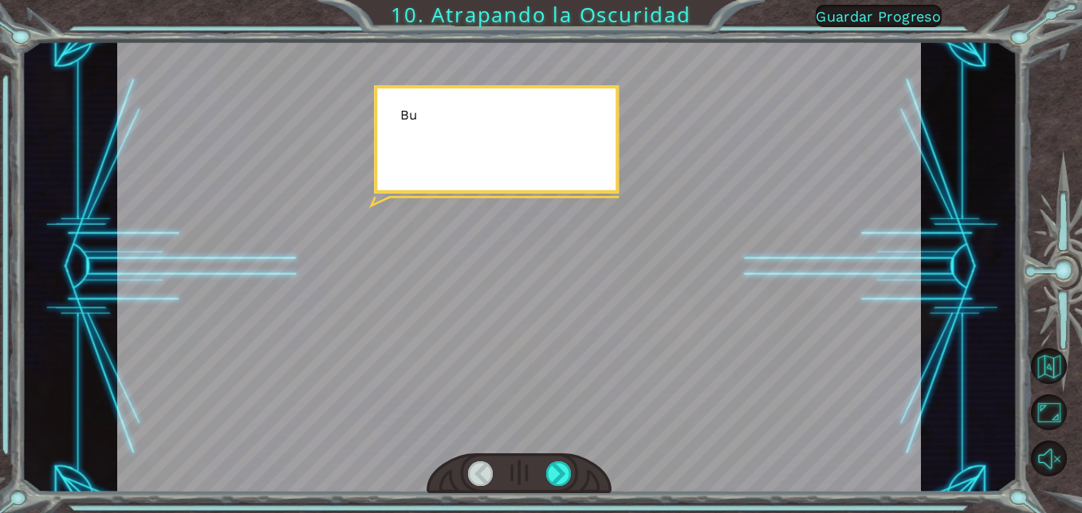
click at [556, 459] on div at bounding box center [518, 474] width 185 height 41
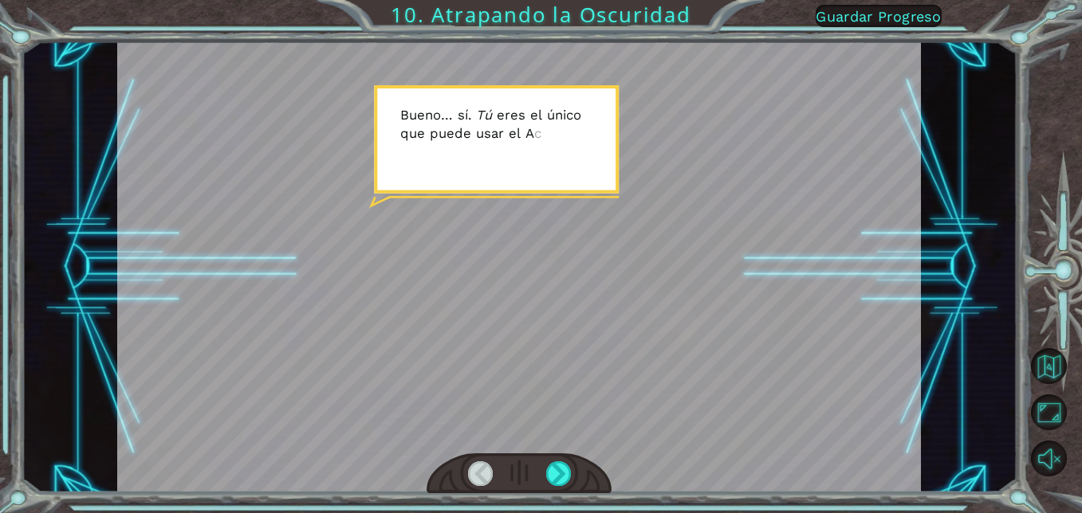
click at [556, 459] on div at bounding box center [518, 474] width 185 height 41
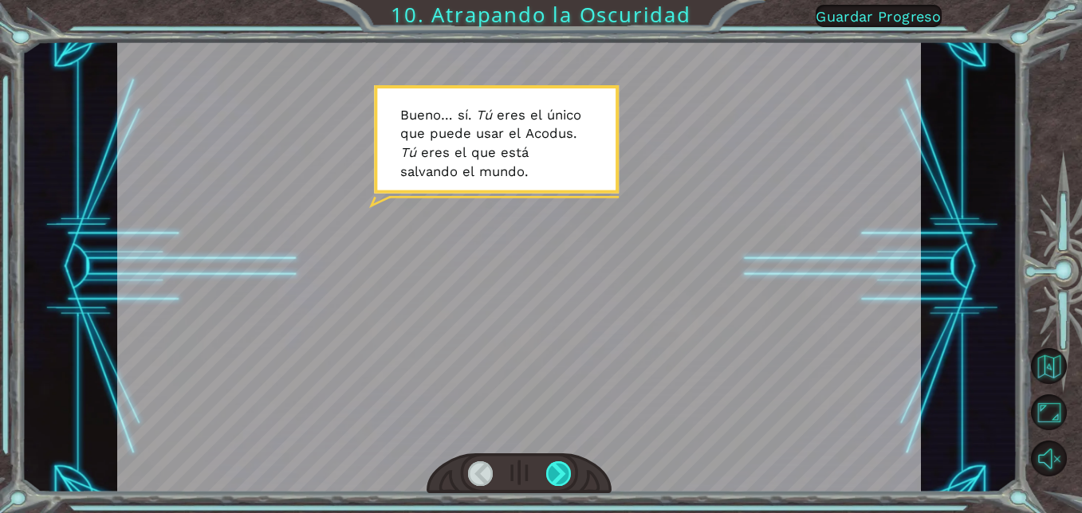
click at [556, 470] on div at bounding box center [558, 473] width 25 height 25
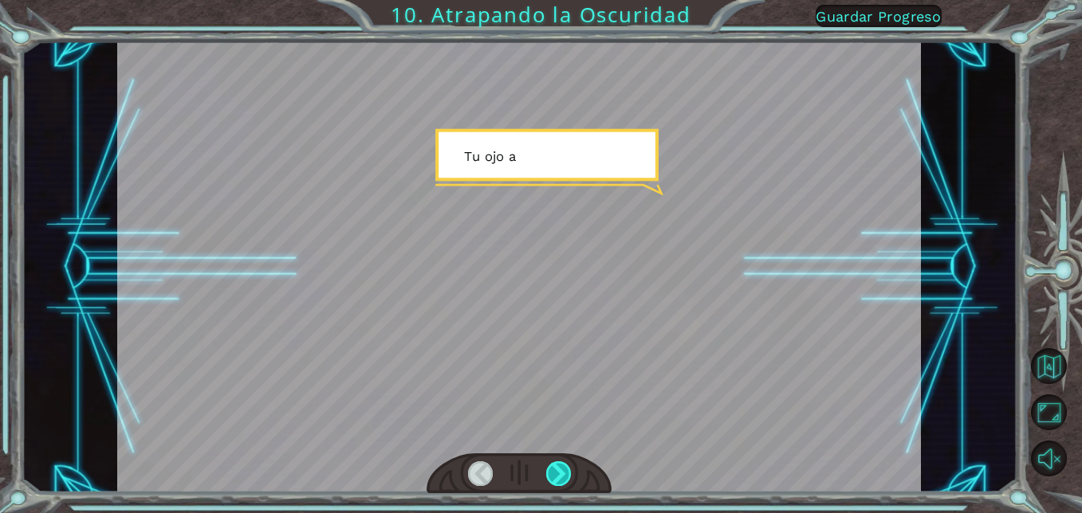
click at [556, 470] on div at bounding box center [558, 473] width 25 height 25
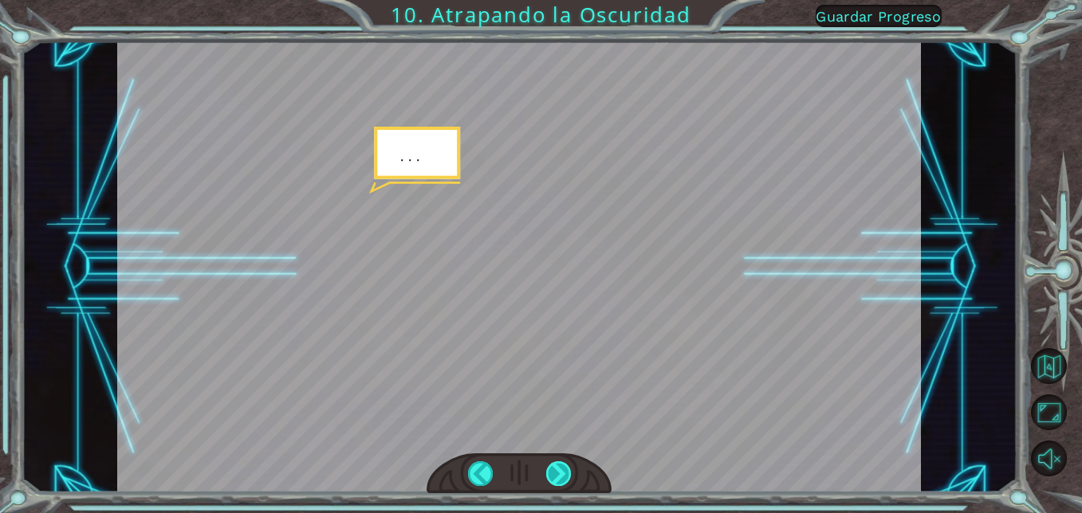
click at [556, 470] on div at bounding box center [558, 473] width 25 height 25
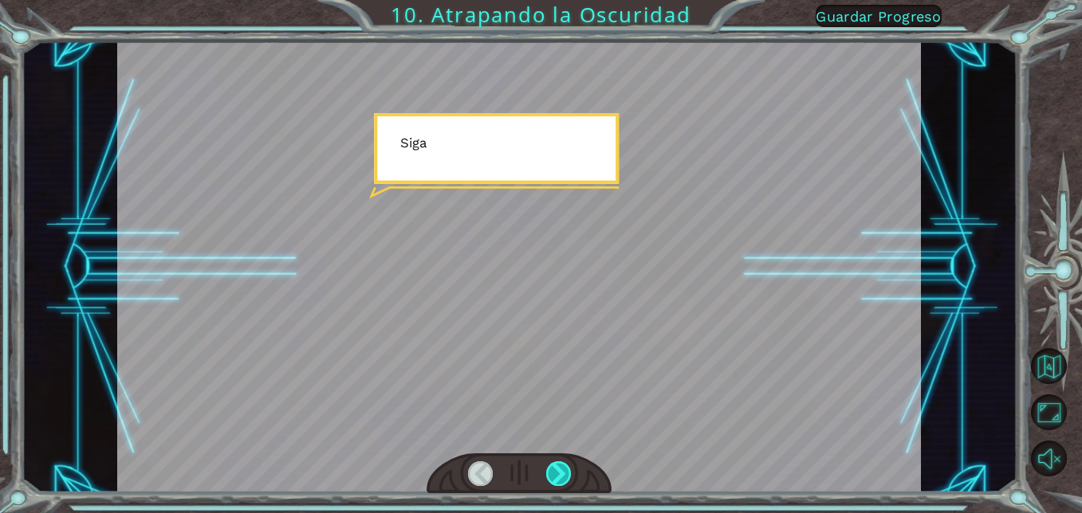
click at [552, 466] on div at bounding box center [558, 473] width 25 height 25
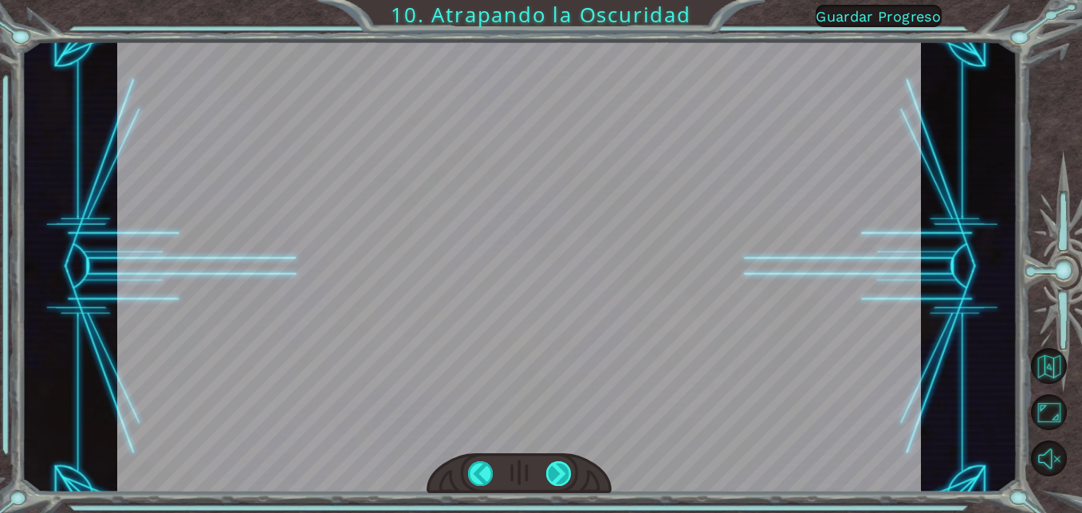
click at [552, 466] on div at bounding box center [558, 473] width 25 height 25
click at [552, 0] on div "hero . moveUp ( 2 ) A n t e s d e q u e p o d a m o s a t r a p a r l a O s c u…" at bounding box center [541, 0] width 1082 height 0
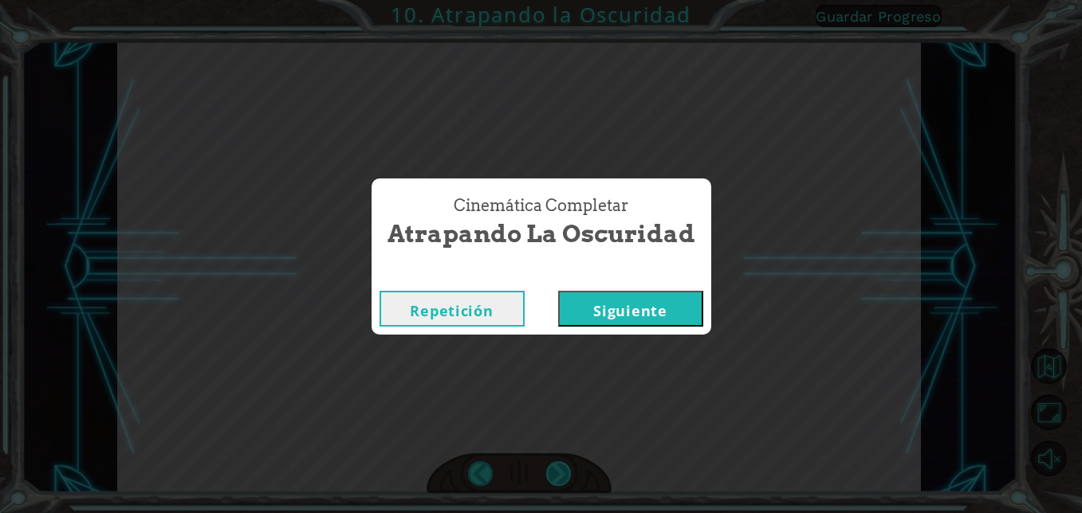
click at [552, 466] on div "Cinemática Completar Atrapando la Oscuridad Repetición [GEOGRAPHIC_DATA]" at bounding box center [541, 256] width 1082 height 513
click at [650, 297] on button "Siguiente" at bounding box center [630, 309] width 145 height 36
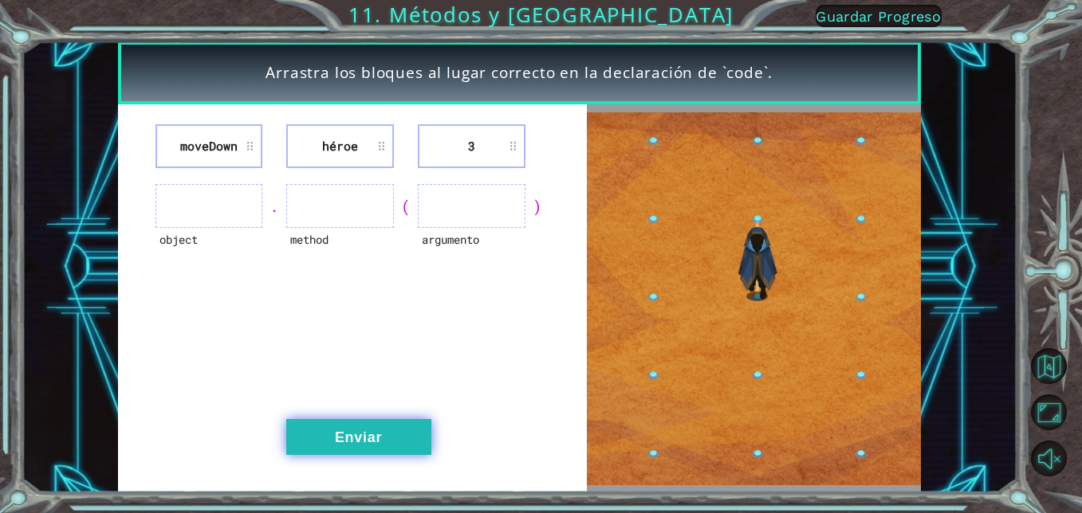
click at [389, 433] on button "Enviar" at bounding box center [358, 437] width 145 height 36
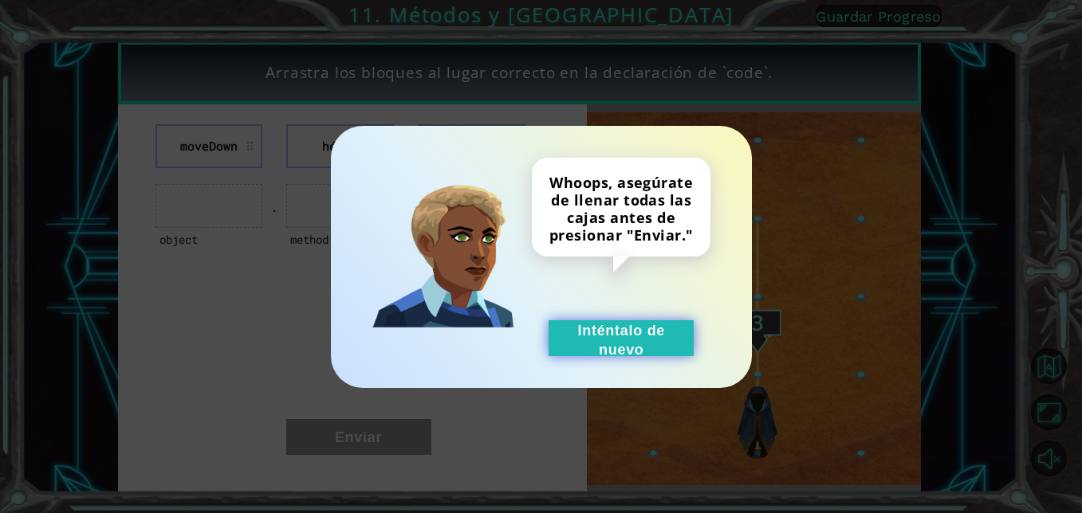
click at [611, 329] on button "Inténtalo de nuevo" at bounding box center [620, 338] width 145 height 36
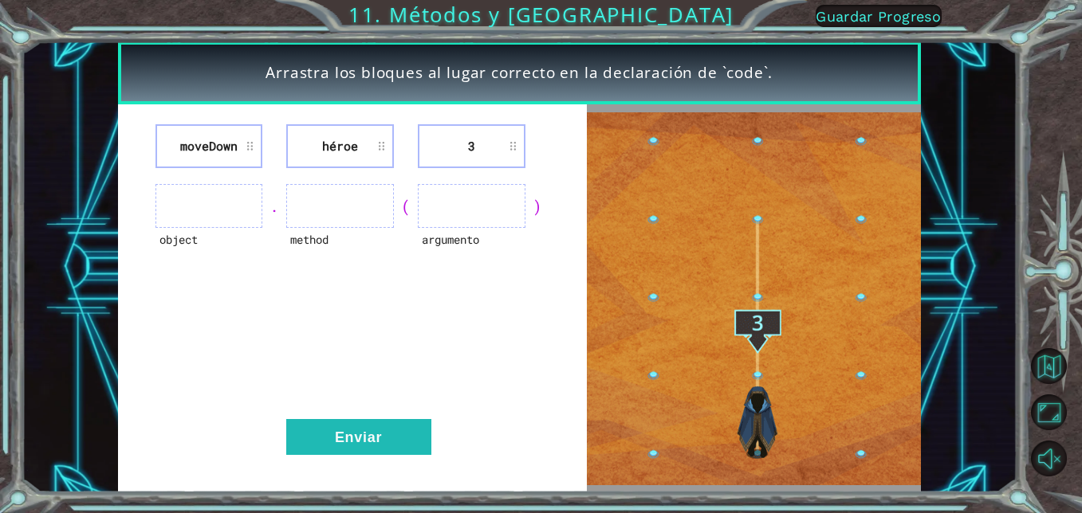
click at [234, 198] on ul at bounding box center [209, 206] width 108 height 44
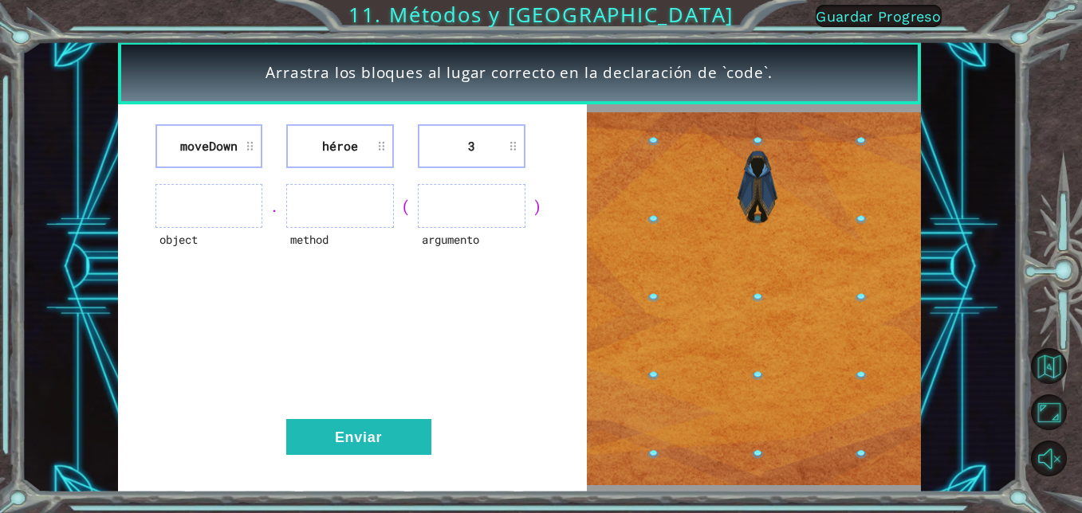
click at [364, 225] on ul at bounding box center [340, 206] width 108 height 44
click at [501, 224] on ul at bounding box center [472, 206] width 108 height 44
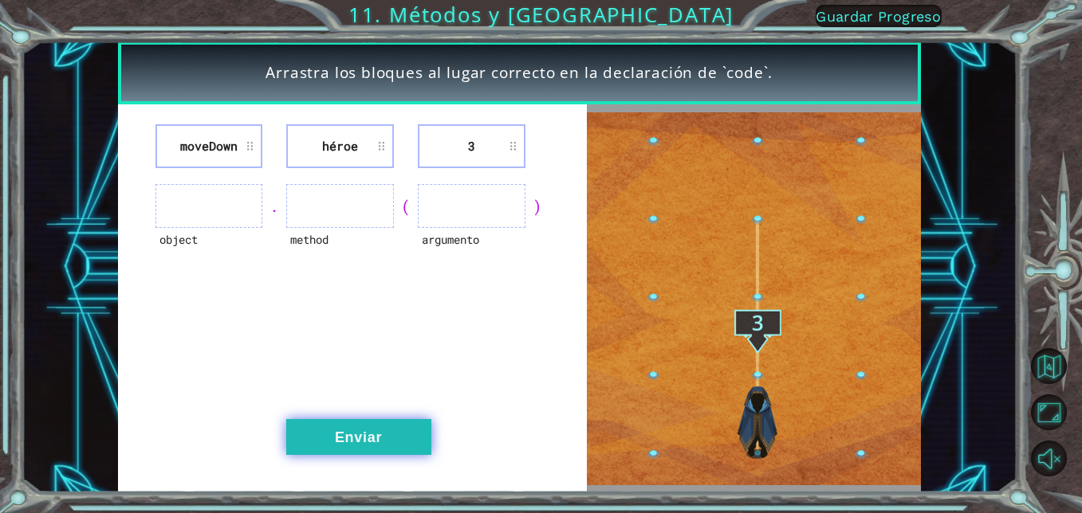
click at [415, 426] on button "Enviar" at bounding box center [358, 437] width 145 height 36
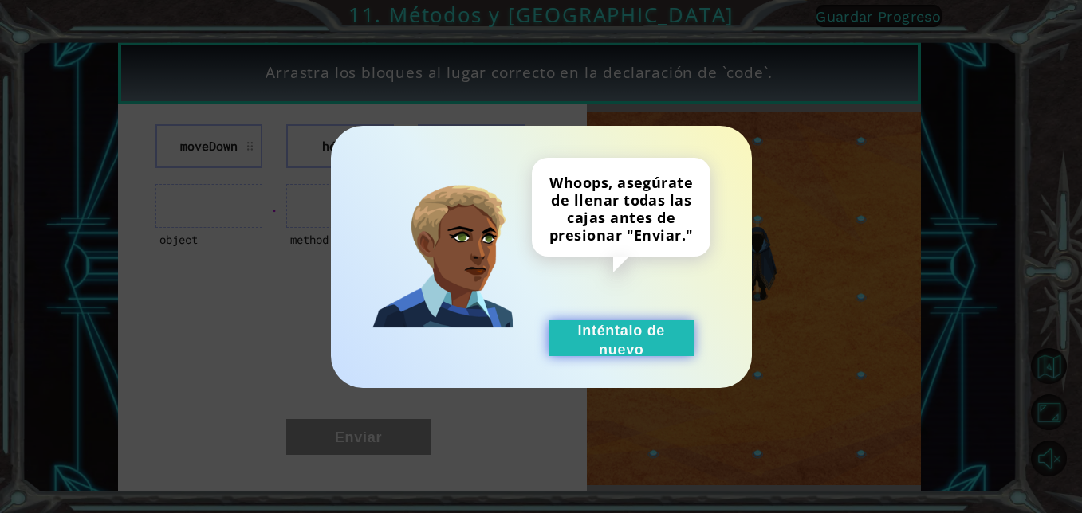
click at [593, 326] on button "Inténtalo de nuevo" at bounding box center [620, 338] width 145 height 36
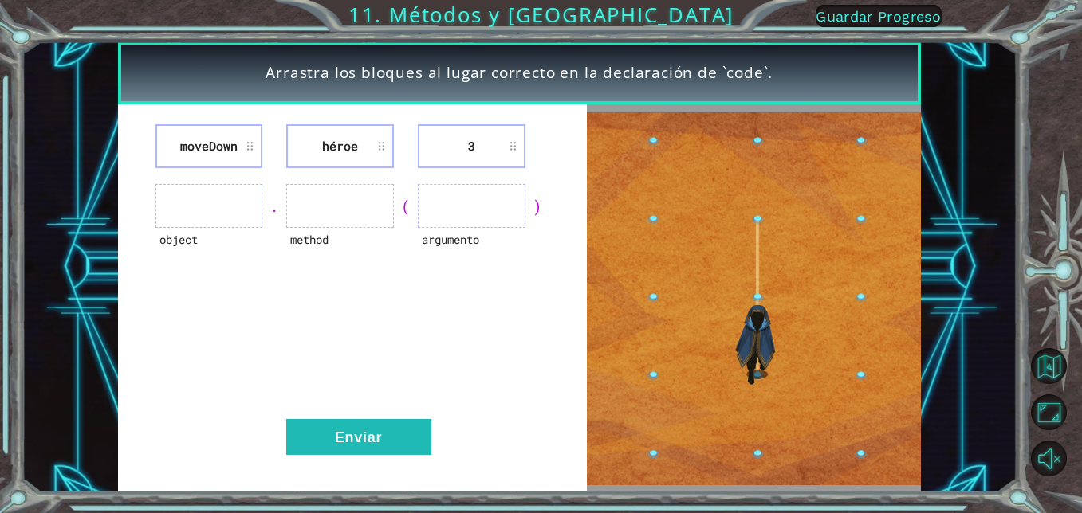
click at [239, 145] on li "moveDown" at bounding box center [209, 146] width 108 height 44
click at [255, 142] on li "moveDown" at bounding box center [209, 146] width 108 height 44
click at [348, 185] on ul at bounding box center [340, 206] width 108 height 44
click at [652, 450] on img at bounding box center [754, 298] width 334 height 373
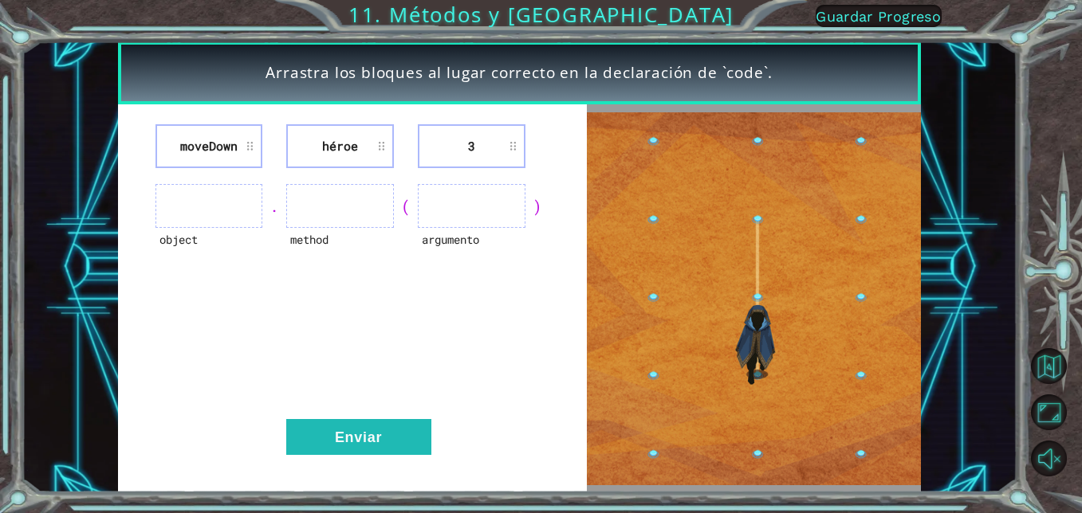
click at [403, 205] on div "(" at bounding box center [406, 206] width 24 height 22
drag, startPoint x: 380, startPoint y: 205, endPoint x: 475, endPoint y: 153, distance: 108.1
click at [430, 177] on div "moveDown héroe 3 object . method ( argumento ) Enviar" at bounding box center [352, 298] width 469 height 388
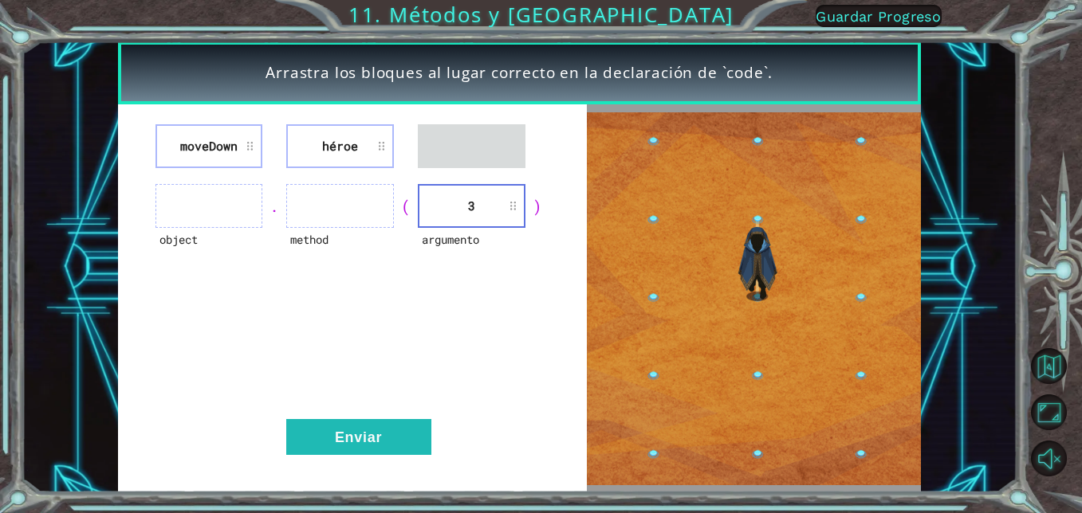
click at [506, 196] on li "3" at bounding box center [472, 206] width 108 height 44
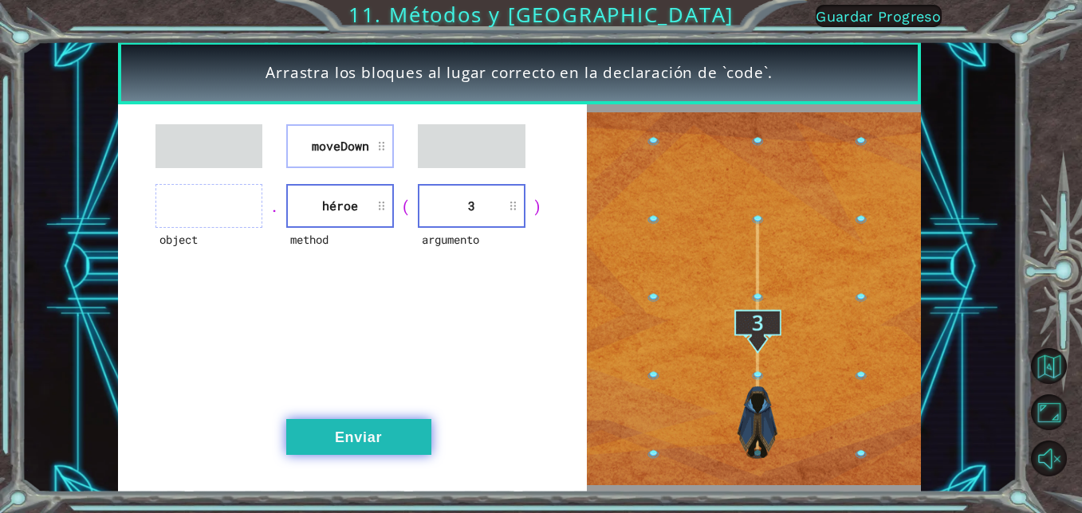
click at [391, 434] on button "Enviar" at bounding box center [358, 437] width 145 height 36
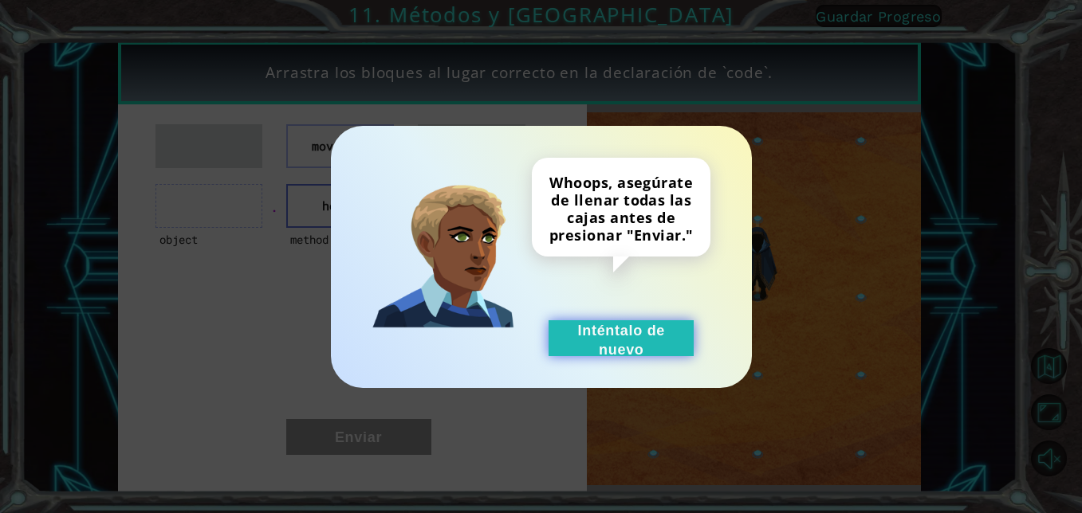
click at [590, 333] on button "Inténtalo de nuevo" at bounding box center [620, 338] width 145 height 36
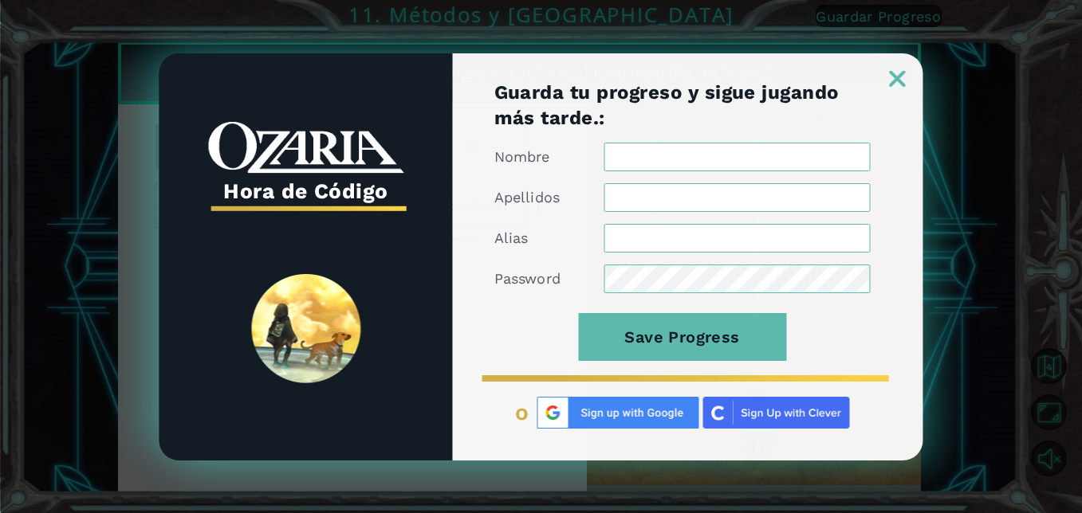
click at [897, 77] on img at bounding box center [897, 79] width 16 height 16
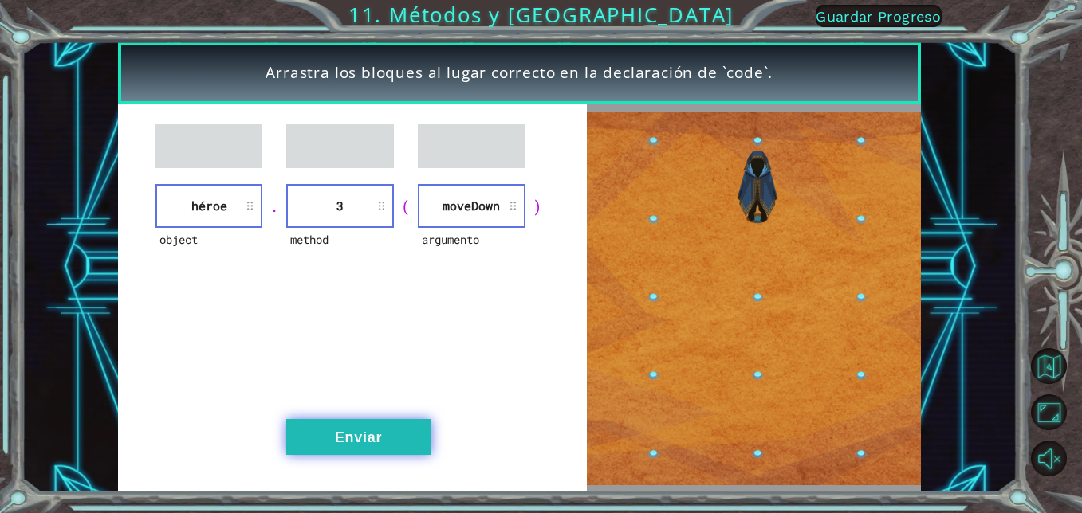
click at [356, 446] on button "Enviar" at bounding box center [358, 437] width 145 height 36
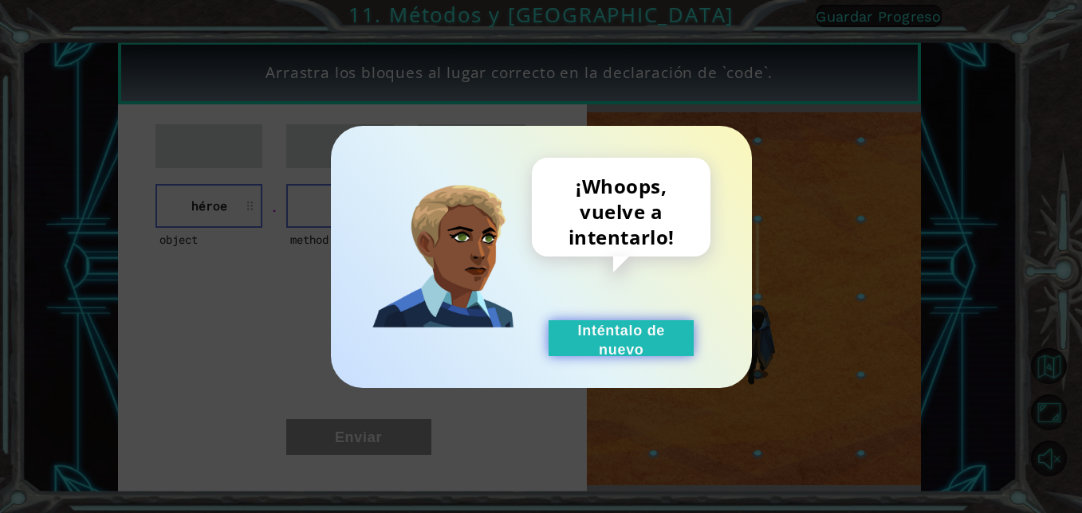
click at [568, 331] on button "Inténtalo de nuevo" at bounding box center [620, 338] width 145 height 36
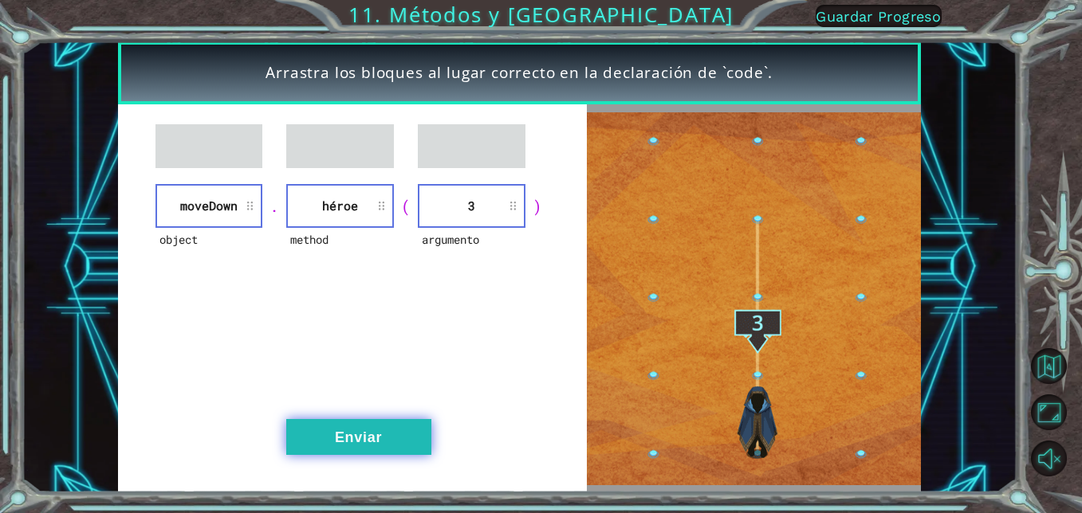
click at [389, 444] on button "Enviar" at bounding box center [358, 437] width 145 height 36
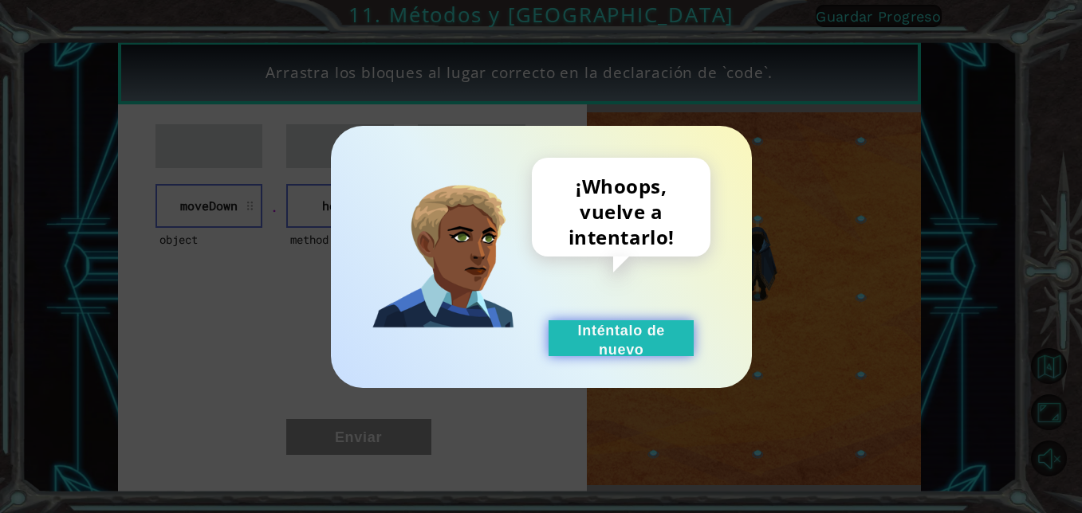
click at [571, 327] on button "Inténtalo de nuevo" at bounding box center [620, 338] width 145 height 36
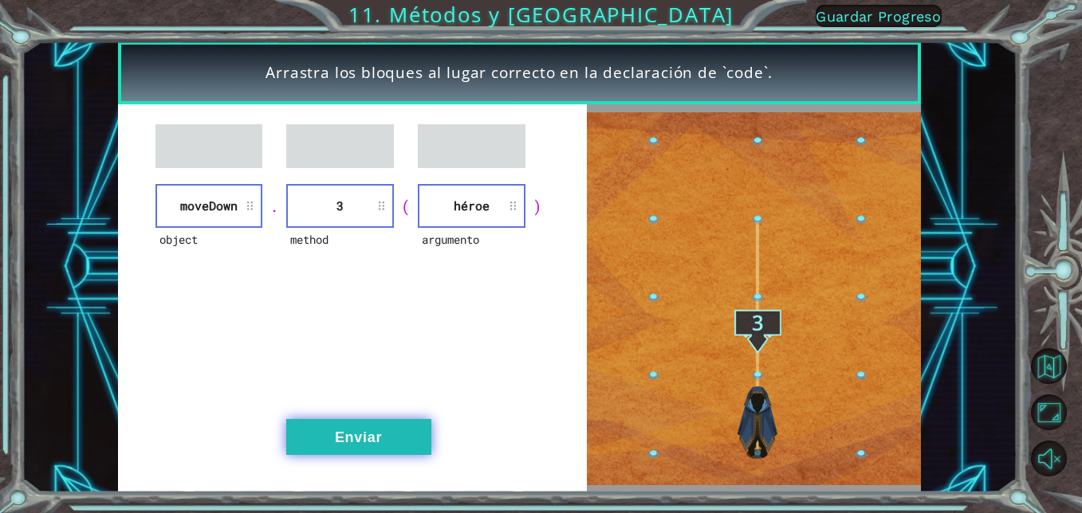
click at [336, 428] on button "Enviar" at bounding box center [358, 437] width 145 height 36
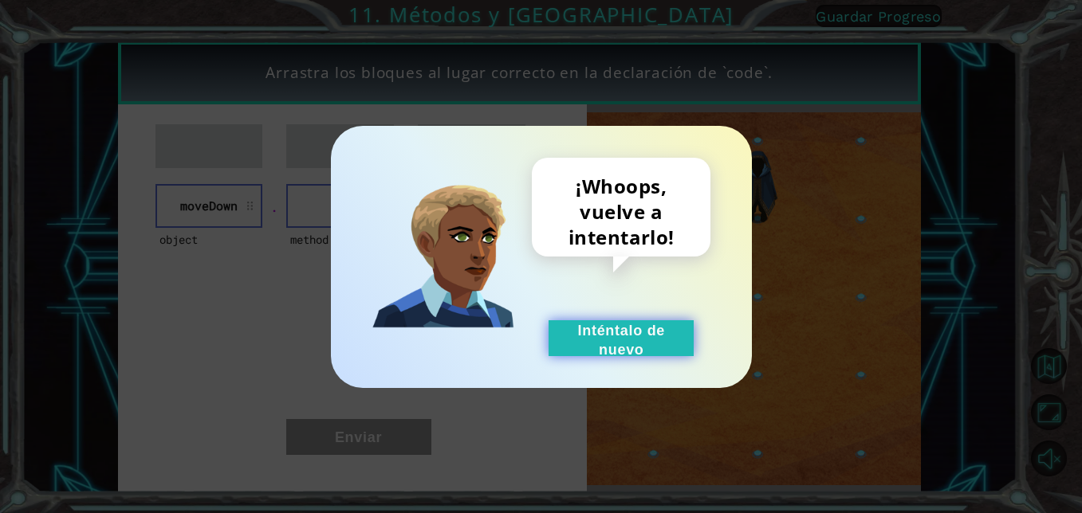
click at [565, 343] on button "Inténtalo de nuevo" at bounding box center [620, 338] width 145 height 36
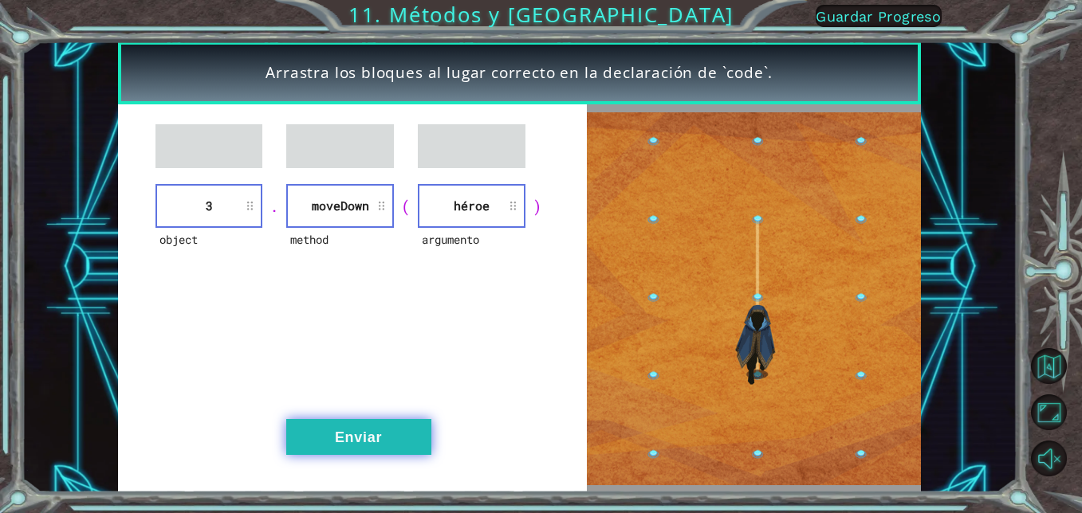
click at [399, 446] on button "Enviar" at bounding box center [358, 437] width 145 height 36
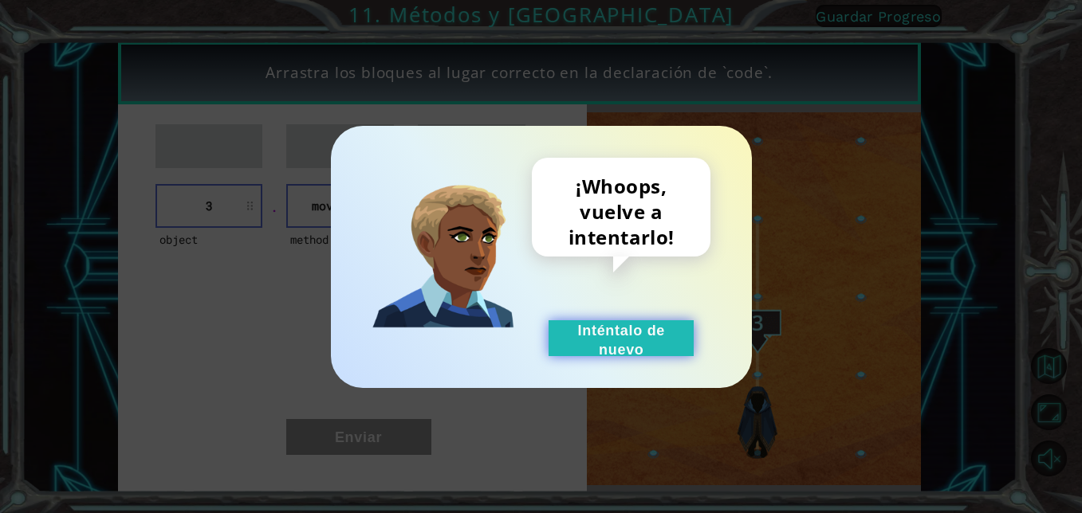
click at [584, 326] on button "Inténtalo de nuevo" at bounding box center [620, 338] width 145 height 36
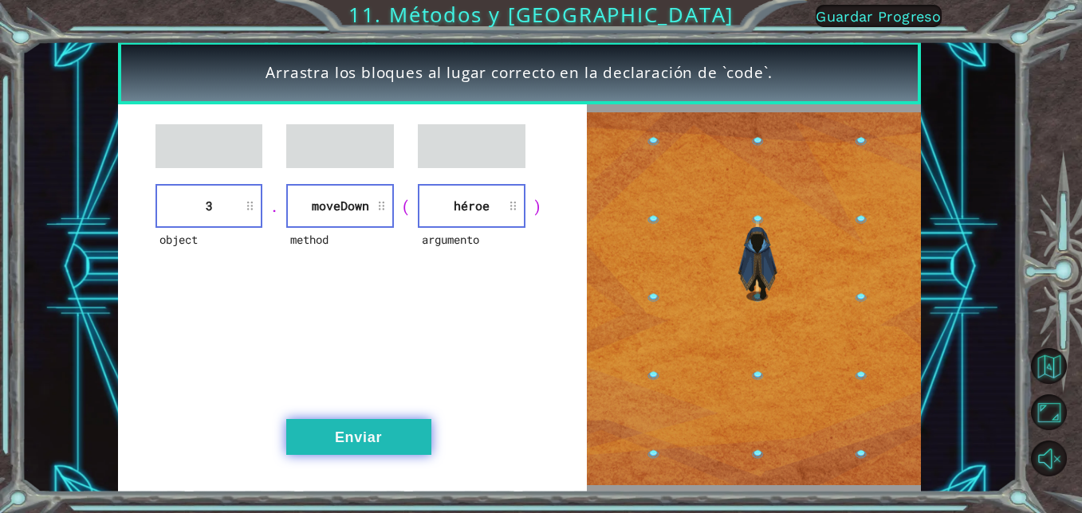
click at [411, 437] on button "Enviar" at bounding box center [358, 437] width 145 height 36
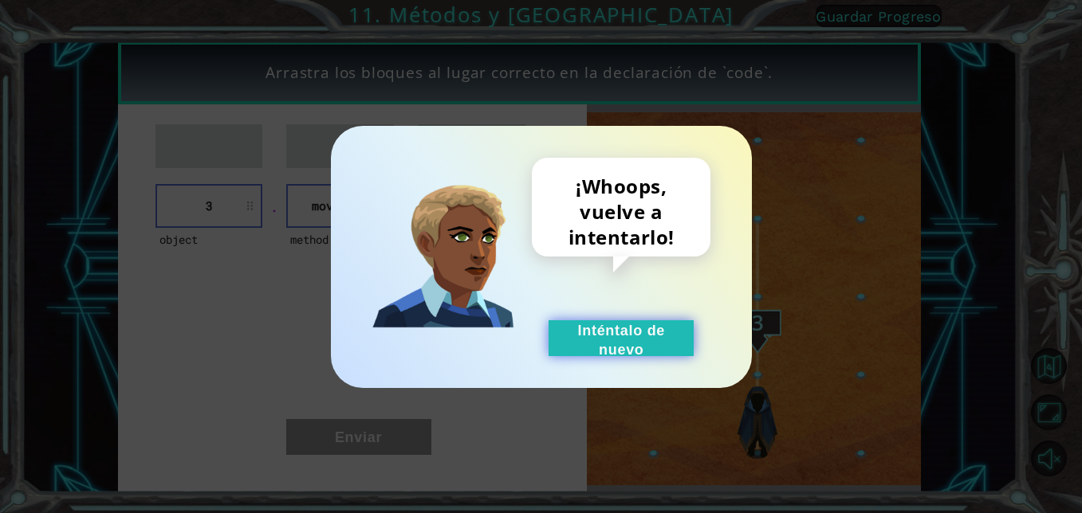
click at [581, 341] on button "Inténtalo de nuevo" at bounding box center [620, 338] width 145 height 36
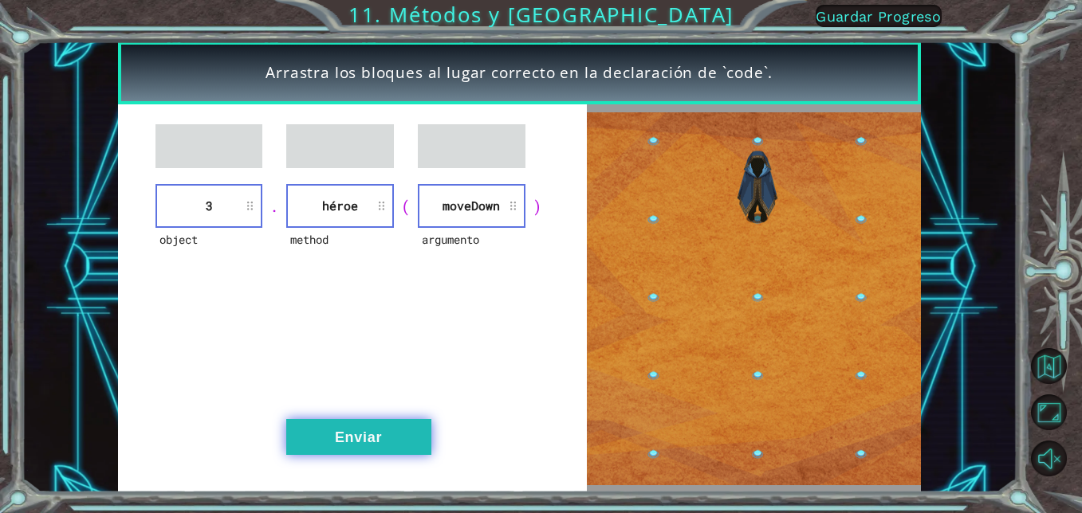
click at [354, 430] on button "Enviar" at bounding box center [358, 437] width 145 height 36
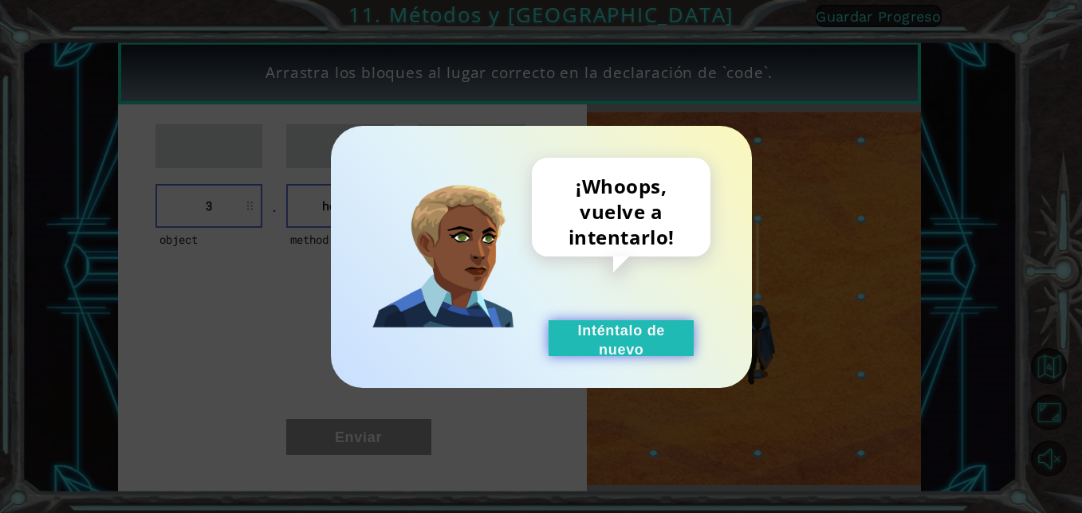
click at [586, 324] on button "Inténtalo de nuevo" at bounding box center [620, 338] width 145 height 36
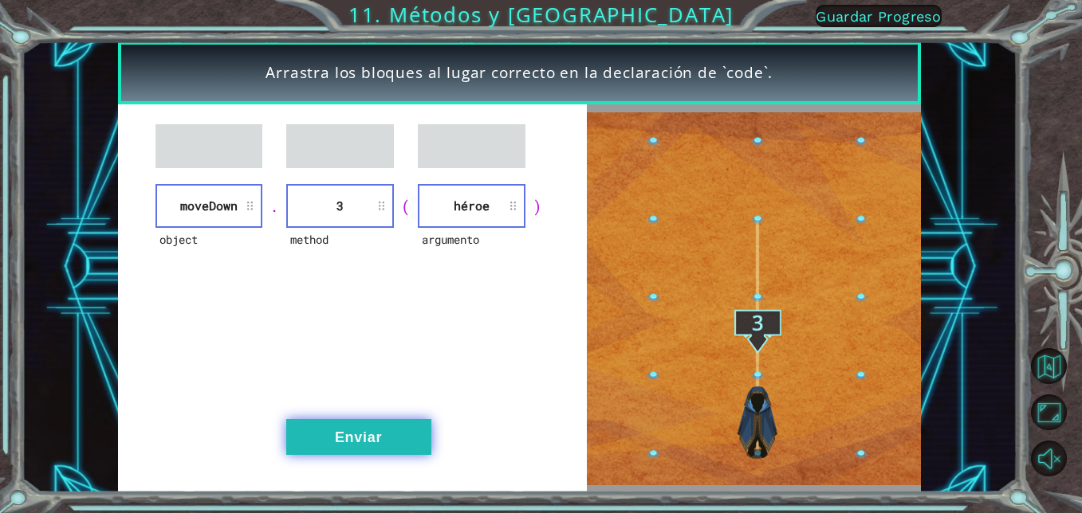
click at [344, 432] on button "Enviar" at bounding box center [358, 437] width 145 height 36
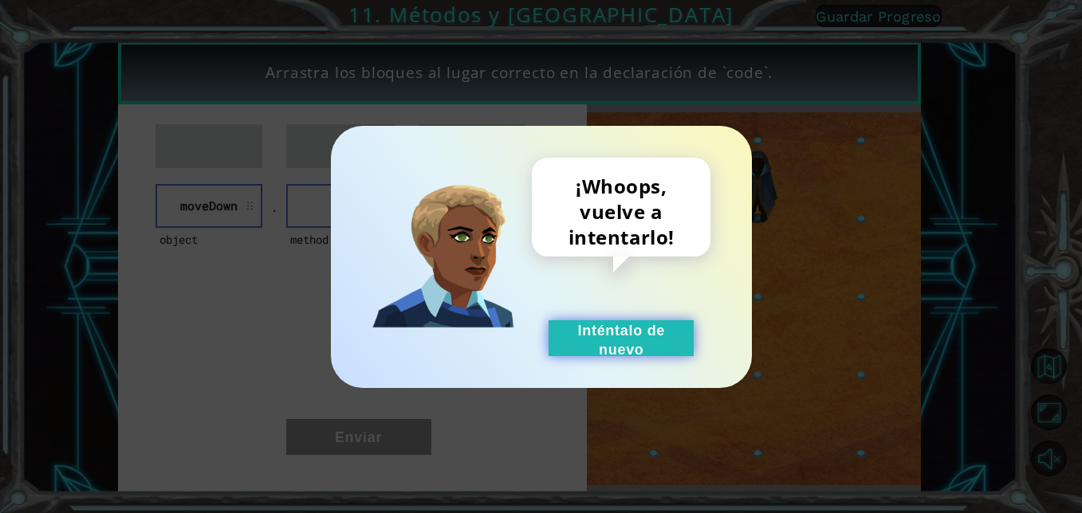
click at [596, 327] on button "Inténtalo de nuevo" at bounding box center [620, 338] width 145 height 36
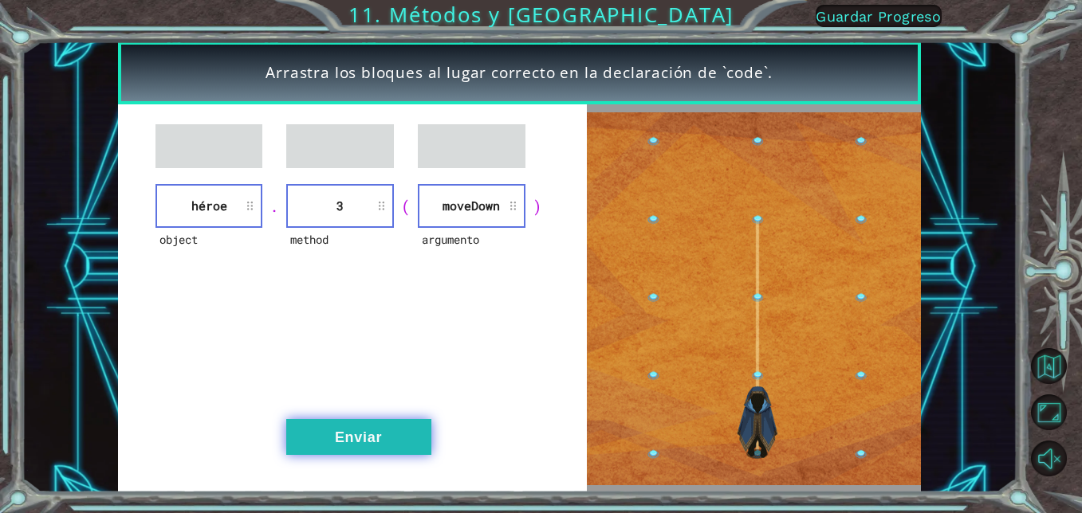
click at [384, 434] on button "Enviar" at bounding box center [358, 437] width 145 height 36
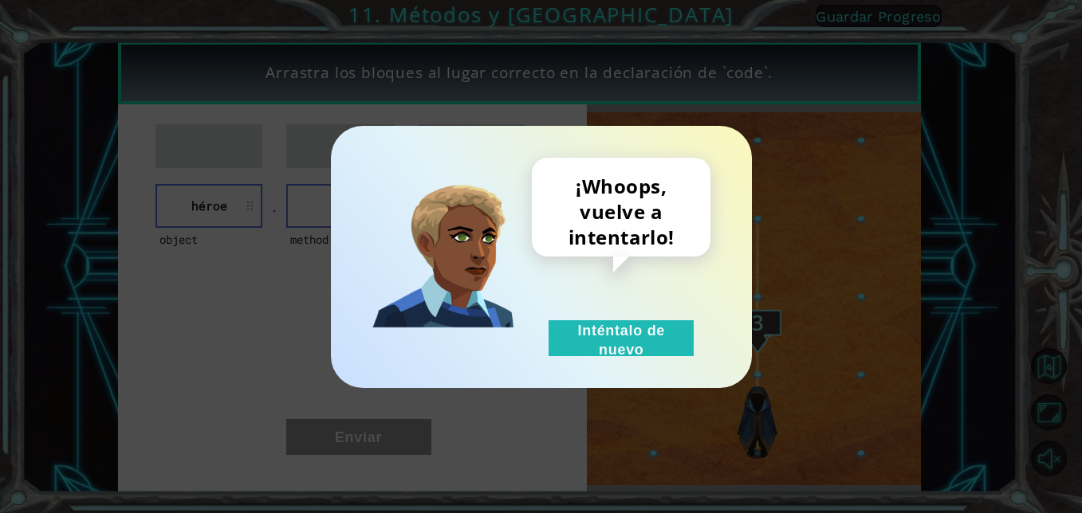
drag, startPoint x: 570, startPoint y: 340, endPoint x: 479, endPoint y: 238, distance: 137.2
click at [566, 332] on button "Inténtalo de nuevo" at bounding box center [620, 338] width 145 height 36
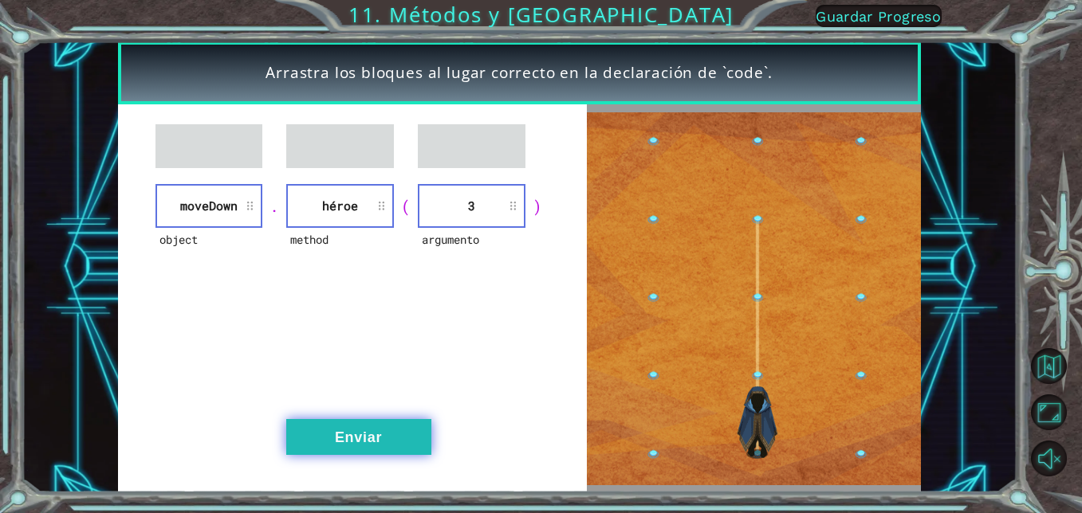
click at [371, 433] on button "Enviar" at bounding box center [358, 437] width 145 height 36
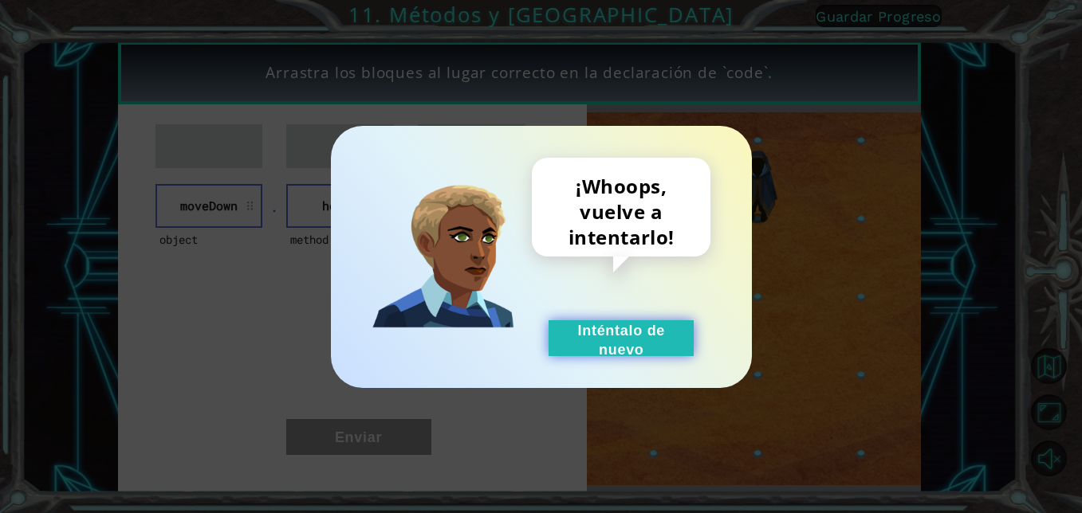
click at [601, 329] on button "Inténtalo de nuevo" at bounding box center [620, 338] width 145 height 36
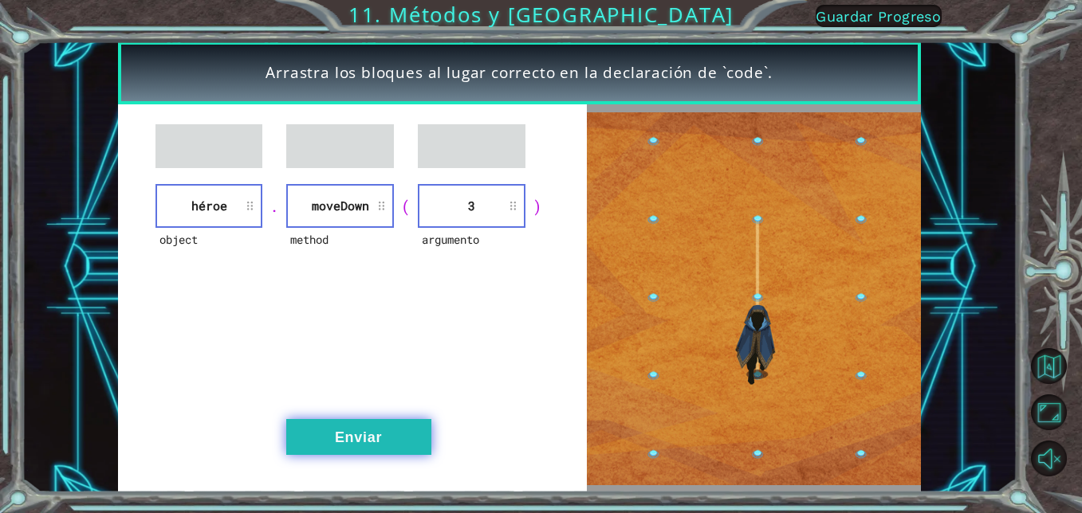
click at [367, 428] on button "Enviar" at bounding box center [358, 437] width 145 height 36
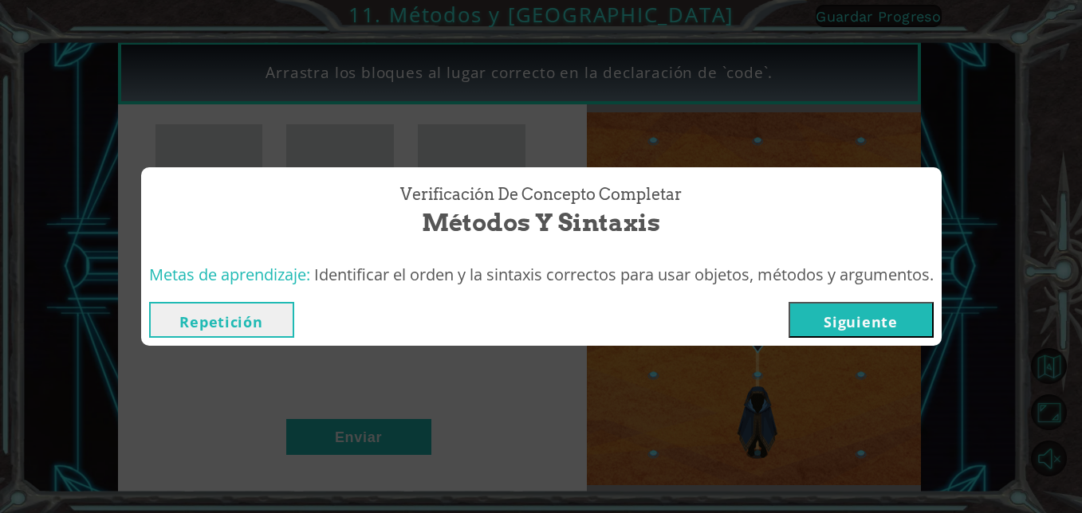
click at [877, 318] on button "Siguiente" at bounding box center [860, 320] width 145 height 36
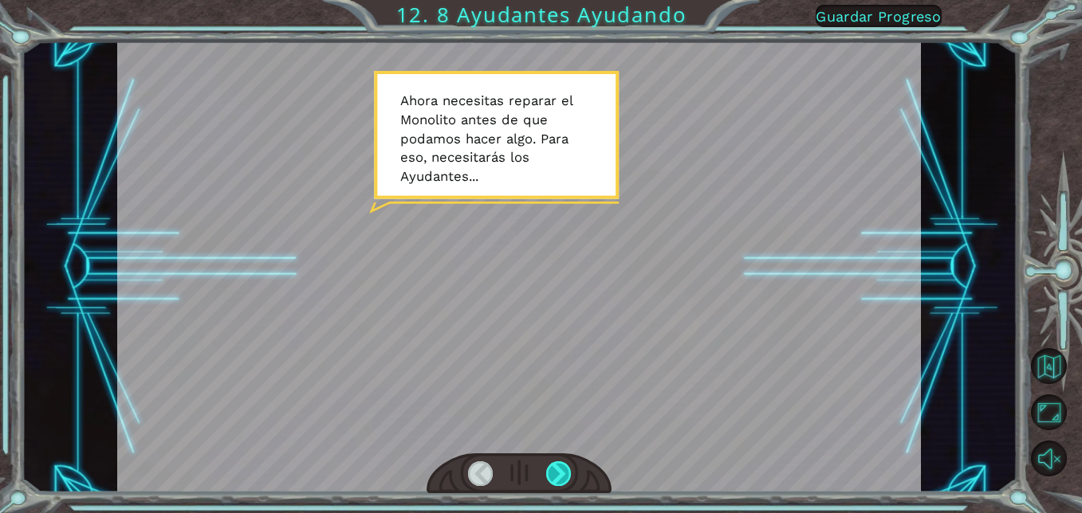
click at [565, 475] on div at bounding box center [558, 473] width 25 height 25
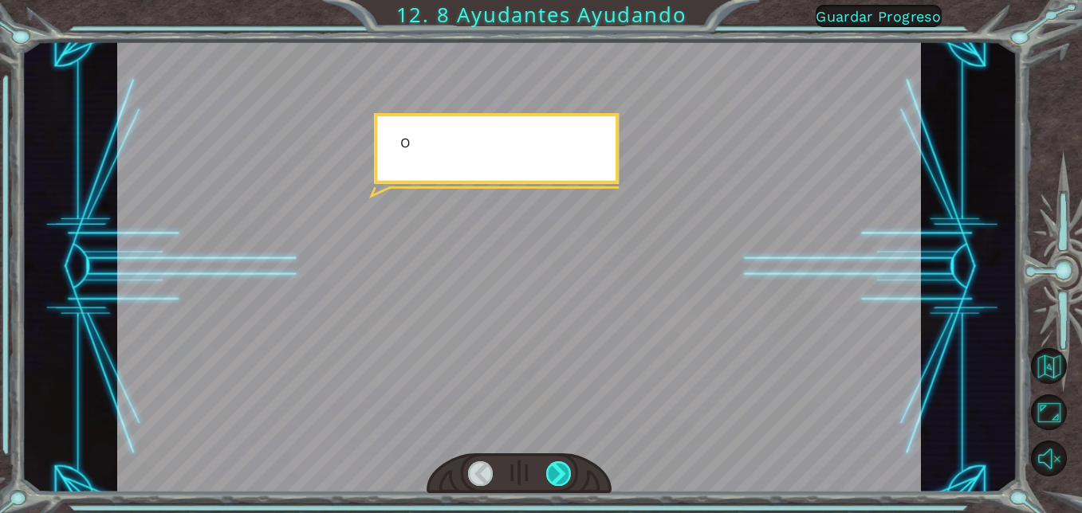
click at [565, 475] on div at bounding box center [558, 473] width 25 height 25
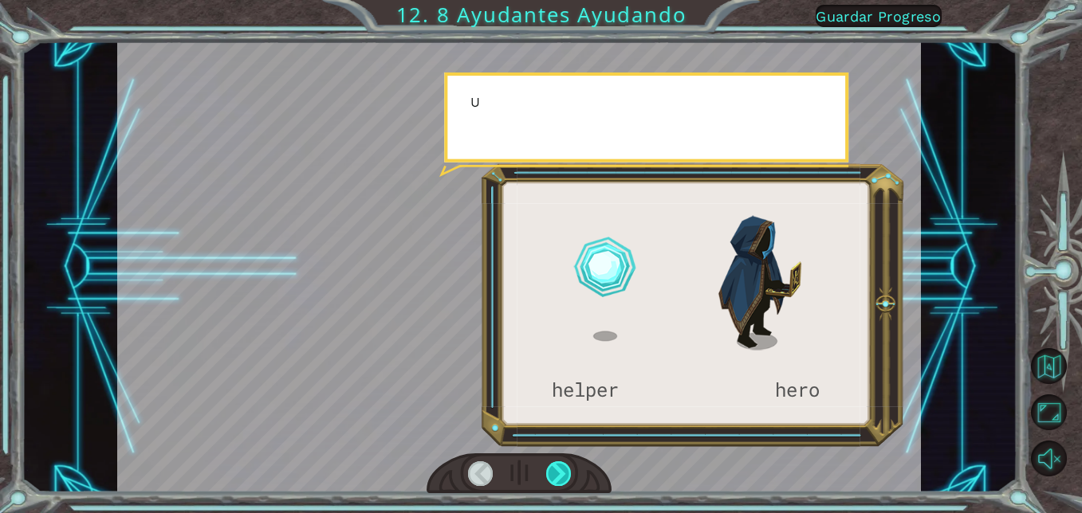
click at [565, 475] on div at bounding box center [558, 473] width 25 height 25
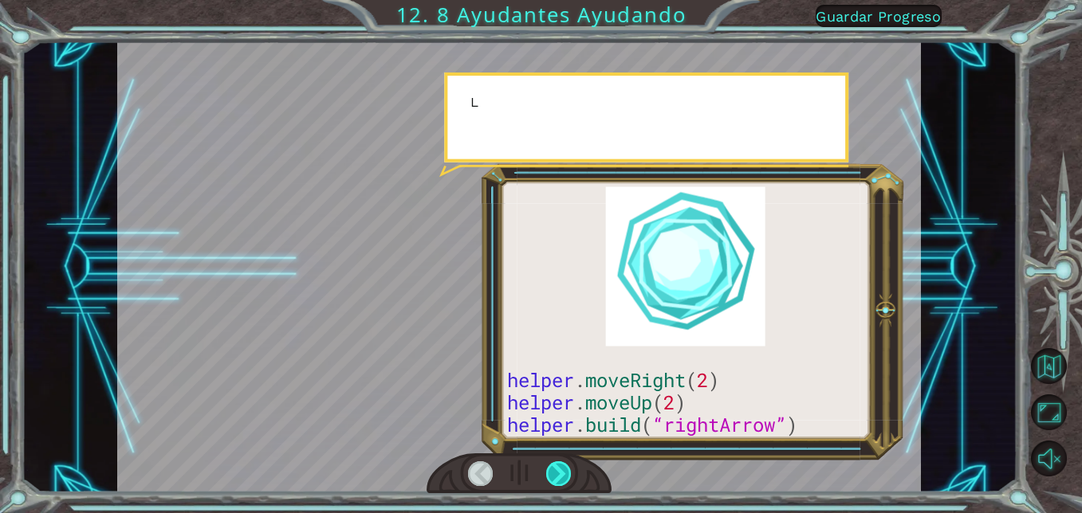
click at [565, 475] on div at bounding box center [558, 473] width 25 height 25
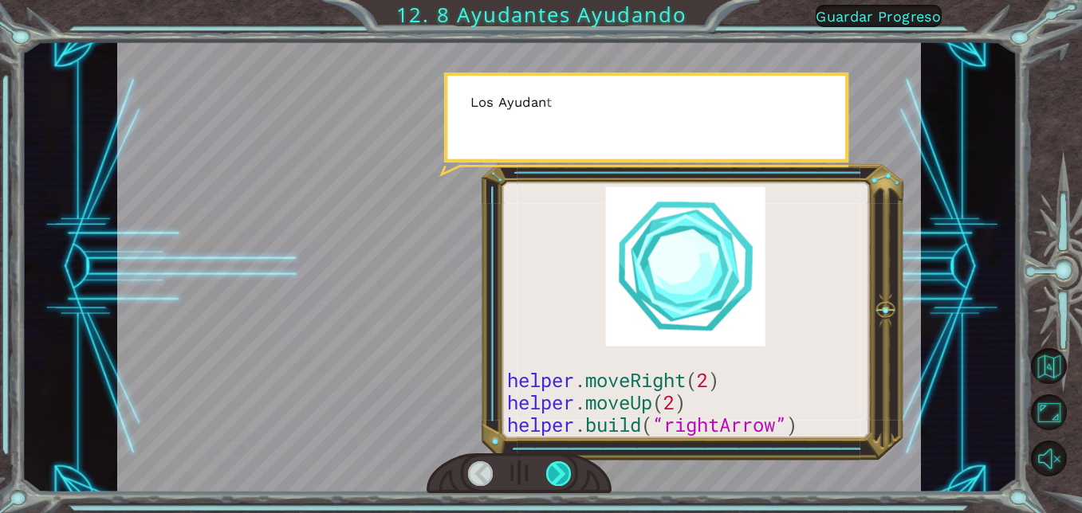
click at [565, 475] on div at bounding box center [558, 473] width 25 height 25
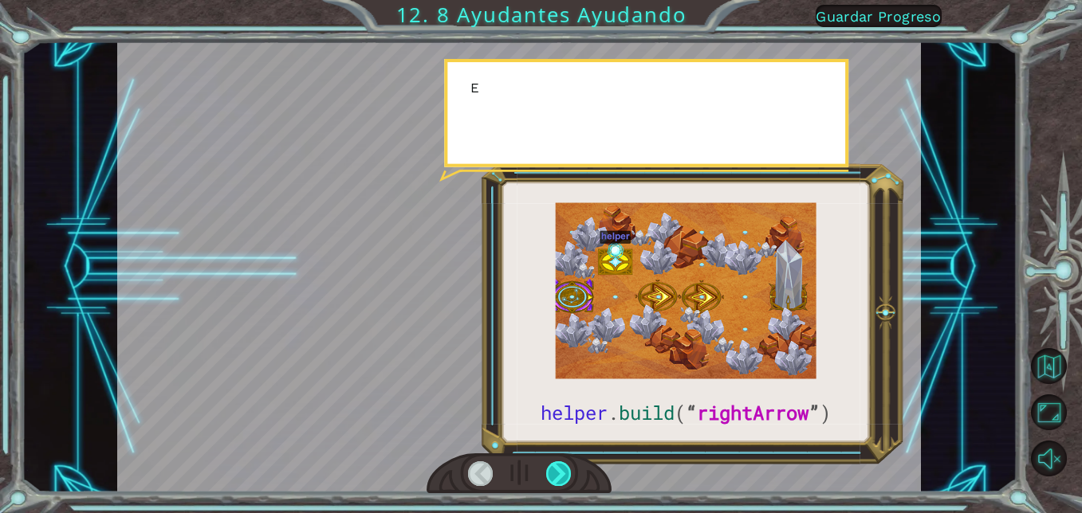
click at [565, 475] on div at bounding box center [558, 473] width 25 height 25
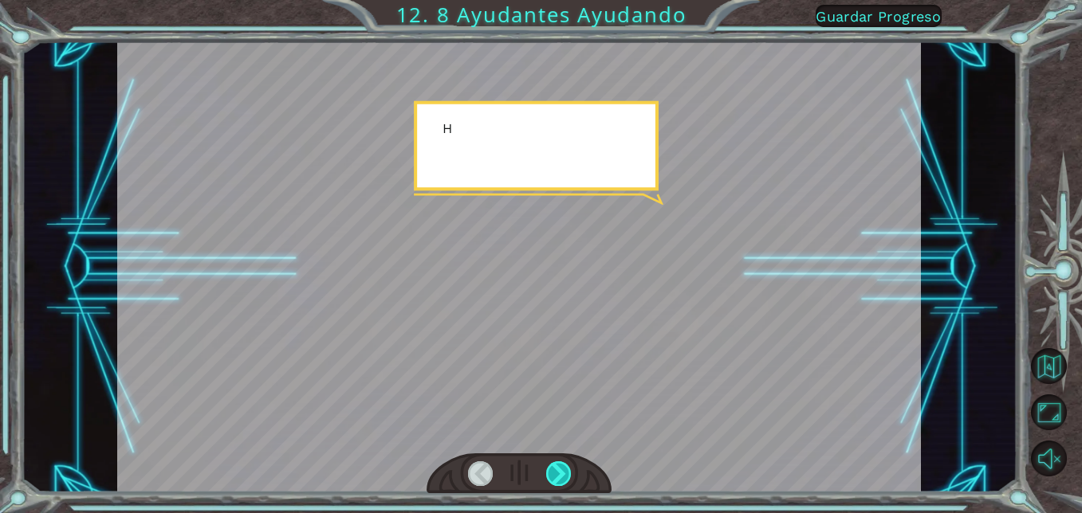
click at [565, 475] on div at bounding box center [558, 473] width 25 height 25
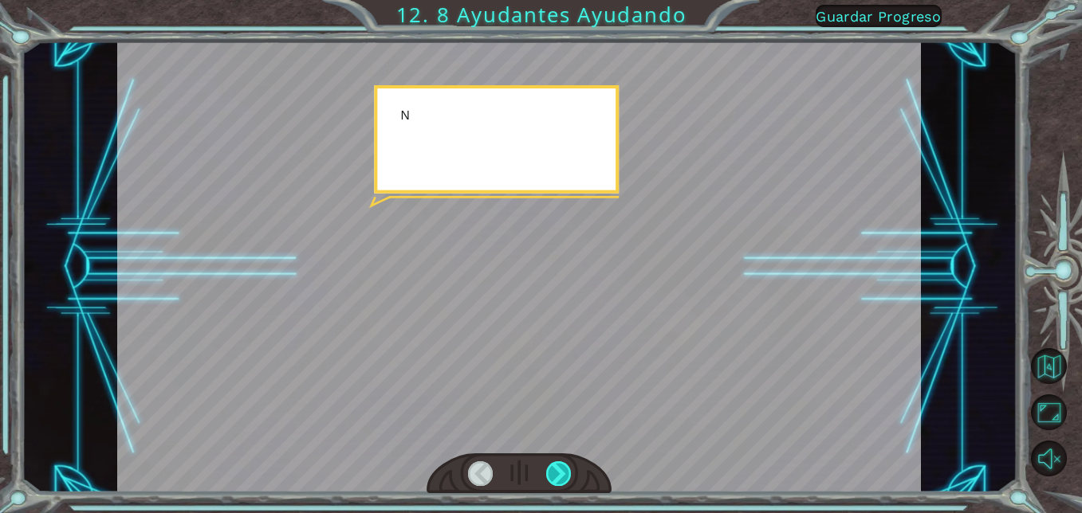
click at [565, 475] on div at bounding box center [558, 473] width 25 height 25
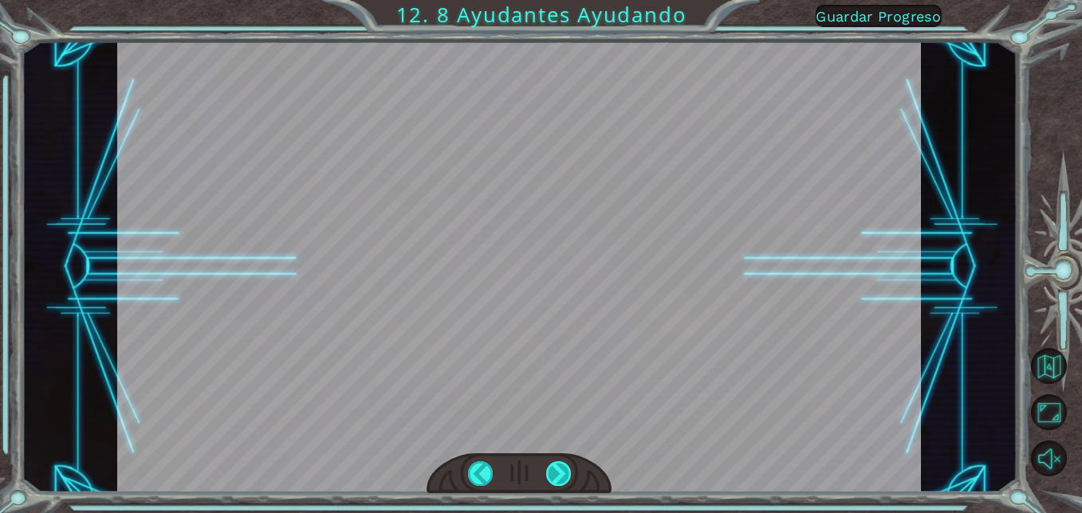
click at [565, 475] on div at bounding box center [558, 473] width 25 height 25
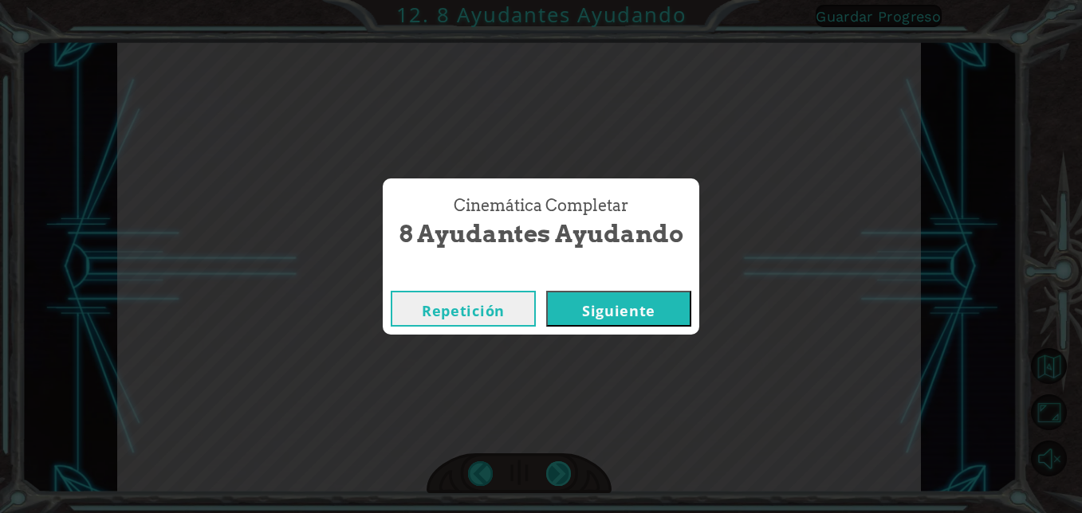
click at [565, 475] on div "Cinemática Completar 8 Ayudantes Ayudando Repetición [GEOGRAPHIC_DATA]" at bounding box center [541, 256] width 1082 height 513
click at [622, 289] on div "Repetición [GEOGRAPHIC_DATA]" at bounding box center [541, 309] width 316 height 52
click at [624, 303] on button "Siguiente" at bounding box center [618, 309] width 145 height 36
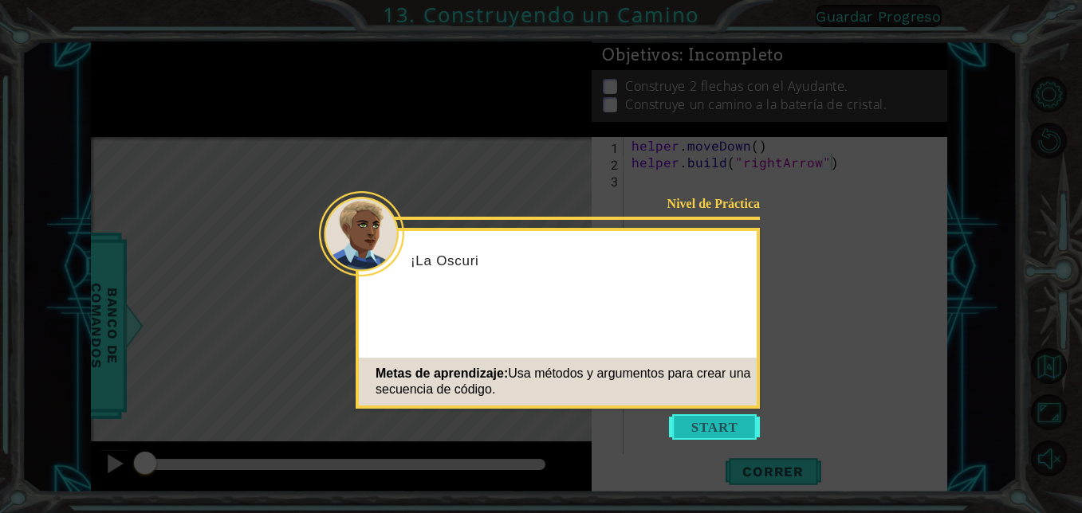
click at [749, 426] on button "Start" at bounding box center [714, 427] width 91 height 26
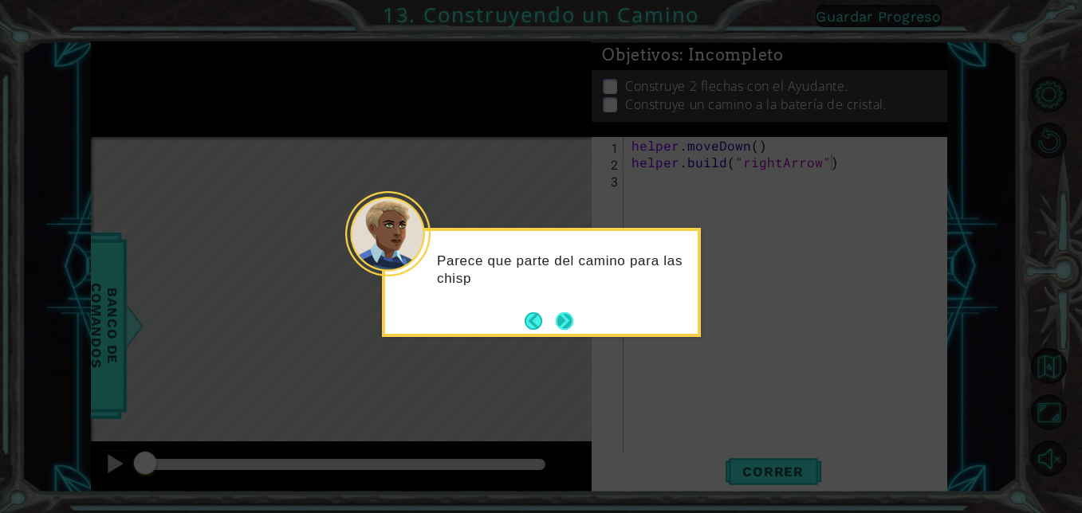
click at [570, 324] on button "Next" at bounding box center [565, 321] width 18 height 18
click at [566, 312] on icon at bounding box center [541, 256] width 1082 height 513
click at [567, 318] on icon at bounding box center [541, 256] width 1082 height 513
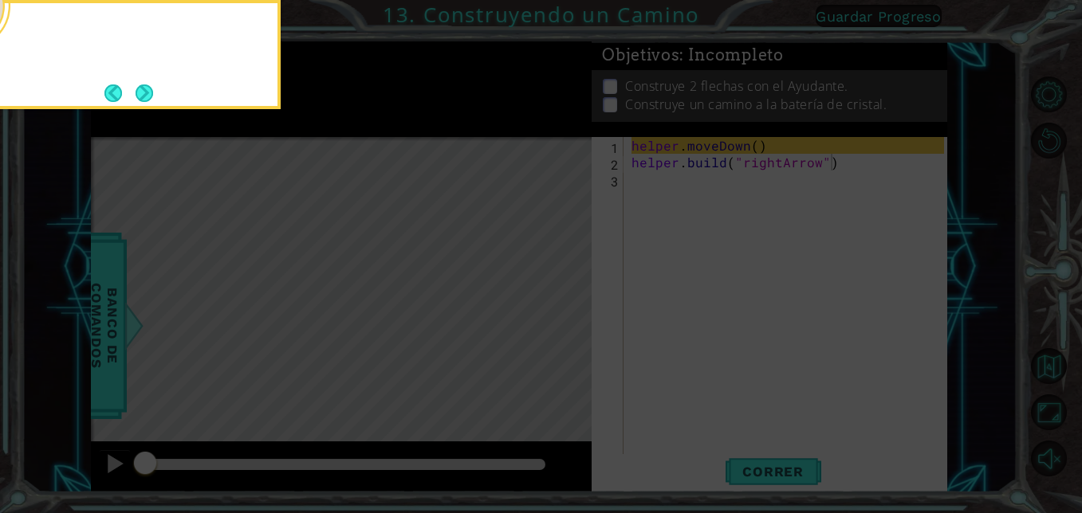
click at [558, 313] on icon at bounding box center [541, 77] width 1082 height 873
click at [144, 84] on button "Next" at bounding box center [144, 93] width 19 height 19
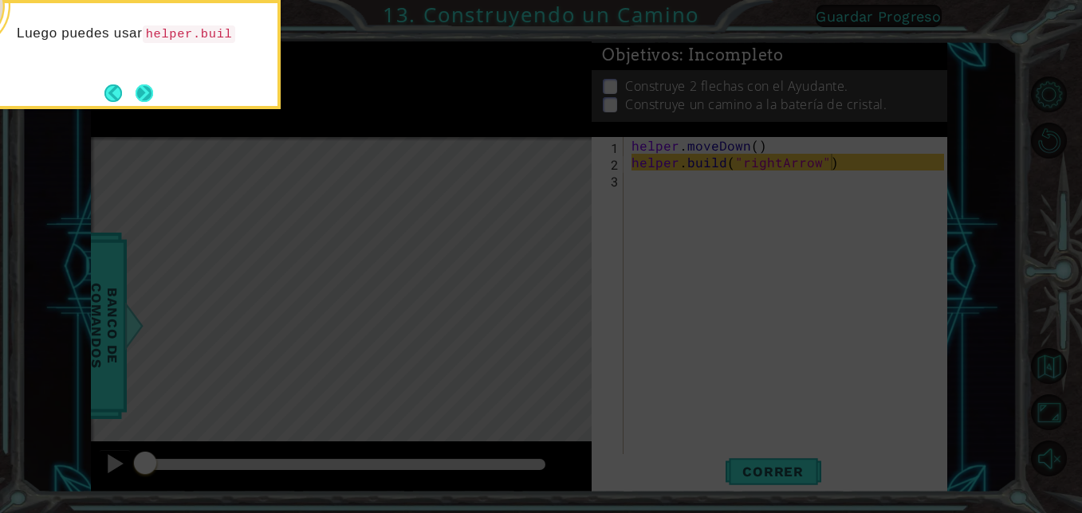
click at [147, 92] on button "Next" at bounding box center [144, 93] width 18 height 18
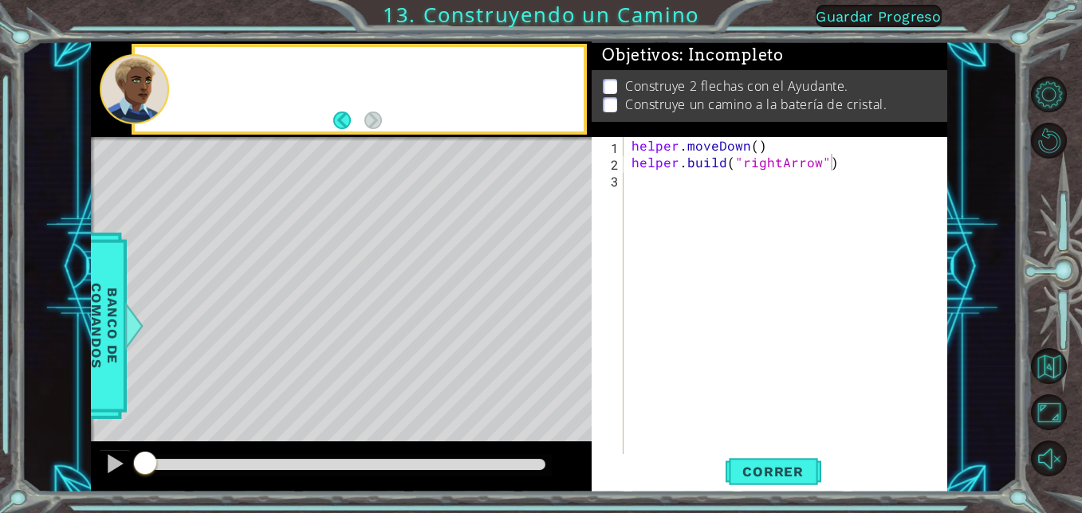
click at [147, 91] on div at bounding box center [135, 89] width 70 height 71
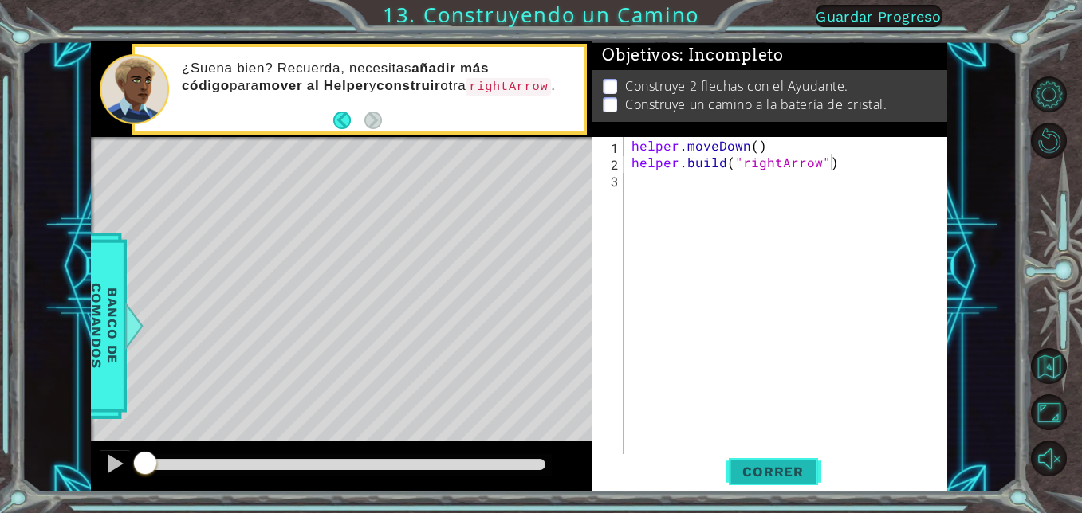
drag, startPoint x: 758, startPoint y: 464, endPoint x: 756, endPoint y: 454, distance: 9.7
click at [758, 464] on span "Correr" at bounding box center [772, 472] width 93 height 16
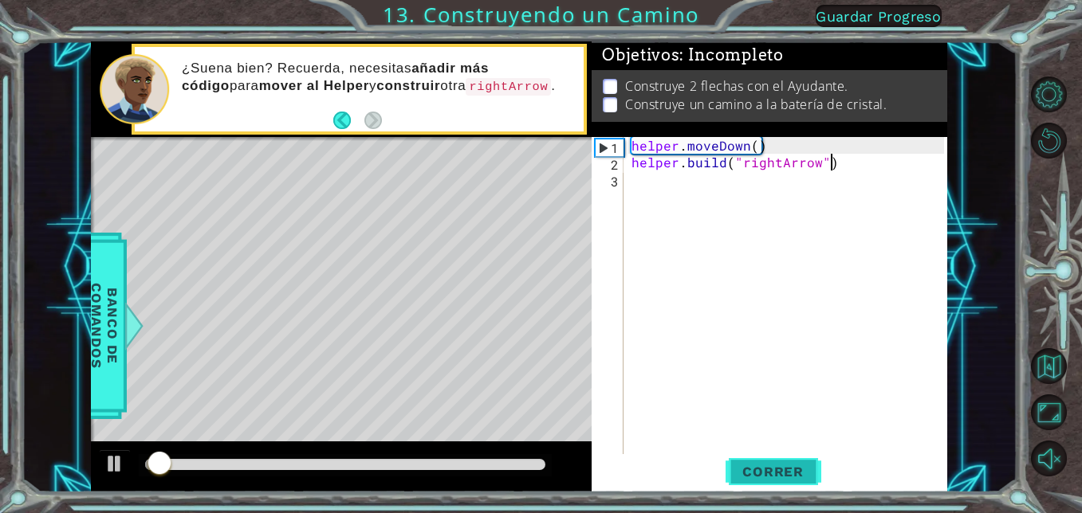
click at [736, 464] on span "Correr" at bounding box center [772, 472] width 93 height 16
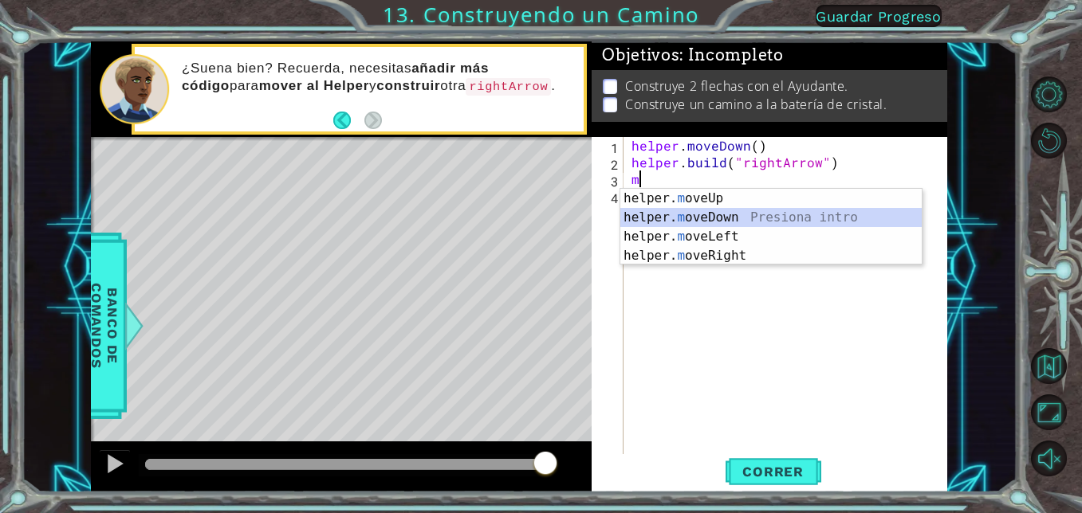
click at [706, 212] on div "helper. m oveUp Presiona intro helper. m oveDown Presiona intro helper. m oveLe…" at bounding box center [770, 246] width 301 height 115
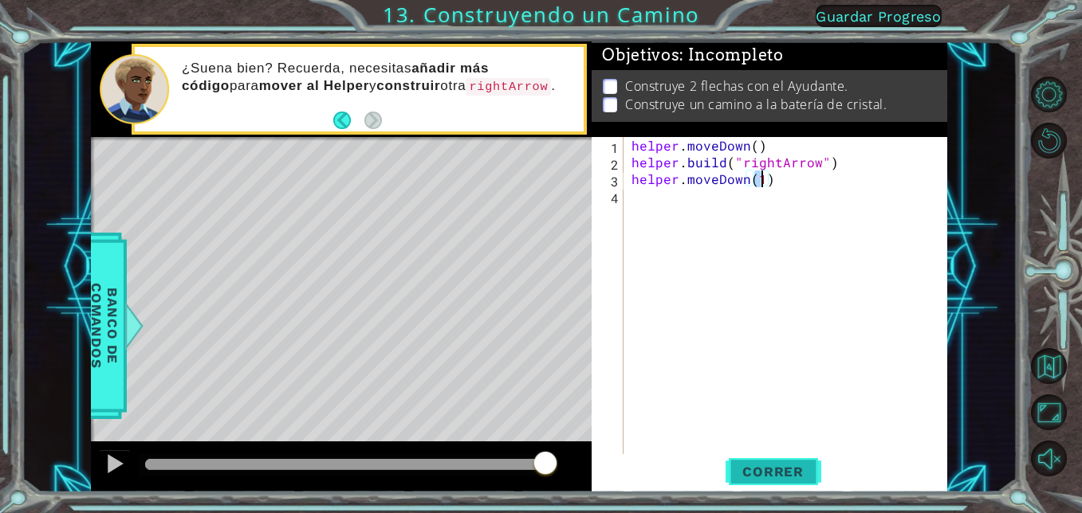
click at [796, 462] on button "Correr" at bounding box center [773, 472] width 96 height 36
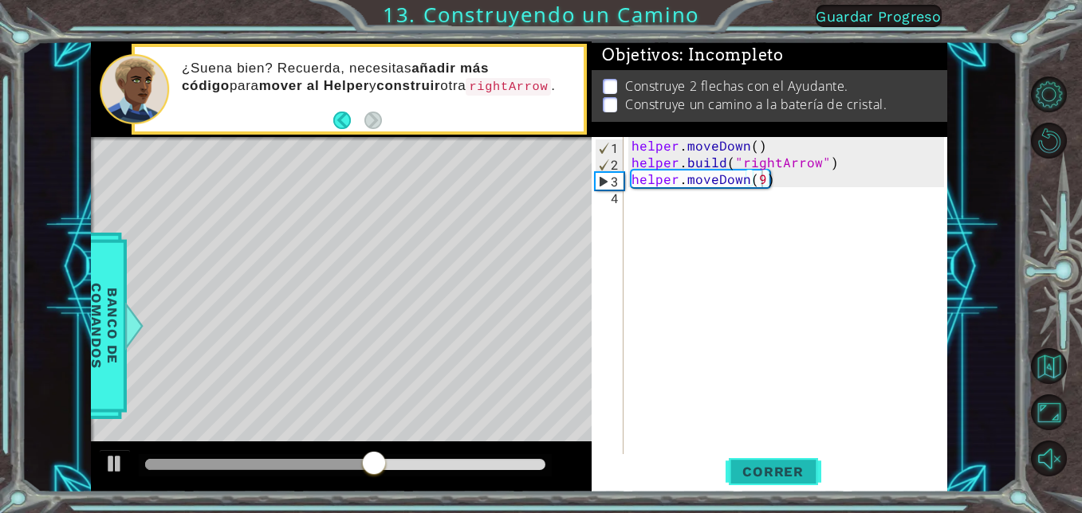
click at [776, 469] on span "Correr" at bounding box center [772, 472] width 93 height 16
type textarea "helper.moveDown(1)"
drag, startPoint x: 641, startPoint y: 191, endPoint x: 629, endPoint y: 231, distance: 41.6
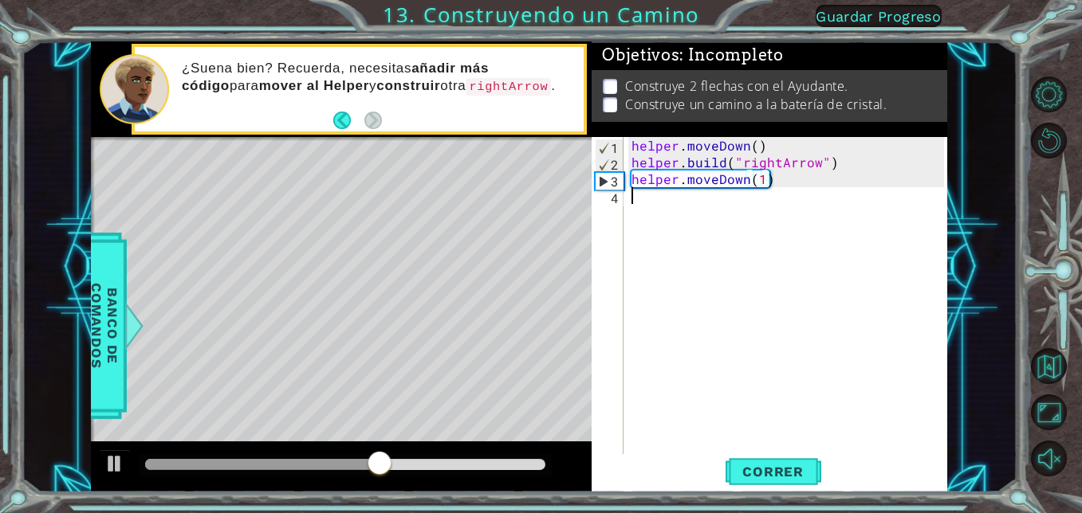
click at [631, 219] on div "helper . moveDown ( ) helper . build ( "rightArrow" ) helper . moveDown ( 1 )" at bounding box center [790, 312] width 324 height 351
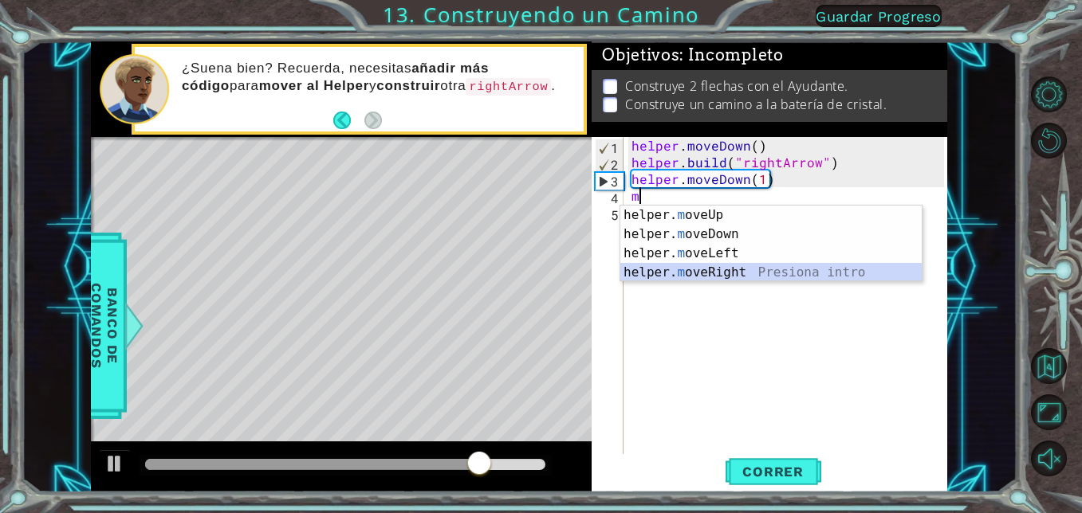
click at [726, 264] on div "helper. m oveUp Presiona intro helper. m oveDown Presiona intro helper. m oveLe…" at bounding box center [770, 263] width 301 height 115
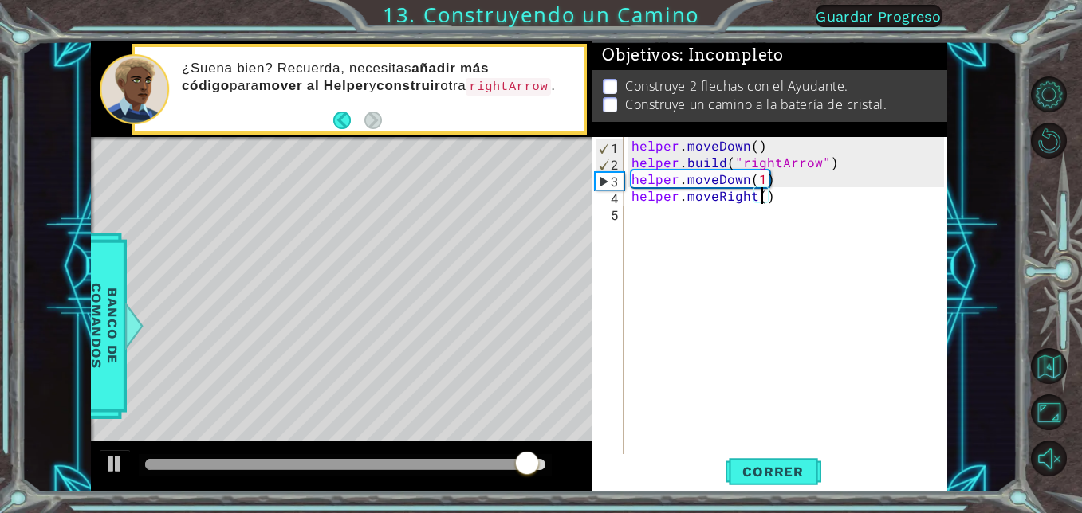
scroll to position [0, 8]
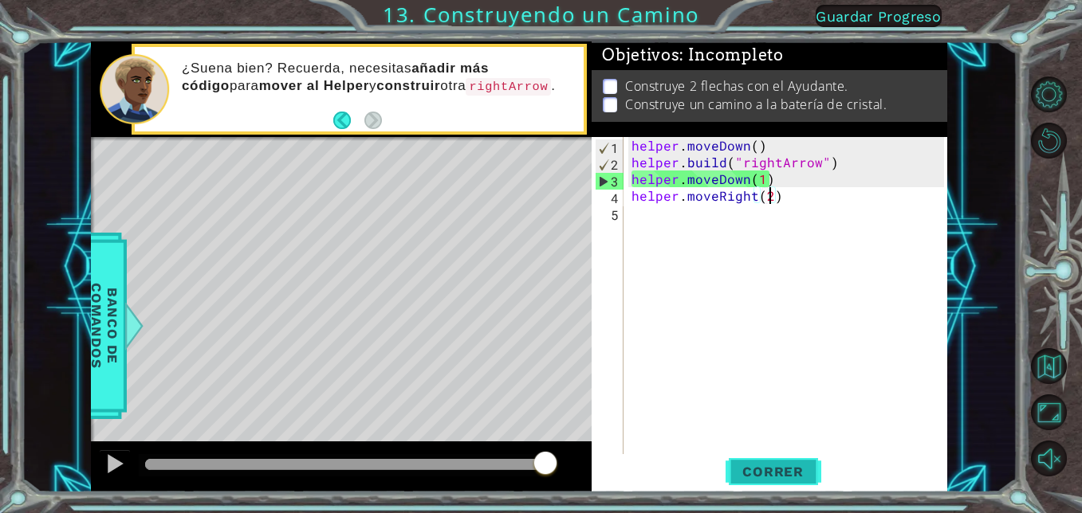
click at [760, 462] on button "Correr" at bounding box center [773, 472] width 96 height 36
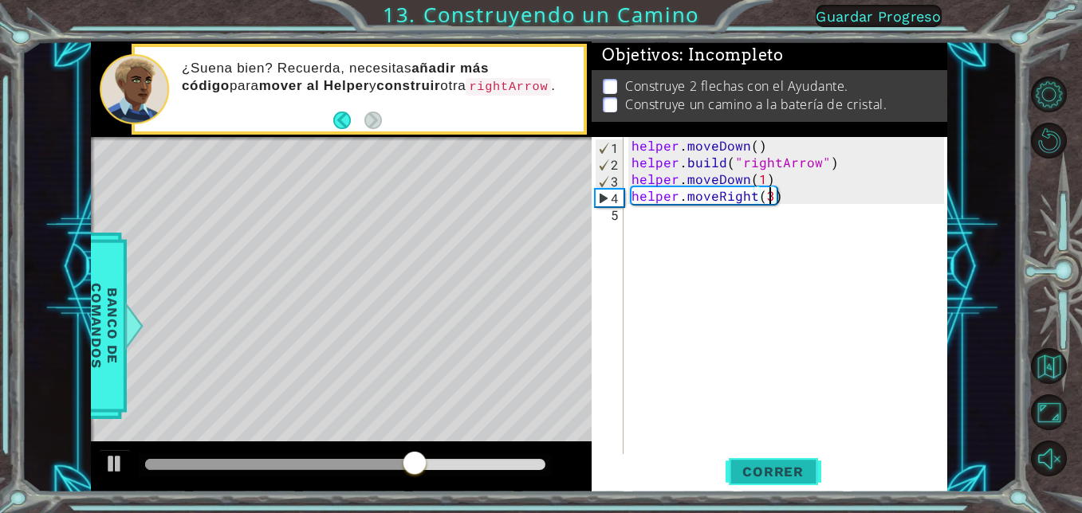
type textarea "helper.moveRight(3)"
click at [786, 459] on button "Correr" at bounding box center [773, 472] width 96 height 36
click at [637, 217] on div "helper . moveDown ( ) helper . build ( "rightArrow" ) helper . moveDown ( 1 ) h…" at bounding box center [790, 312] width 324 height 351
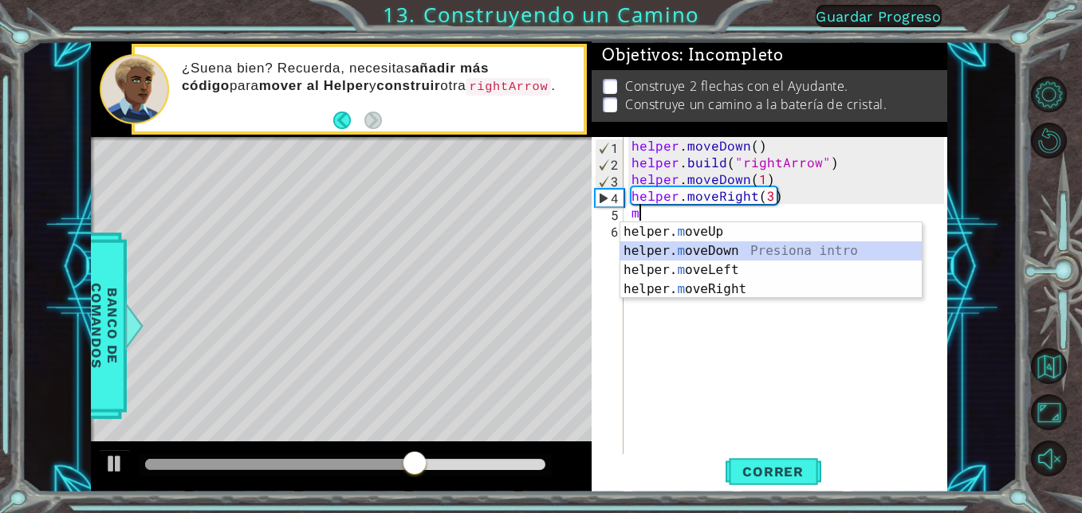
click at [715, 251] on div "helper. m oveUp Presiona intro helper. m oveDown Presiona intro helper. m oveLe…" at bounding box center [770, 279] width 301 height 115
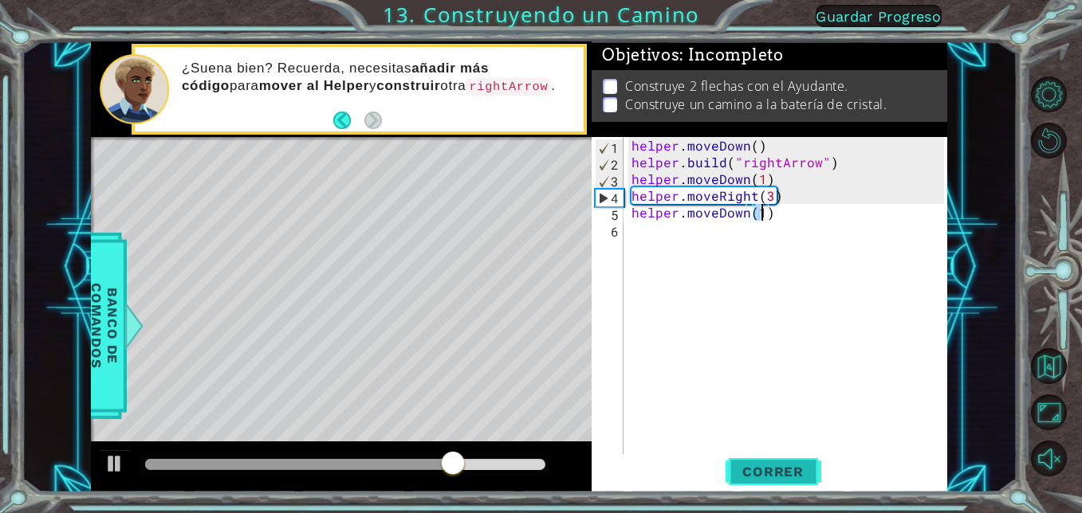
type textarea "helper.moveDown(1)"
click at [783, 458] on button "Correr" at bounding box center [773, 472] width 96 height 36
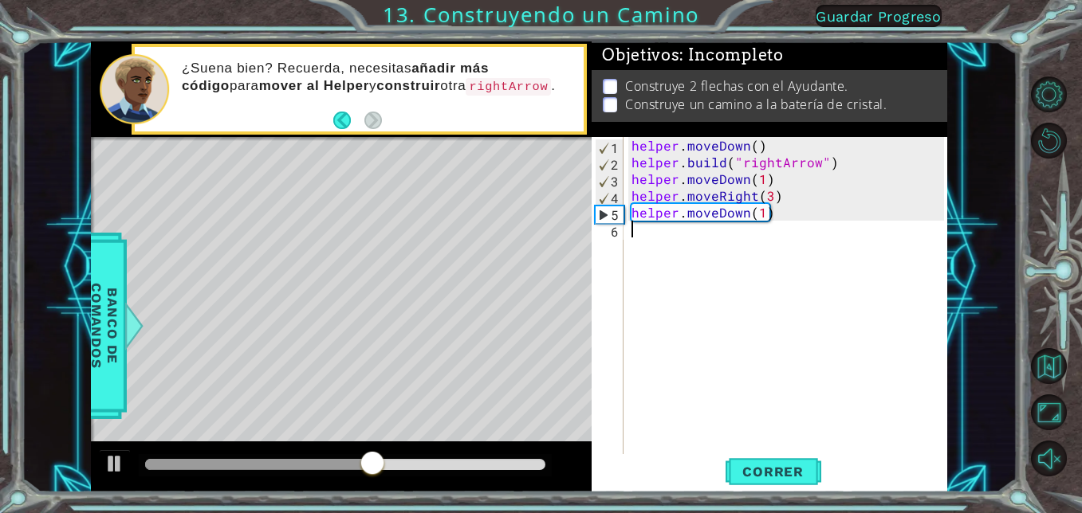
click at [637, 245] on div "helper . moveDown ( ) helper . build ( "rightArrow" ) helper . moveDown ( 1 ) h…" at bounding box center [790, 312] width 324 height 351
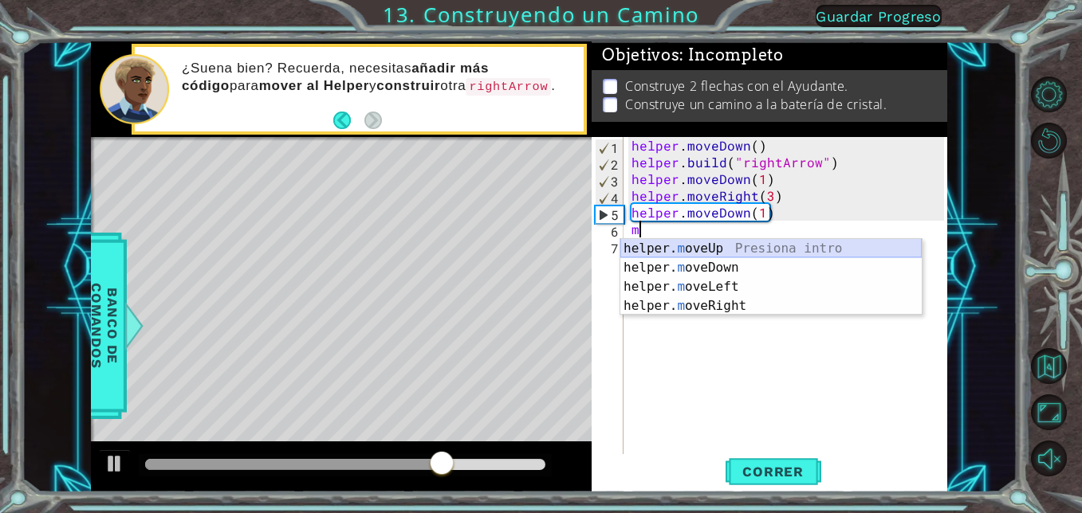
click at [715, 252] on div "helper. m oveUp Presiona intro helper. m oveDown Presiona intro helper. m oveLe…" at bounding box center [770, 296] width 301 height 115
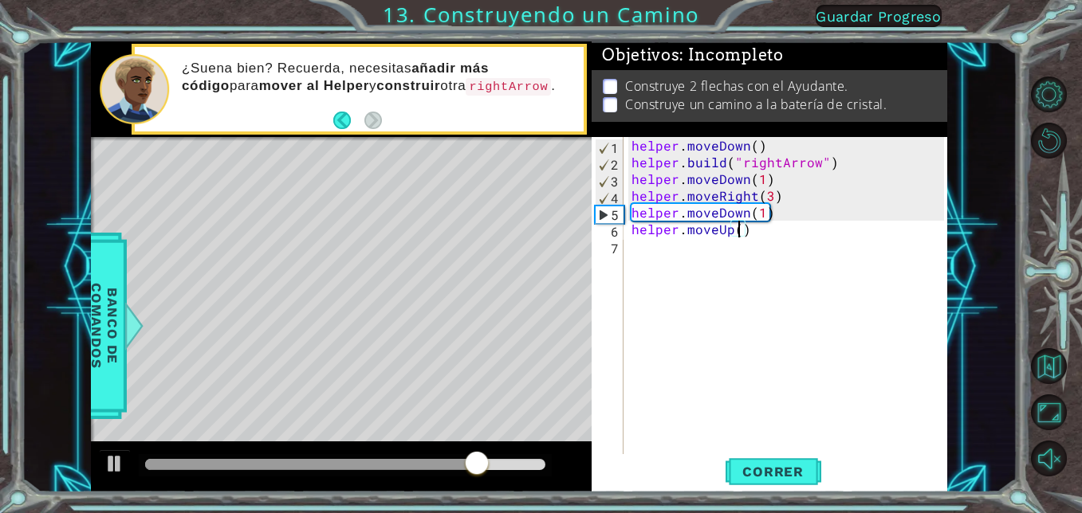
scroll to position [0, 7]
type textarea "helper.moveUp(2)"
click at [763, 467] on span "Correr" at bounding box center [772, 472] width 93 height 16
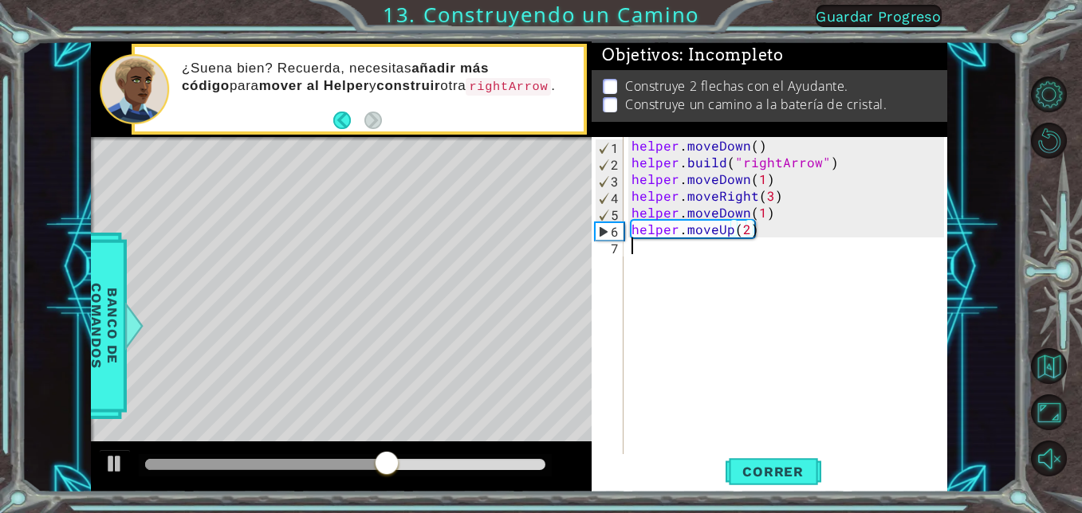
click at [641, 245] on div "helper . moveDown ( ) helper . build ( "rightArrow" ) helper . moveDown ( 1 ) h…" at bounding box center [790, 312] width 324 height 351
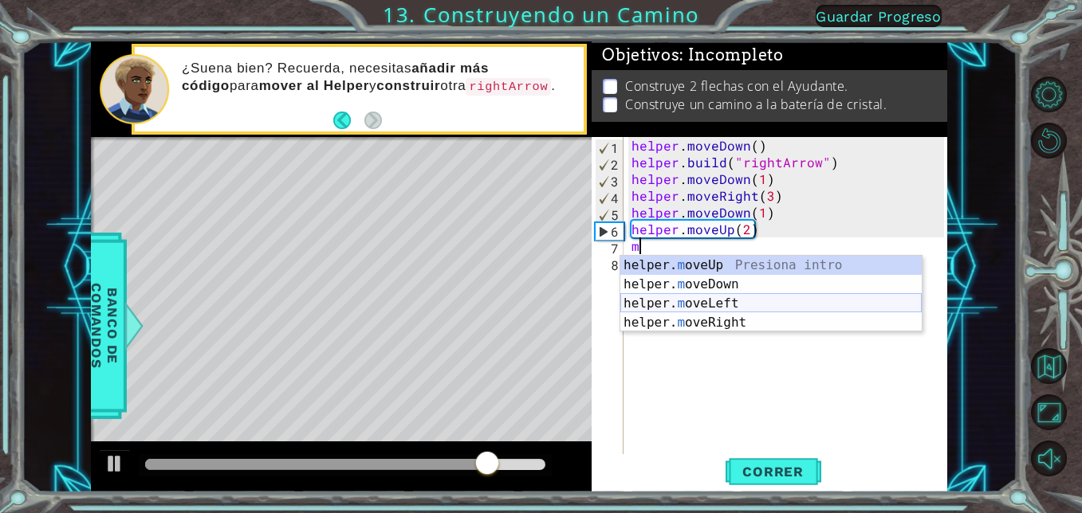
click at [748, 300] on div "helper. m oveUp Presiona intro helper. m oveDown Presiona intro helper. m oveLe…" at bounding box center [770, 313] width 301 height 115
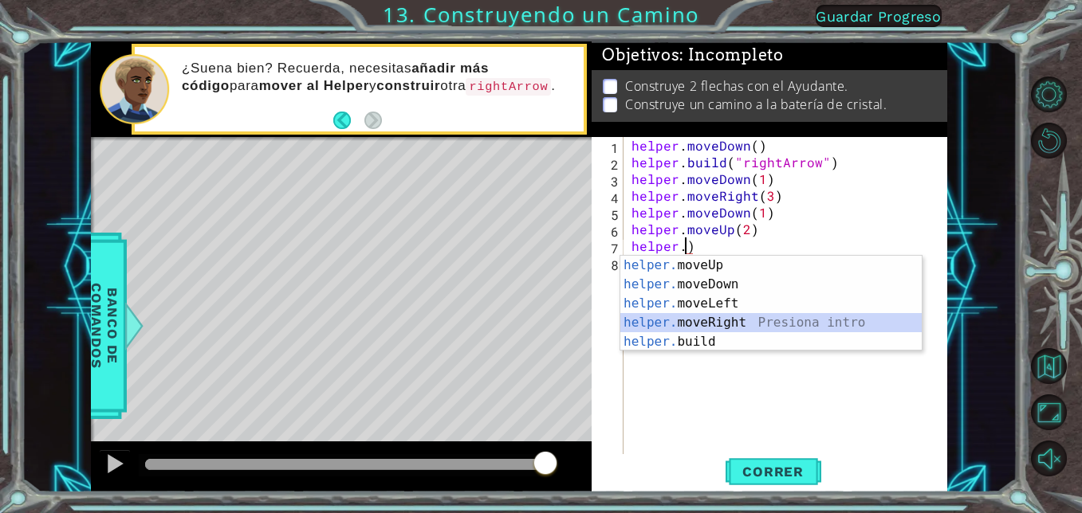
click at [736, 321] on div "helper. moveUp Presiona intro helper. moveDown Presiona intro helper. moveLeft …" at bounding box center [770, 323] width 301 height 134
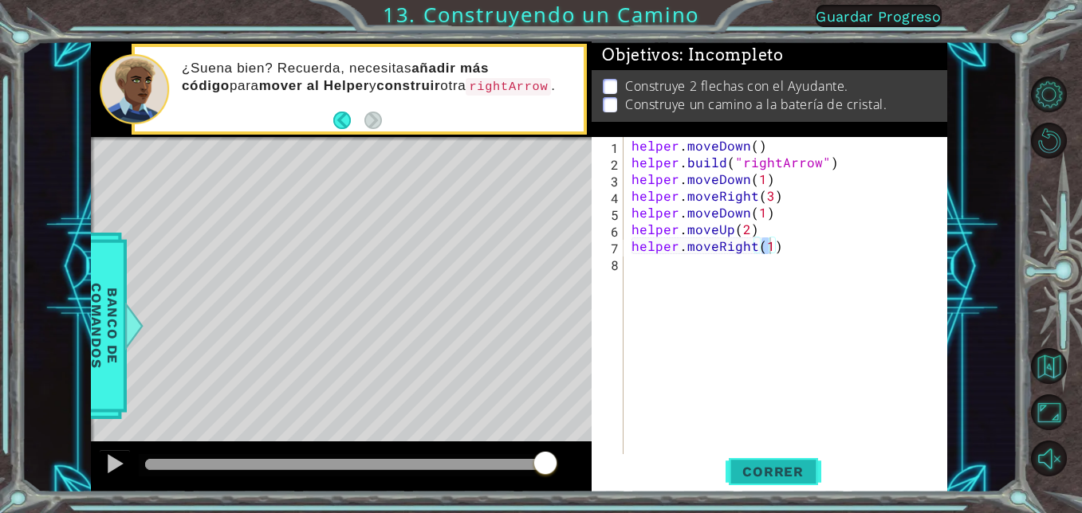
click at [761, 476] on span "Correr" at bounding box center [772, 472] width 93 height 16
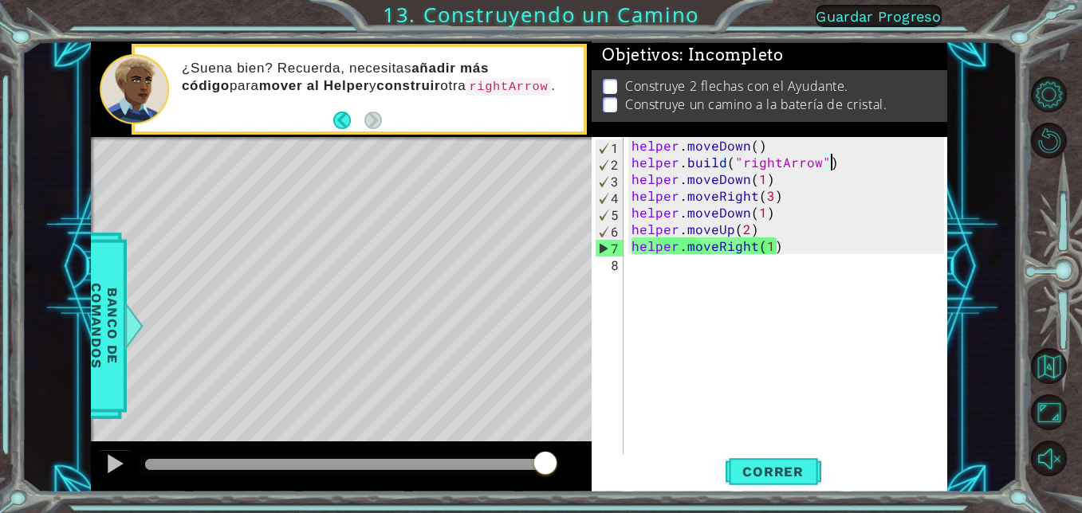
click at [839, 159] on div "helper . moveDown ( ) helper . build ( "rightArrow" ) helper . moveDown ( 1 ) h…" at bounding box center [790, 312] width 324 height 351
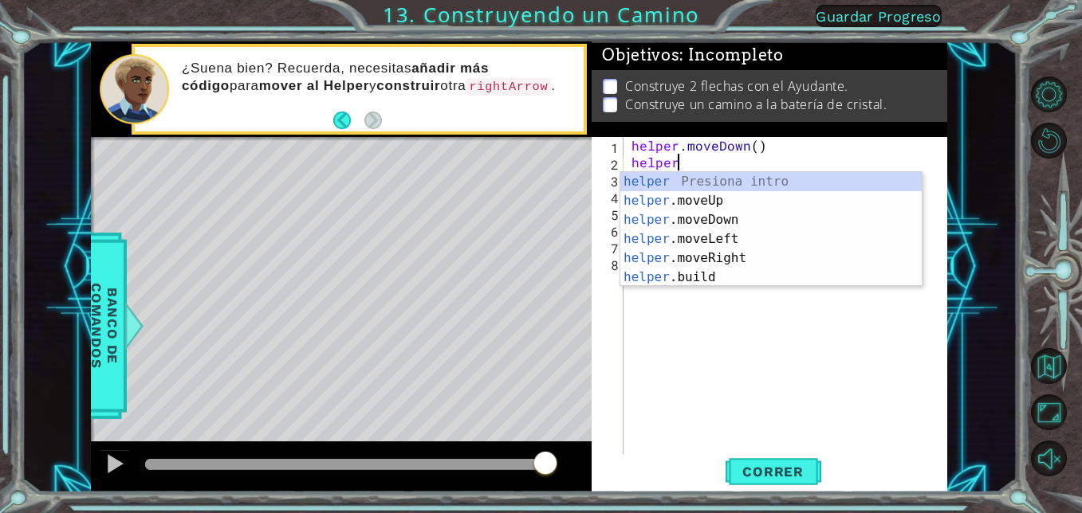
type textarea "h"
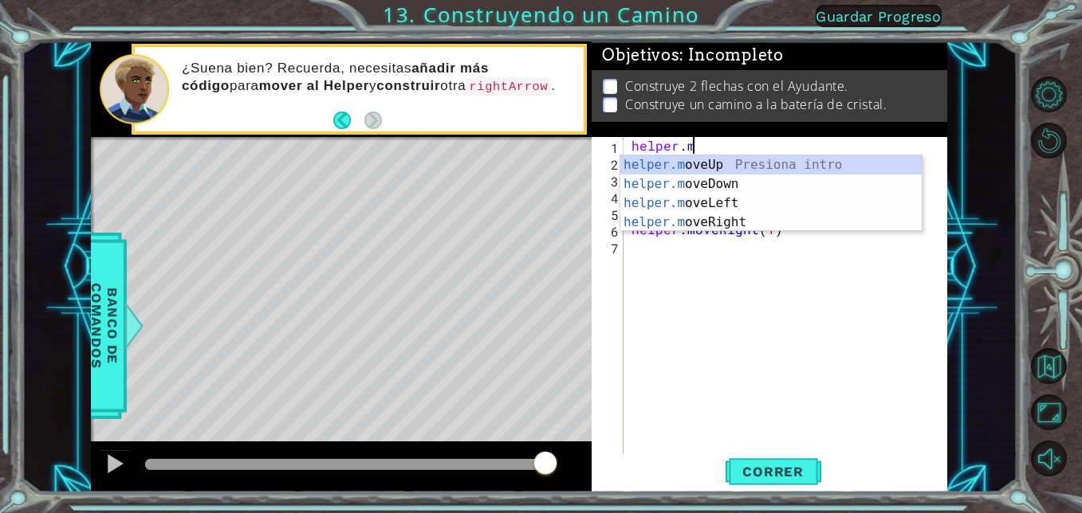
type textarea "h"
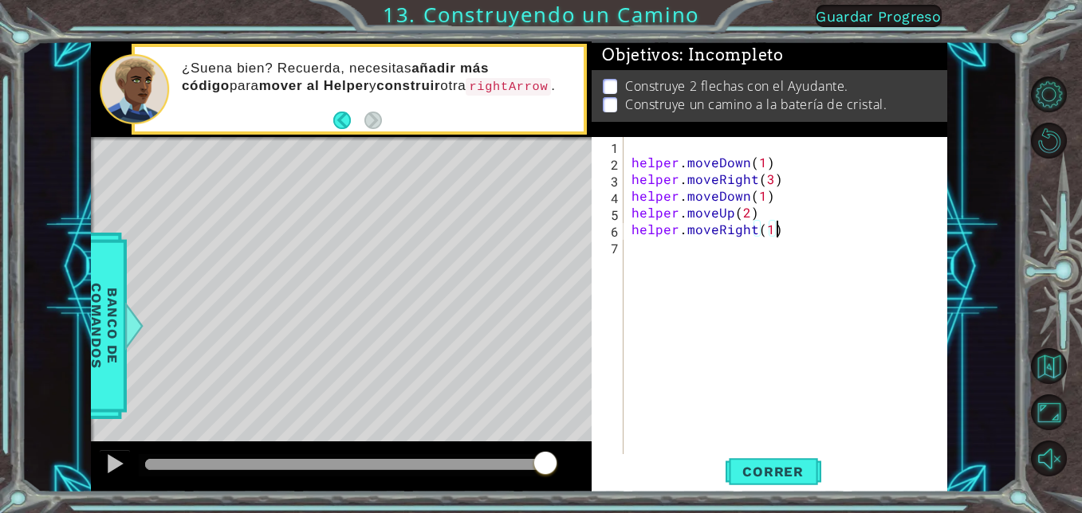
click at [819, 238] on div "helper . moveDown ( 1 ) helper . moveRight ( 3 ) helper . moveDown ( 1 ) helper…" at bounding box center [790, 312] width 324 height 351
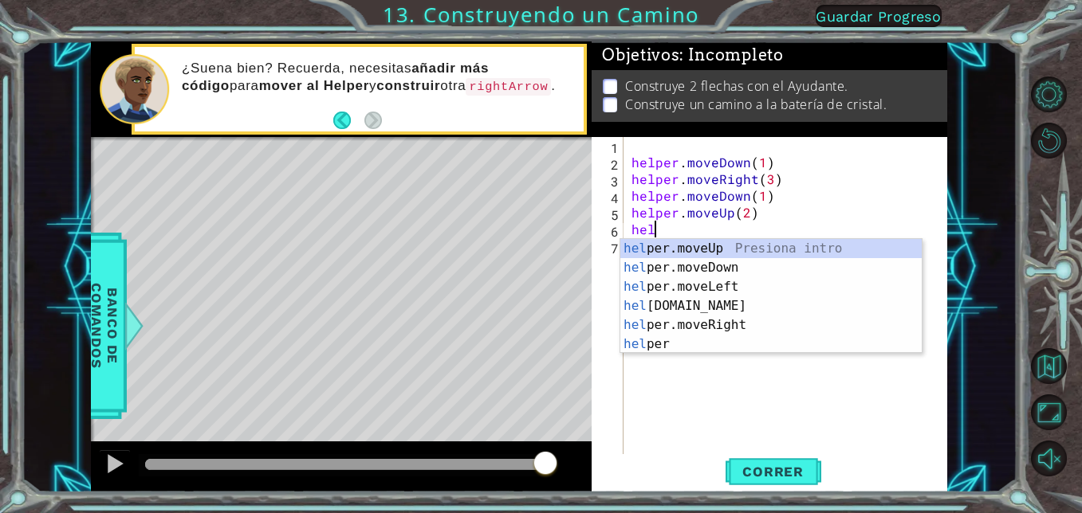
type textarea "h"
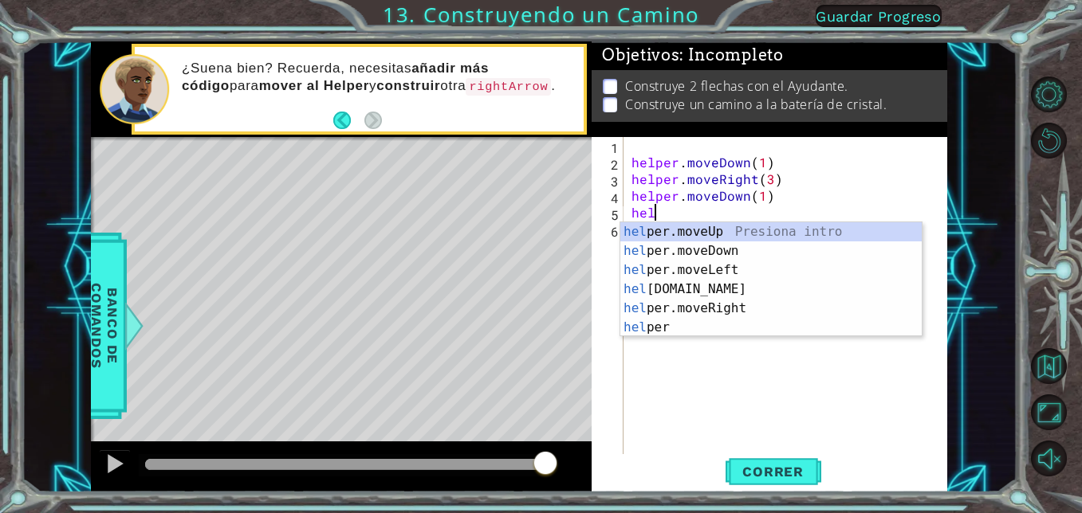
type textarea "h"
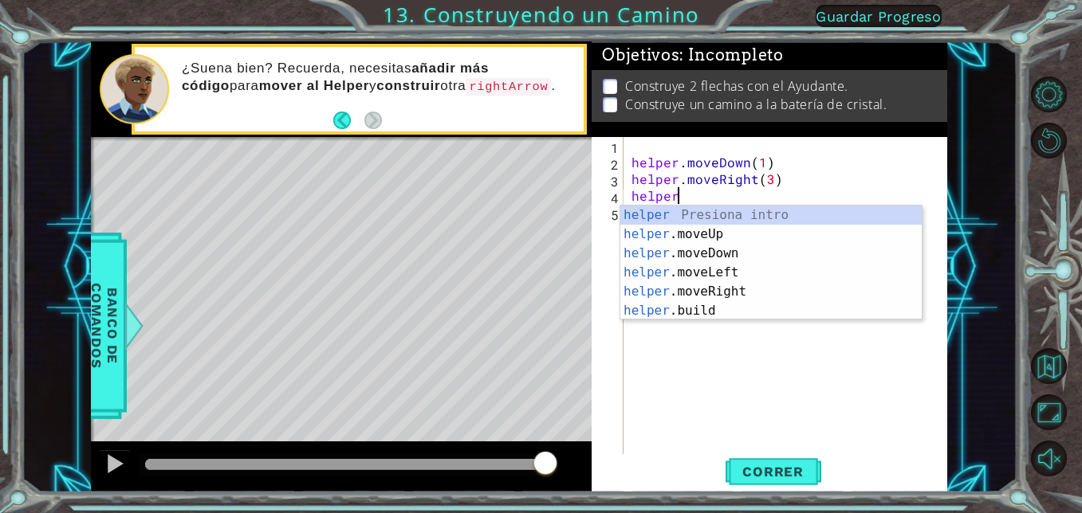
type textarea "h"
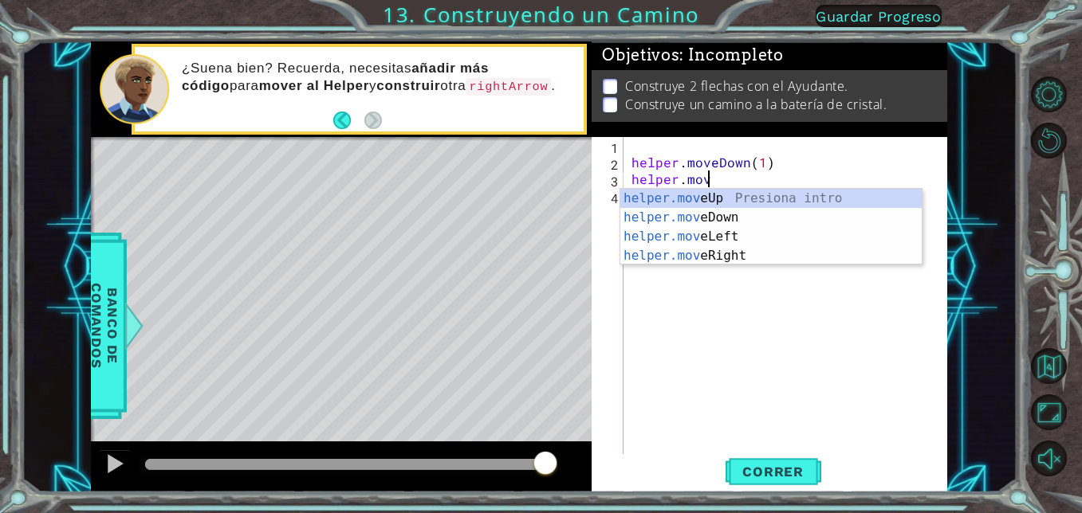
type textarea "h"
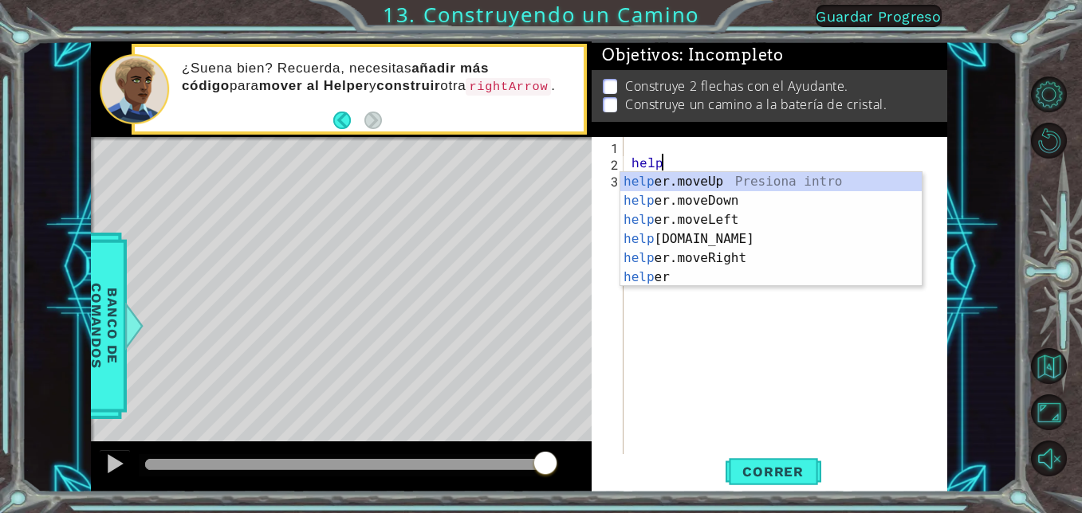
type textarea "h"
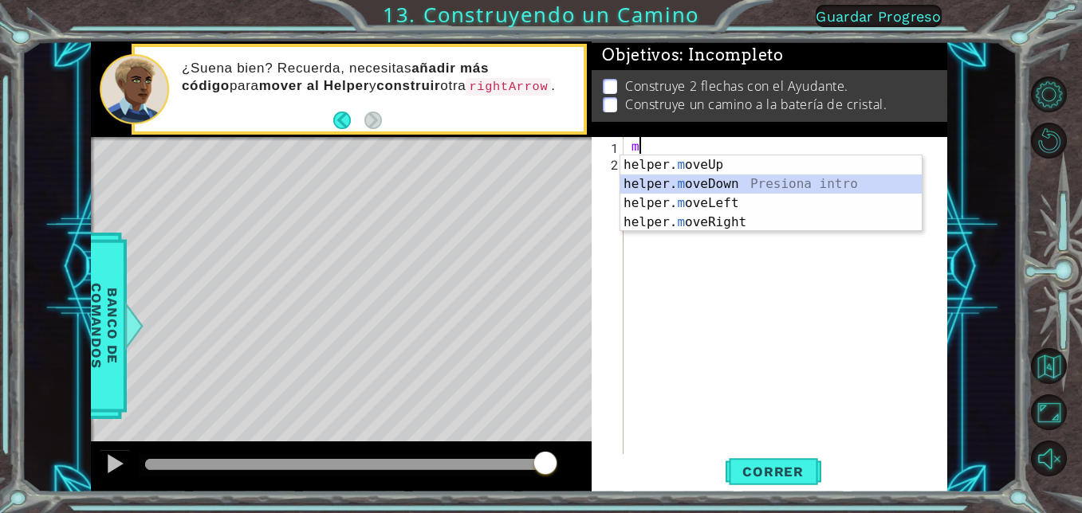
click at [705, 185] on div "helper. m oveUp Presiona intro helper. m oveDown Presiona intro helper. m oveLe…" at bounding box center [770, 212] width 301 height 115
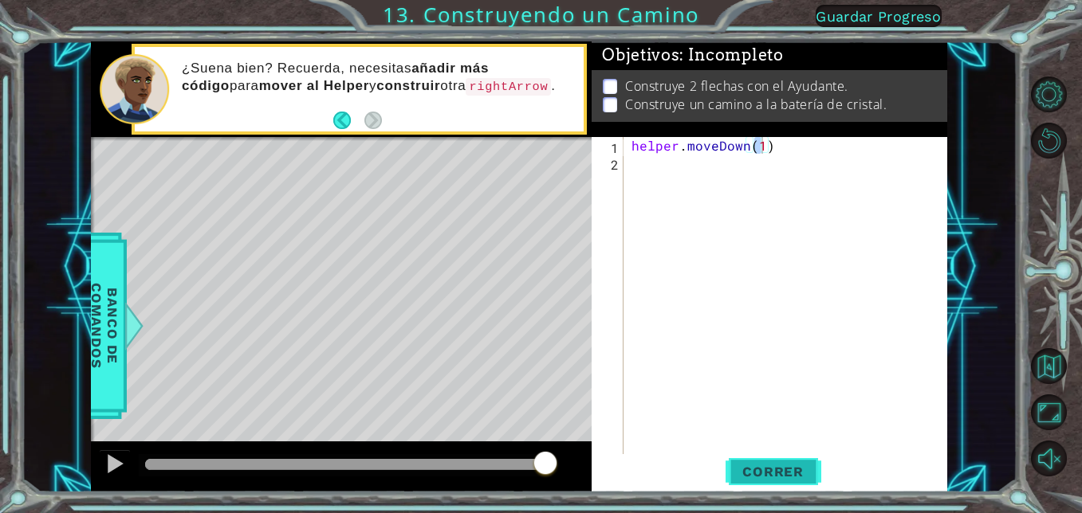
click at [811, 472] on span "Correr" at bounding box center [772, 472] width 93 height 16
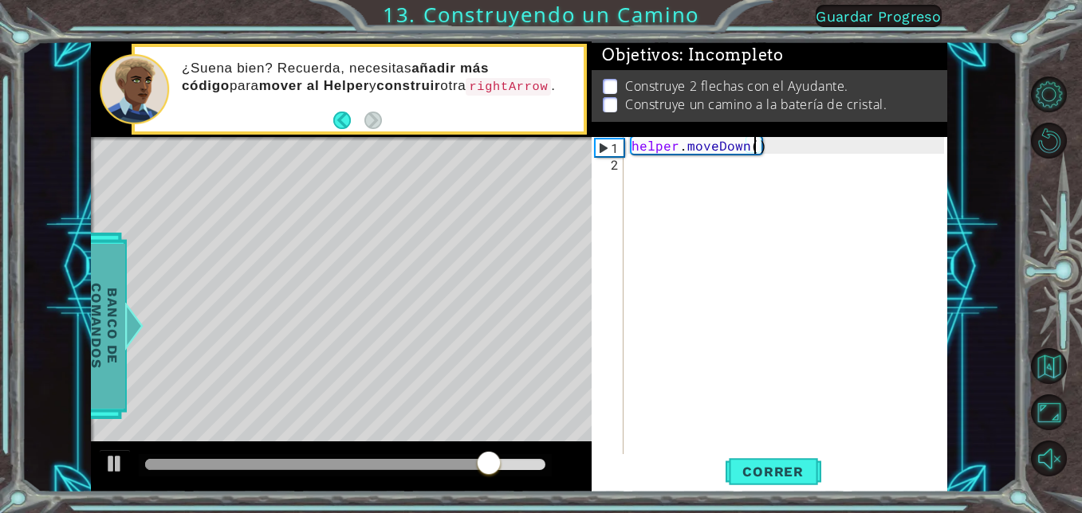
type textarea "helper.moveDown(4)"
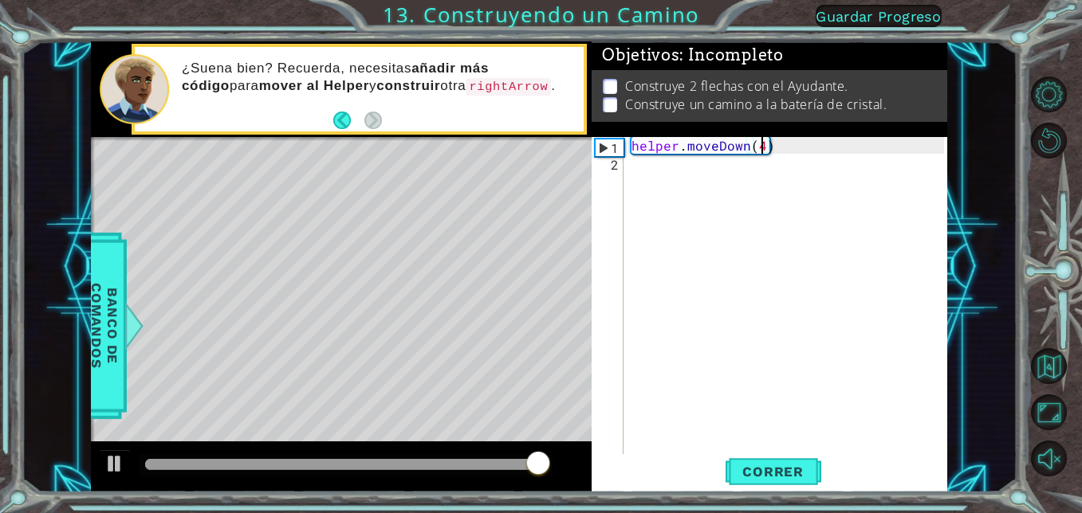
click at [638, 169] on div "helper . moveDown ( 4 )" at bounding box center [790, 312] width 324 height 351
click at [752, 143] on div "helper . moveDown ( 4 )" at bounding box center [790, 312] width 324 height 351
click at [759, 143] on div "helper . moveDown ( 4 )" at bounding box center [790, 312] width 324 height 351
type textarea "helper.moveDown()"
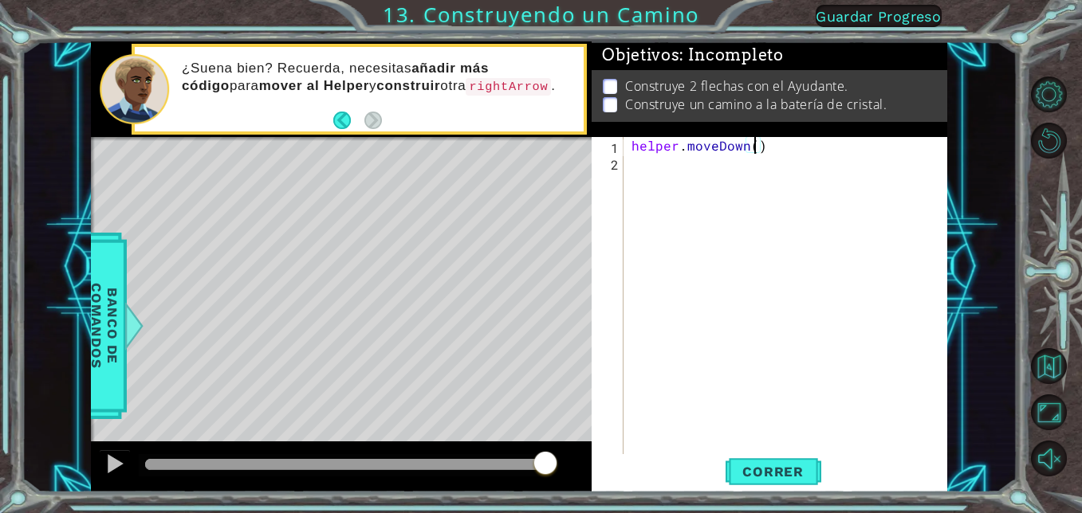
click at [622, 159] on div "2" at bounding box center [609, 164] width 29 height 17
type textarea "k"
click at [751, 143] on div "helper . moveDown ( )" at bounding box center [790, 312] width 324 height 351
type textarea "helper.moveDown(2)"
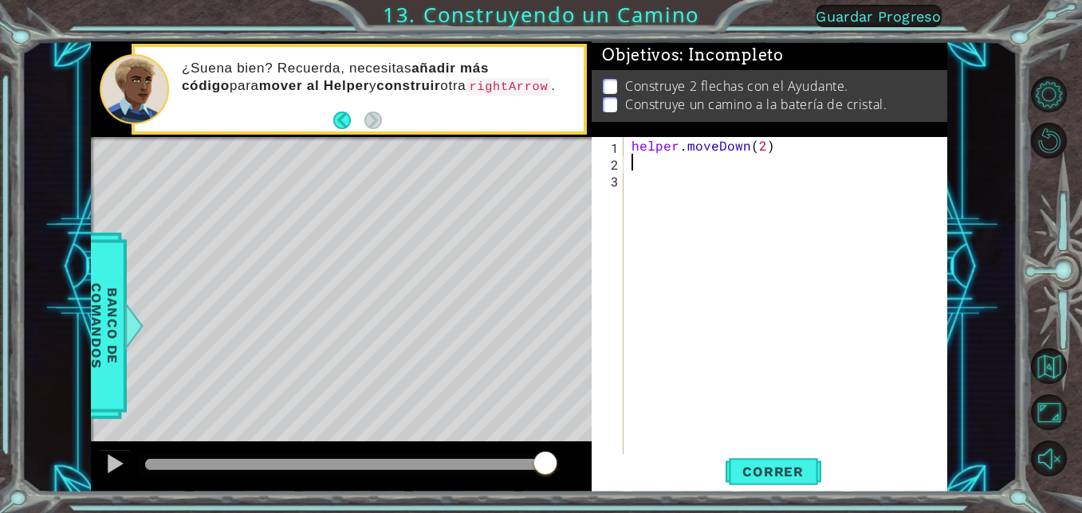
click at [637, 169] on div "helper . moveDown ( 2 )" at bounding box center [790, 312] width 324 height 351
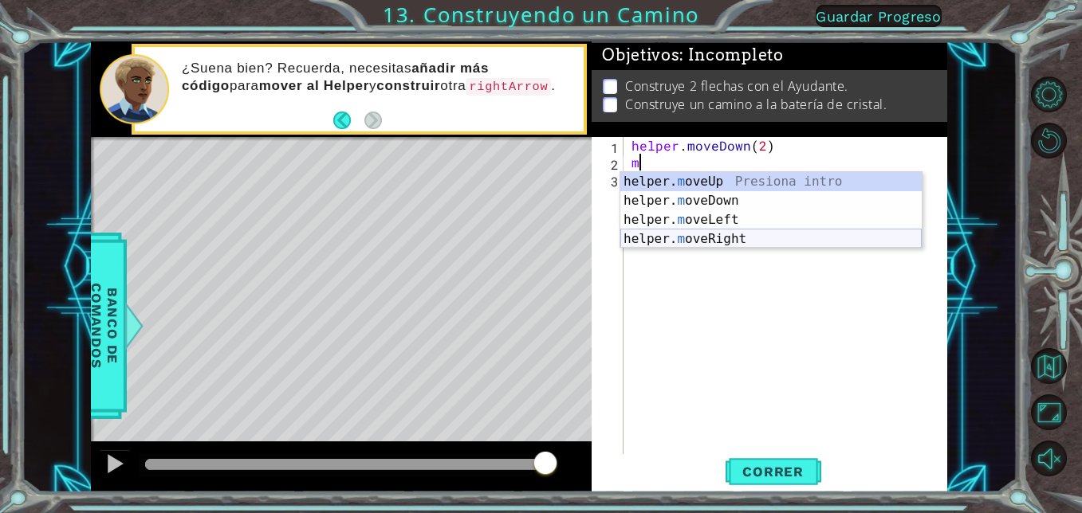
click at [717, 236] on div "helper. m oveUp Presiona intro helper. m oveDown Presiona intro helper. m oveLe…" at bounding box center [770, 229] width 301 height 115
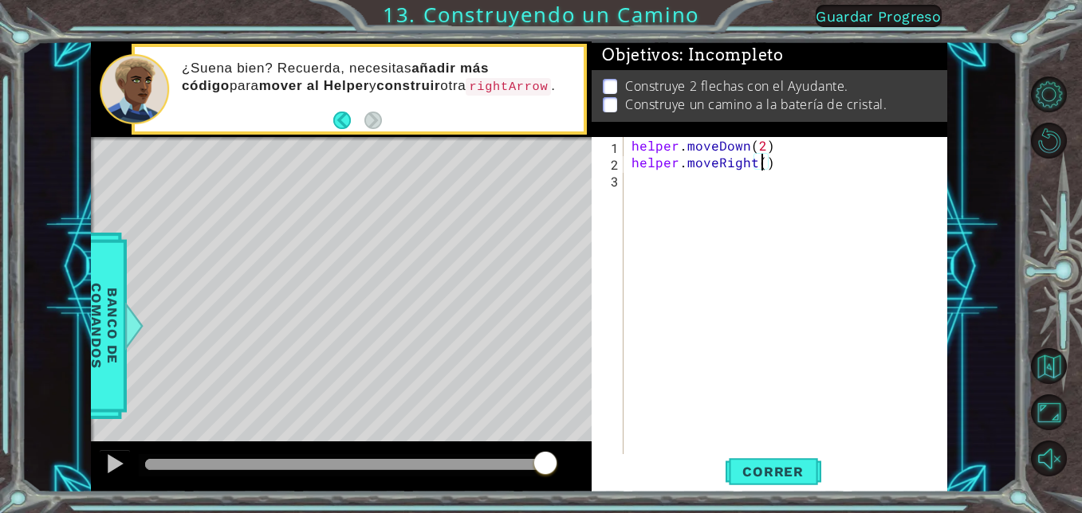
scroll to position [0, 8]
drag, startPoint x: 770, startPoint y: 140, endPoint x: 690, endPoint y: 142, distance: 79.7
click at [690, 142] on div "helper . moveDown ( 2 ) helper . moveRight ( 3 )" at bounding box center [790, 312] width 324 height 351
type textarea "oveDown(2)helper.m"
drag, startPoint x: 779, startPoint y: 146, endPoint x: 633, endPoint y: 137, distance: 146.1
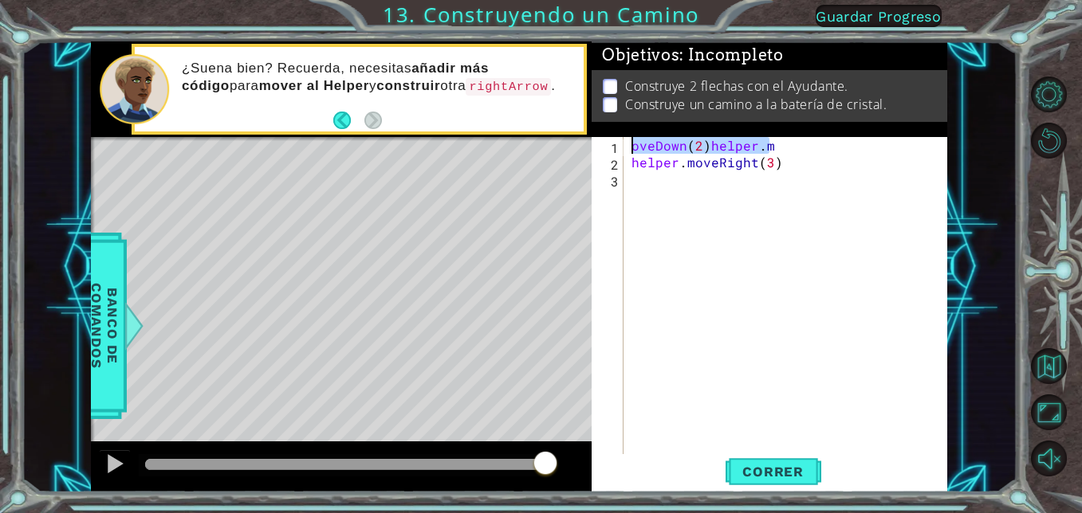
click at [628, 147] on div "oveDown ( 2 ) helper . m helper . moveRight ( 3 )" at bounding box center [790, 312] width 324 height 351
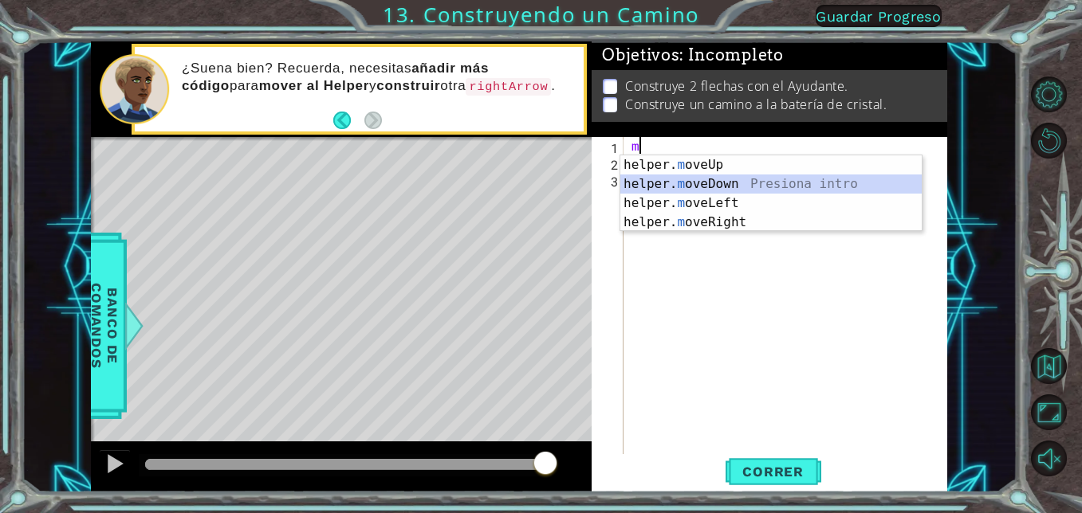
click at [768, 179] on div "helper. m oveUp Presiona intro helper. m oveDown Presiona intro helper. m oveLe…" at bounding box center [770, 212] width 301 height 115
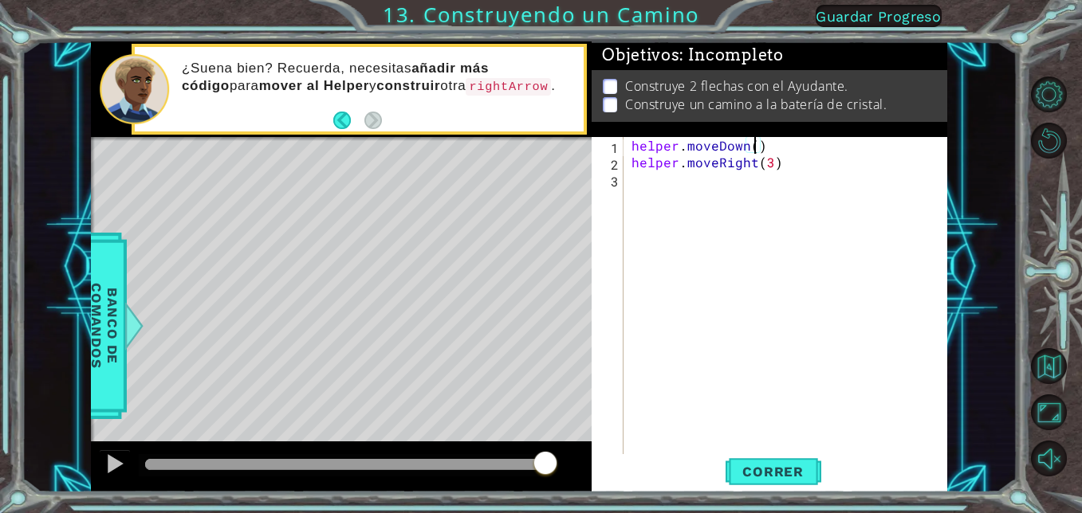
scroll to position [0, 7]
type textarea "helper.moveDown(2)"
click at [791, 226] on div "helper . moveDown ( 2 ) helper . moveRight ( 3 )" at bounding box center [790, 312] width 324 height 351
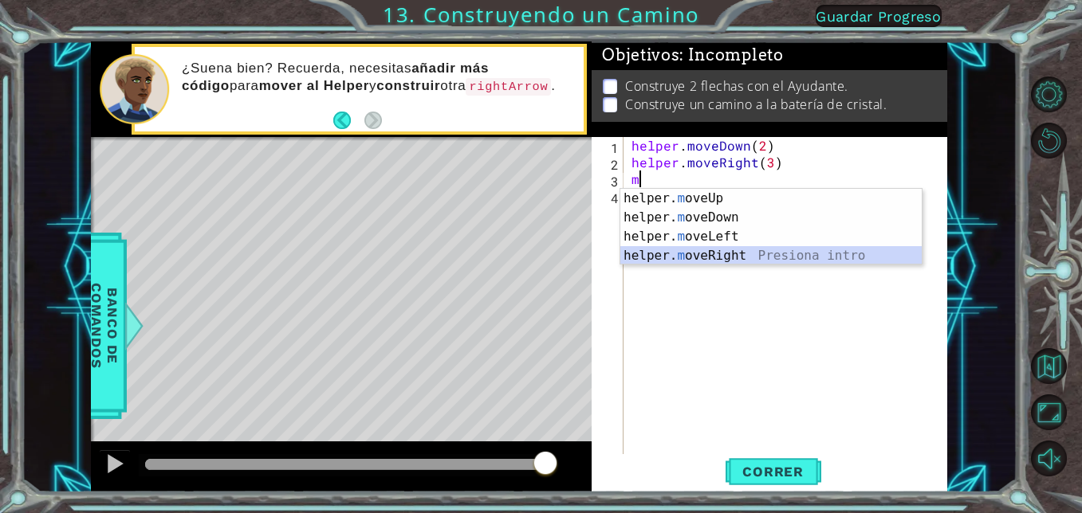
click at [748, 252] on div "helper. m oveUp Presiona intro helper. m oveDown Presiona intro helper. m oveLe…" at bounding box center [770, 246] width 301 height 115
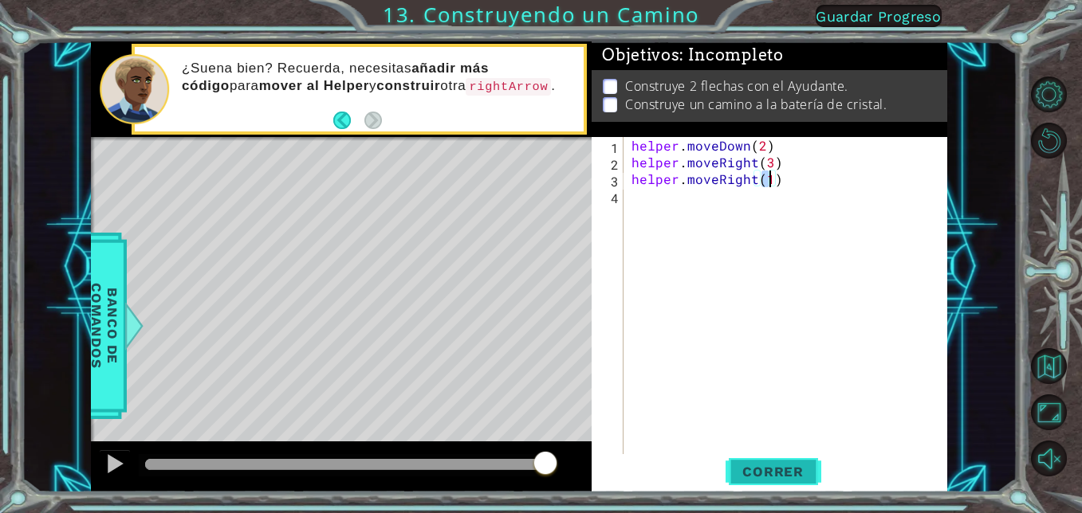
type textarea "helper.moveRight(1)"
click at [794, 476] on span "Correr" at bounding box center [772, 472] width 93 height 16
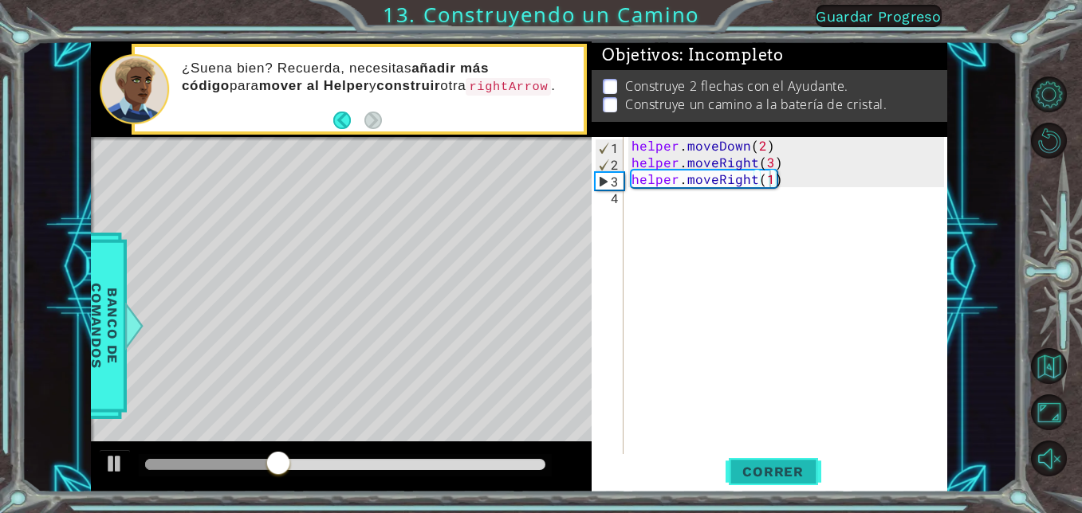
click at [756, 465] on span "Correr" at bounding box center [772, 472] width 93 height 16
